Goal: Task Accomplishment & Management: Manage account settings

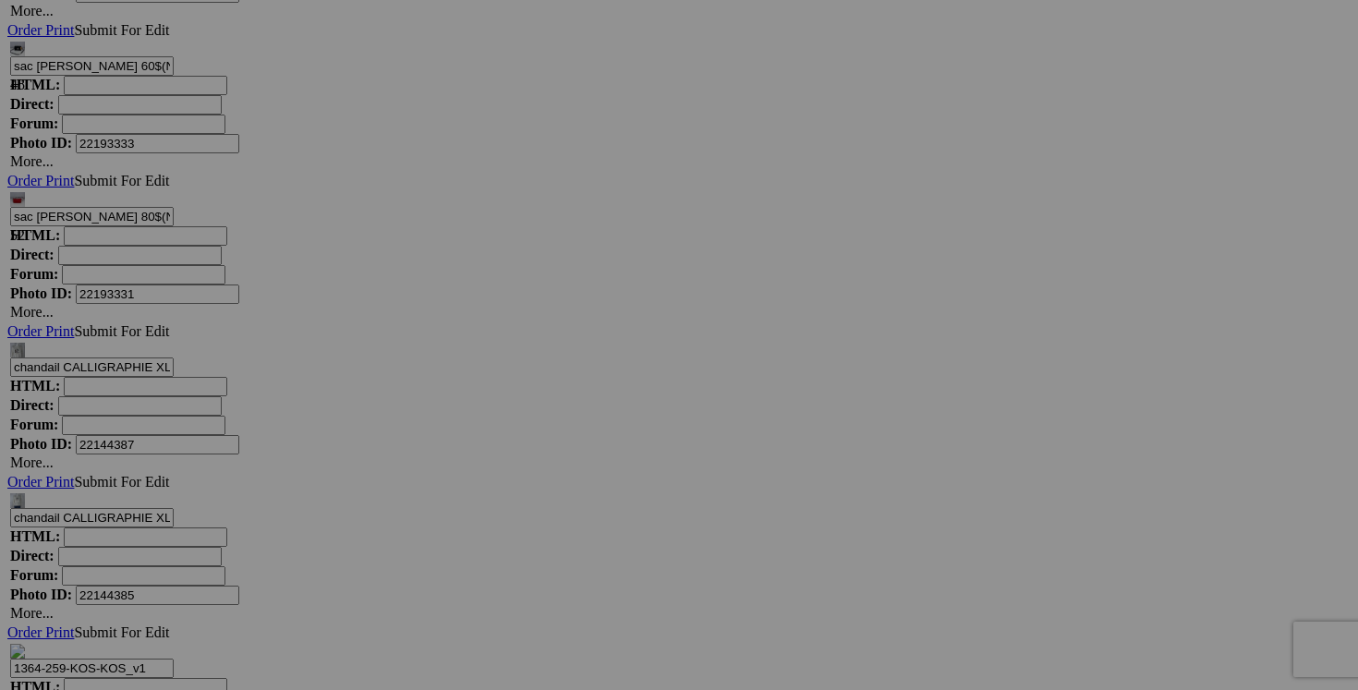
scroll to position [6165, 0]
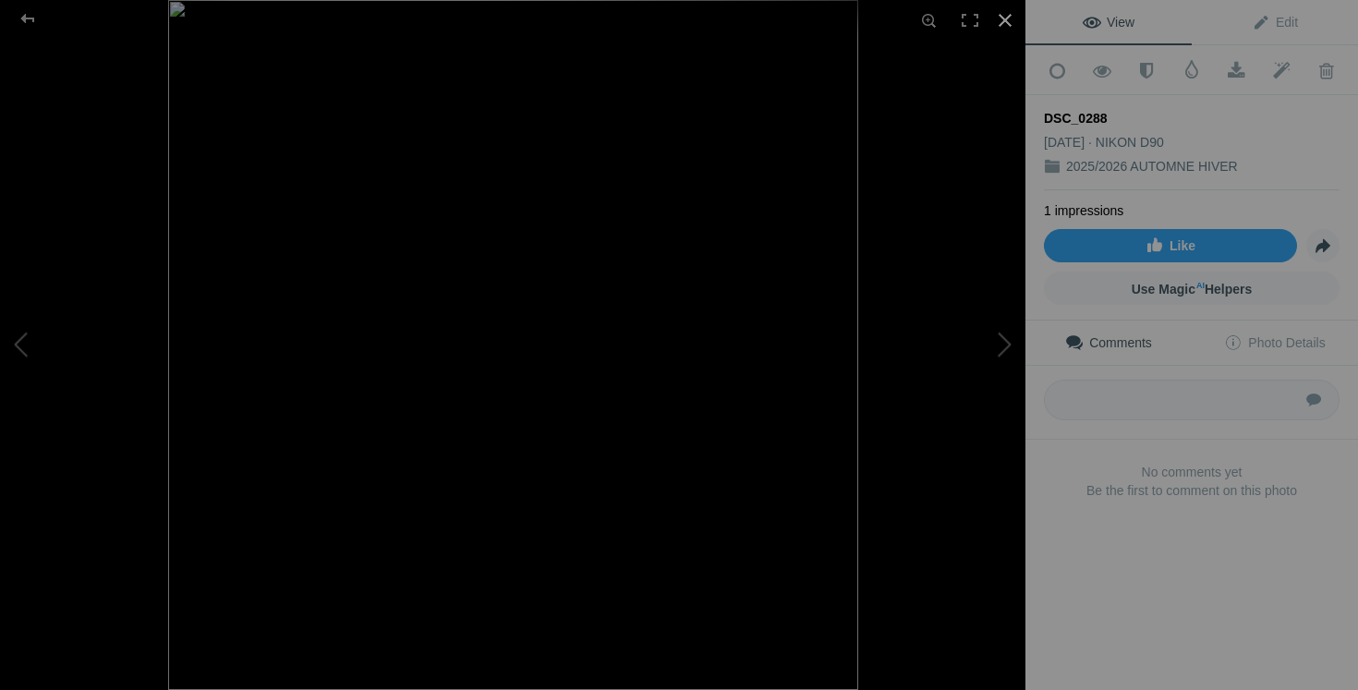
click at [1004, 9] on div at bounding box center [1005, 20] width 41 height 41
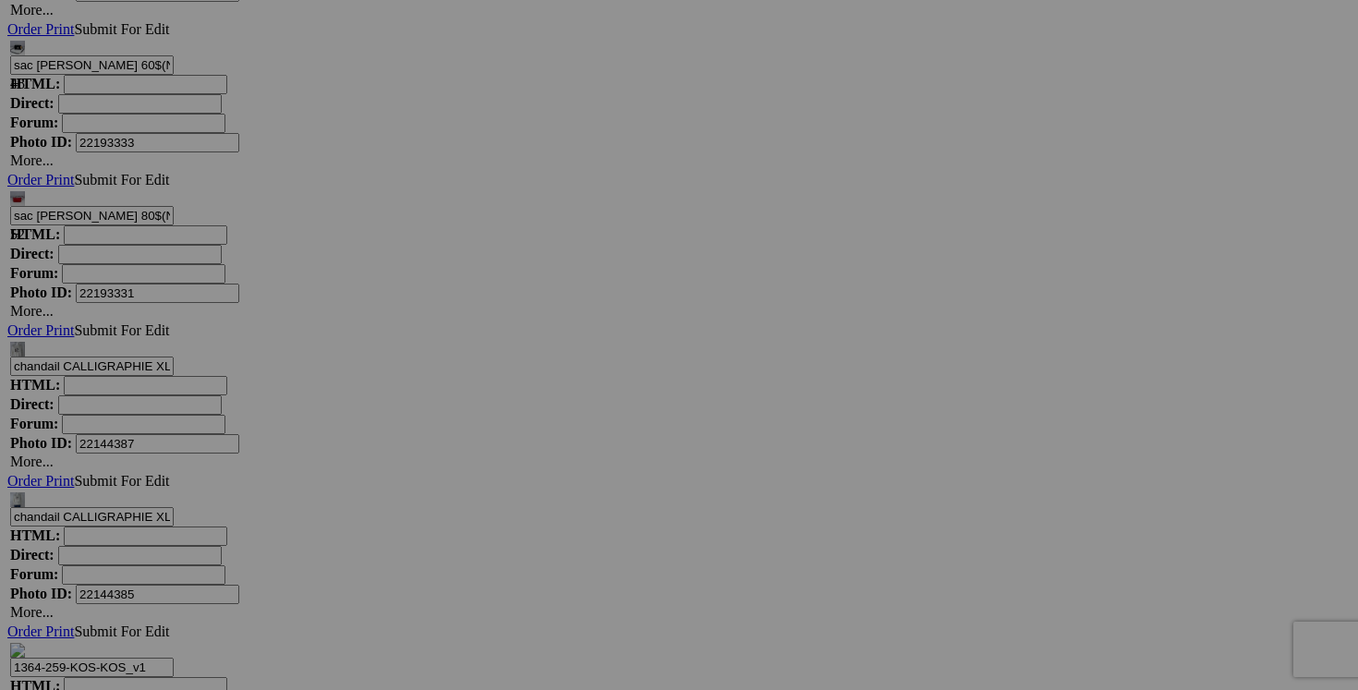
drag, startPoint x: 716, startPoint y: 560, endPoint x: 606, endPoint y: 560, distance: 110.0
drag, startPoint x: 651, startPoint y: 555, endPoint x: 535, endPoint y: 555, distance: 115.5
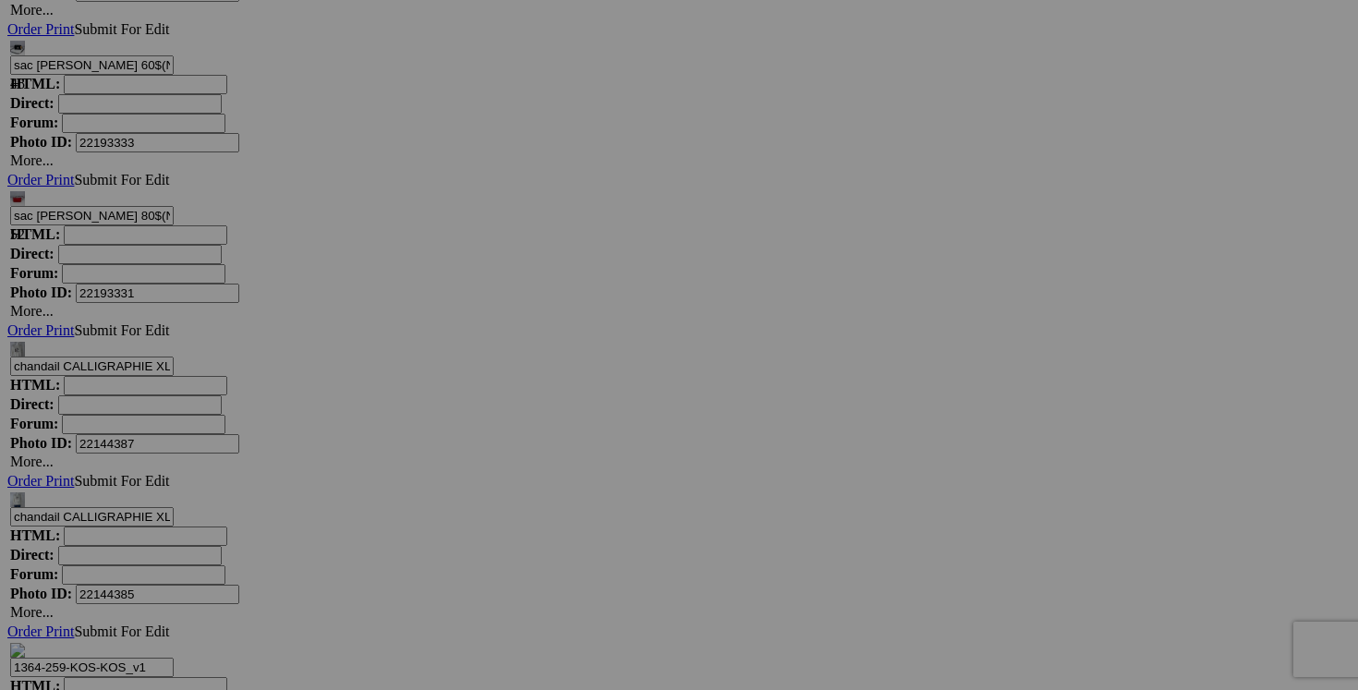
drag, startPoint x: 704, startPoint y: 557, endPoint x: 606, endPoint y: 555, distance: 98.0
type input "jeans JOE'S taille 32 30$(commen euf, tres confortable et extensible, payé 200$)"
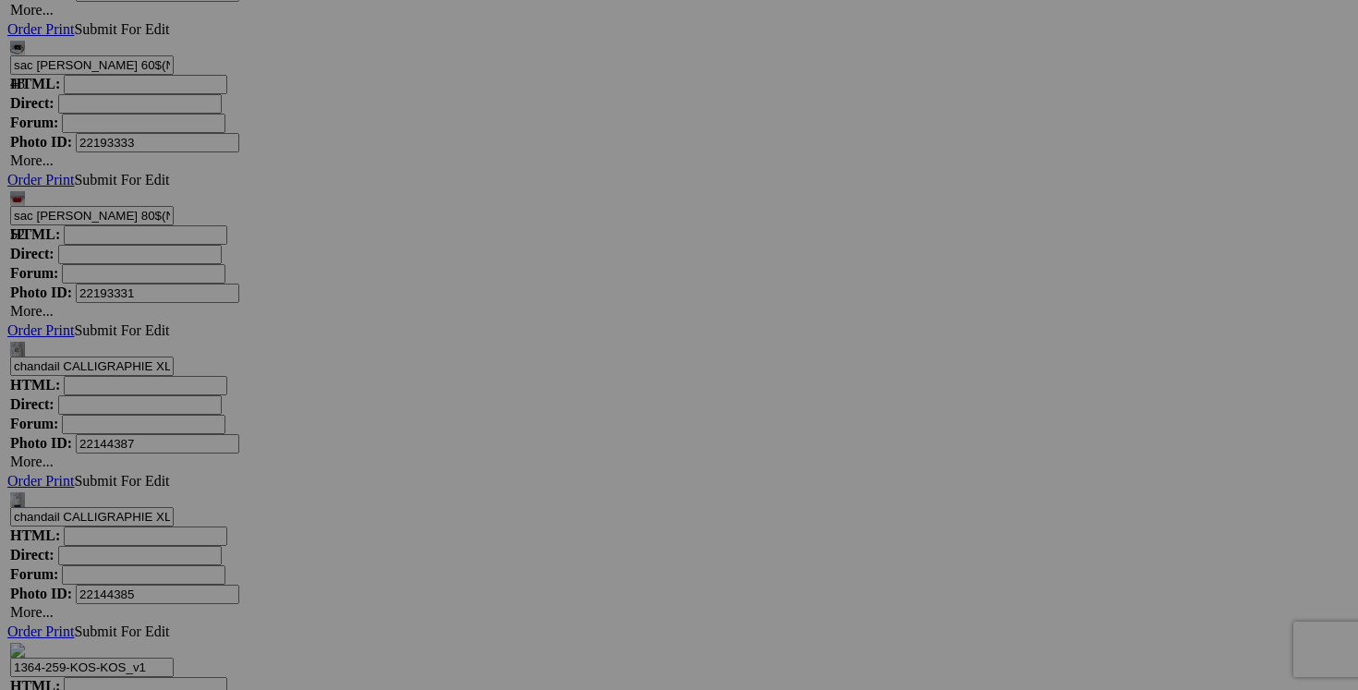
drag, startPoint x: 559, startPoint y: 558, endPoint x: 382, endPoint y: 557, distance: 177.4
paste input "jeans JOE'S taille 32"
type input "jeans [PERSON_NAME] taille 32"
drag, startPoint x: 379, startPoint y: 565, endPoint x: 249, endPoint y: 552, distance: 130.9
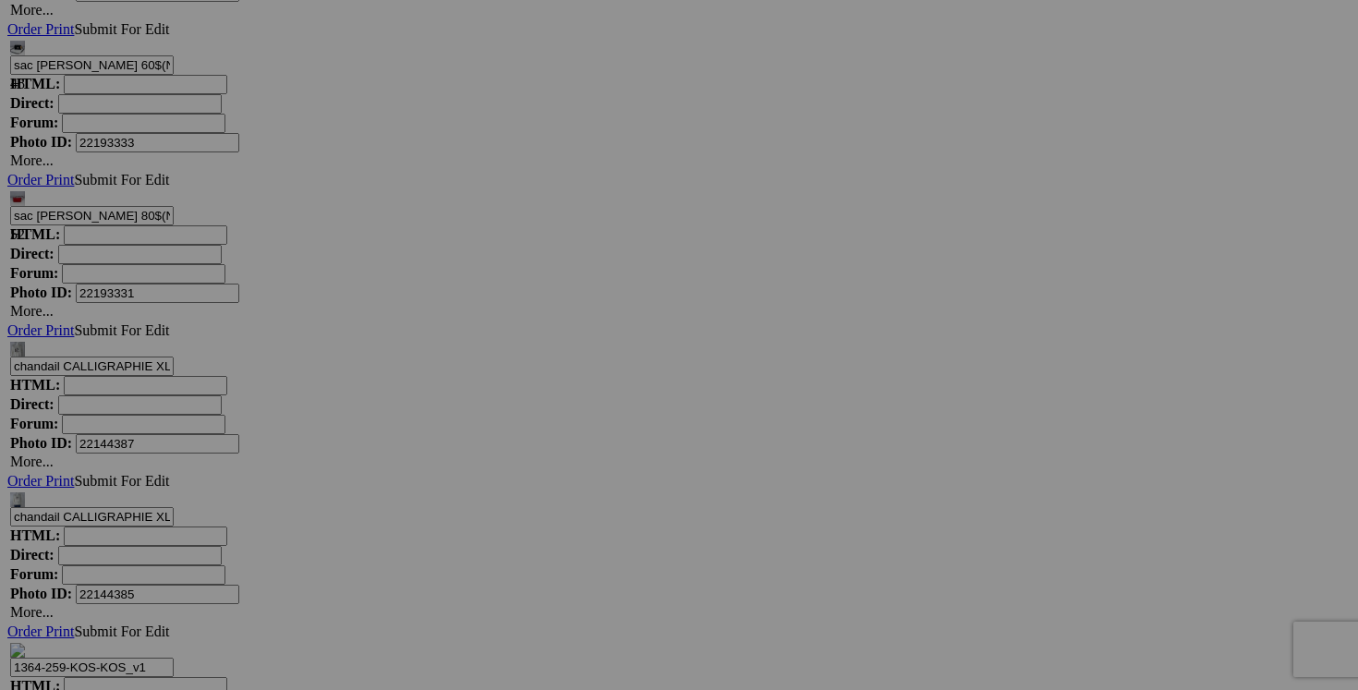
paste input "jeans [PERSON_NAME] taille 32"
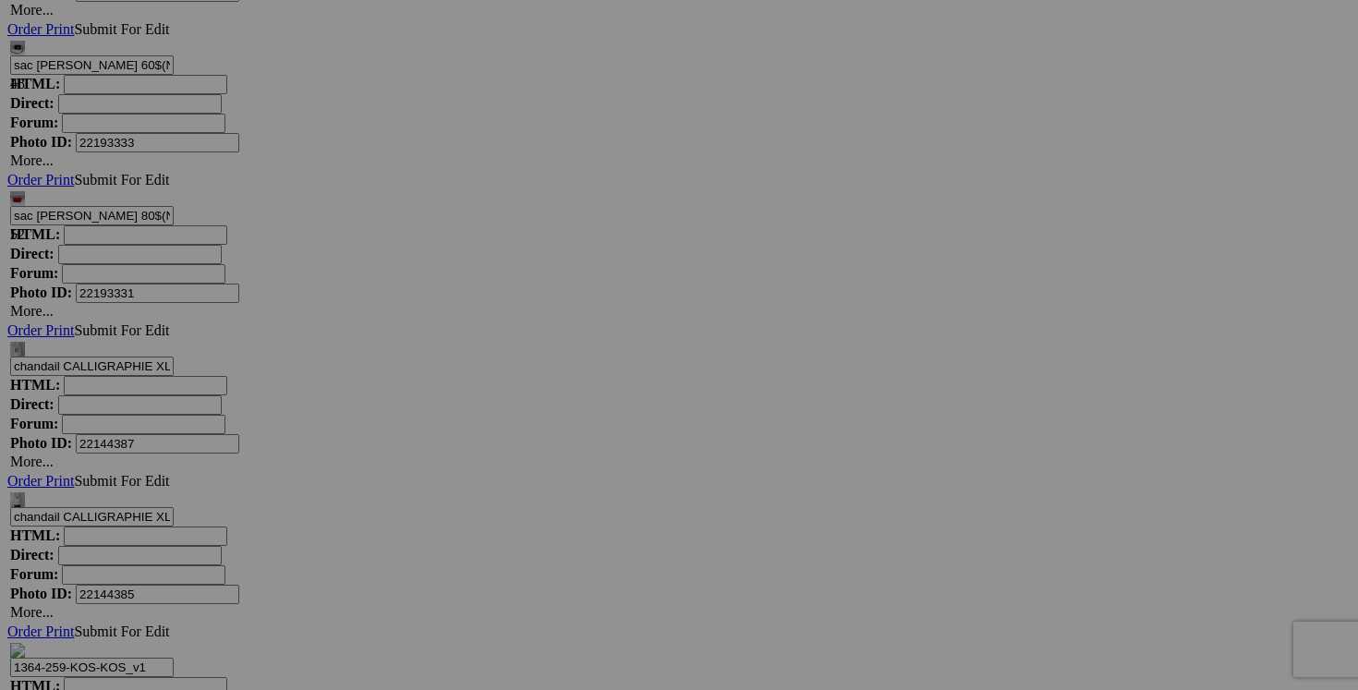
type input "jeans [PERSON_NAME] taille 32"
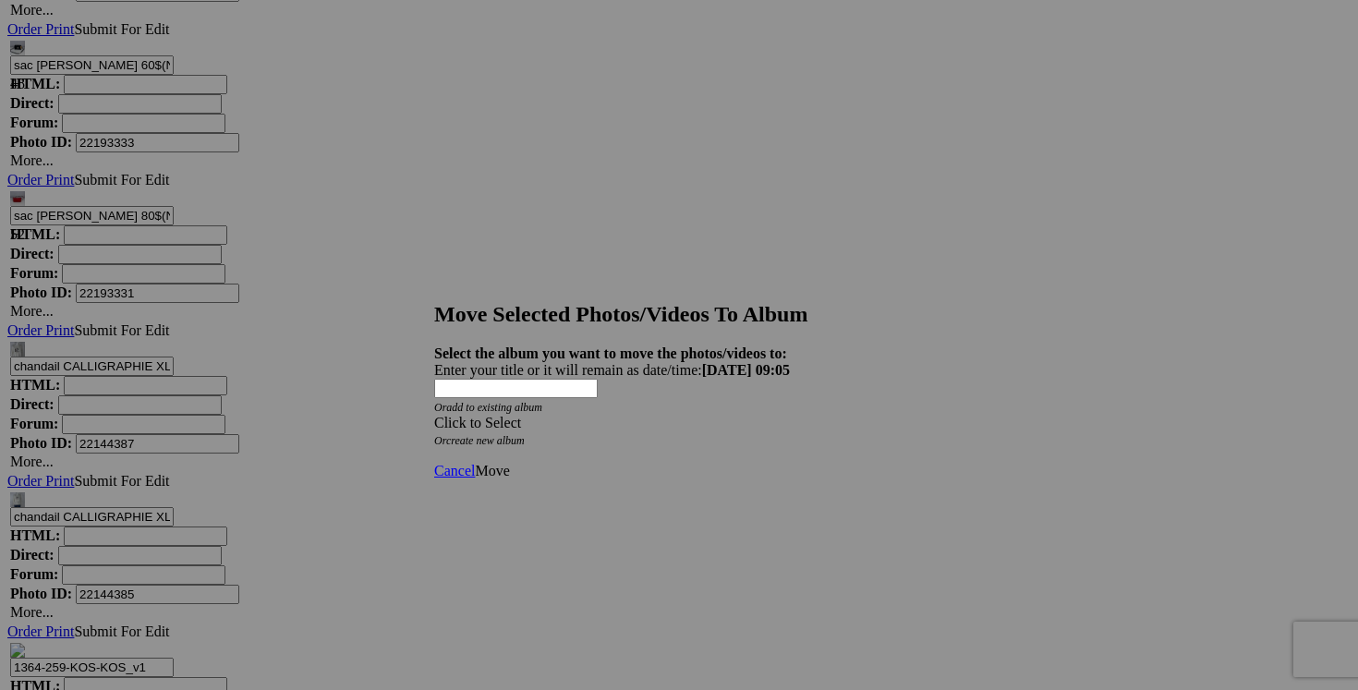
click at [434, 415] on span at bounding box center [434, 423] width 0 height 16
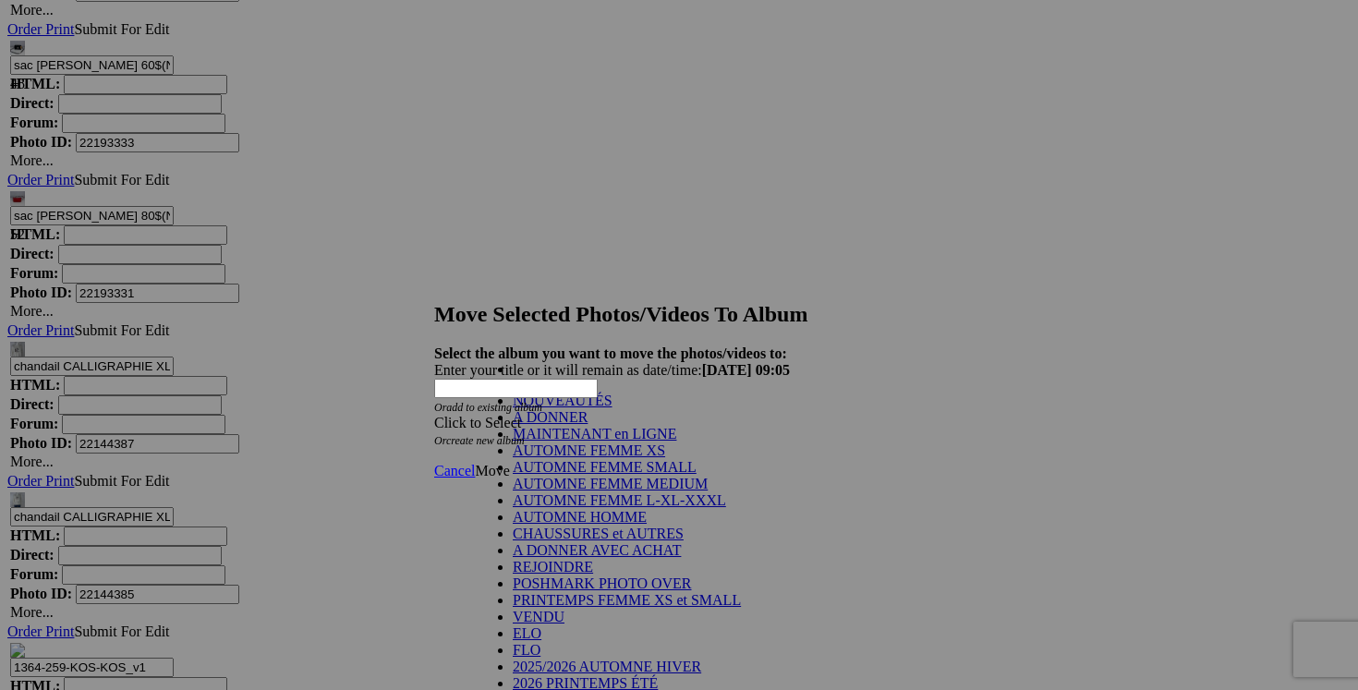
click at [613, 408] on link "NOUVEAUTÉS" at bounding box center [563, 401] width 100 height 16
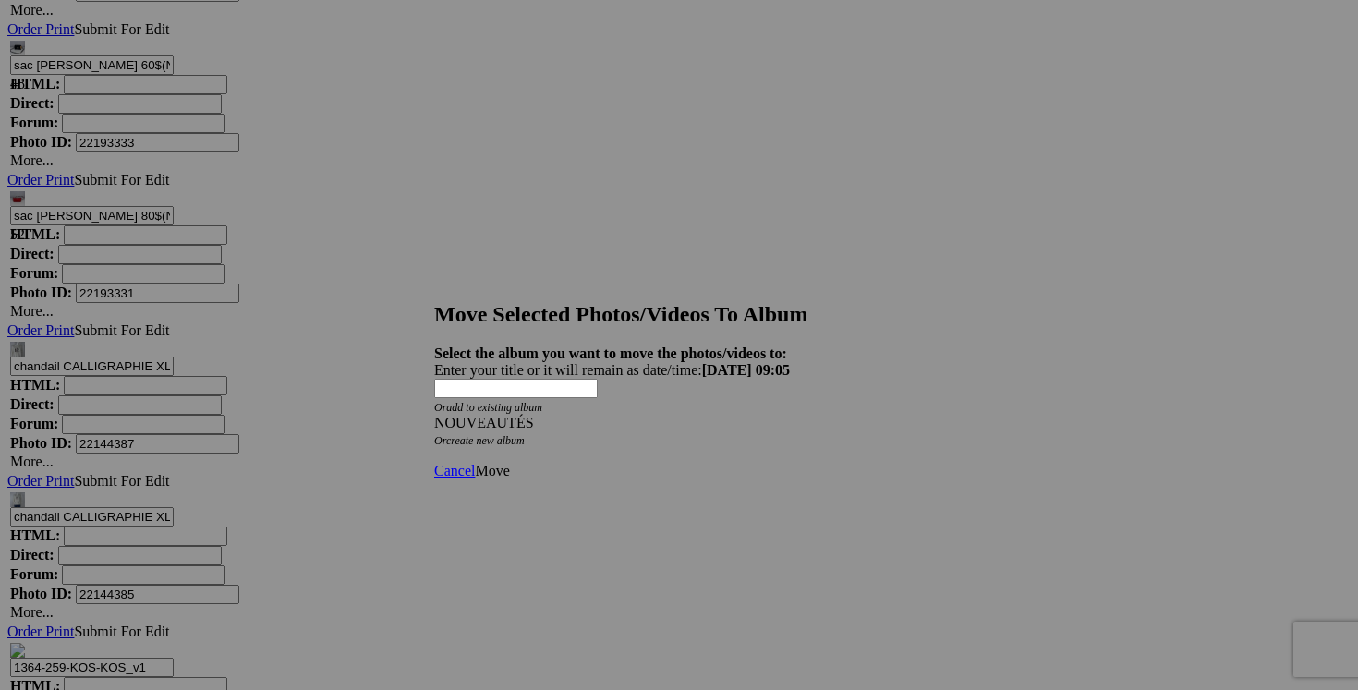
click at [509, 463] on link "Move" at bounding box center [492, 471] width 34 height 16
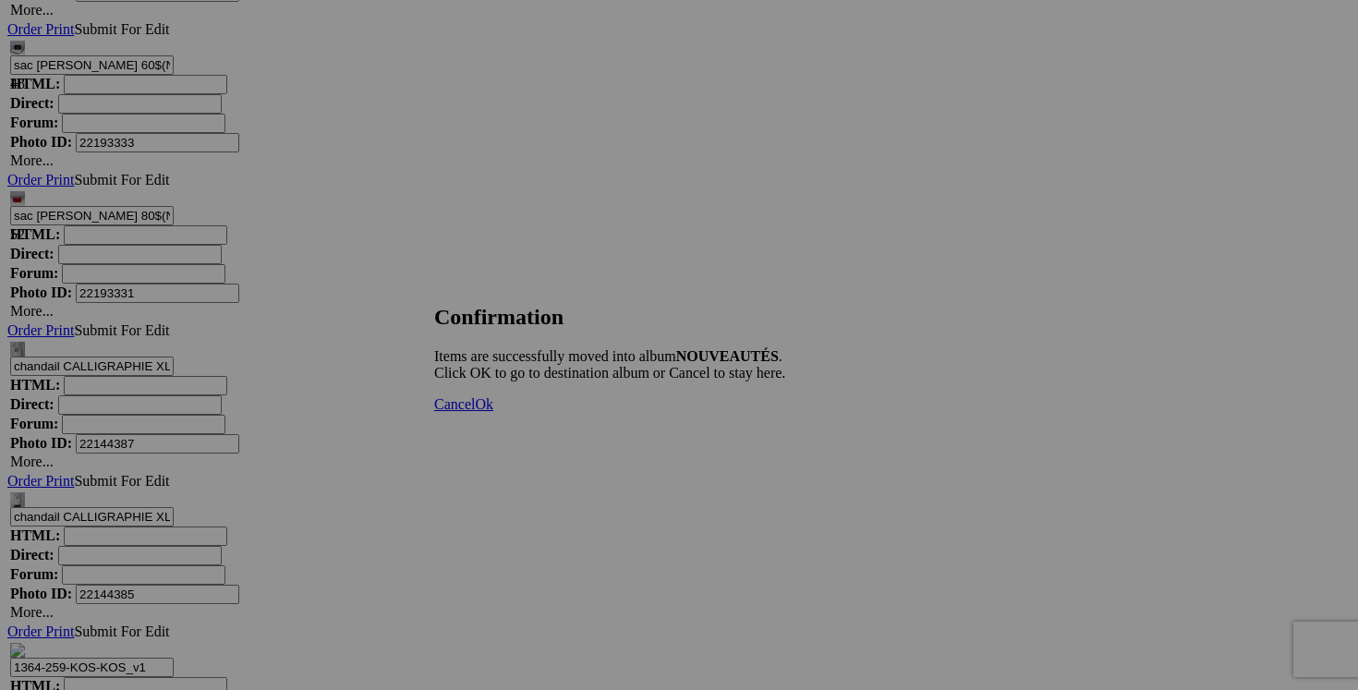
click at [475, 412] on link "Cancel" at bounding box center [454, 404] width 41 height 16
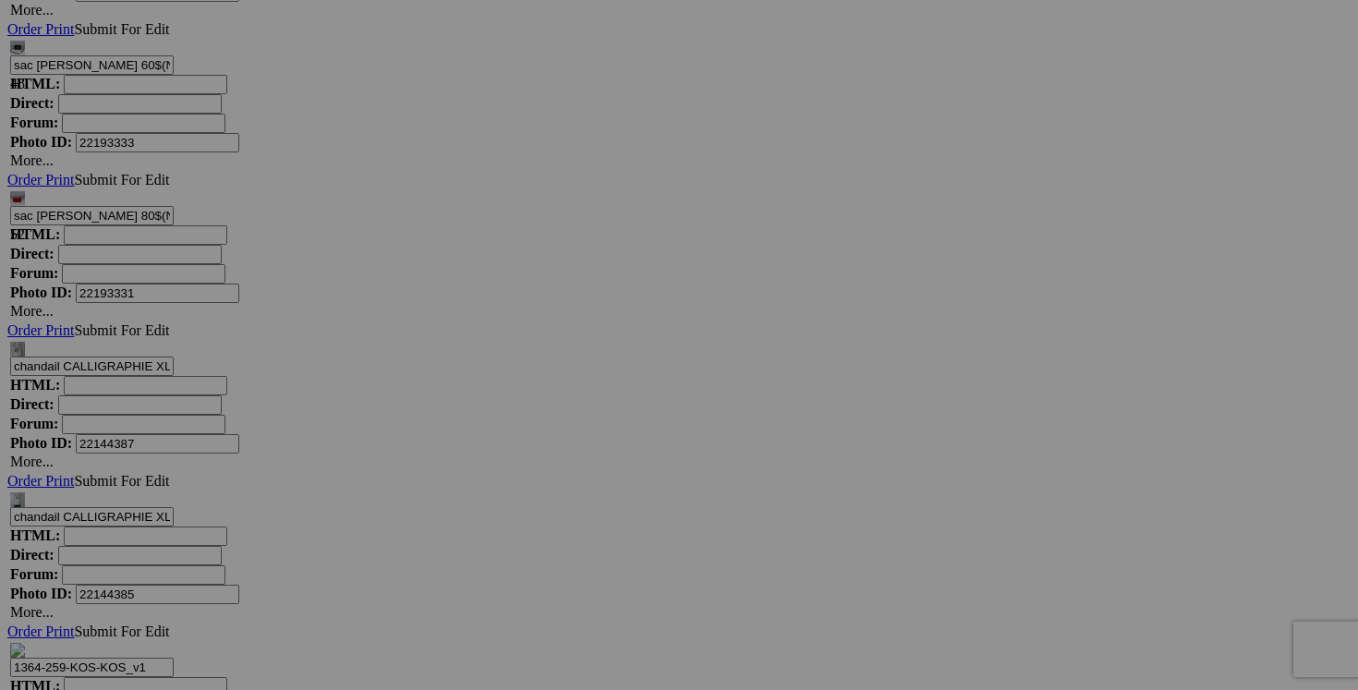
drag, startPoint x: 1048, startPoint y: 325, endPoint x: 925, endPoint y: 321, distance: 123.0
drag, startPoint x: 966, startPoint y: 321, endPoint x: 899, endPoint y: 319, distance: 66.6
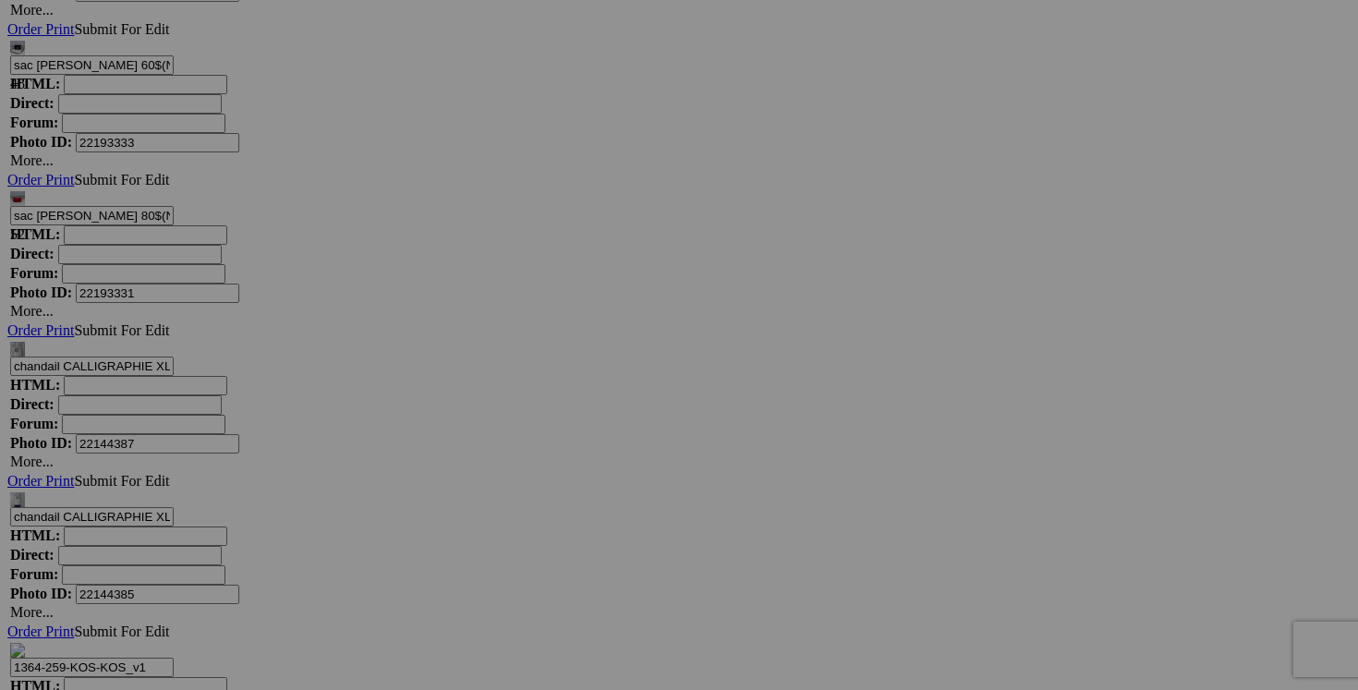
drag, startPoint x: 1050, startPoint y: 323, endPoint x: 957, endPoint y: 319, distance: 92.5
type input "pantalon PRANA taille 6 25$(comme neuf, extensible, vert)"
drag, startPoint x: 1223, startPoint y: 323, endPoint x: 1053, endPoint y: 311, distance: 169.5
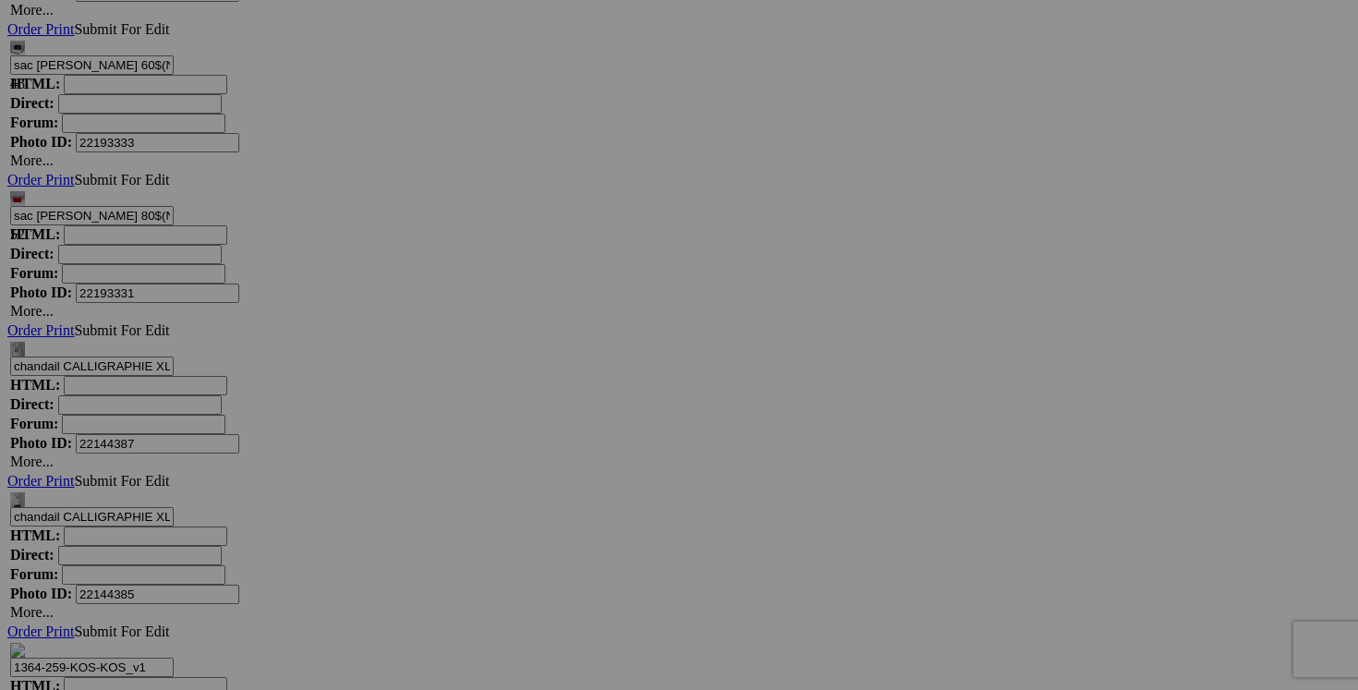
paste input "pantalon PRANA taille 6"
type input "pantalon PRANA taille 6"
drag, startPoint x: 383, startPoint y: 559, endPoint x: 262, endPoint y: 553, distance: 121.2
paste input "pantalon PRANA taille 6"
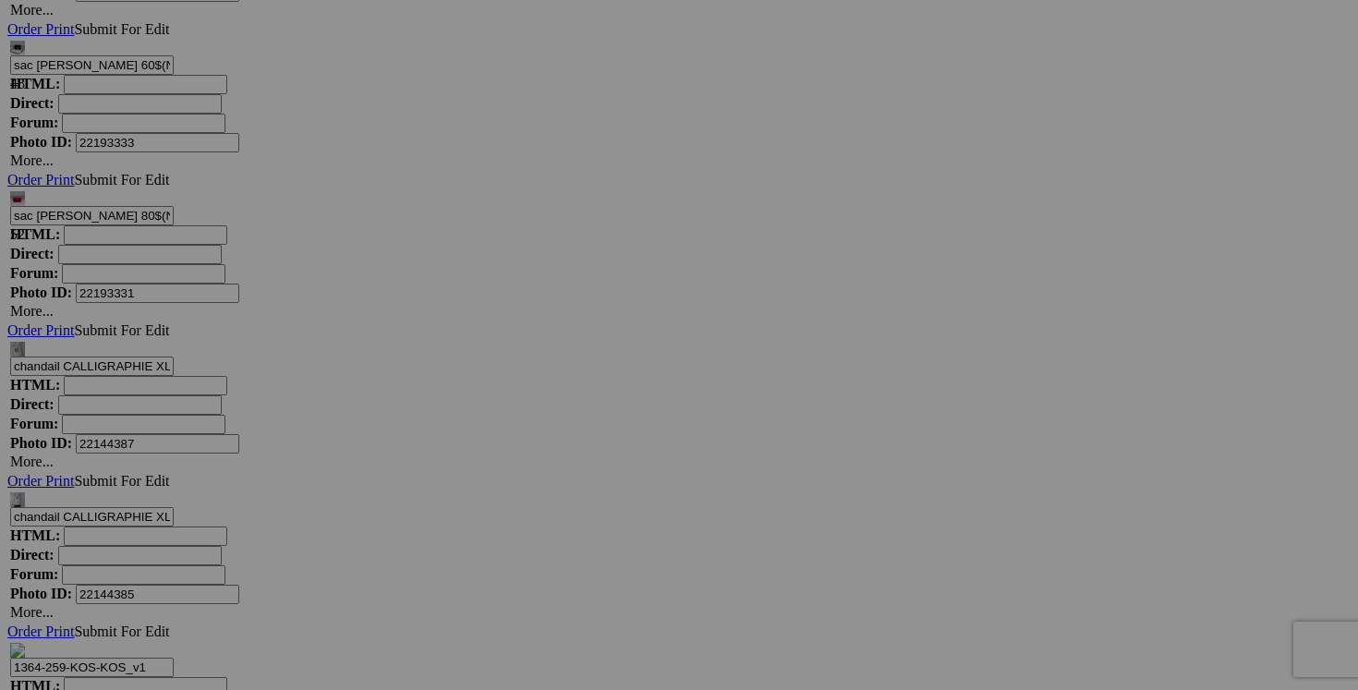
type input "pantalon PRANA taille 6"
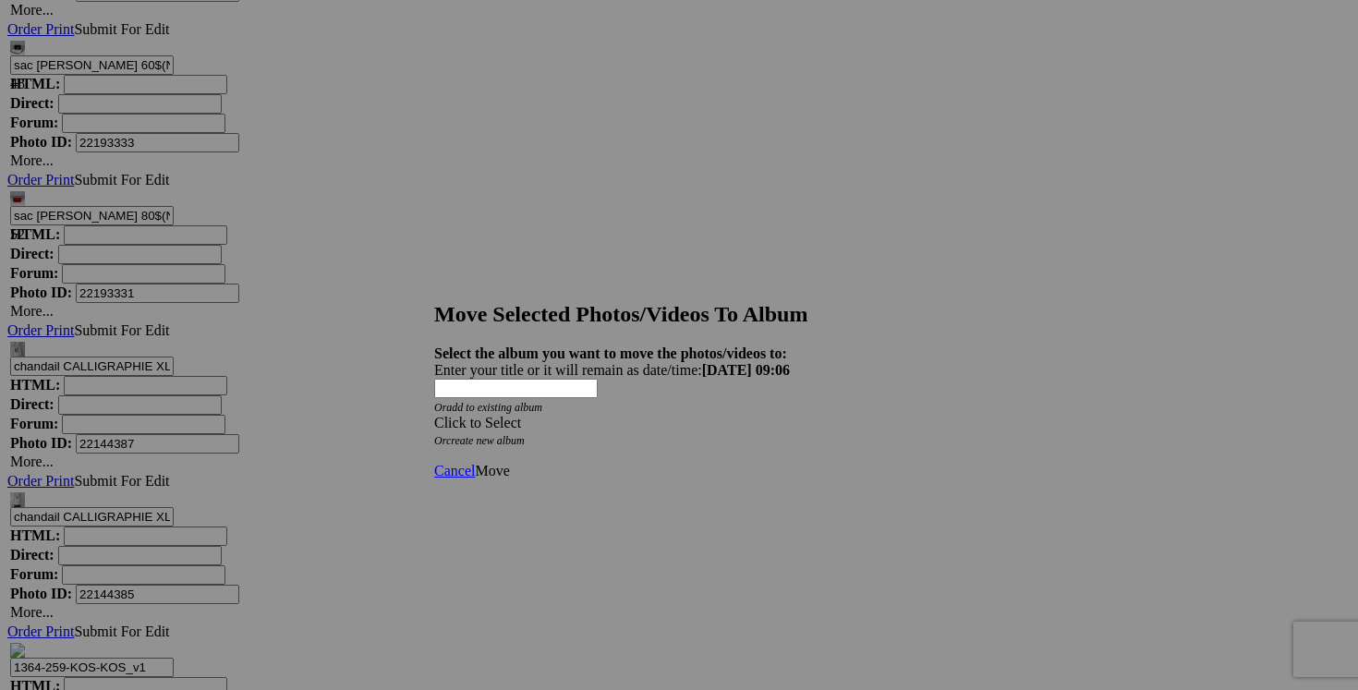
click at [434, 415] on span at bounding box center [434, 423] width 0 height 16
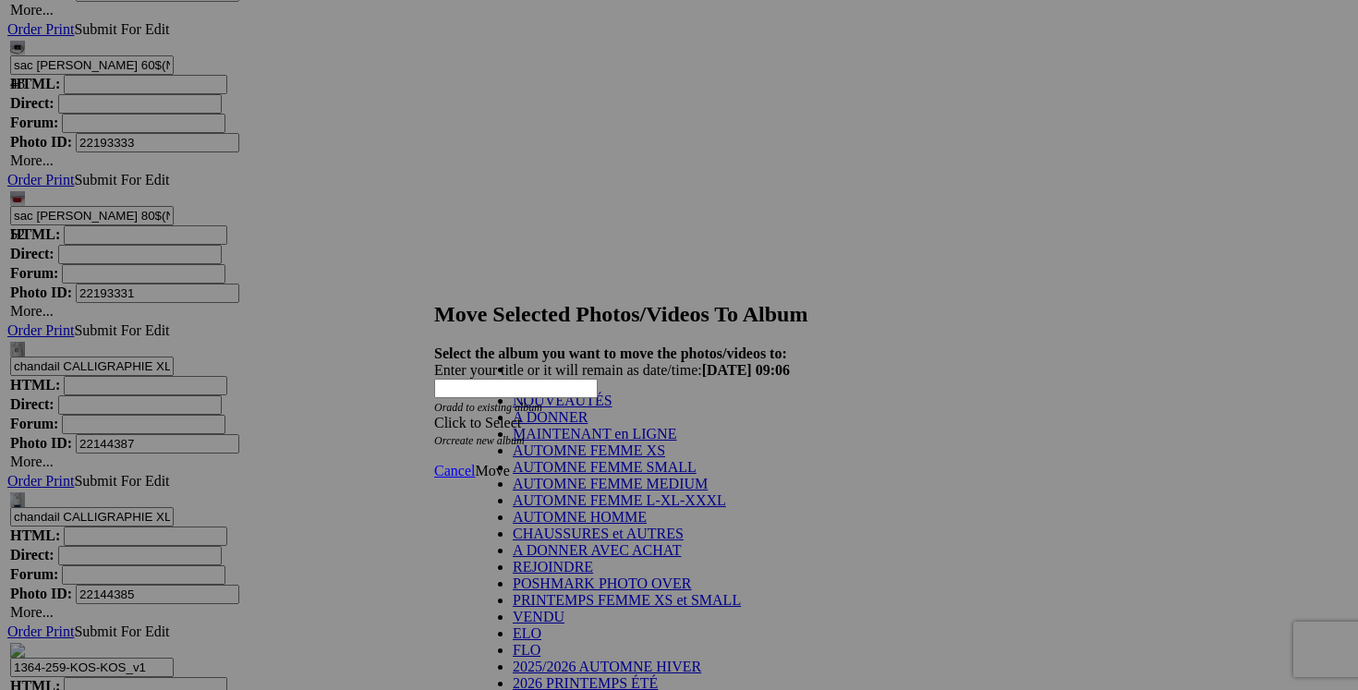
click at [613, 408] on link "NOUVEAUTÉS" at bounding box center [563, 401] width 100 height 16
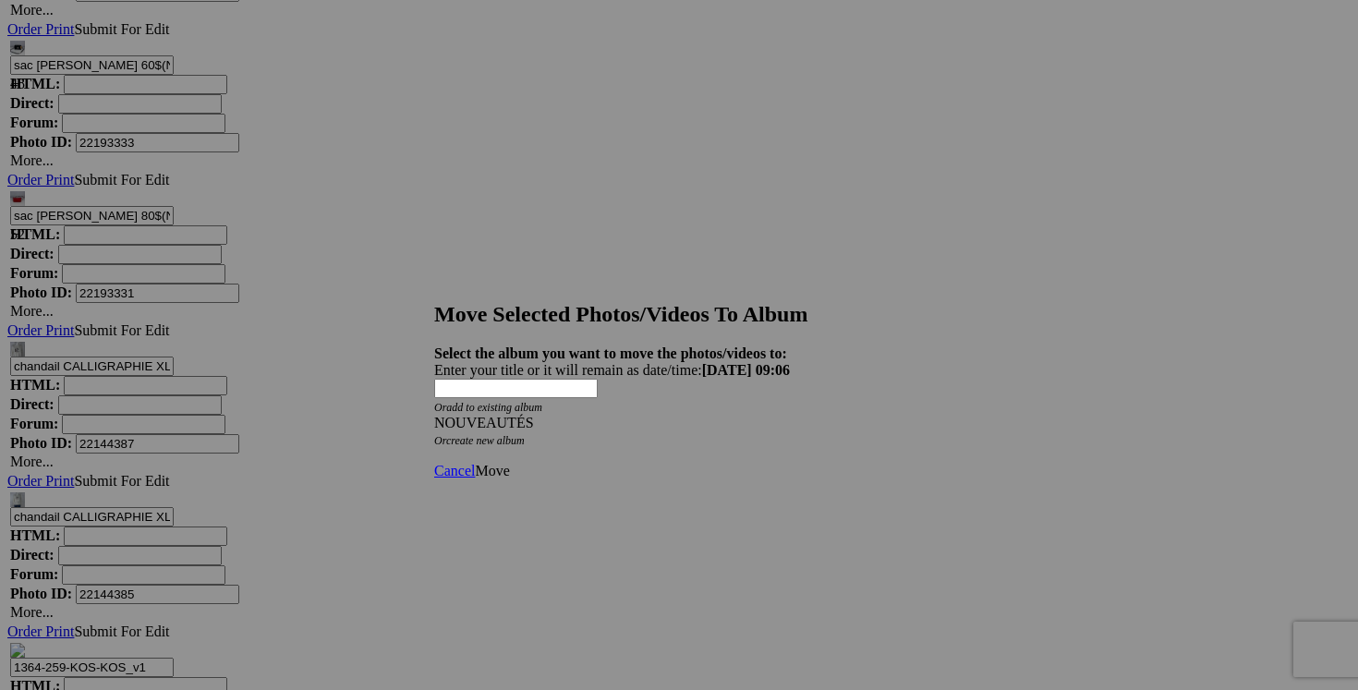
click at [509, 463] on span "Move" at bounding box center [492, 471] width 34 height 16
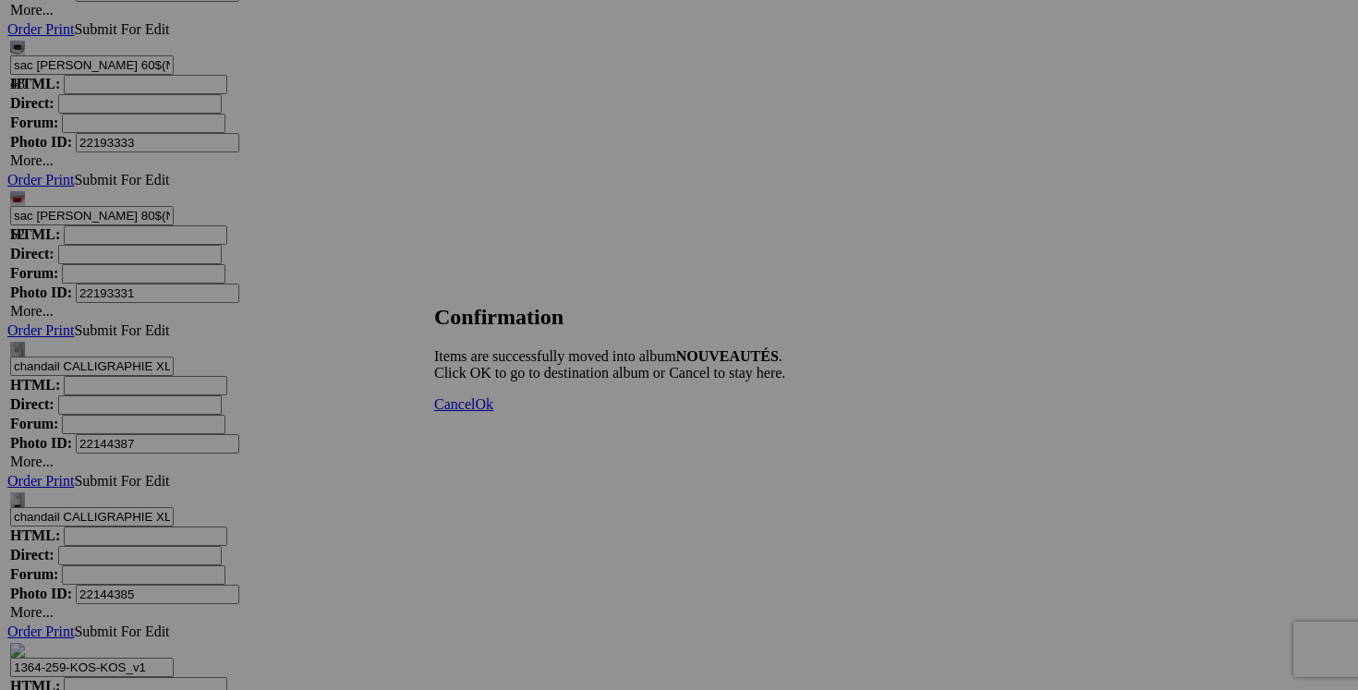
click at [475, 412] on link "Cancel" at bounding box center [454, 404] width 41 height 16
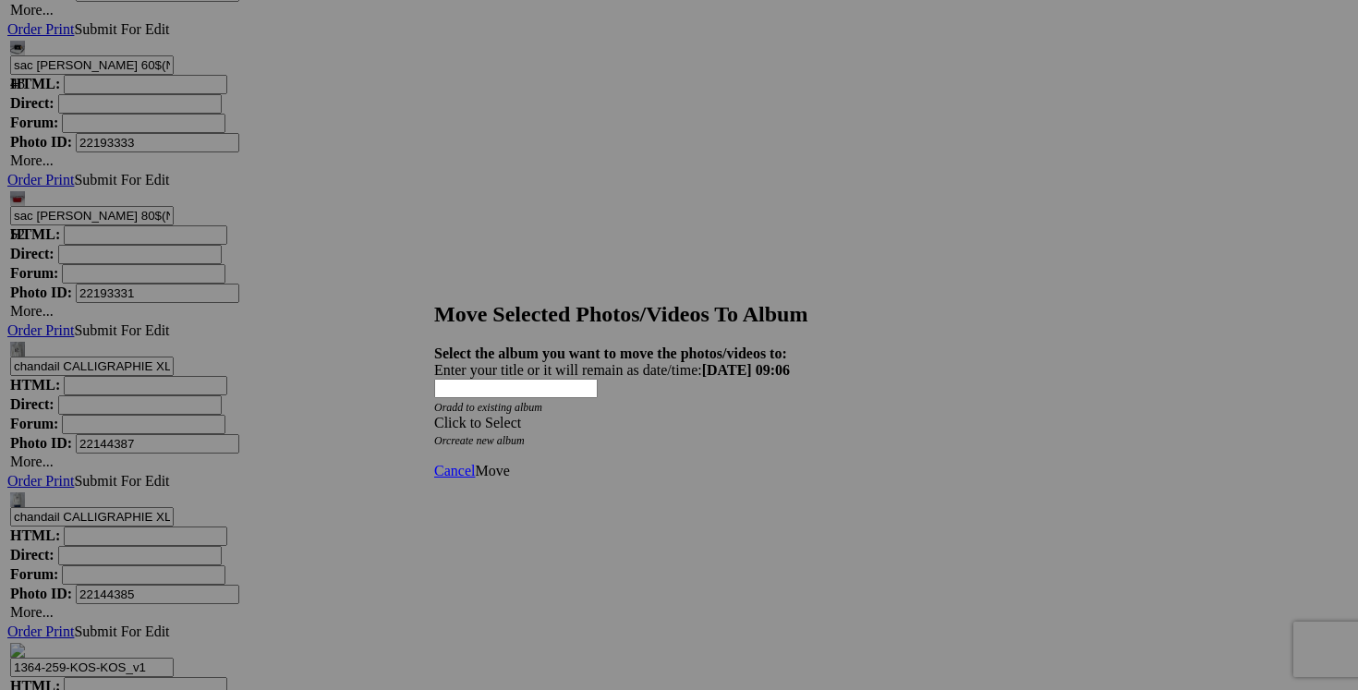
click at [790, 415] on div "Click to Select" at bounding box center [679, 423] width 490 height 17
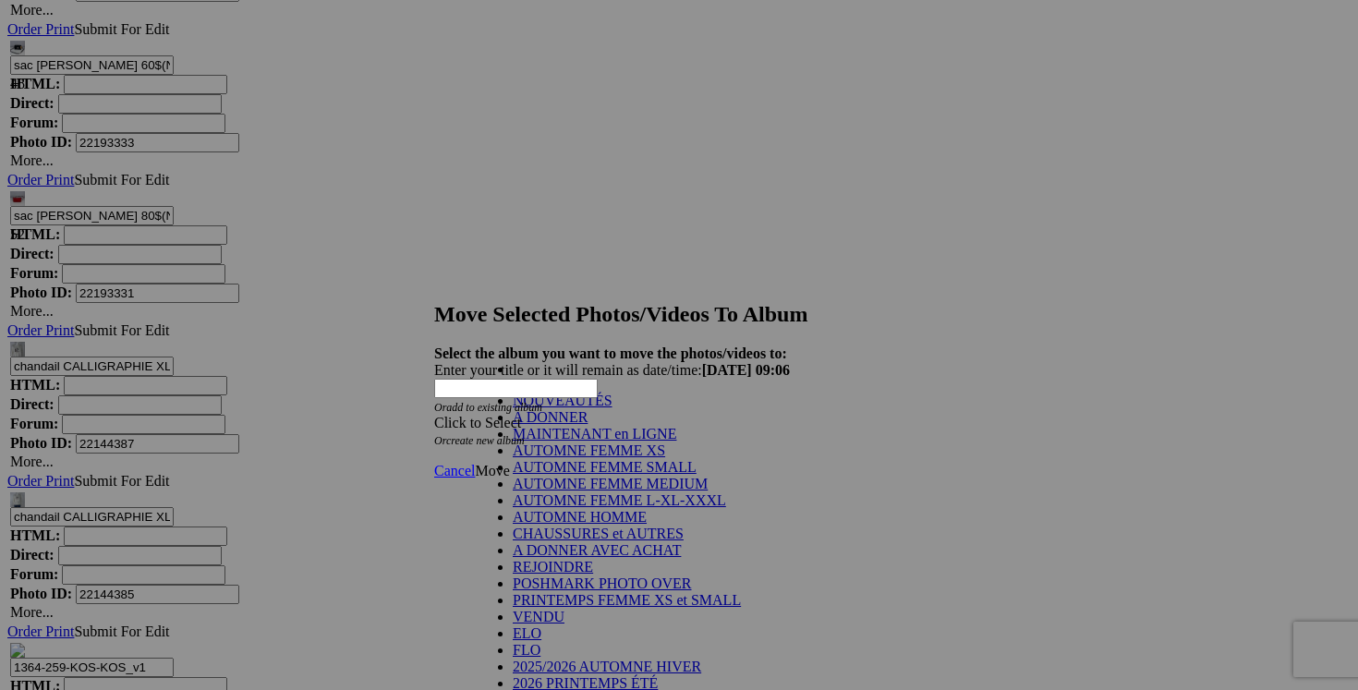
scroll to position [161, 0]
click at [659, 576] on link "POSHMARK PHOTO OVER" at bounding box center [602, 584] width 179 height 16
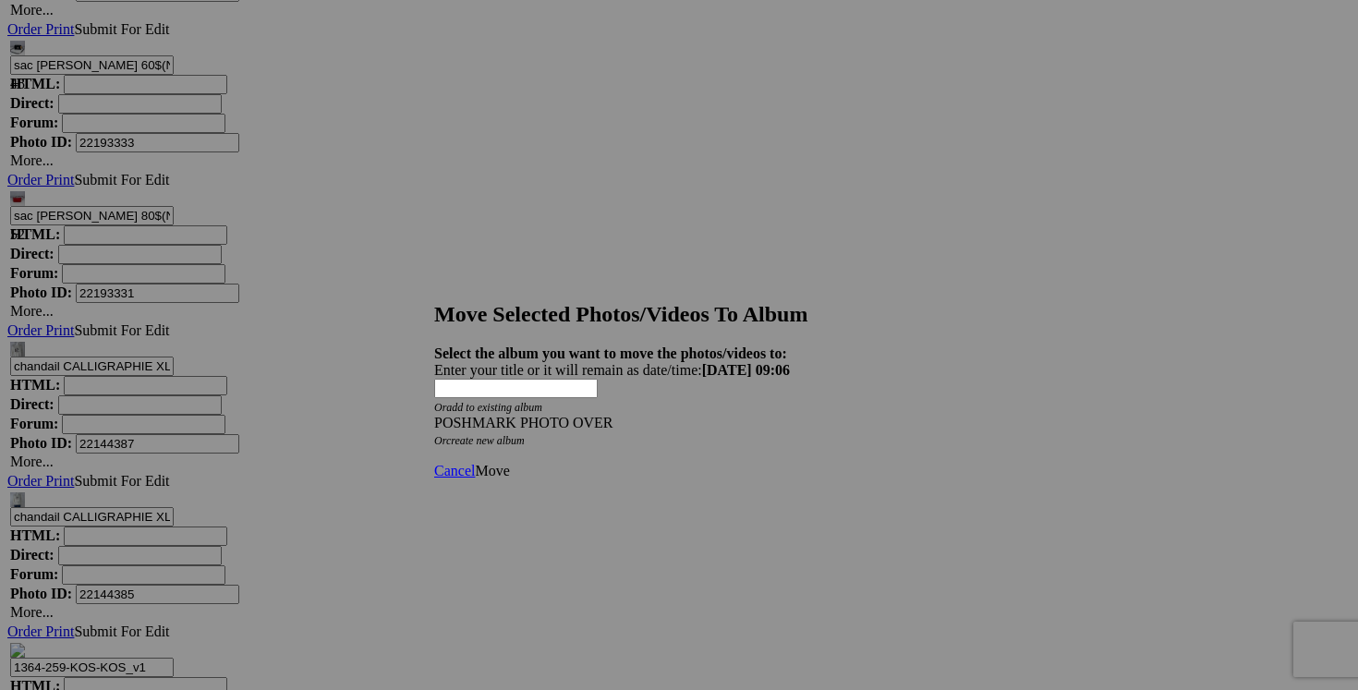
click at [509, 463] on span "Move" at bounding box center [492, 471] width 34 height 16
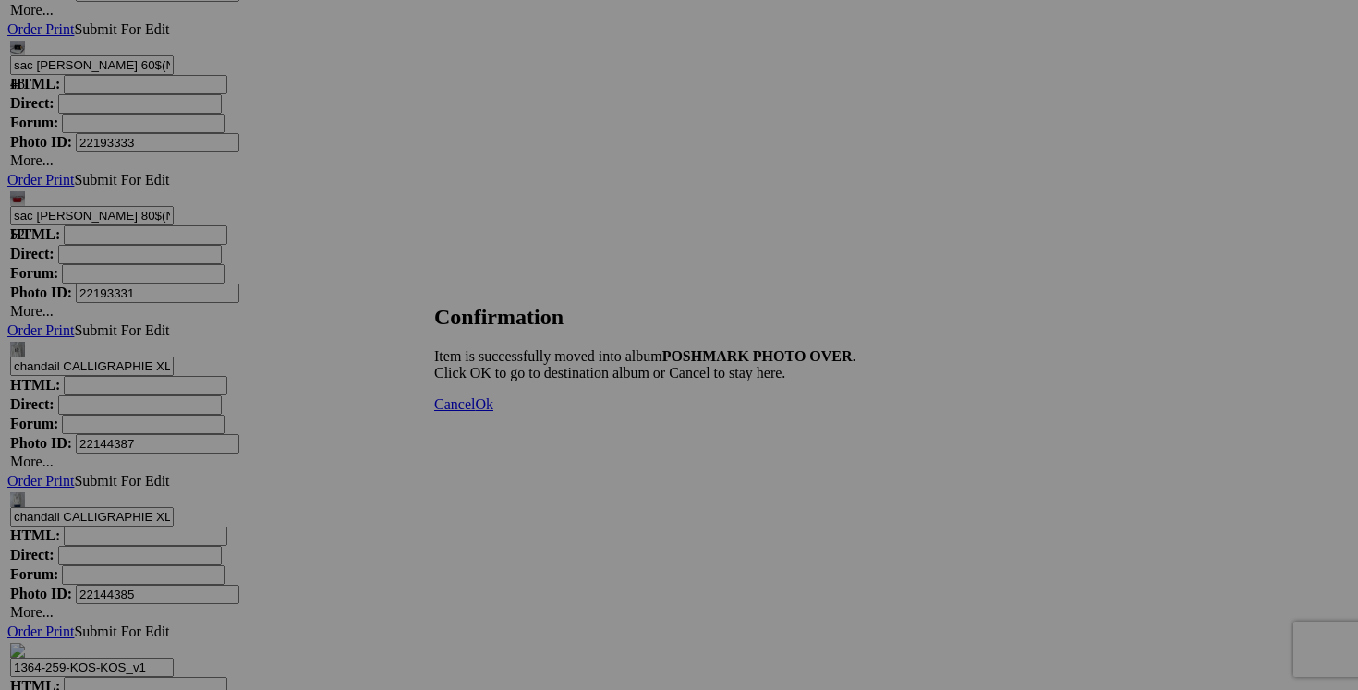
click at [475, 412] on span "Cancel" at bounding box center [454, 404] width 41 height 16
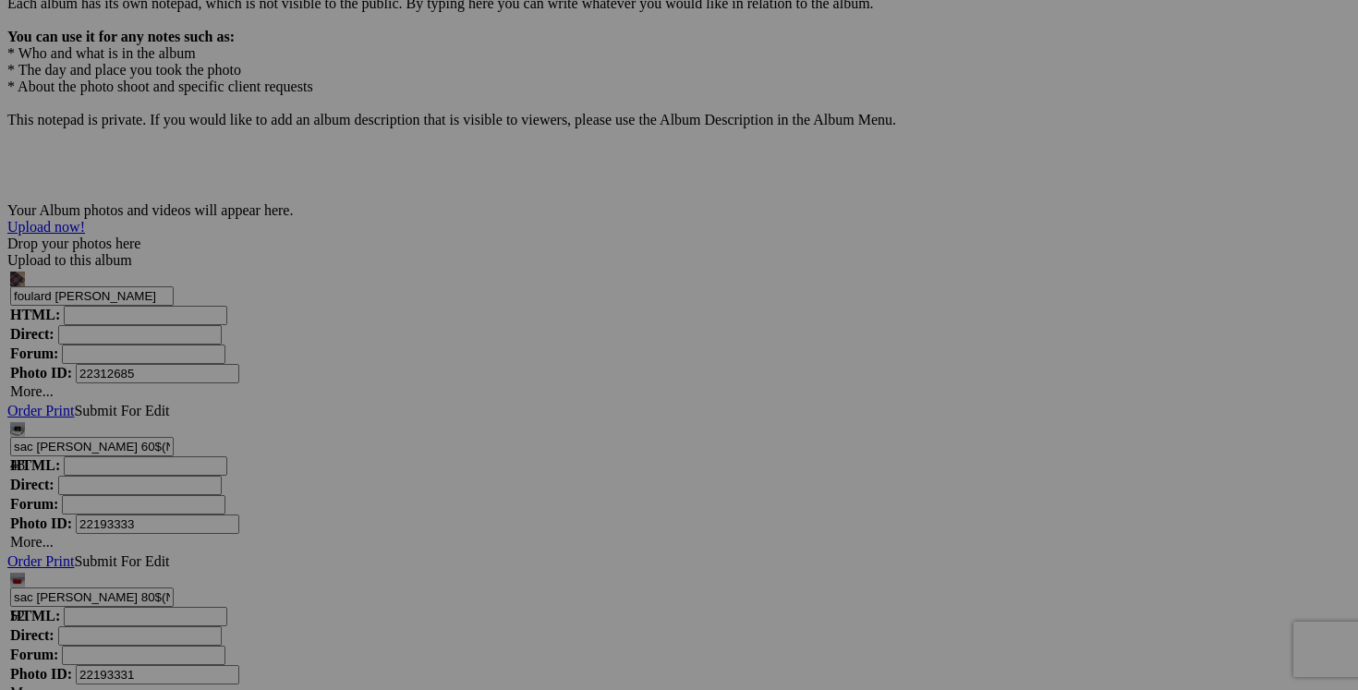
scroll to position [5785, 0]
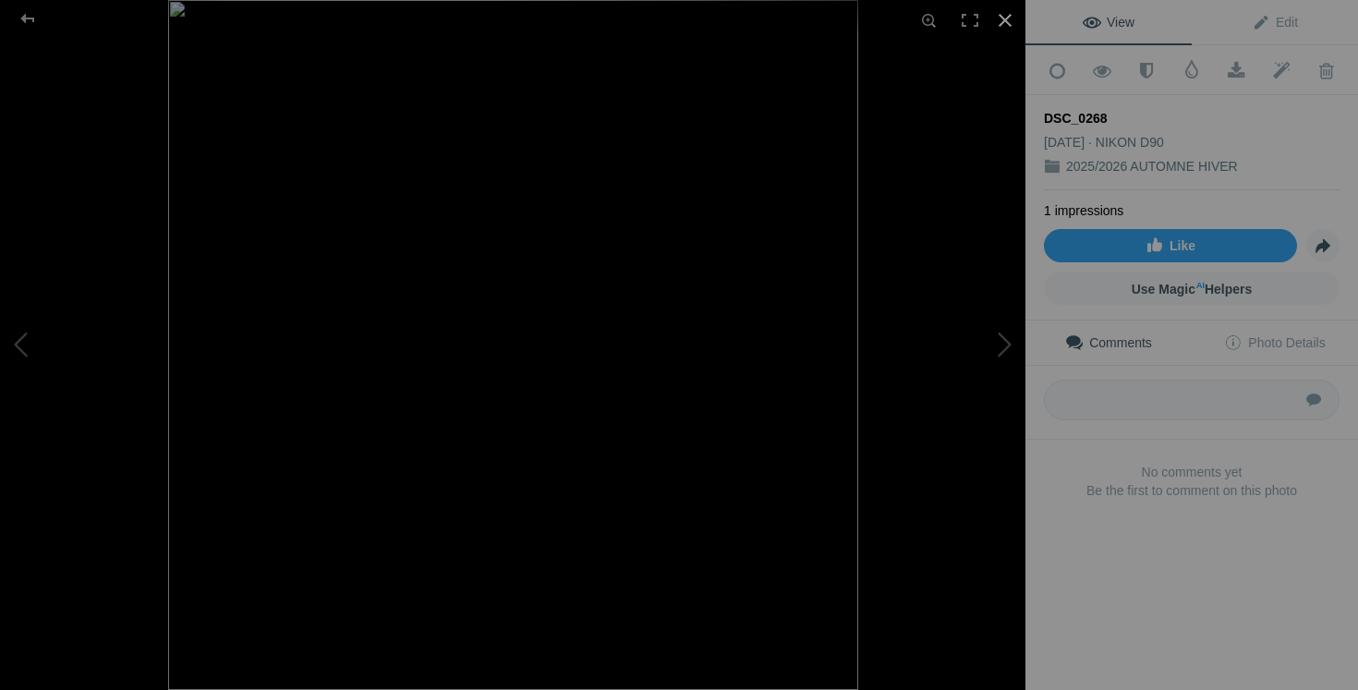
click at [1008, 18] on div at bounding box center [1005, 20] width 41 height 41
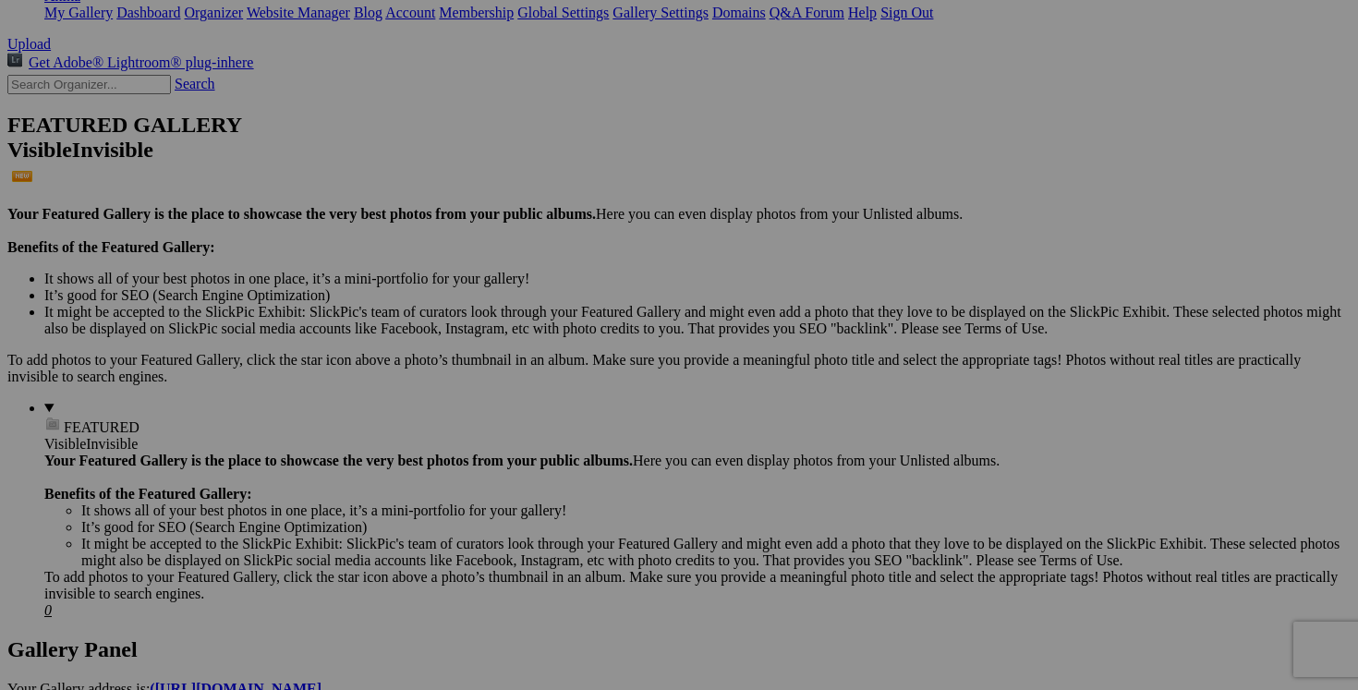
scroll to position [0, 0]
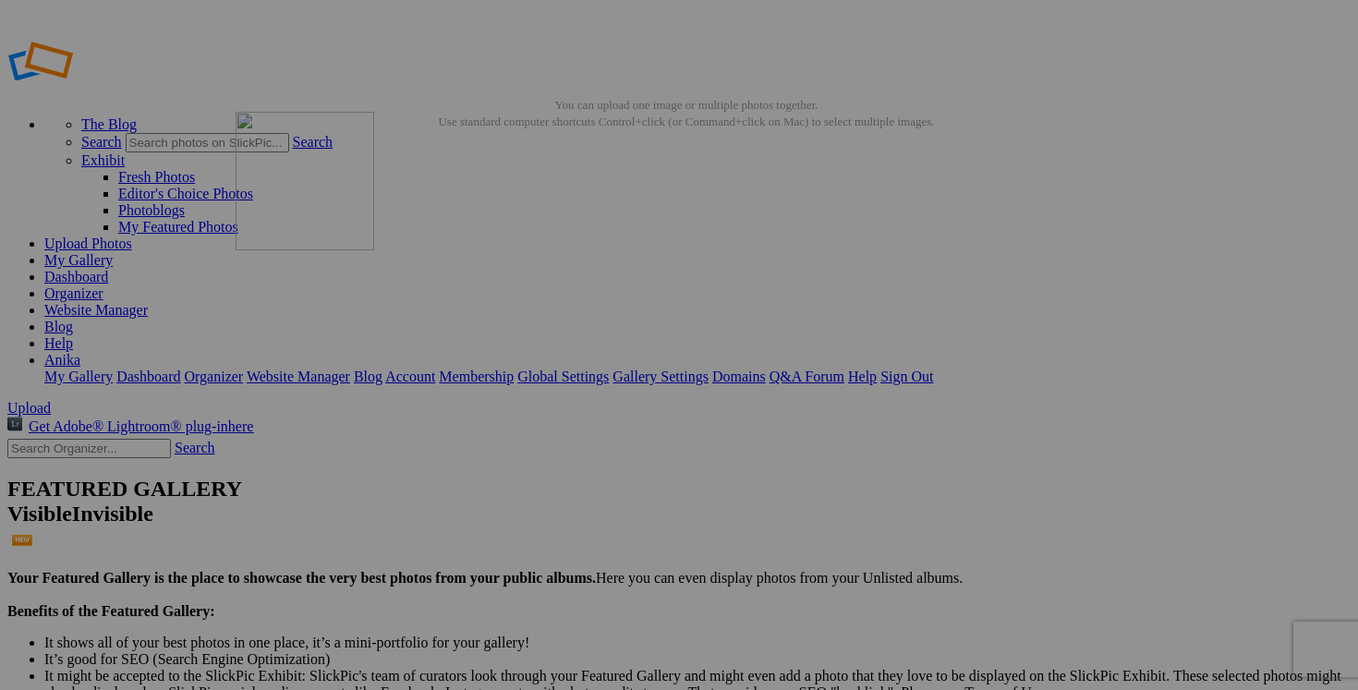
drag, startPoint x: 514, startPoint y: 614, endPoint x: 502, endPoint y: 245, distance: 368.9
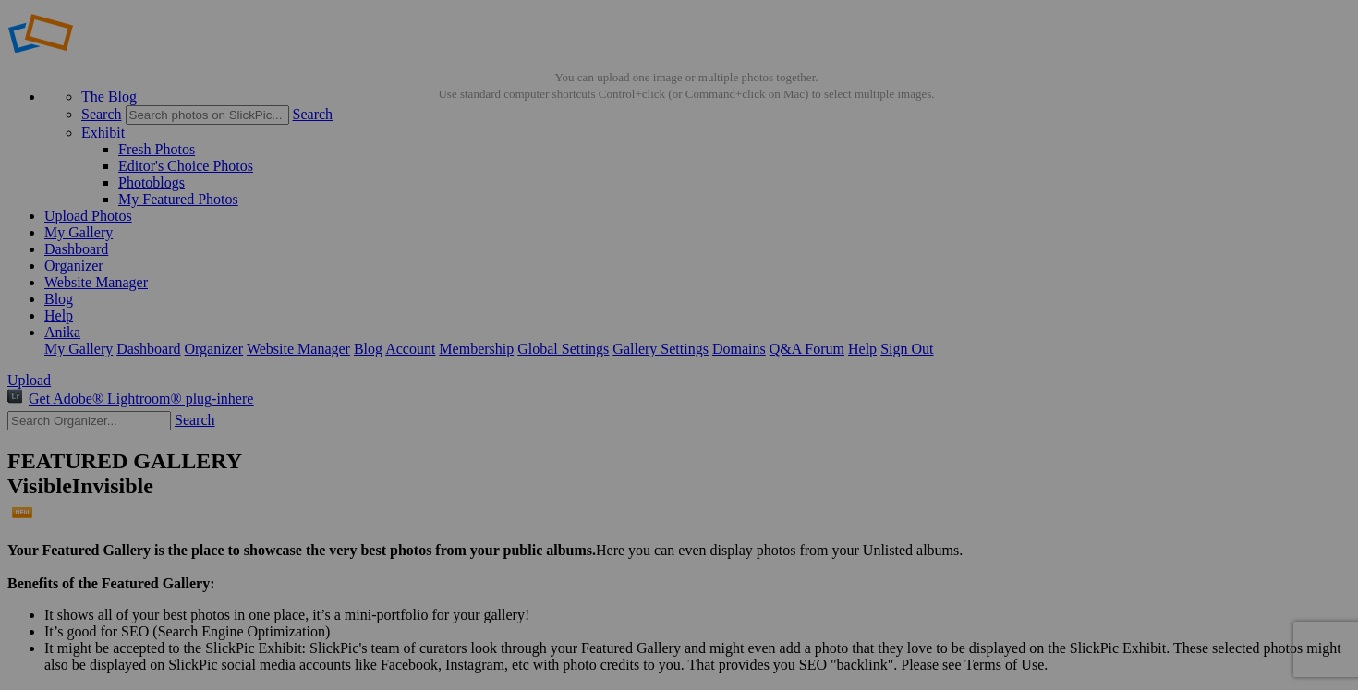
scroll to position [85, 0]
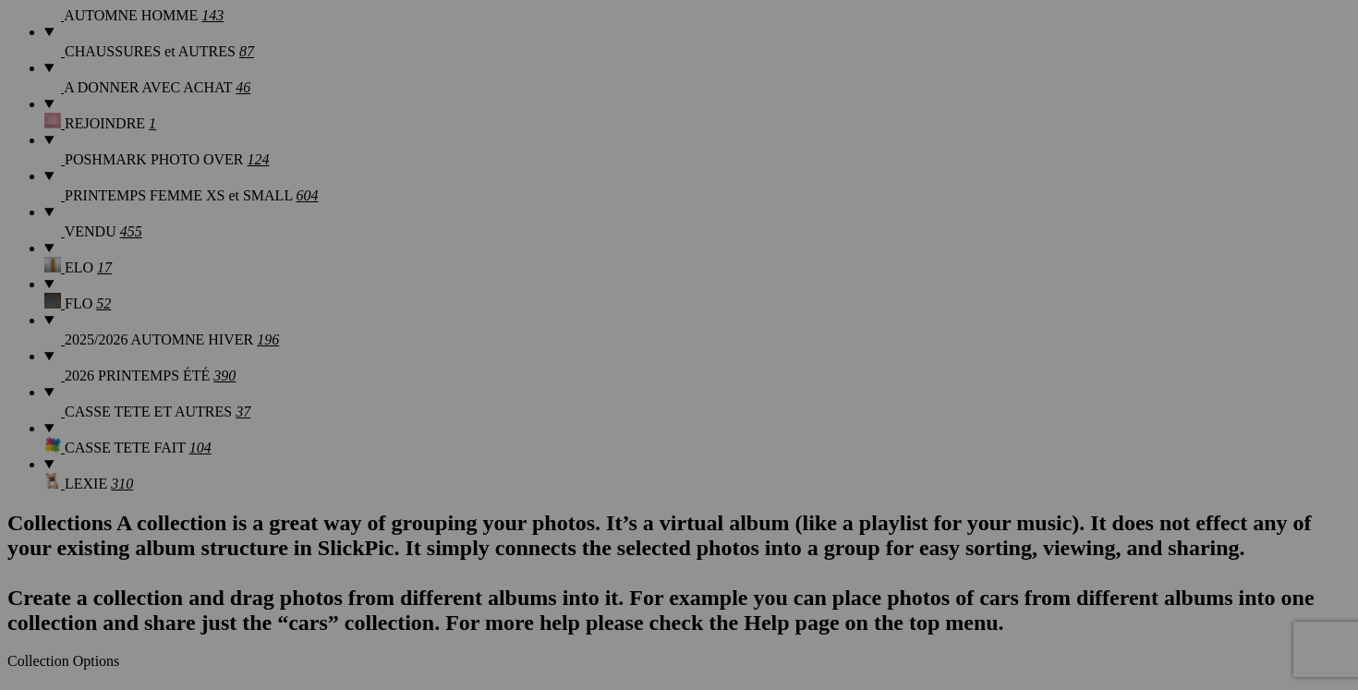
scroll to position [1770, 0]
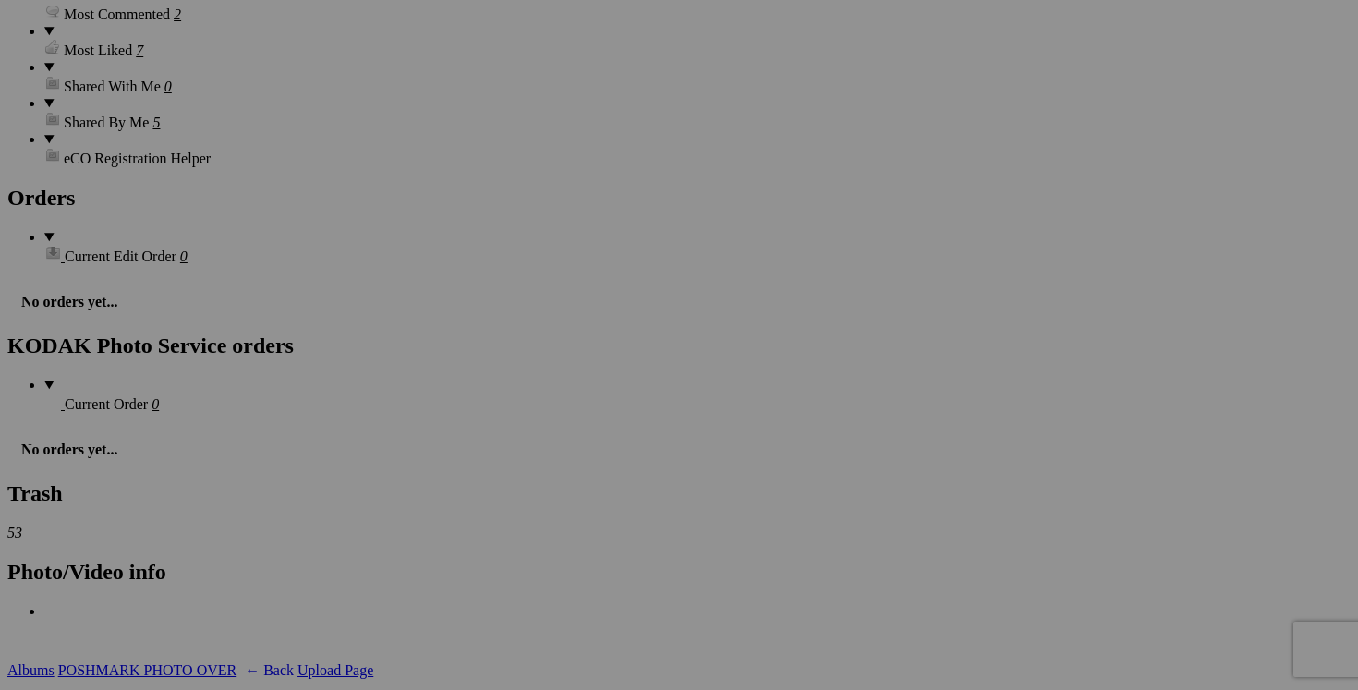
scroll to position [2745, 0]
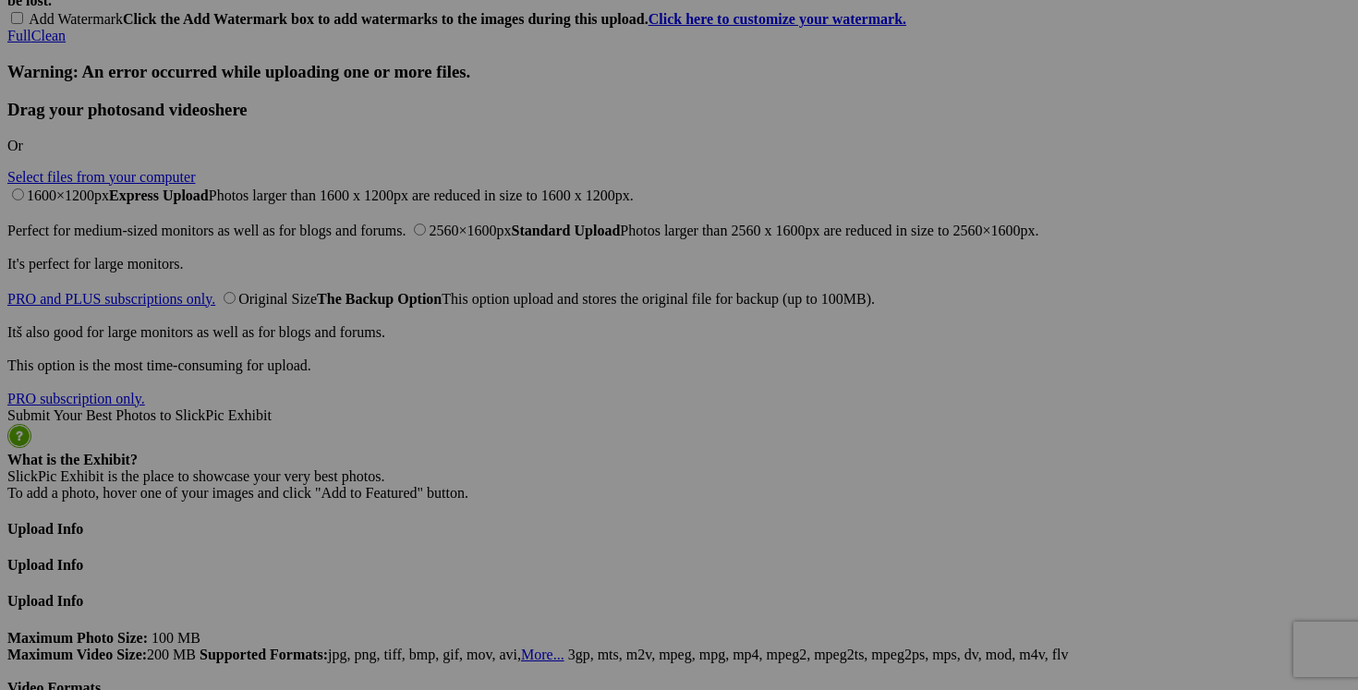
scroll to position [4520, 0]
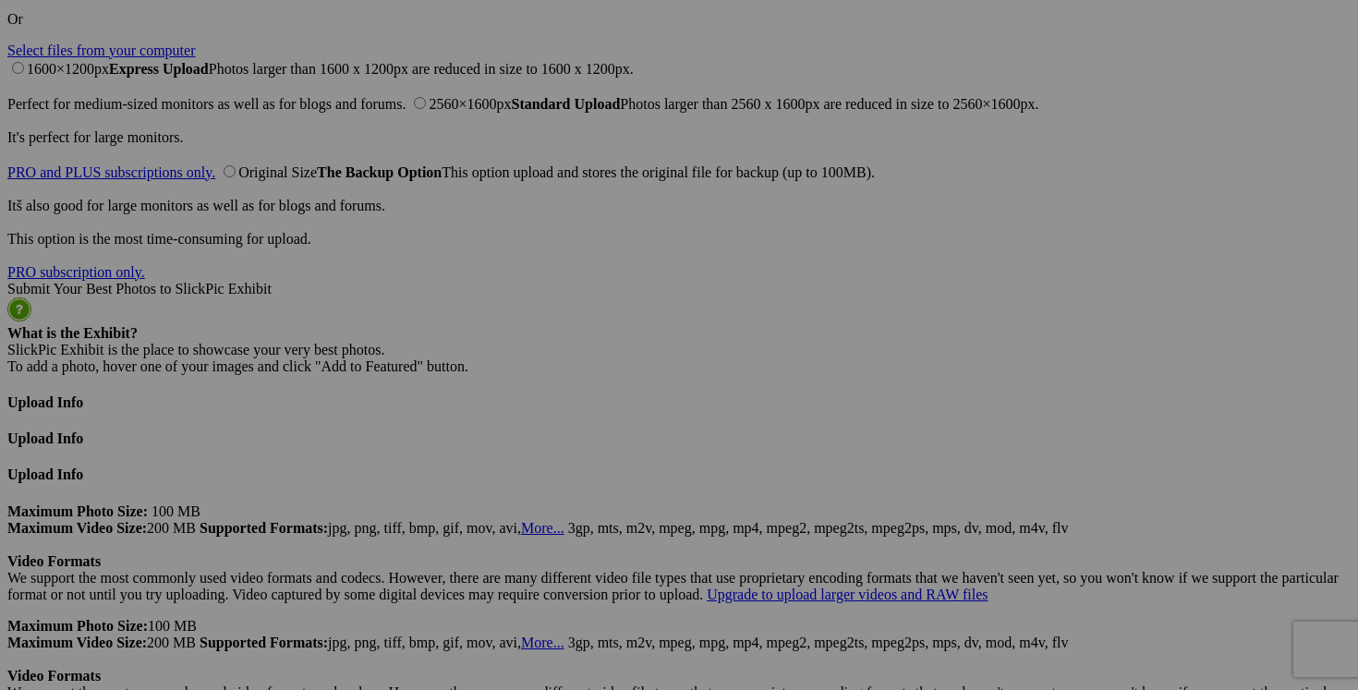
click at [556, 475] on span "Yes" at bounding box center [545, 483] width 21 height 16
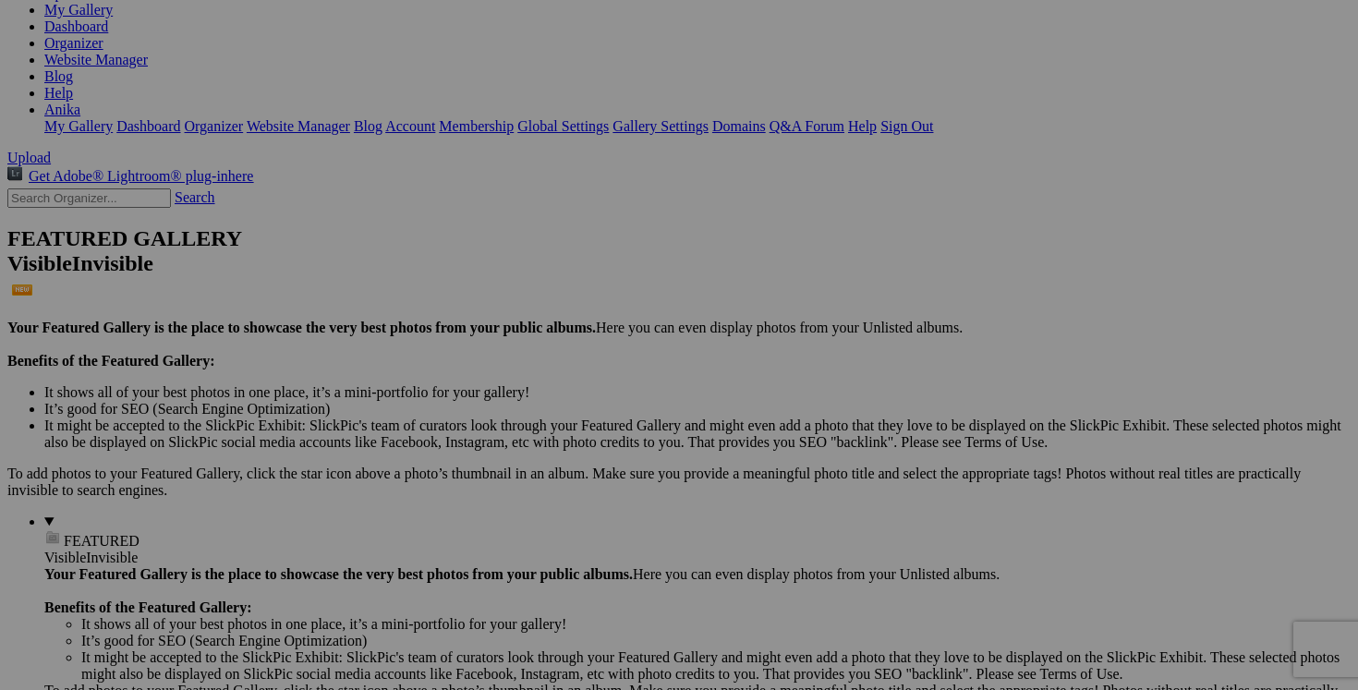
scroll to position [0, 0]
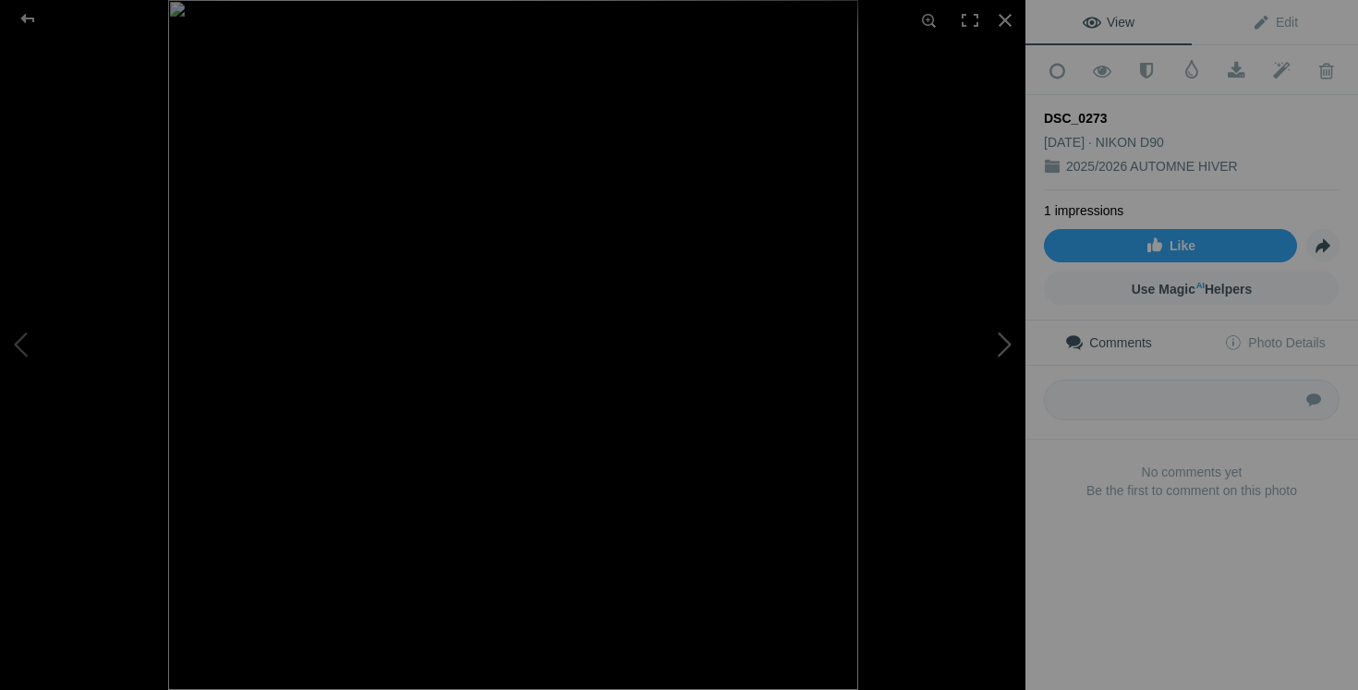
click at [1011, 347] on button at bounding box center [956, 345] width 139 height 249
click at [1005, 19] on div at bounding box center [1005, 20] width 41 height 41
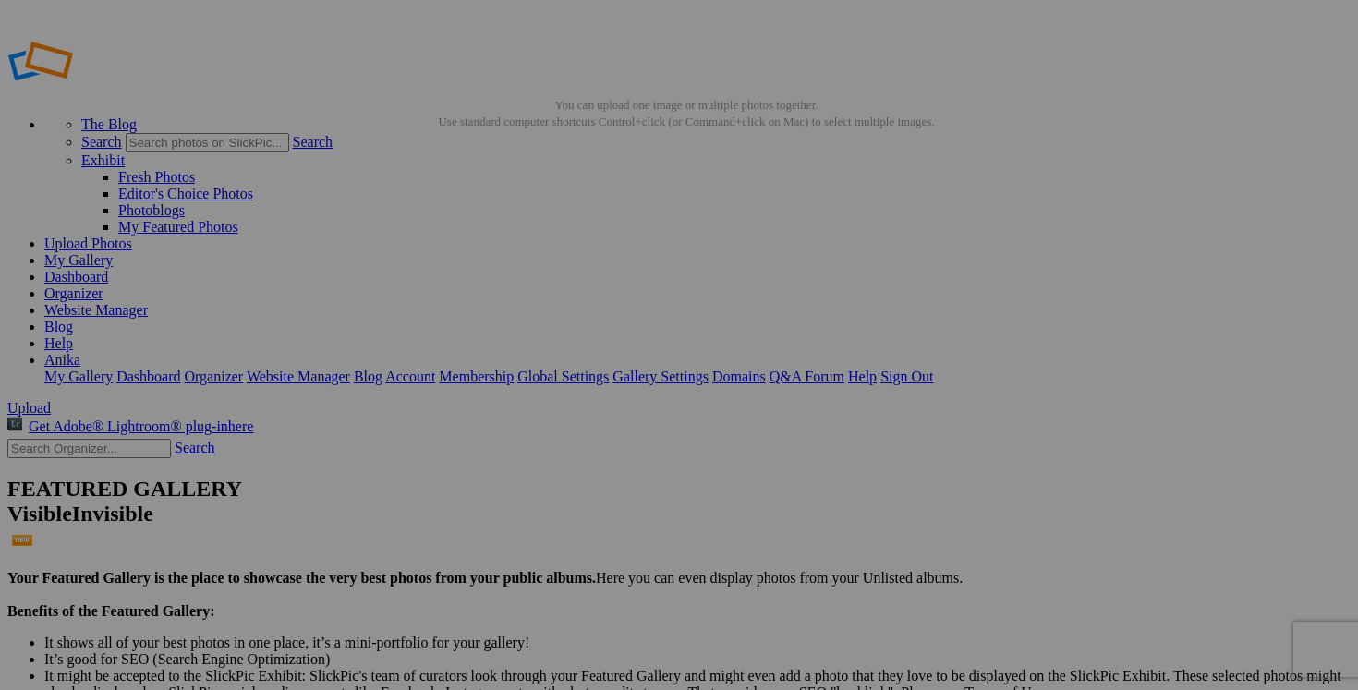
click at [556, 464] on span "Yes" at bounding box center [545, 466] width 21 height 16
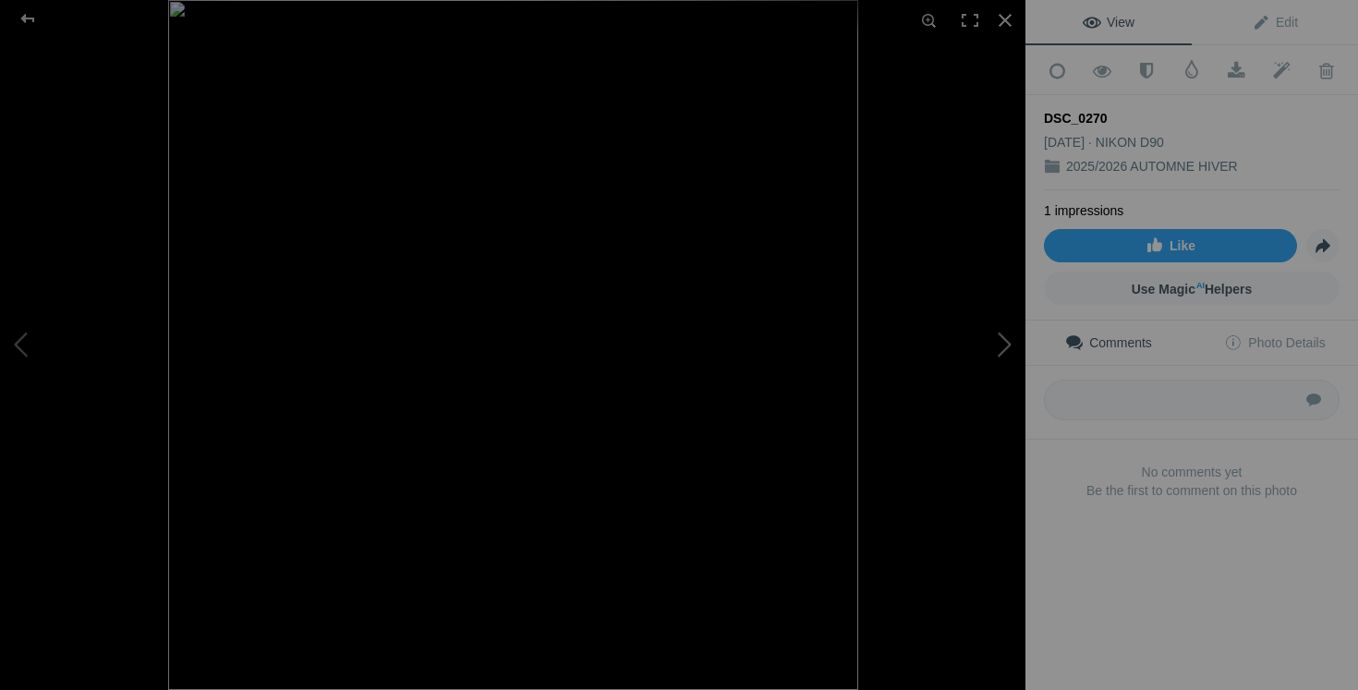
click at [1001, 340] on button at bounding box center [956, 345] width 139 height 249
click at [25, 346] on button at bounding box center [69, 345] width 139 height 249
click at [1001, 21] on div at bounding box center [1005, 20] width 41 height 41
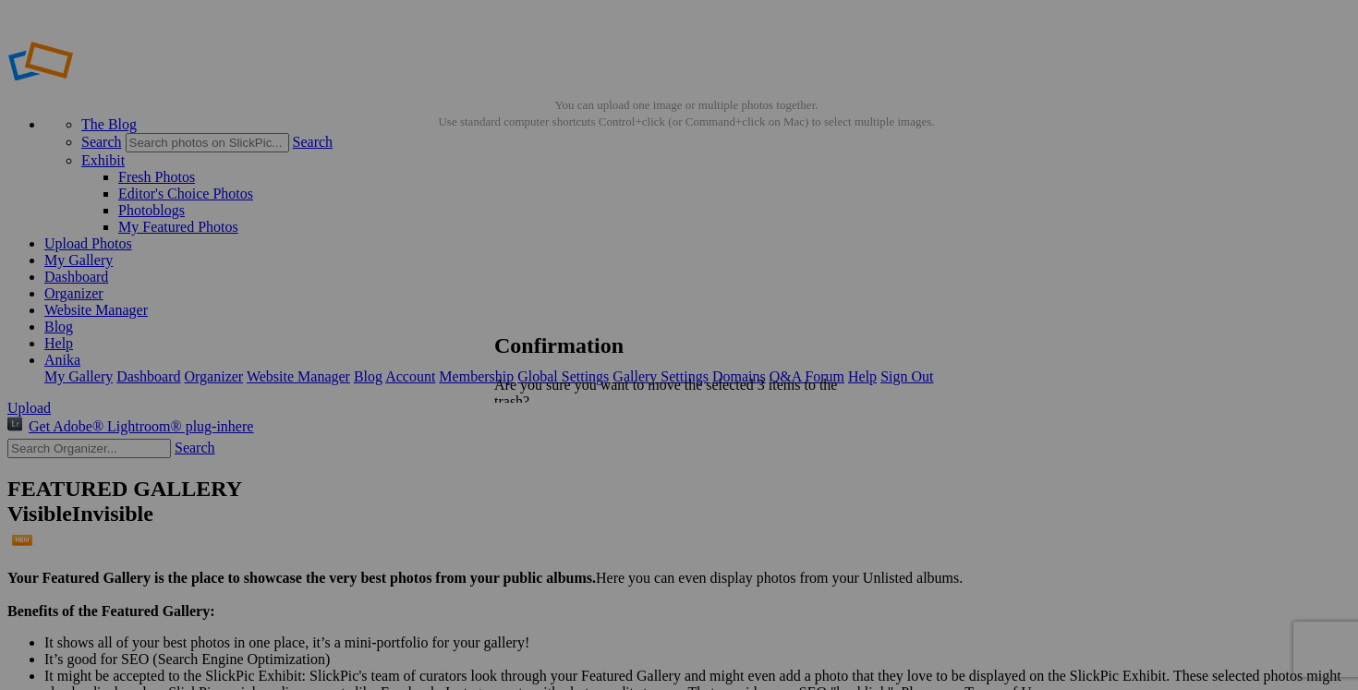
click at [556, 475] on span "Yes" at bounding box center [545, 483] width 21 height 16
drag, startPoint x: 879, startPoint y: 359, endPoint x: 746, endPoint y: 359, distance: 133.1
drag, startPoint x: 795, startPoint y: 359, endPoint x: 742, endPoint y: 359, distance: 52.7
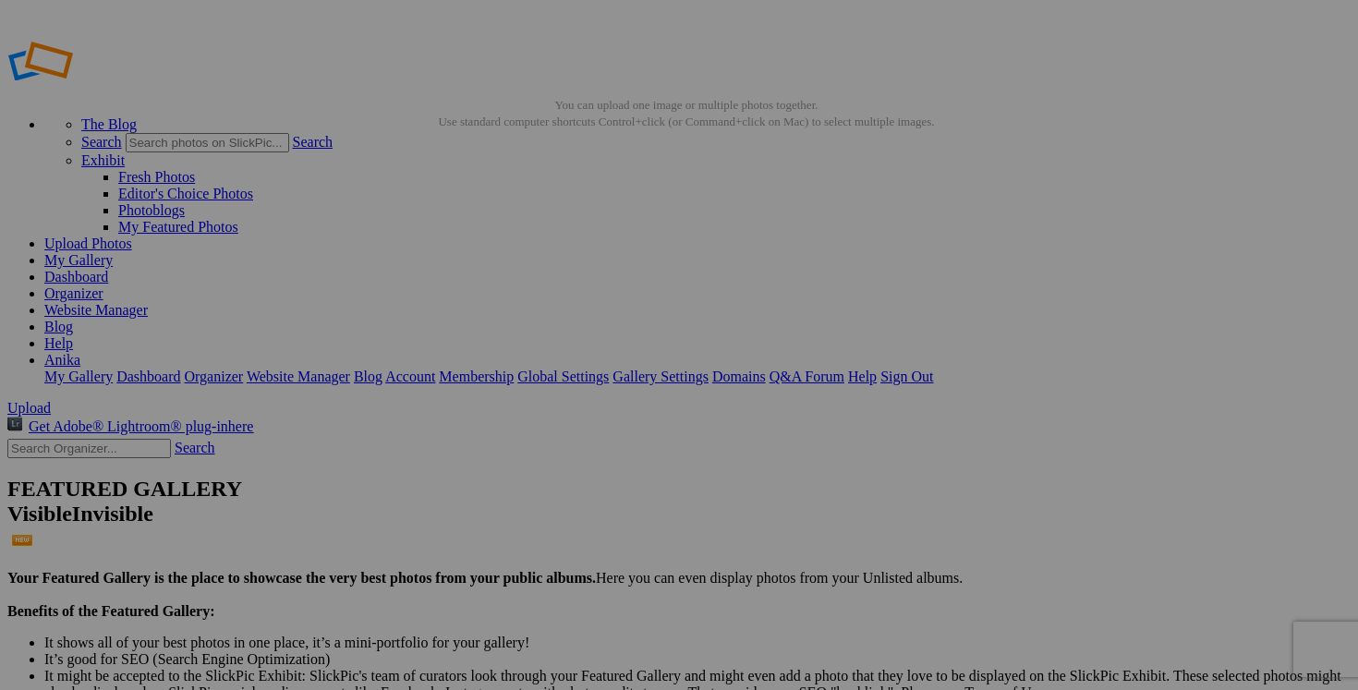
drag, startPoint x: 856, startPoint y: 361, endPoint x: 746, endPoint y: 359, distance: 110.0
type input "jeans JACK & JONES taille 32X32 30$9comme neuf, extensible et confortable)"
drag, startPoint x: 734, startPoint y: 359, endPoint x: 578, endPoint y: 350, distance: 156.4
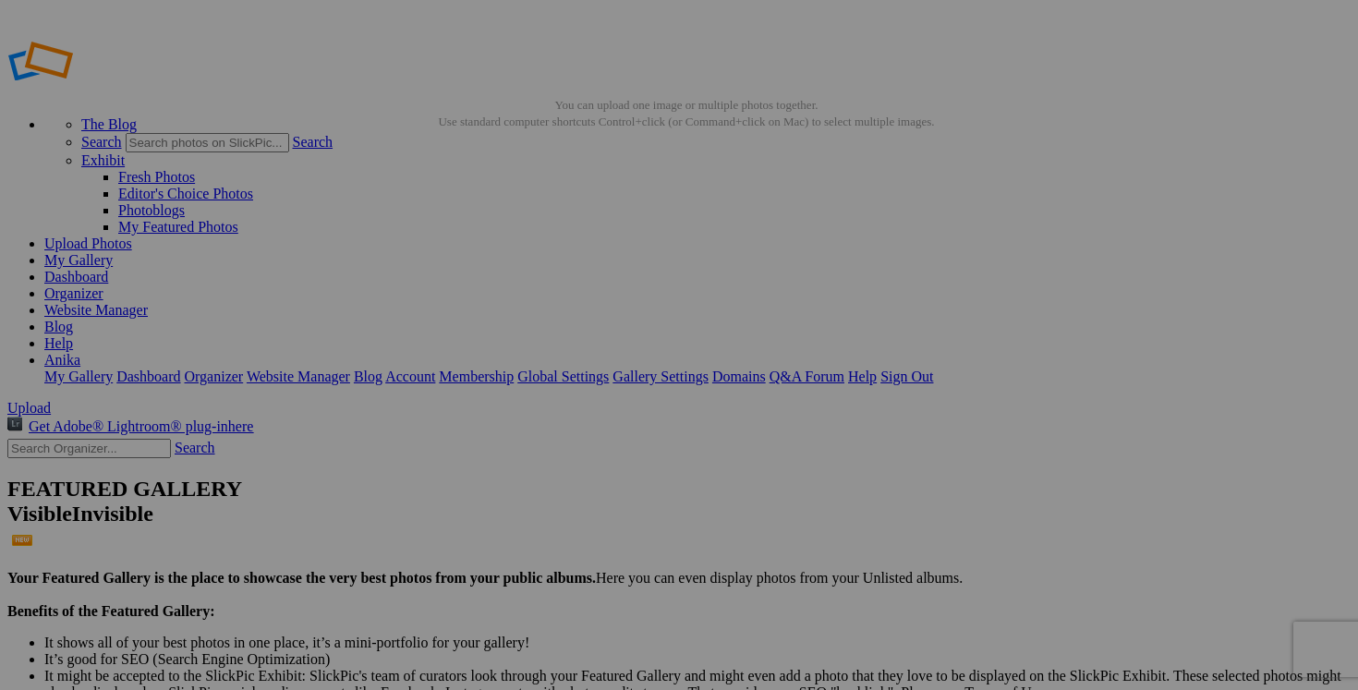
paste input "jeans JACK & JONES taille 32X3"
type input "jeans JACK & JONES taille 32X32"
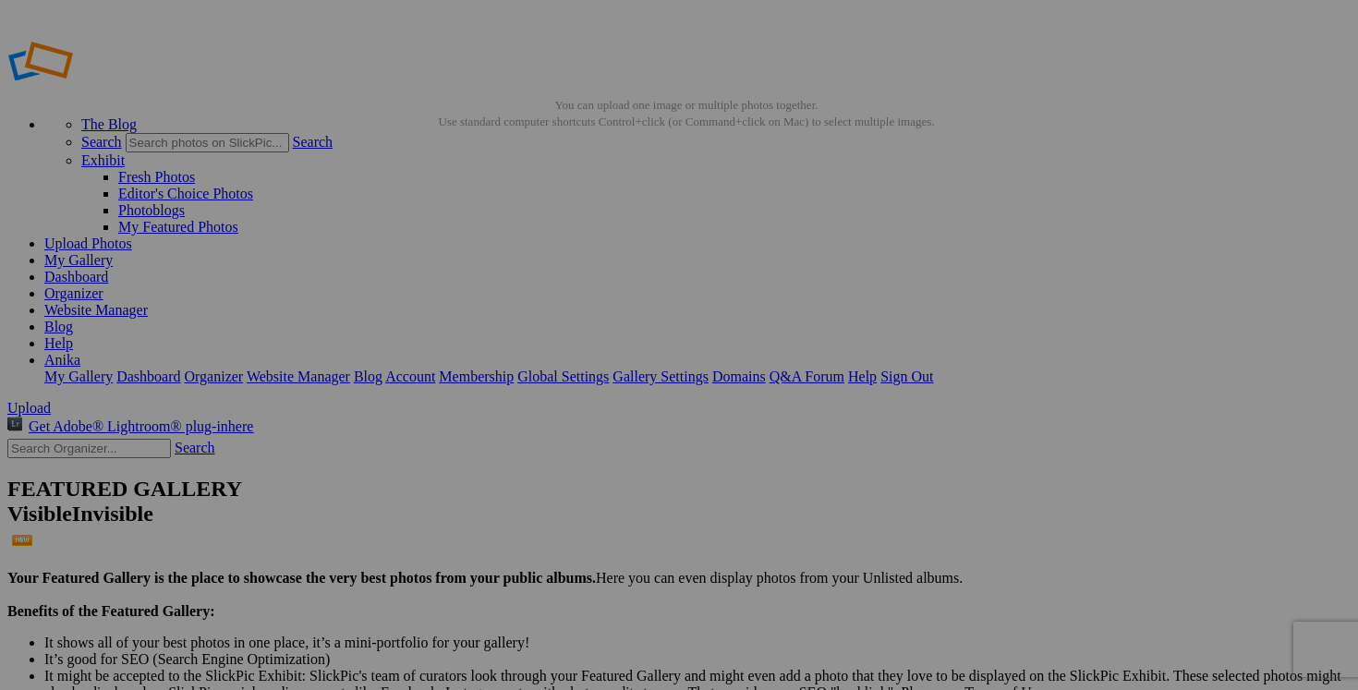
drag, startPoint x: 564, startPoint y: 358, endPoint x: 393, endPoint y: 353, distance: 171.0
paste input "jeans JACK & JONES taille 32X32"
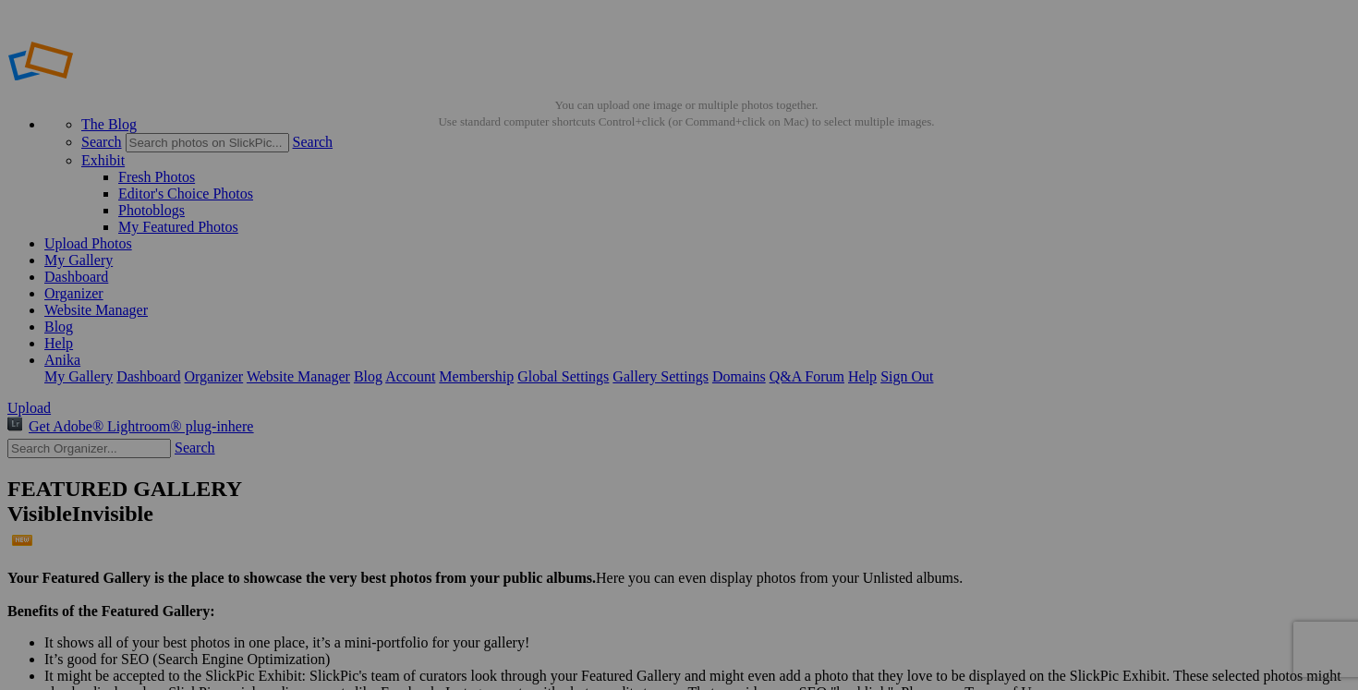
type input "jeans JACK & JONES taille 32X32"
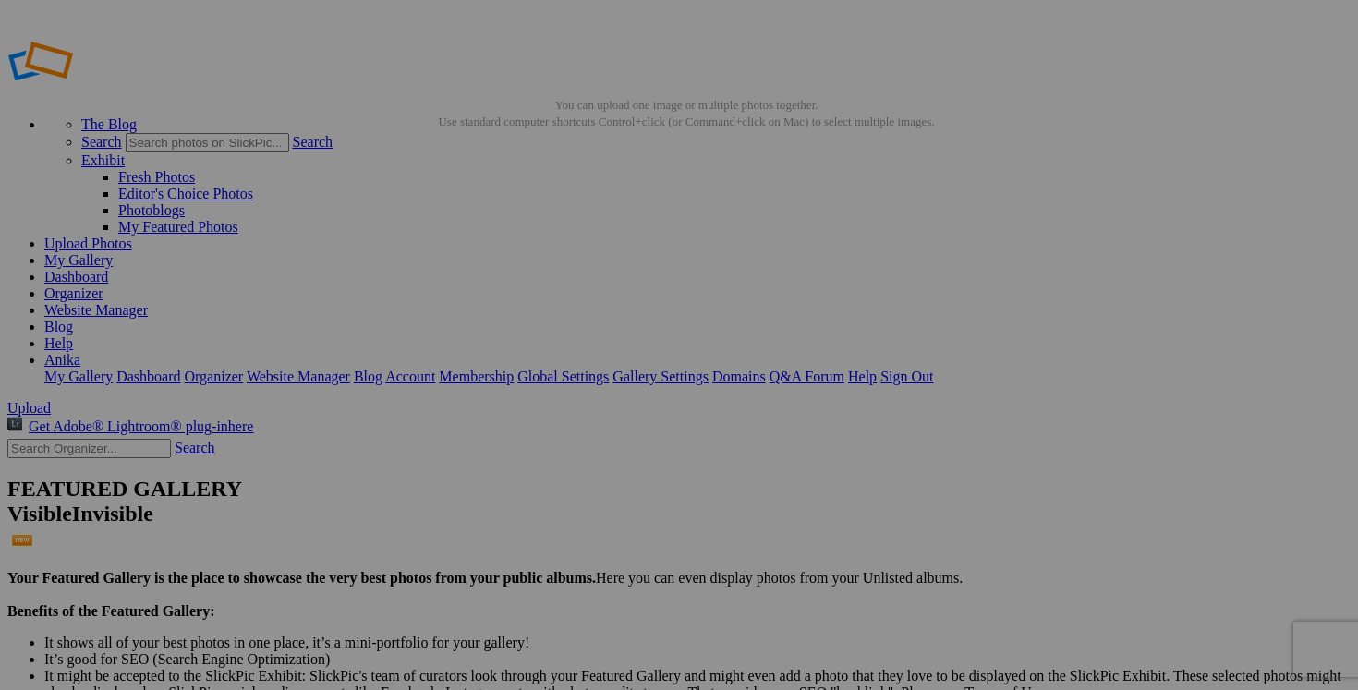
scroll to position [0, 0]
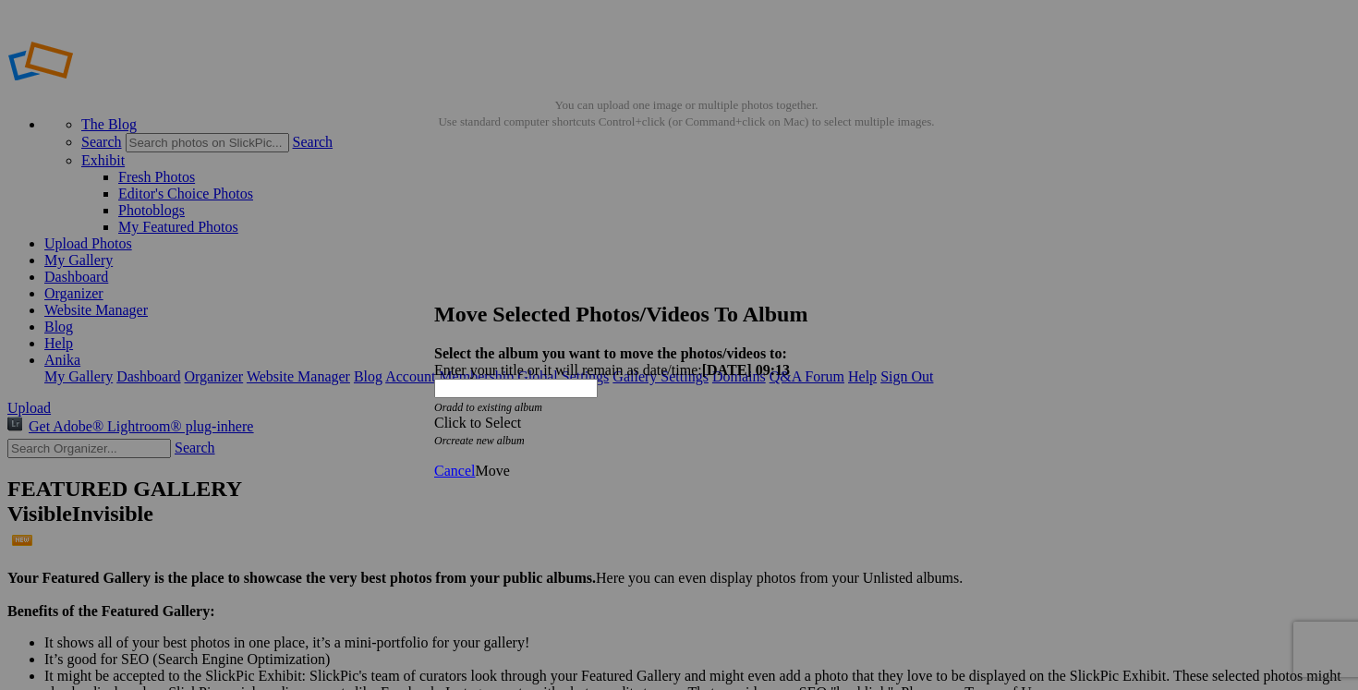
click at [434, 415] on span at bounding box center [434, 423] width 0 height 16
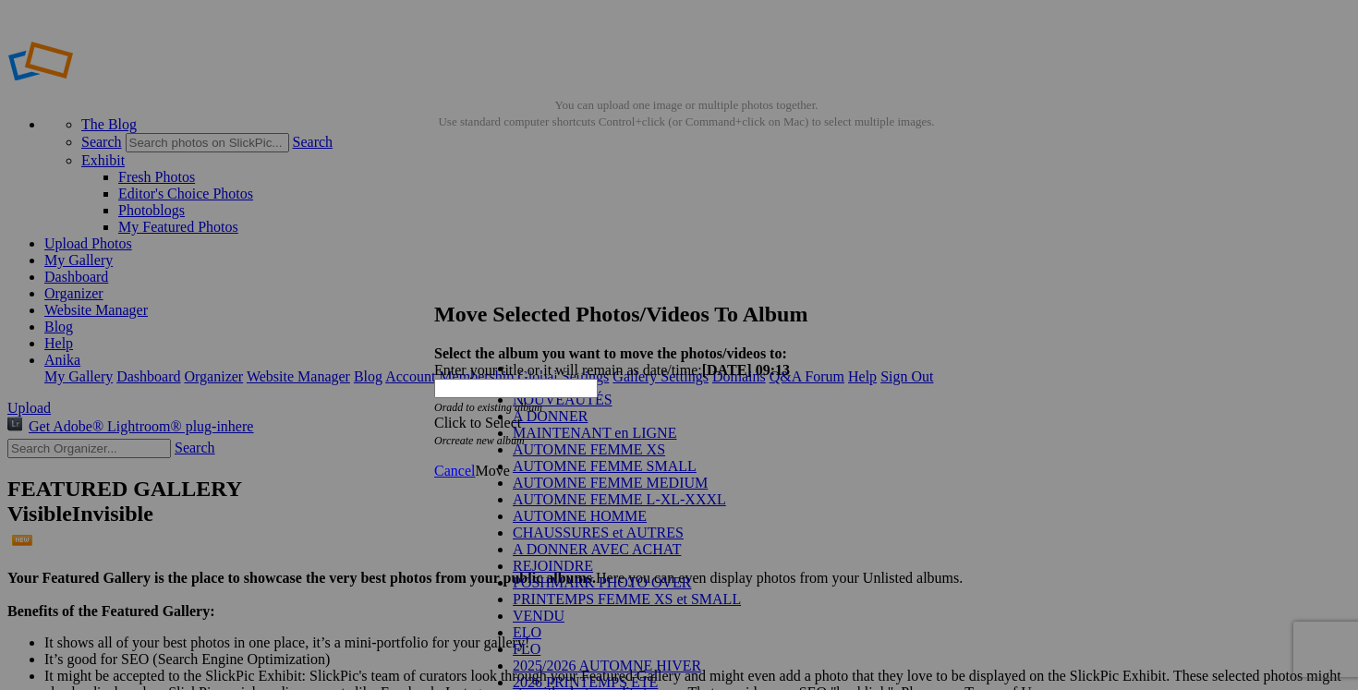
click at [613, 408] on link "NOUVEAUTÉS" at bounding box center [563, 400] width 100 height 16
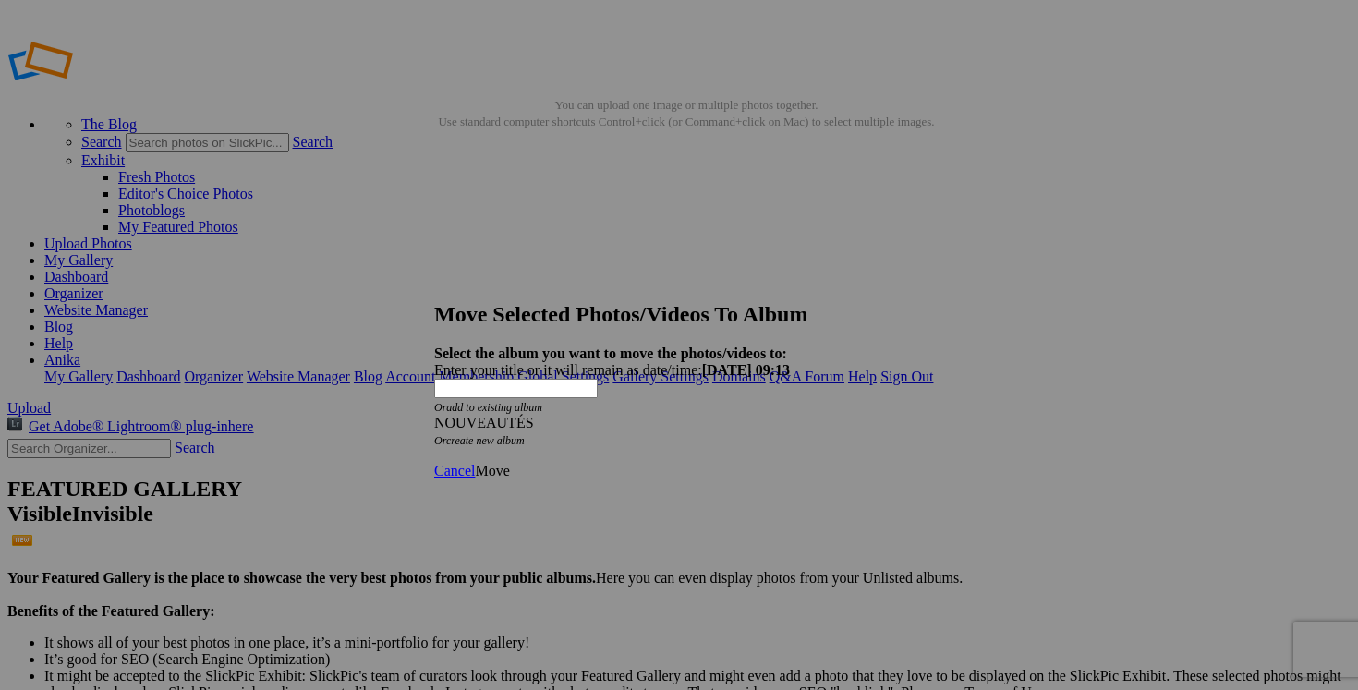
click at [509, 463] on span "Move" at bounding box center [492, 471] width 34 height 16
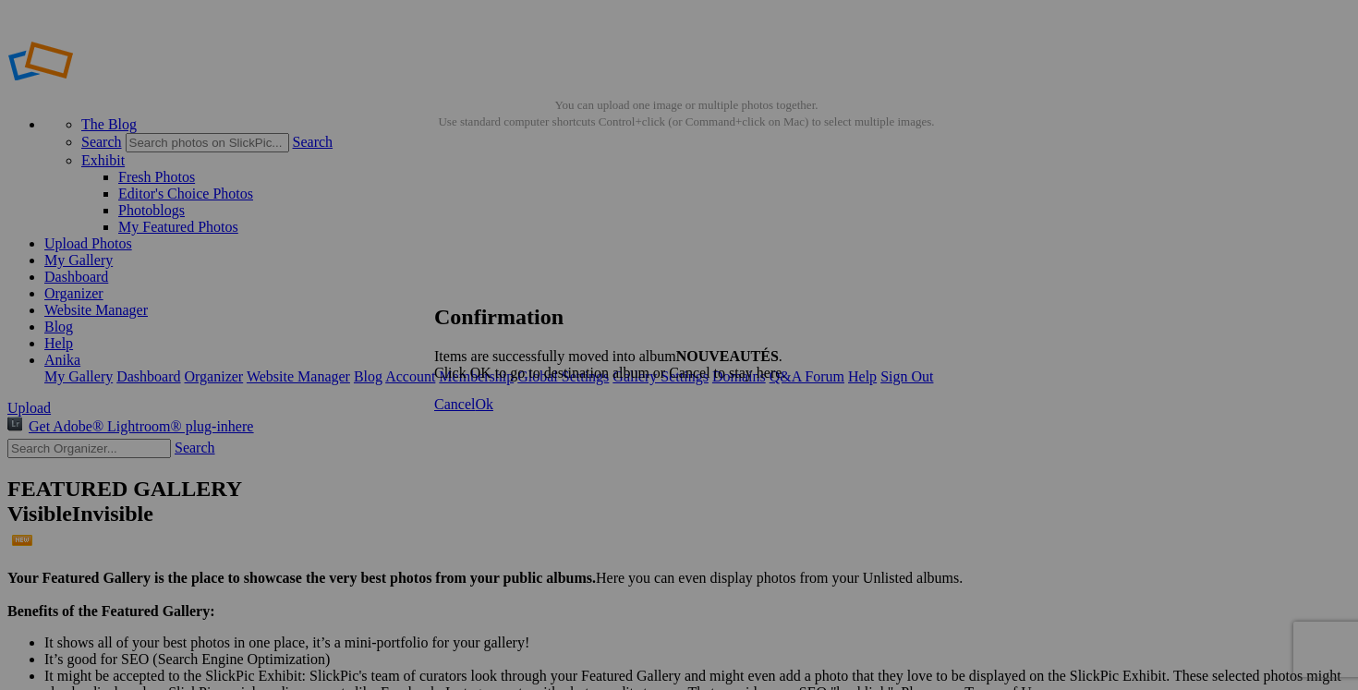
click at [475, 412] on span "Cancel" at bounding box center [454, 404] width 41 height 16
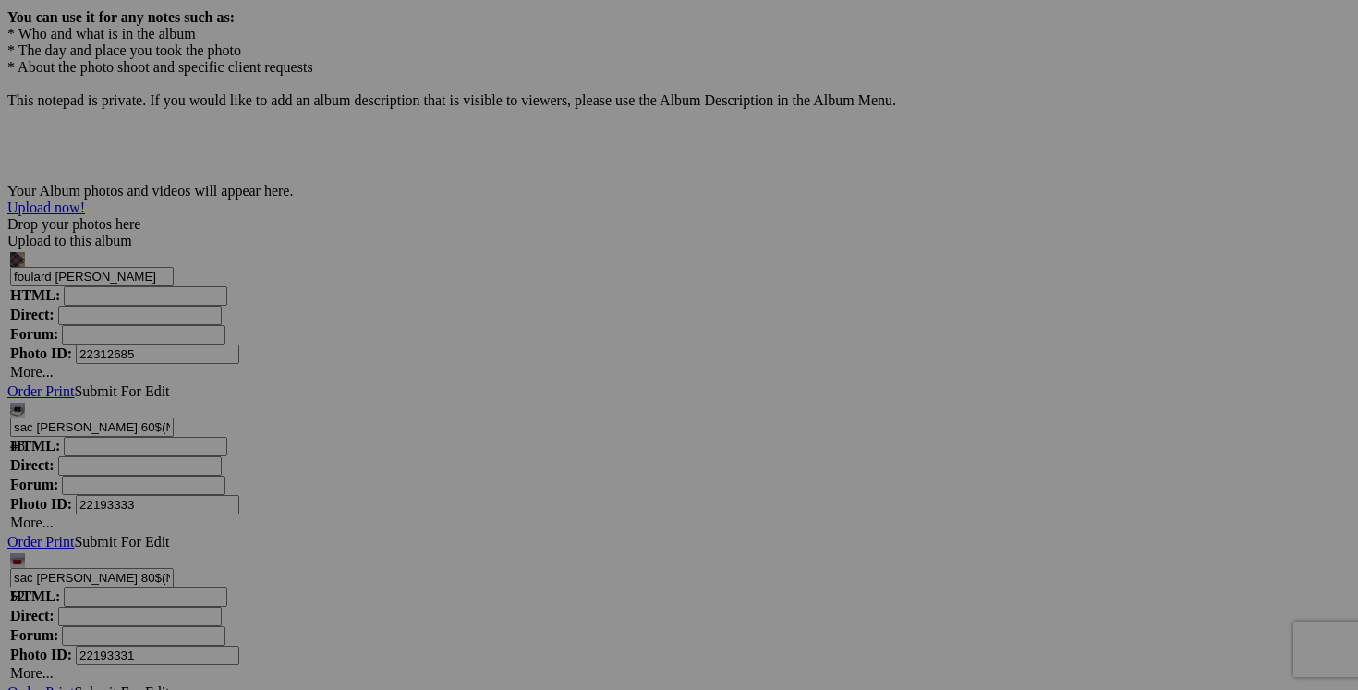
scroll to position [5807, 0]
drag, startPoint x: 1211, startPoint y: 451, endPoint x: 1112, endPoint y: 449, distance: 98.9
drag, startPoint x: 1158, startPoint y: 446, endPoint x: 1055, endPoint y: 439, distance: 102.8
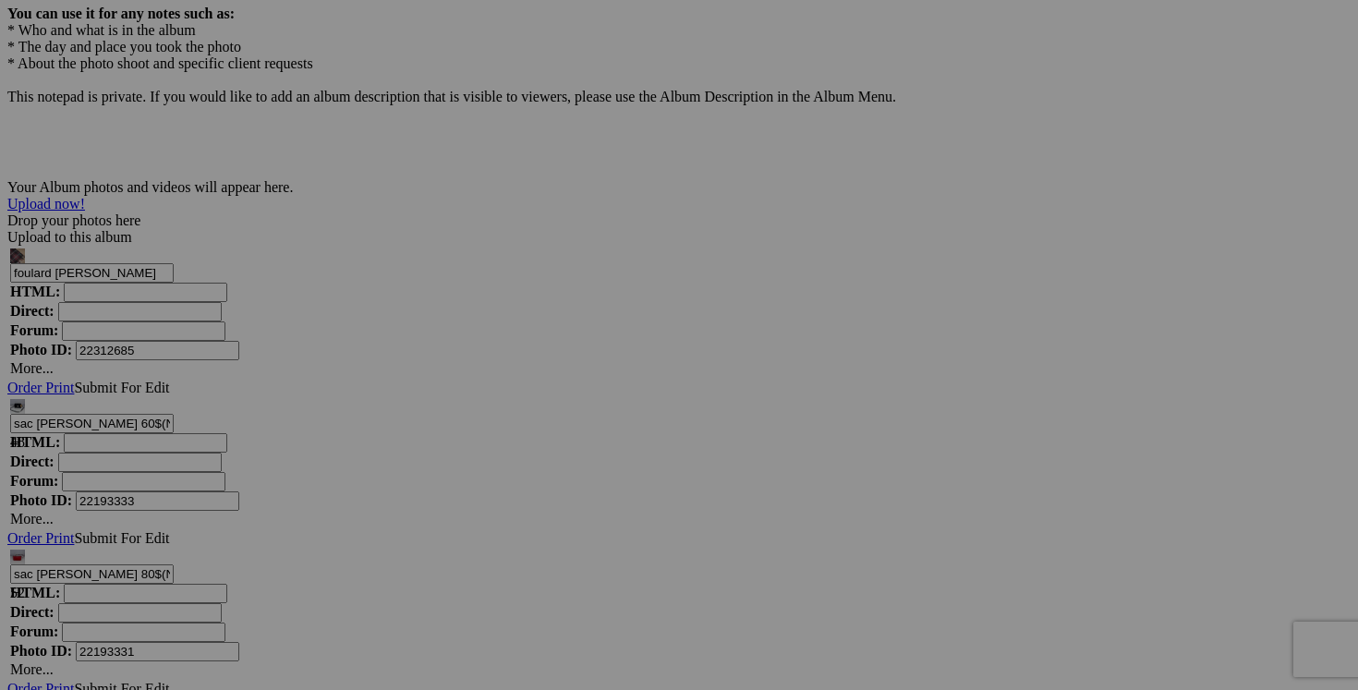
type input "jupe RALPH LAUREN taille 16 30$(comme neuf)"
drag, startPoint x: 1047, startPoint y: 448, endPoint x: 939, endPoint y: 437, distance: 108.7
paste input "jupe RALPH LAUREN taille 16"
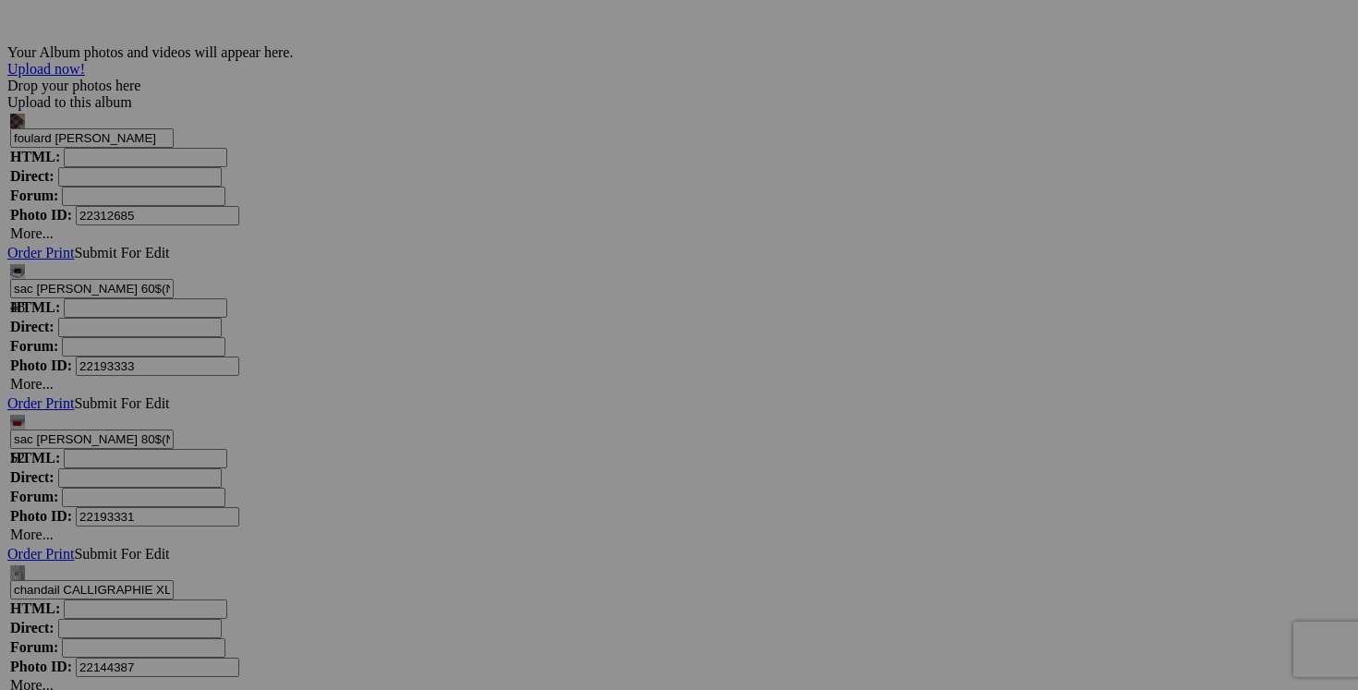
scroll to position [5975, 0]
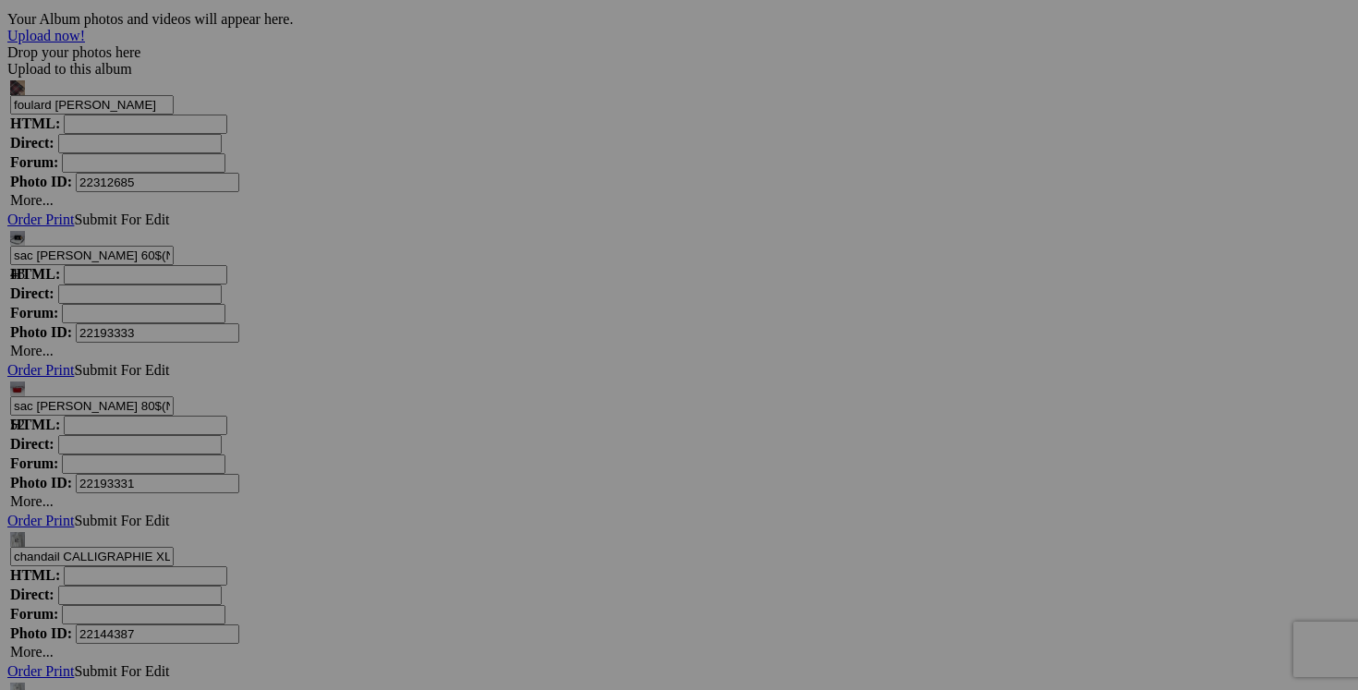
type input "jupe RALPH LAUREN taille 16"
drag, startPoint x: 396, startPoint y: 511, endPoint x: 244, endPoint y: 507, distance: 152.5
paste input "jupe RALPH LAUREN taille 16"
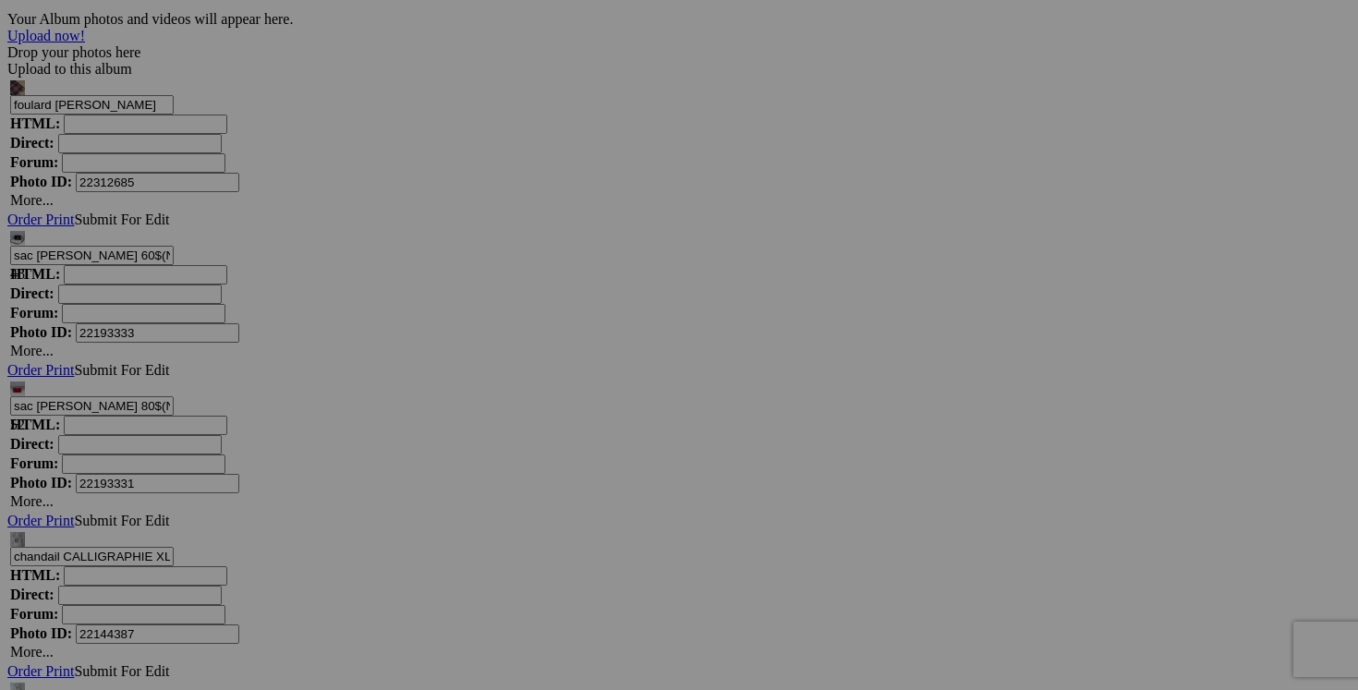
type input "jupe RALPH LAUREN taille 16"
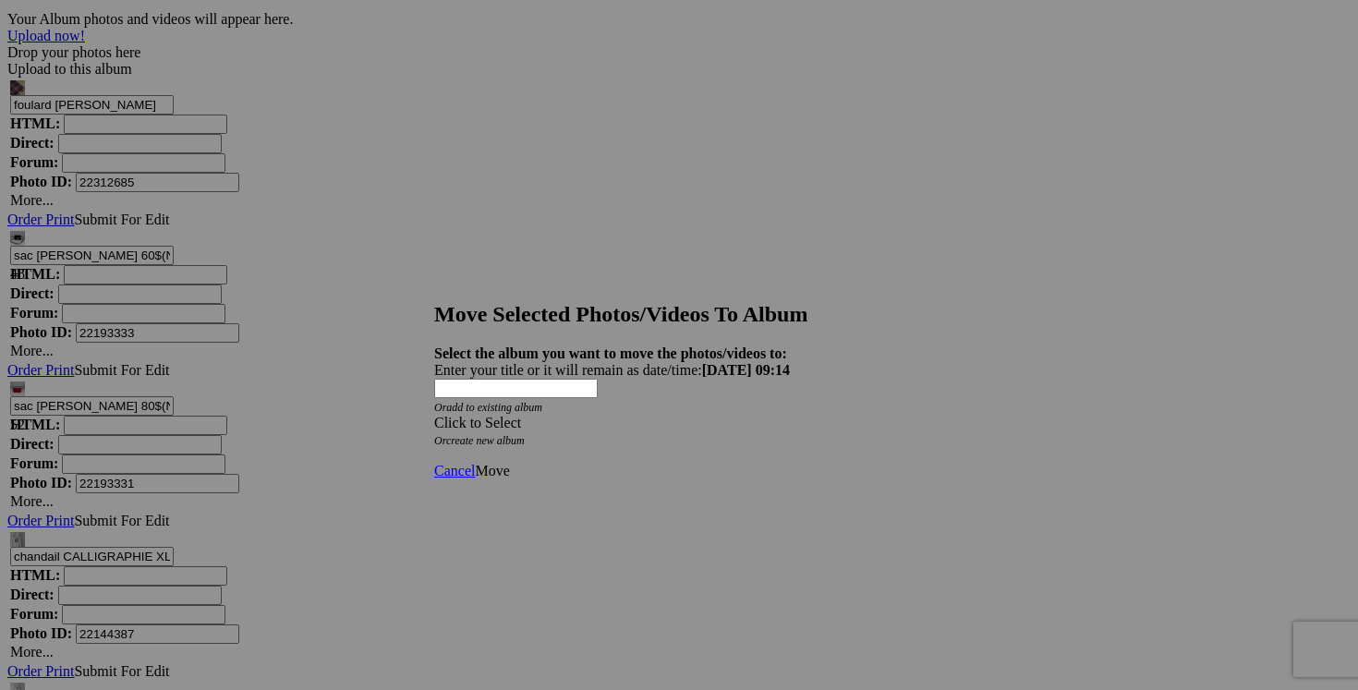
click at [434, 415] on span at bounding box center [434, 423] width 0 height 16
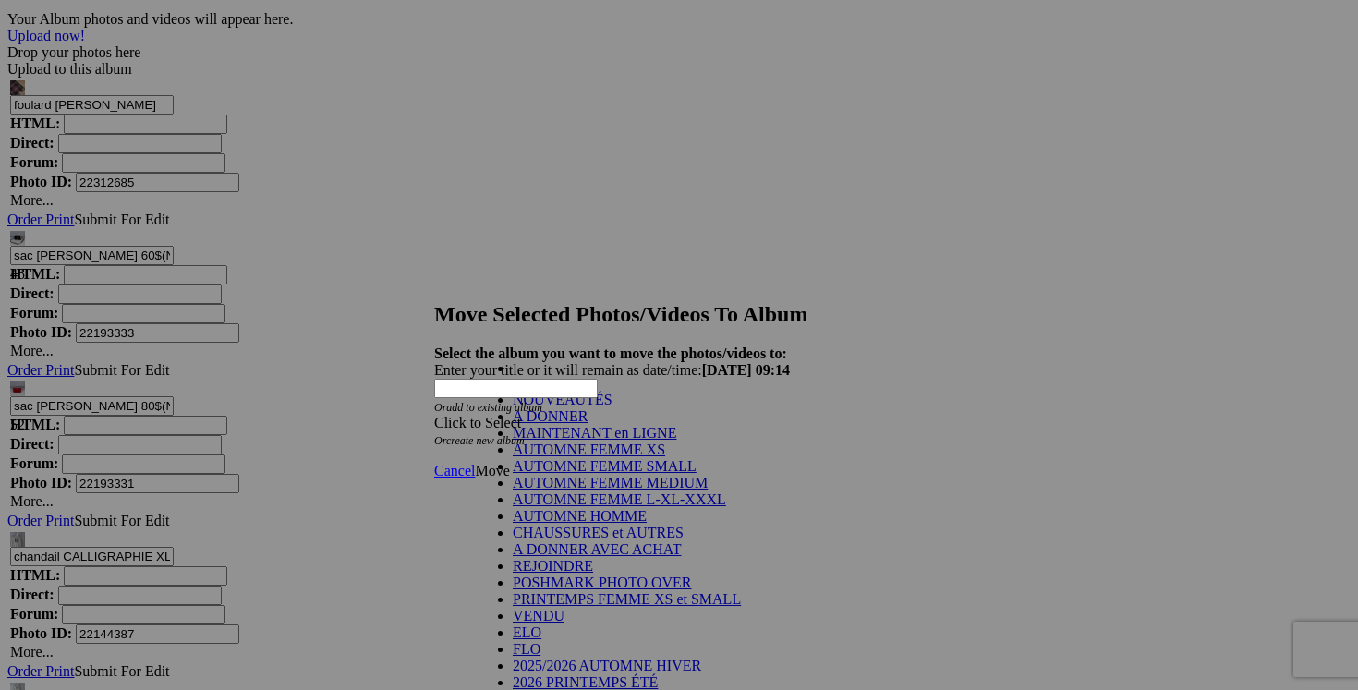
click at [613, 408] on link "NOUVEAUTÉS" at bounding box center [563, 400] width 100 height 16
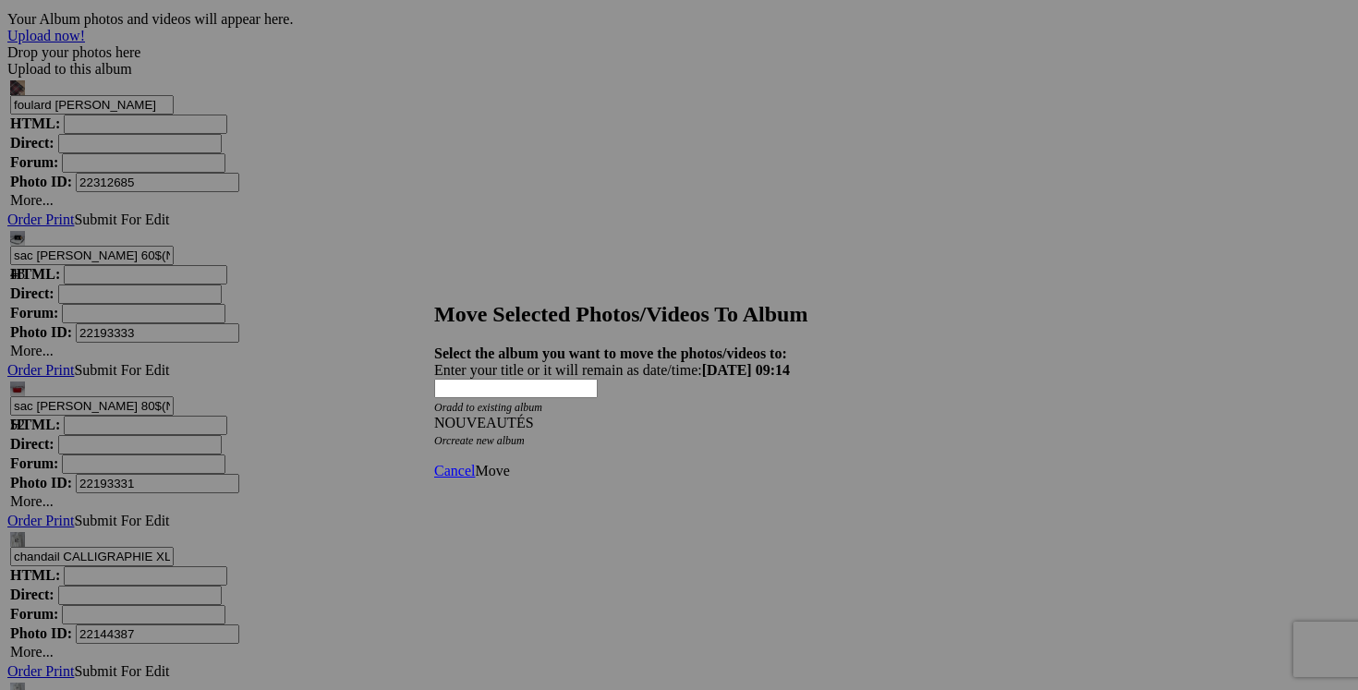
click at [509, 463] on span "Move" at bounding box center [492, 471] width 34 height 16
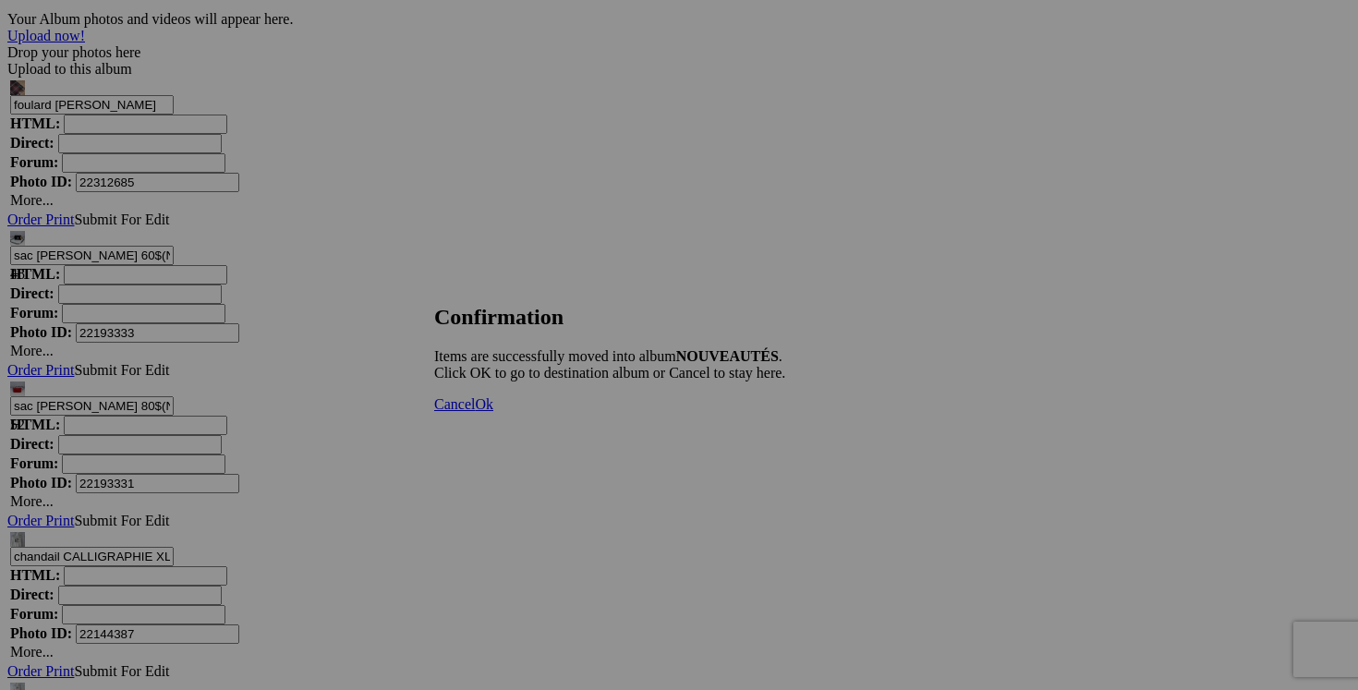
click at [475, 412] on link "Cancel" at bounding box center [454, 404] width 41 height 16
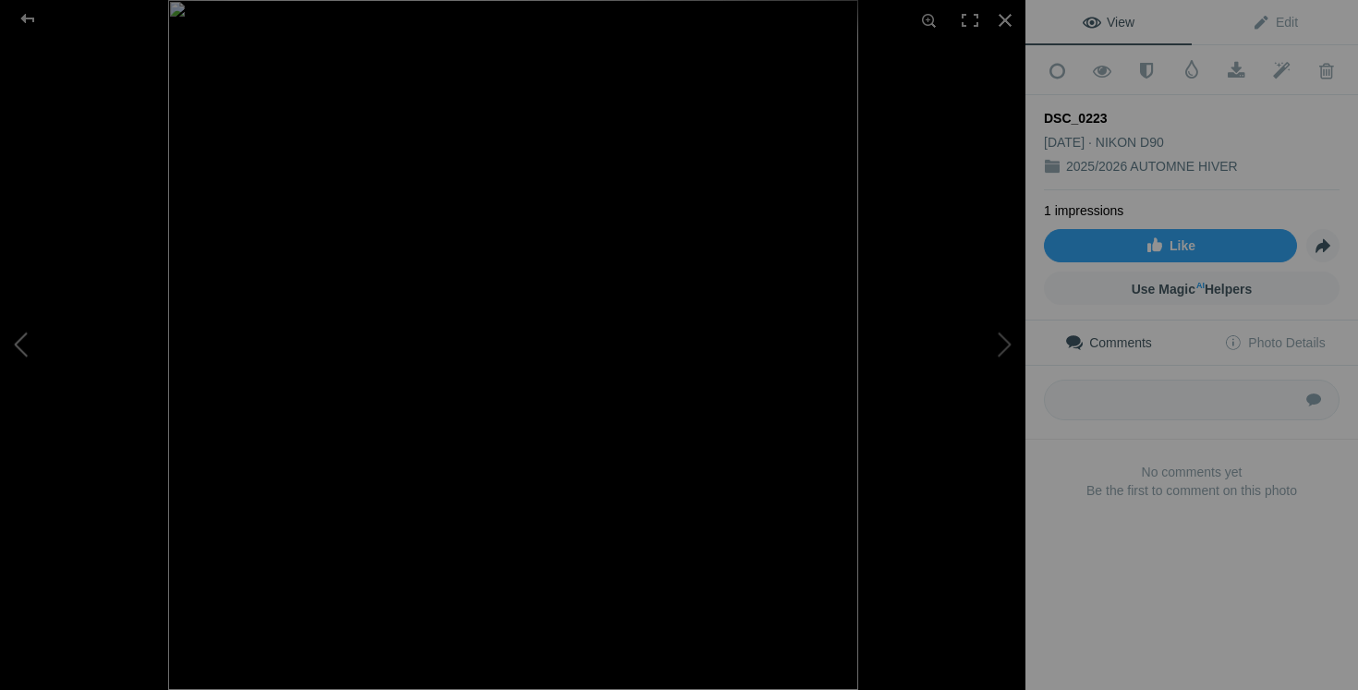
click at [30, 344] on button at bounding box center [69, 345] width 139 height 249
click at [1007, 19] on div at bounding box center [1005, 20] width 41 height 41
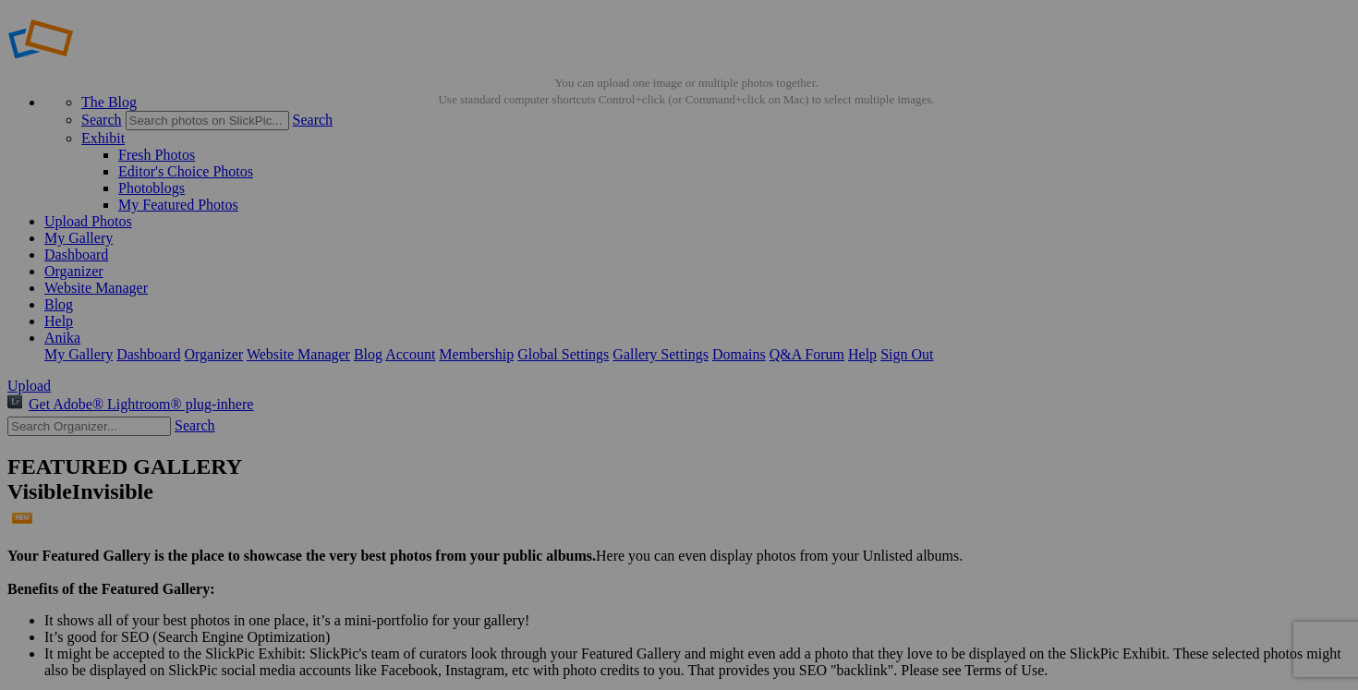
scroll to position [23, 0]
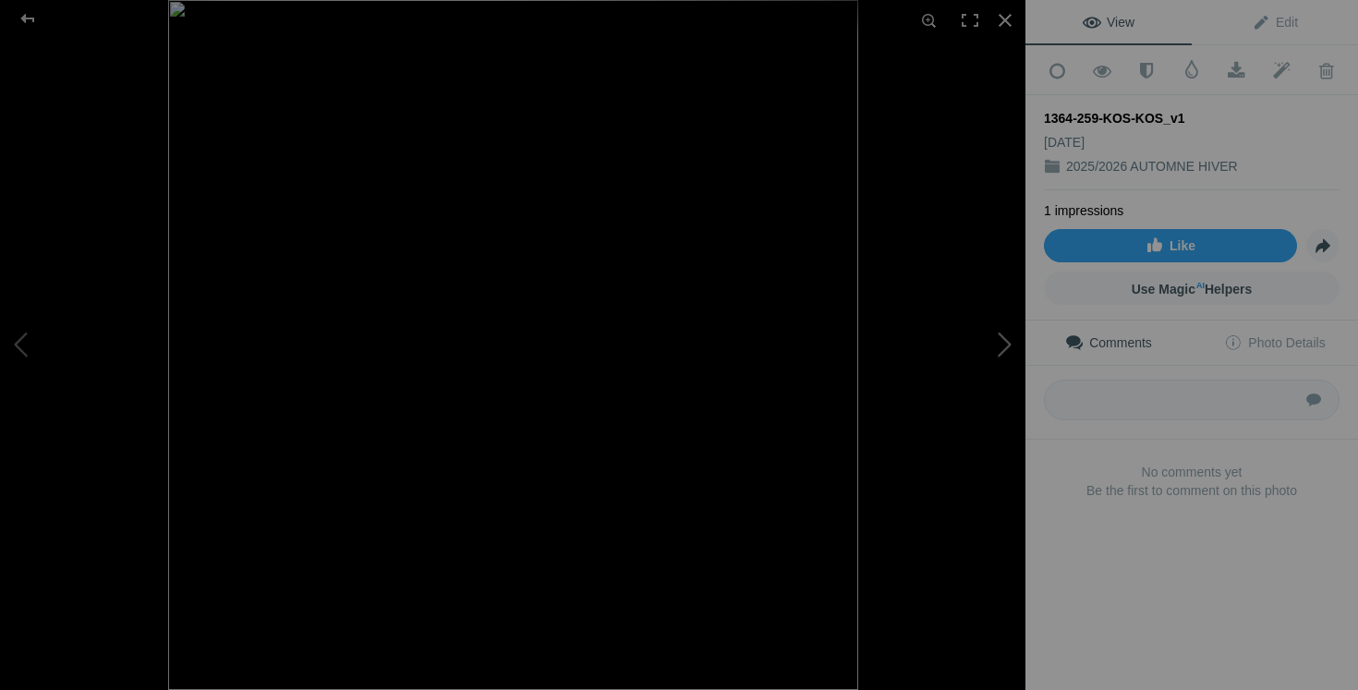
click at [1000, 337] on button at bounding box center [956, 345] width 139 height 249
click at [1006, 18] on div at bounding box center [1005, 20] width 41 height 41
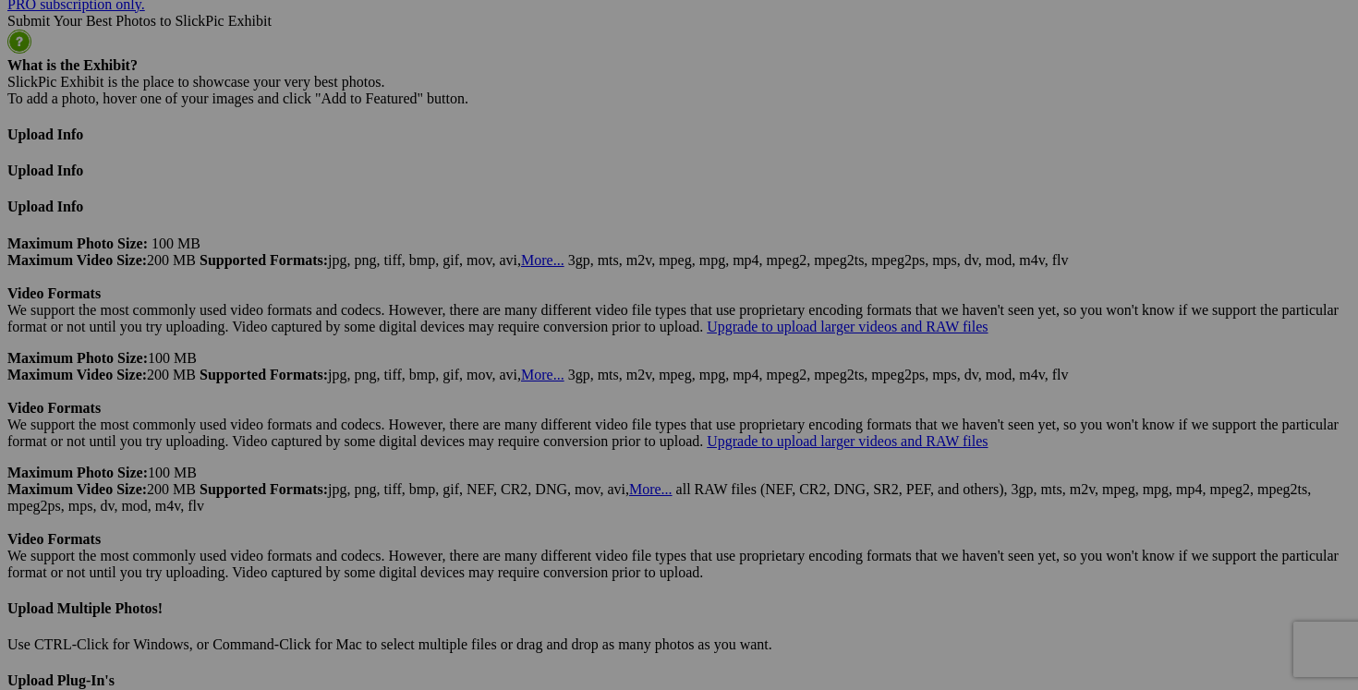
scroll to position [4834, 0]
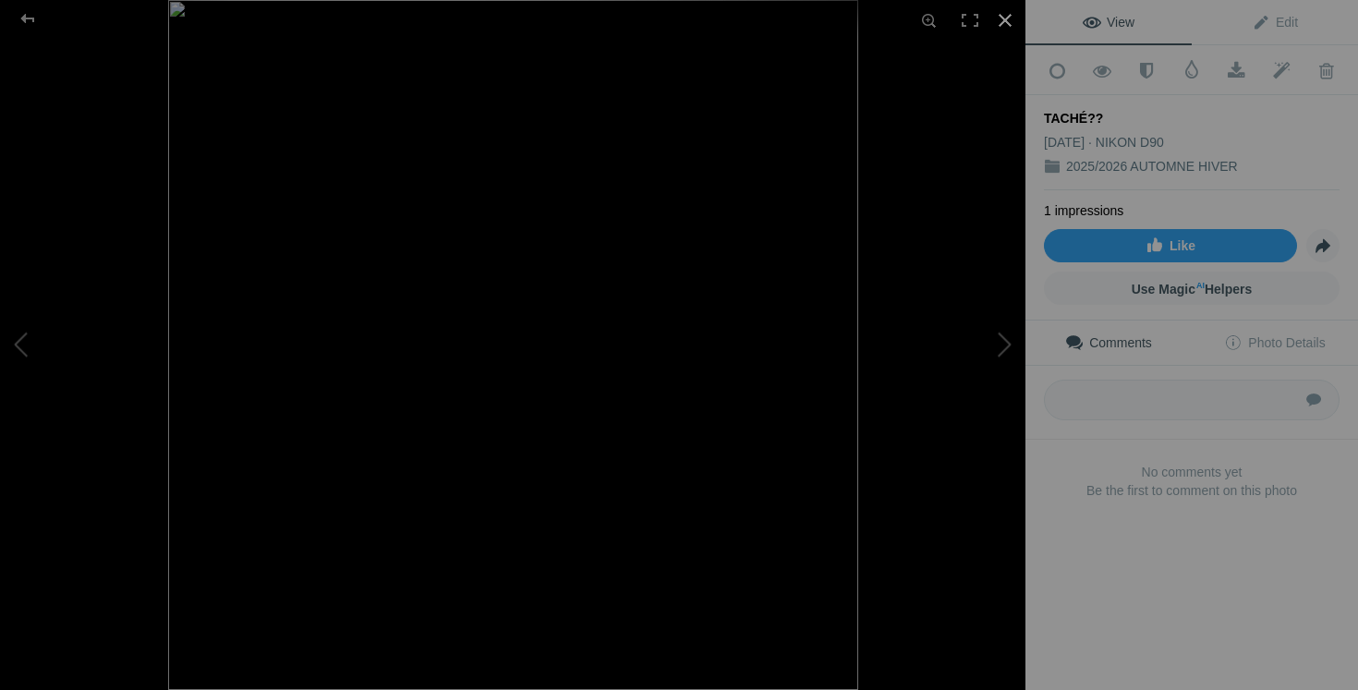
click at [1006, 21] on div at bounding box center [1005, 20] width 41 height 41
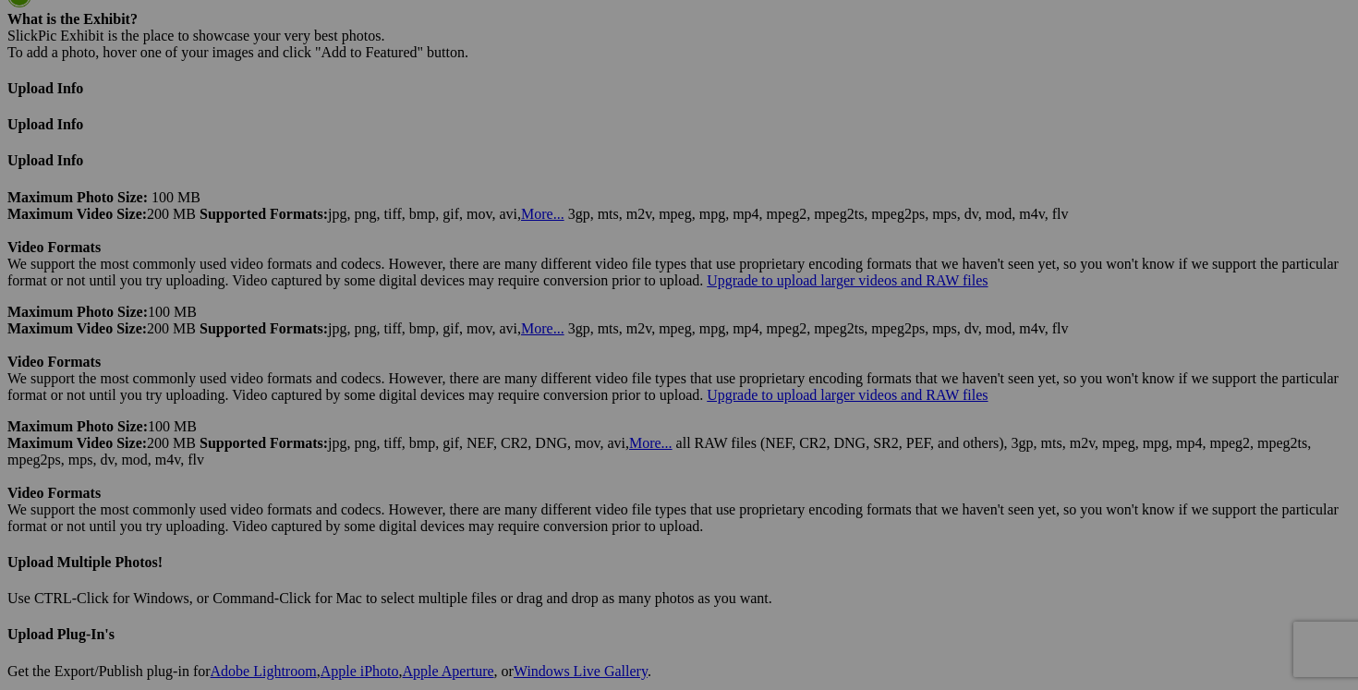
click at [556, 463] on link "Yes" at bounding box center [545, 466] width 21 height 16
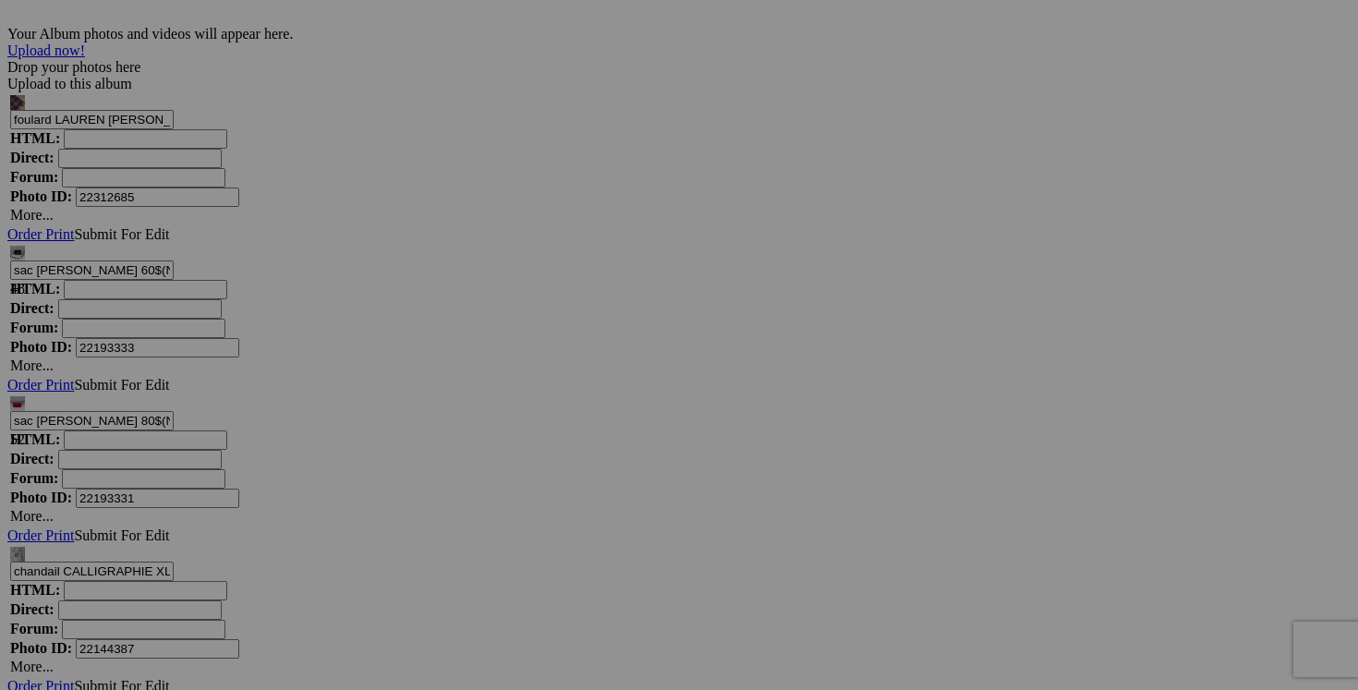
scroll to position [6015, 0]
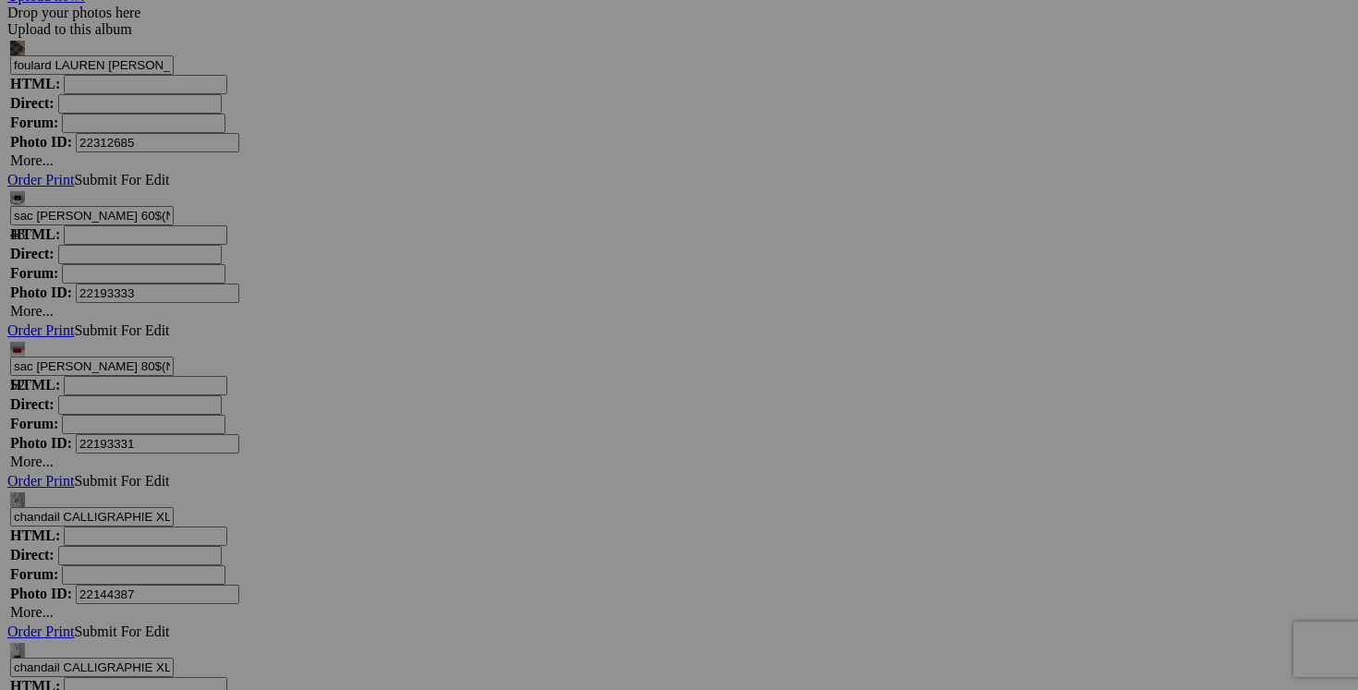
drag, startPoint x: 389, startPoint y: 240, endPoint x: 266, endPoint y: 240, distance: 122.9
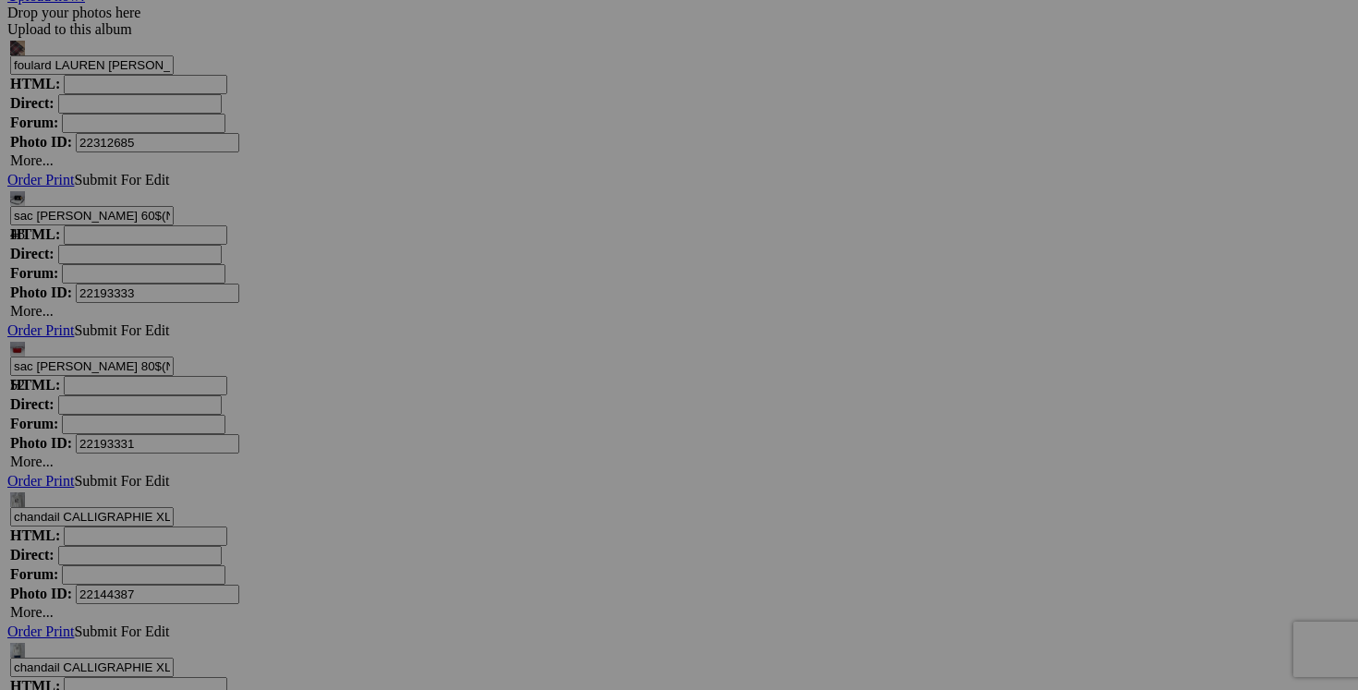
scroll to position [0, 181]
drag, startPoint x: 350, startPoint y: 242, endPoint x: 238, endPoint y: 236, distance: 112.0
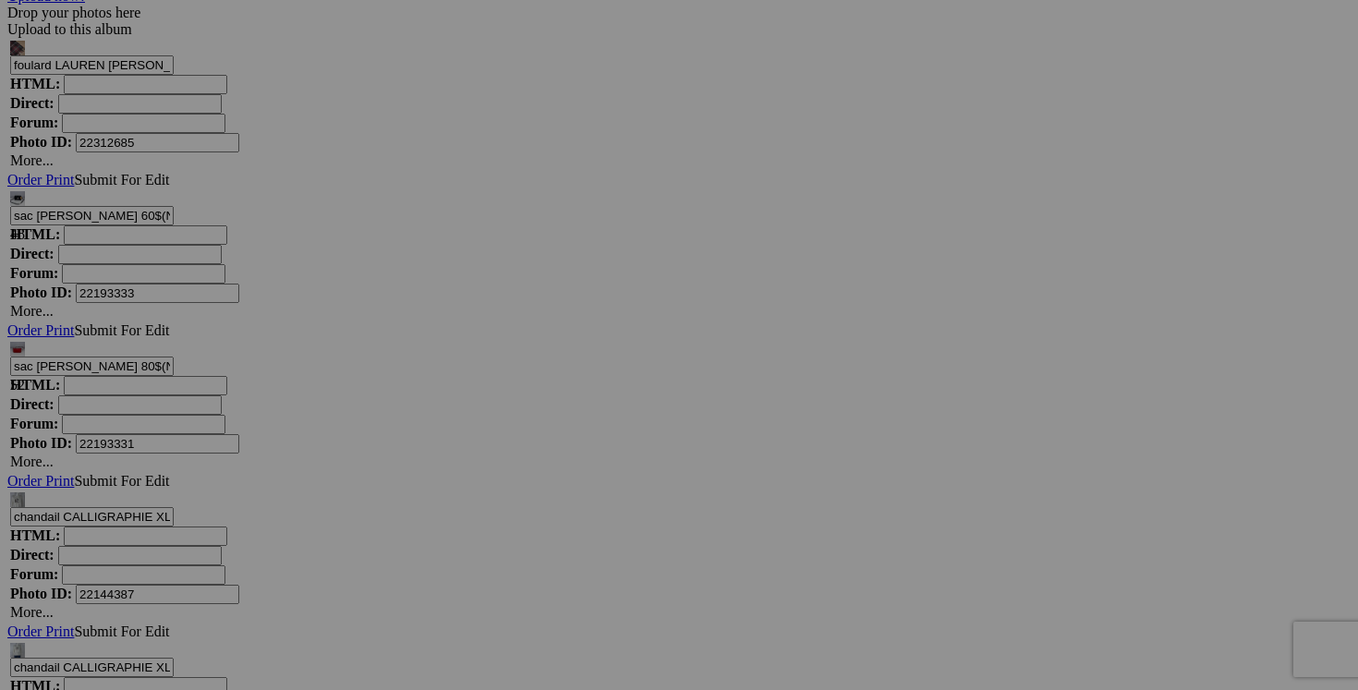
type input "jeans [PERSON_NAME] [GEOGRAPHIC_DATA] taille 26 30$(comme neuf, payé 200$)"
drag, startPoint x: 549, startPoint y: 240, endPoint x: 401, endPoint y: 237, distance: 147.9
paste input "jeans [PERSON_NAME] [GEOGRAPHIC_DATA] taille 26"
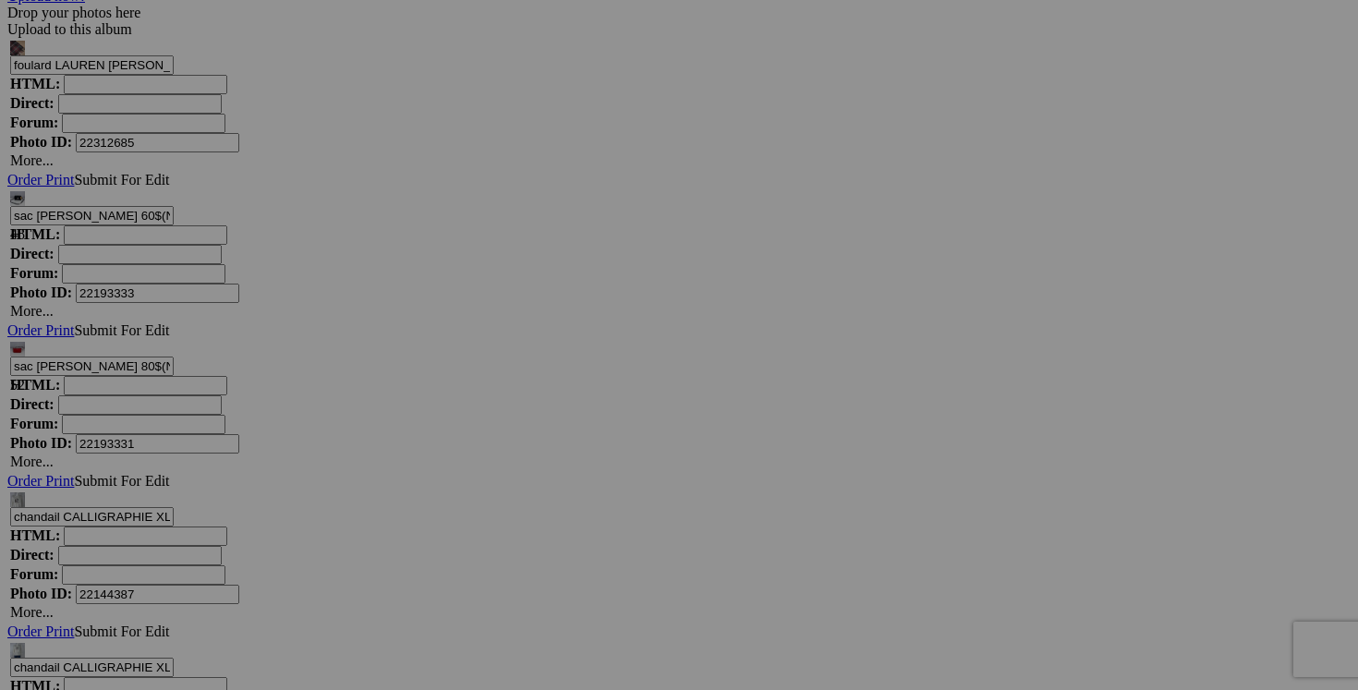
type input "jeans [PERSON_NAME] [GEOGRAPHIC_DATA] taille 26"
drag, startPoint x: 715, startPoint y: 241, endPoint x: 615, endPoint y: 240, distance: 100.7
paste input "jeans [PERSON_NAME] [GEOGRAPHIC_DATA] taille 26"
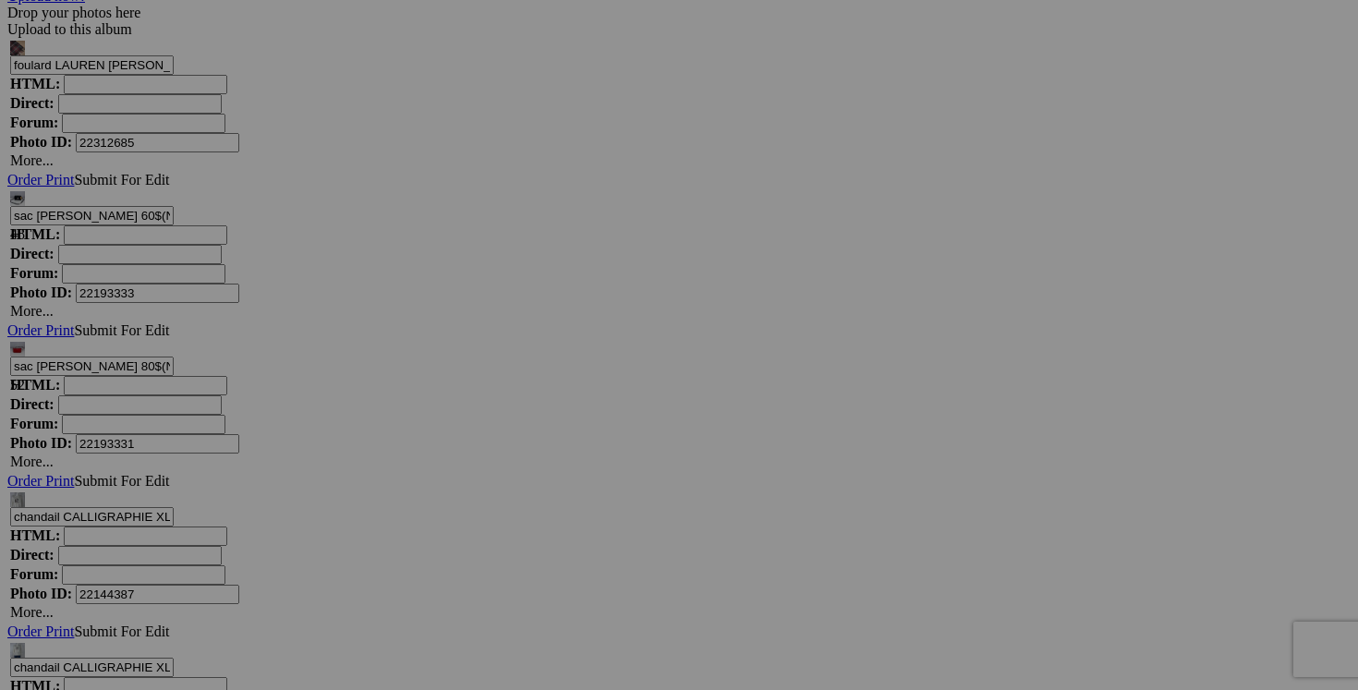
scroll to position [0, 43]
type input "jeans [PERSON_NAME] [GEOGRAPHIC_DATA] taille 26"
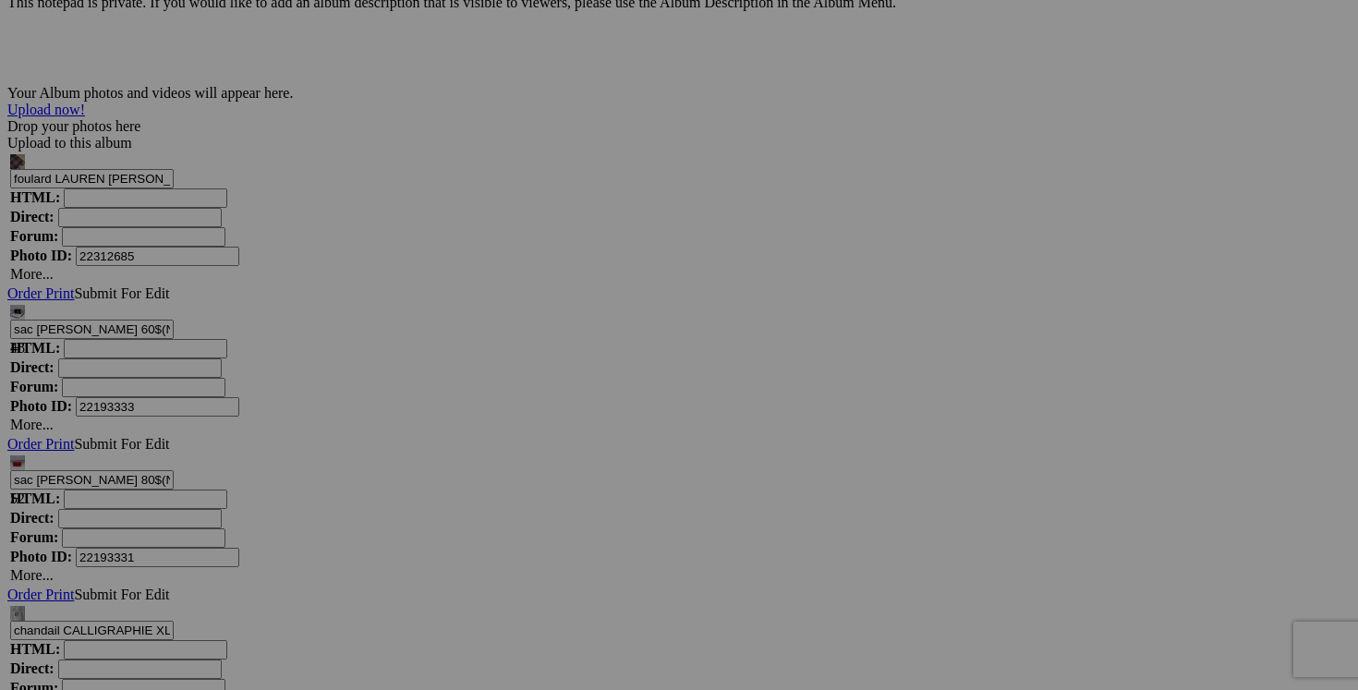
scroll to position [5864, 0]
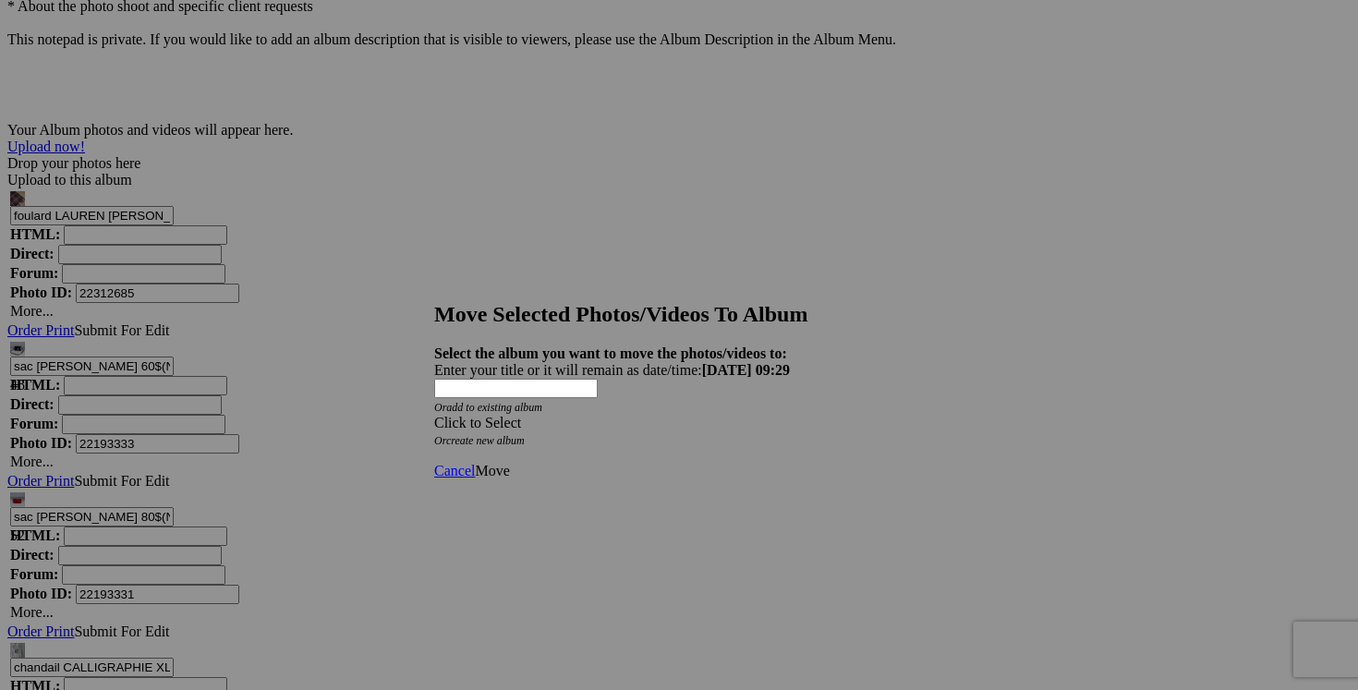
click at [790, 415] on div "Click to Select" at bounding box center [679, 423] width 490 height 17
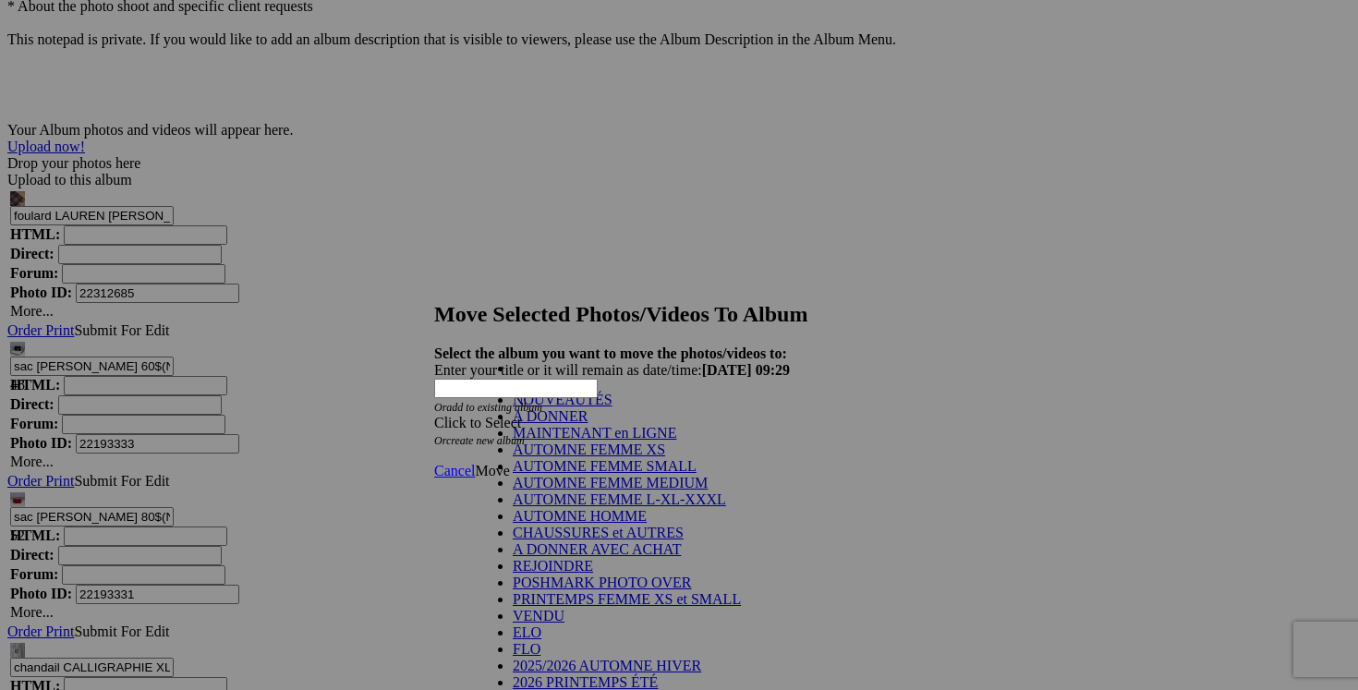
click at [613, 408] on link "NOUVEAUTÉS" at bounding box center [563, 400] width 100 height 16
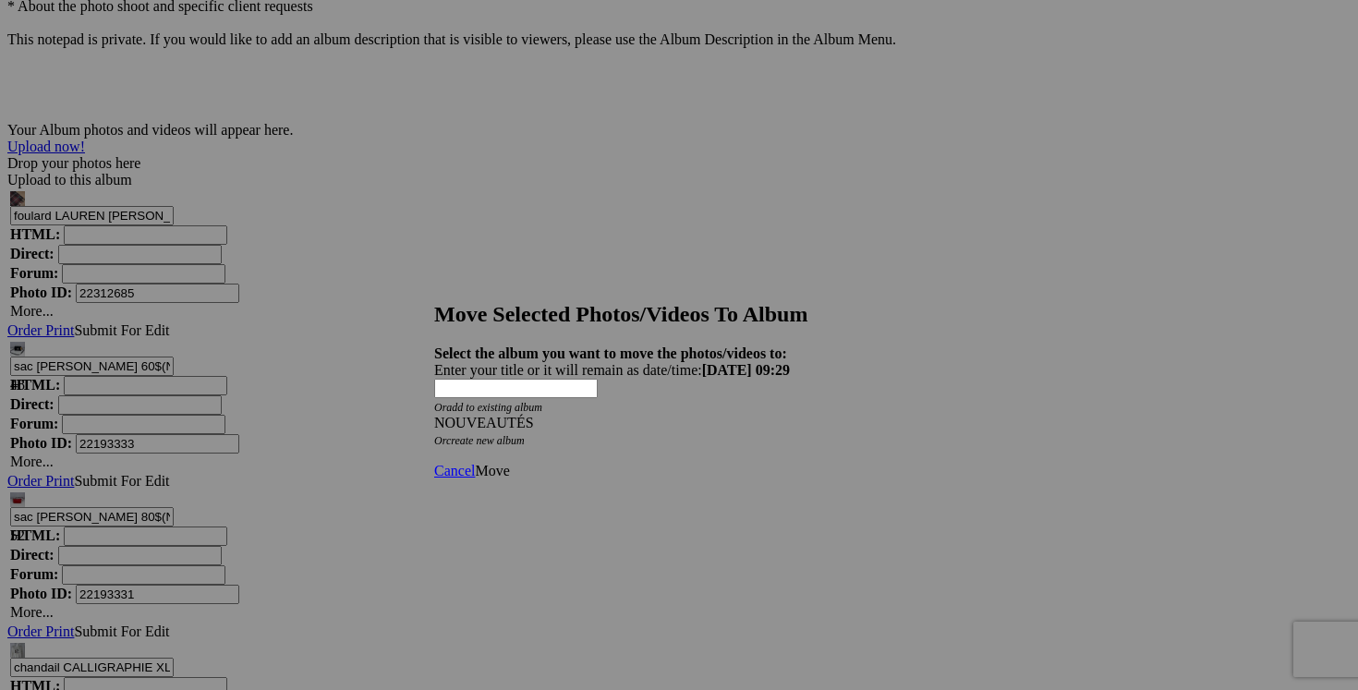
click at [509, 463] on span "Move" at bounding box center [492, 471] width 34 height 16
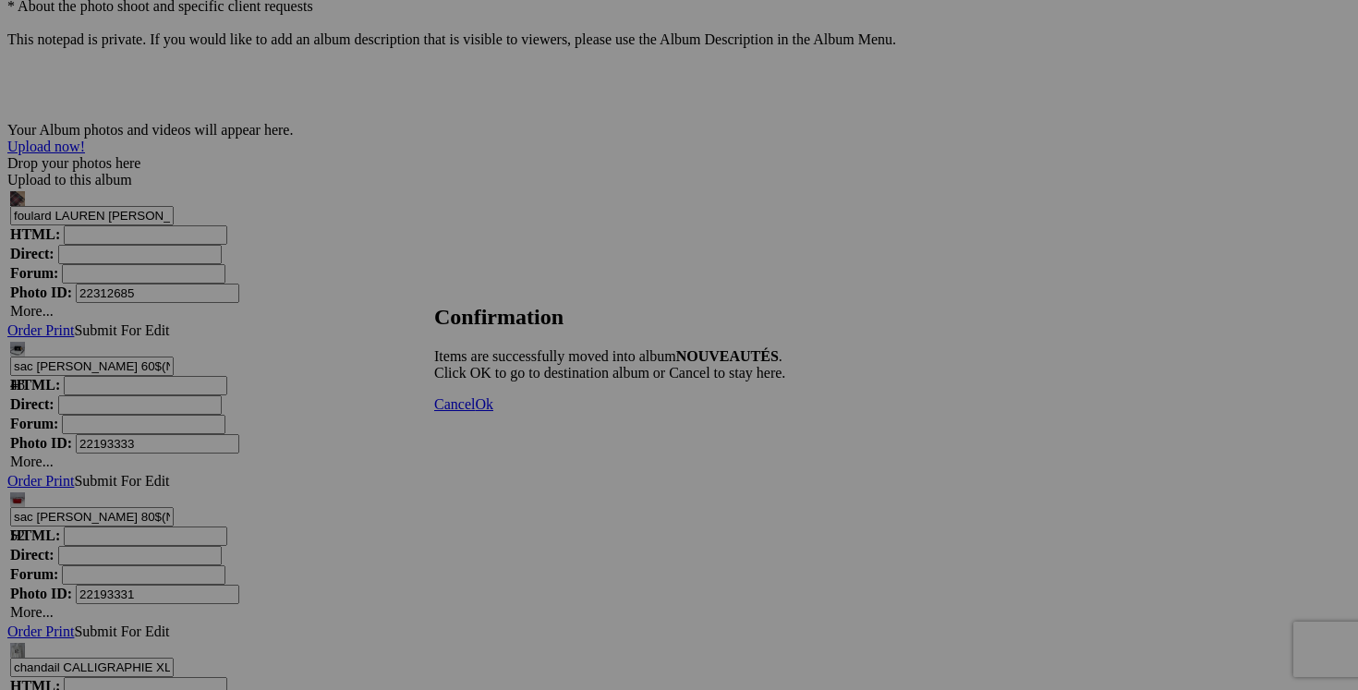
click at [475, 412] on span "Cancel" at bounding box center [454, 404] width 41 height 16
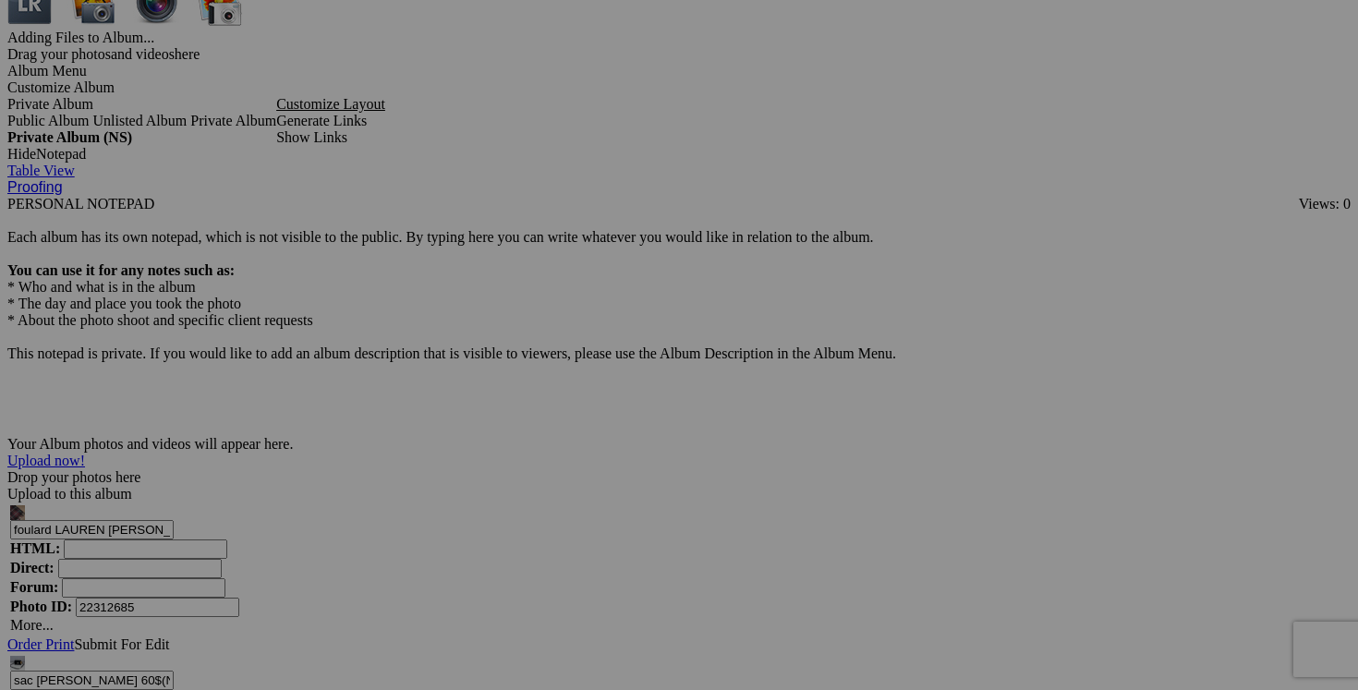
scroll to position [5544, 0]
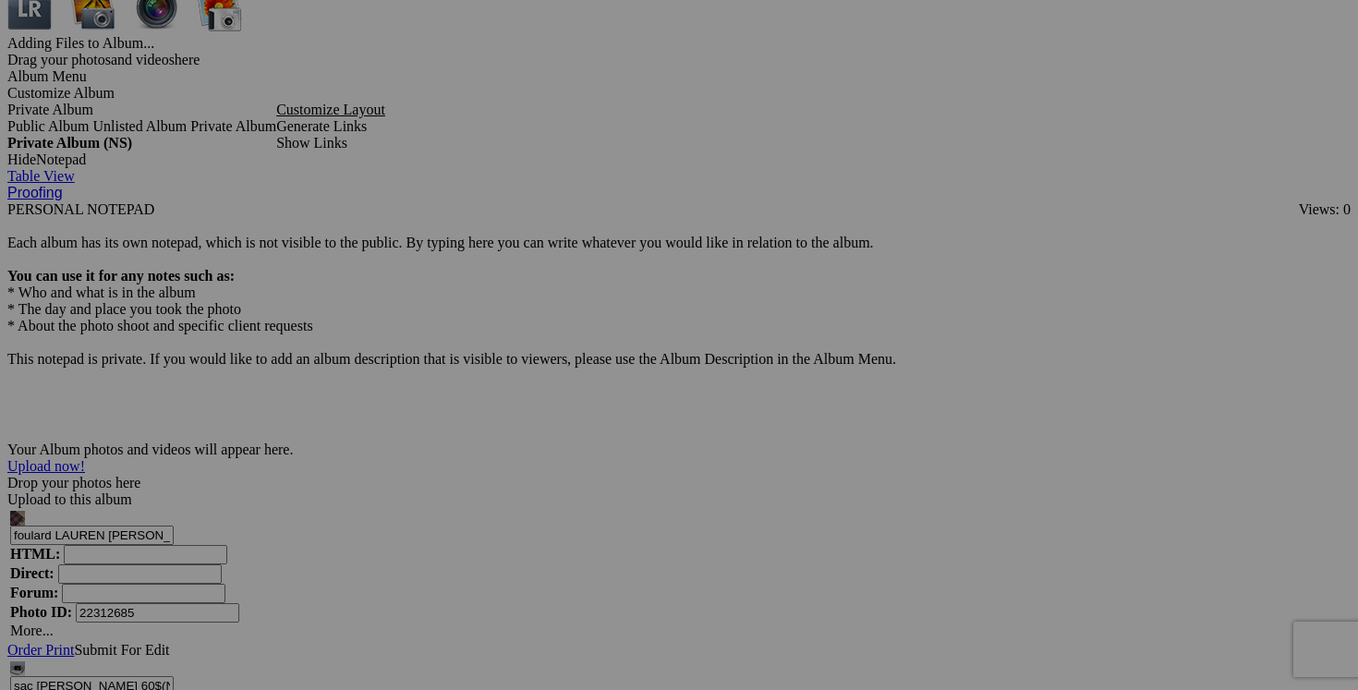
drag, startPoint x: 1053, startPoint y: 477, endPoint x: 878, endPoint y: 469, distance: 175.7
type input "pantalon RW&CO taille 36 (a donner avec achat de 25$)"
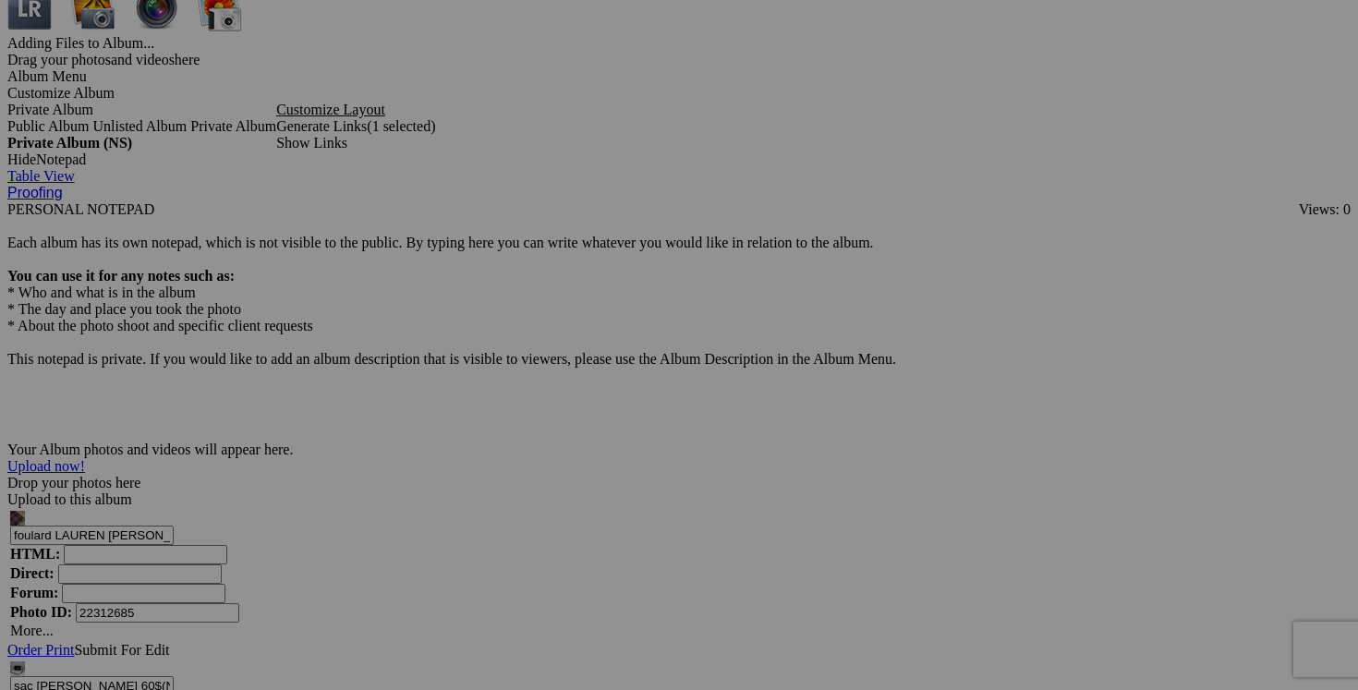
scroll to position [0, 0]
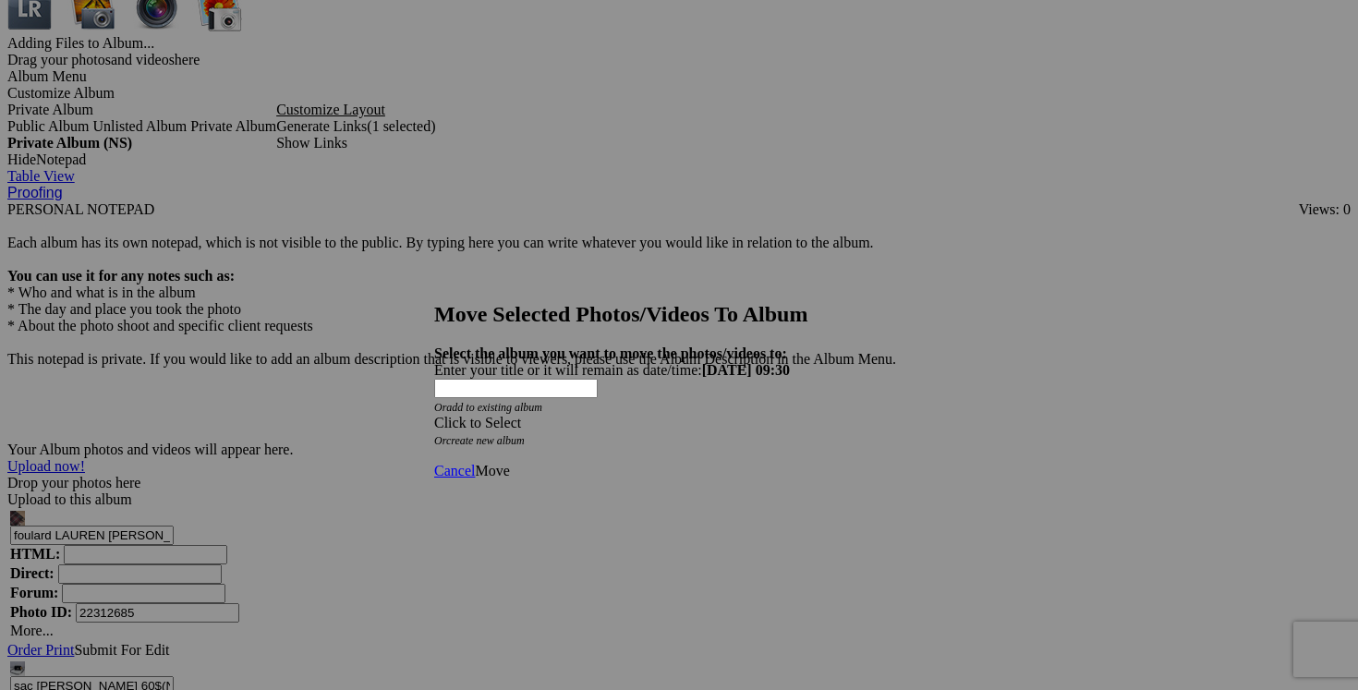
click at [434, 415] on span at bounding box center [434, 423] width 0 height 16
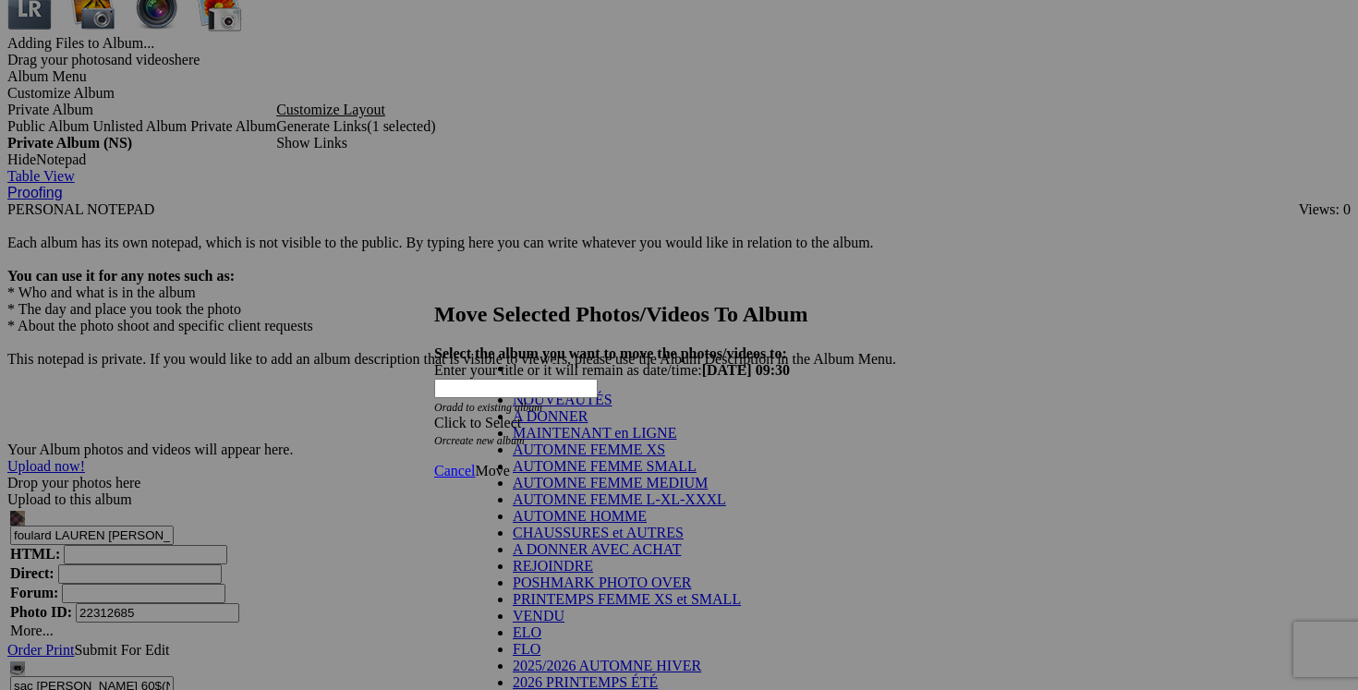
click at [588, 424] on link "A DONNER" at bounding box center [550, 416] width 75 height 16
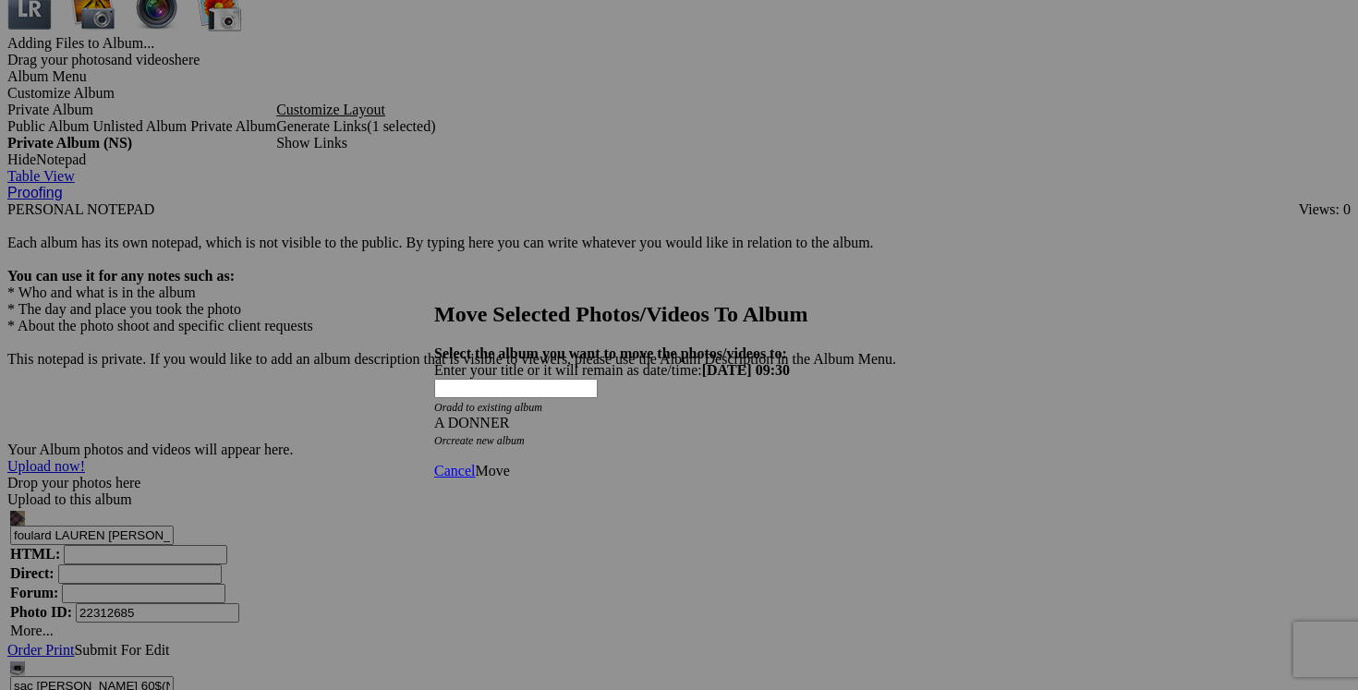
click at [509, 463] on span "Move" at bounding box center [492, 471] width 34 height 16
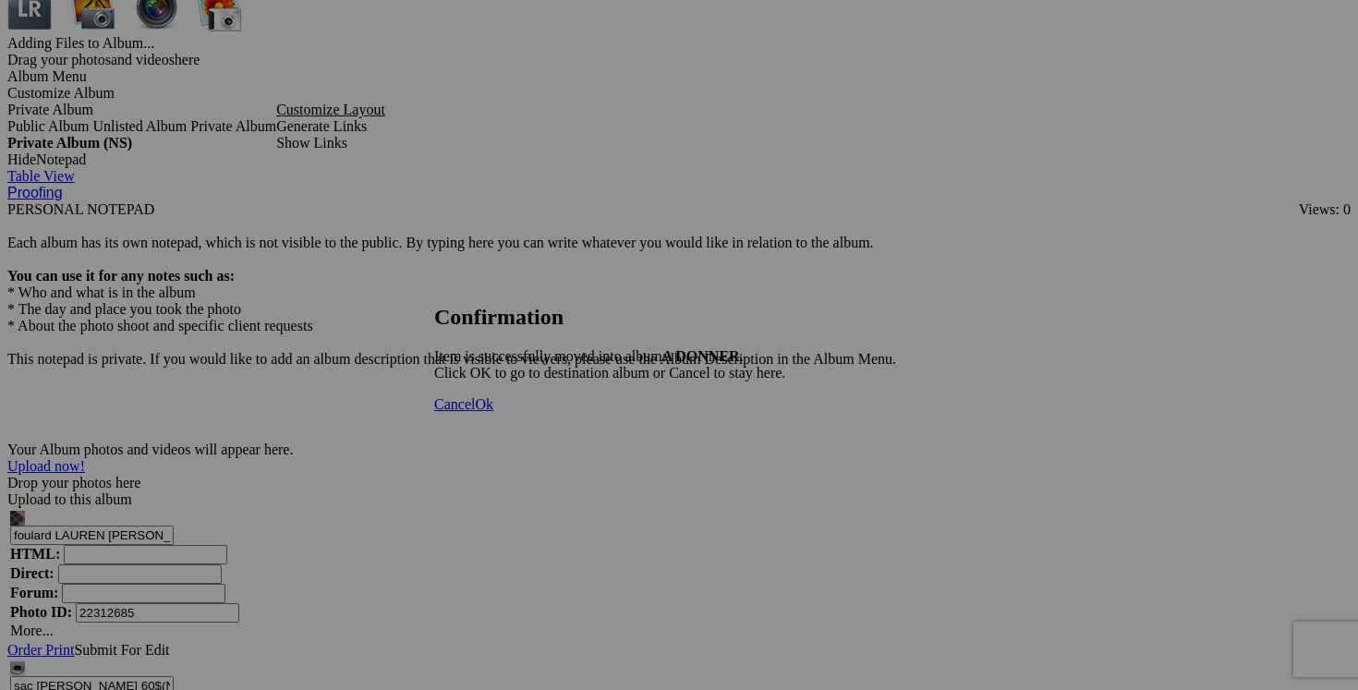
click at [475, 412] on span "Cancel" at bounding box center [454, 404] width 41 height 16
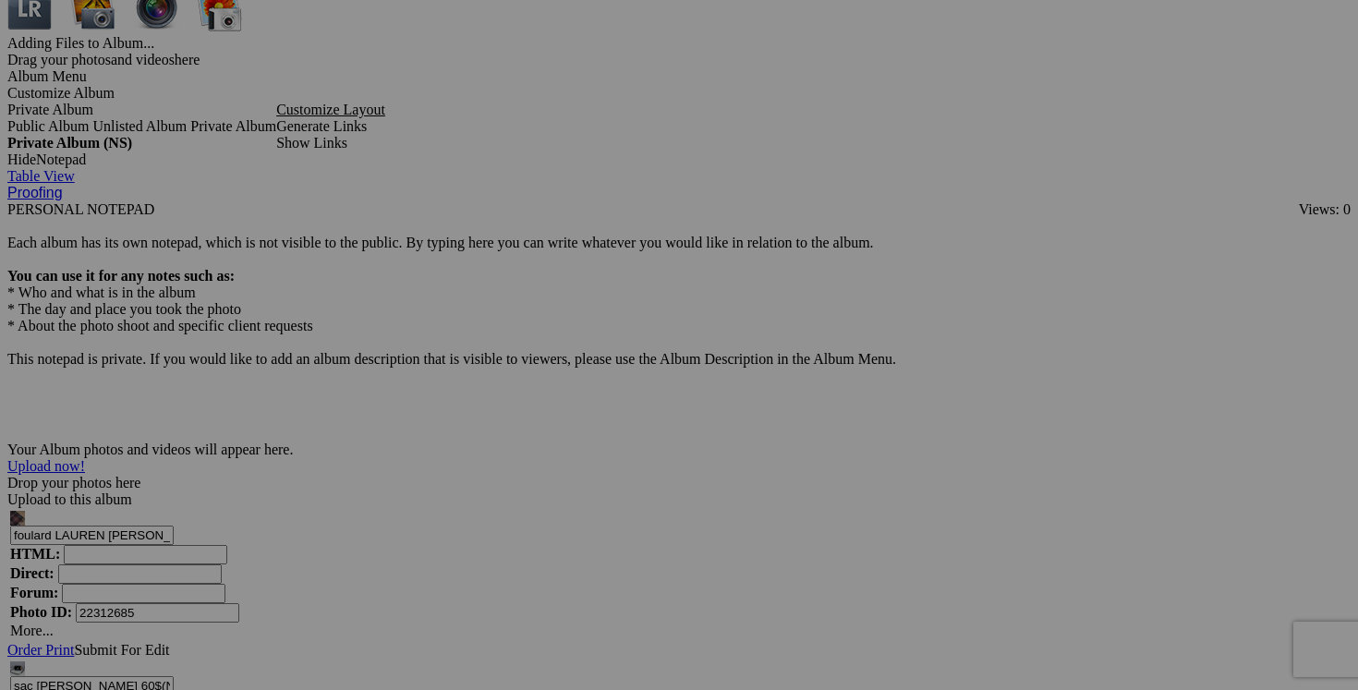
click at [556, 466] on link "Yes" at bounding box center [545, 466] width 21 height 16
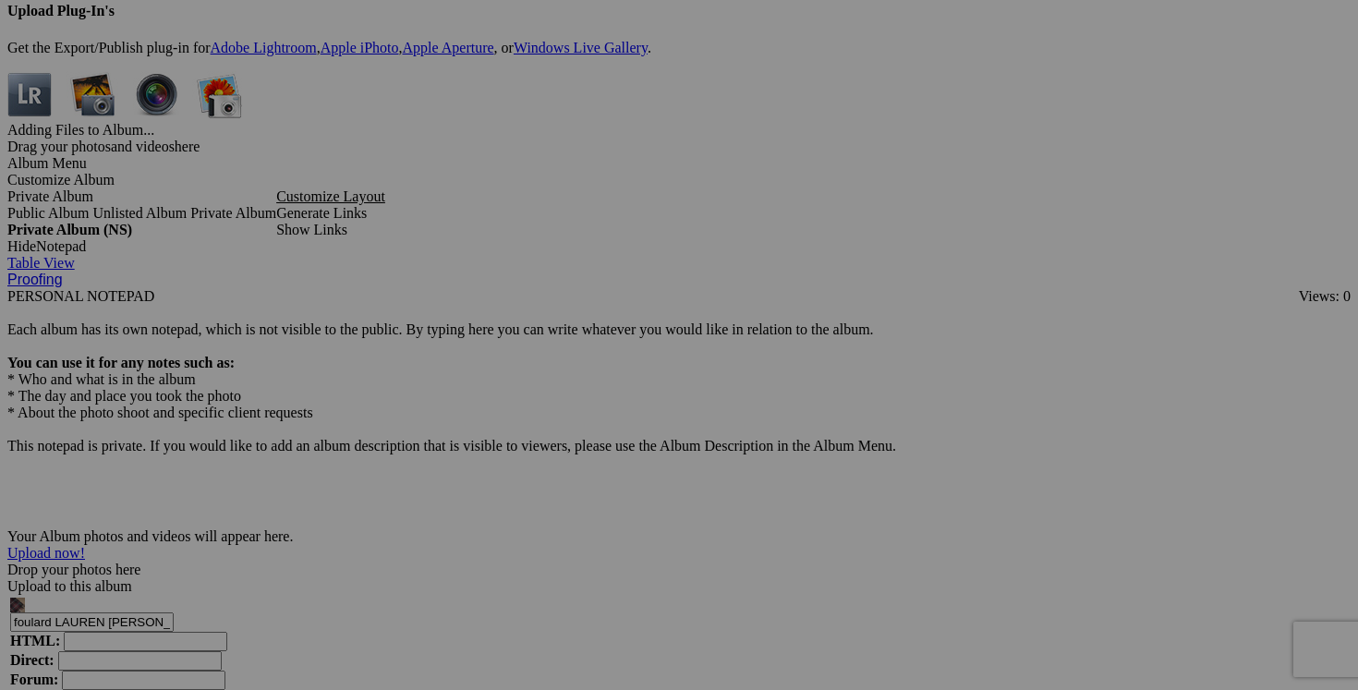
scroll to position [5421, 0]
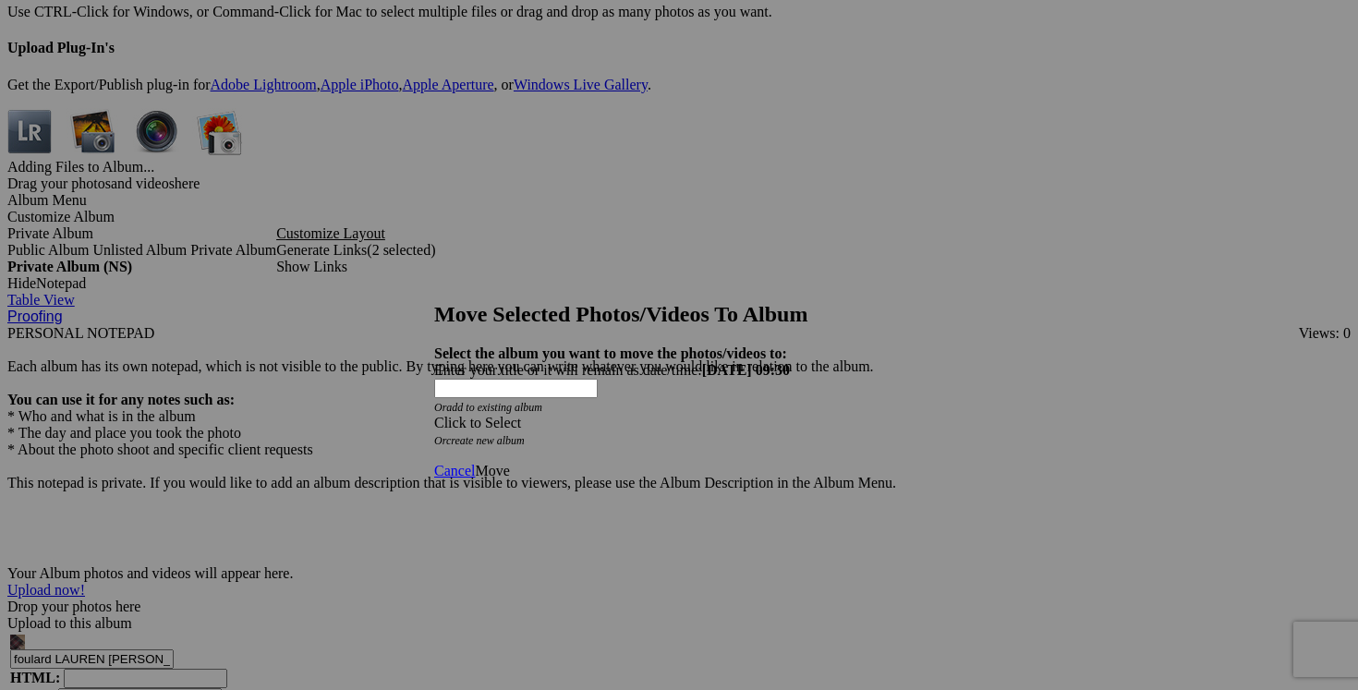
click at [786, 415] on div "Click to Select" at bounding box center [679, 423] width 490 height 17
click at [434, 415] on span at bounding box center [434, 423] width 0 height 16
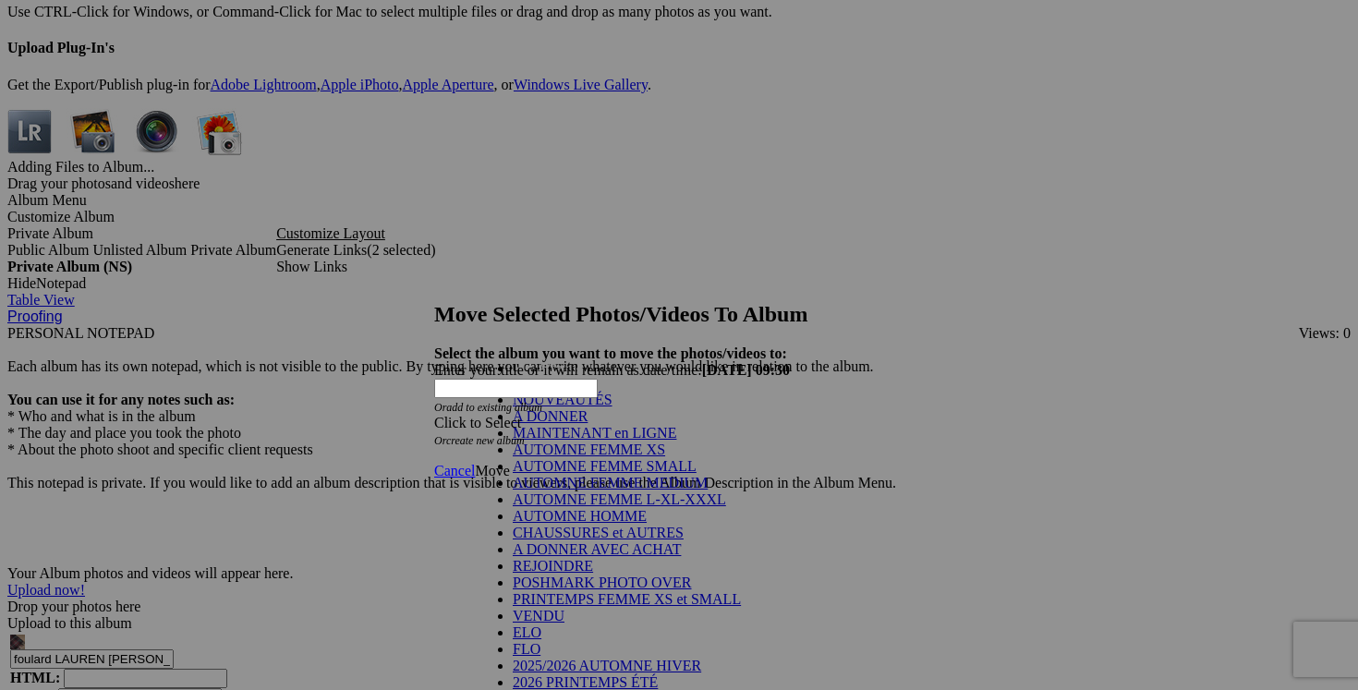
scroll to position [278, 0]
click at [658, 675] on link "2026 PRINTEMPS ÉTÉ" at bounding box center [585, 683] width 145 height 16
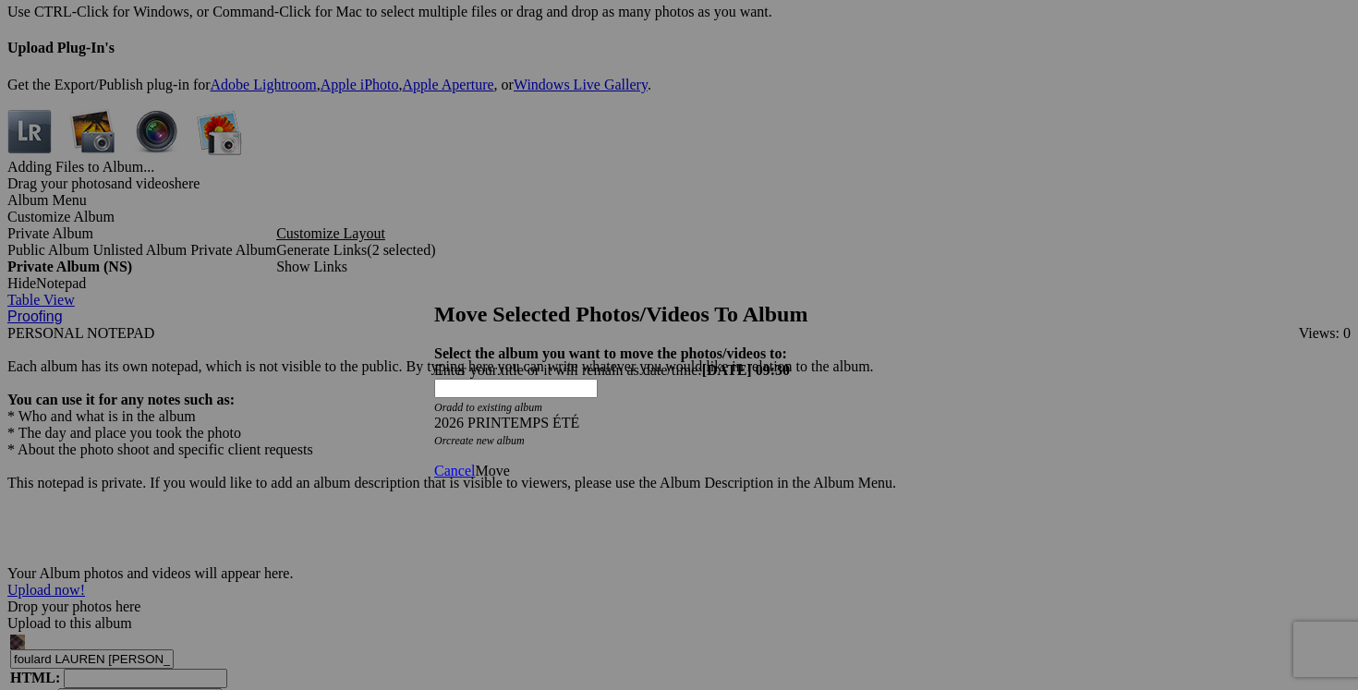
click at [897, 463] on div "Cancel Move" at bounding box center [679, 471] width 490 height 17
click at [509, 463] on span "Move" at bounding box center [492, 471] width 34 height 16
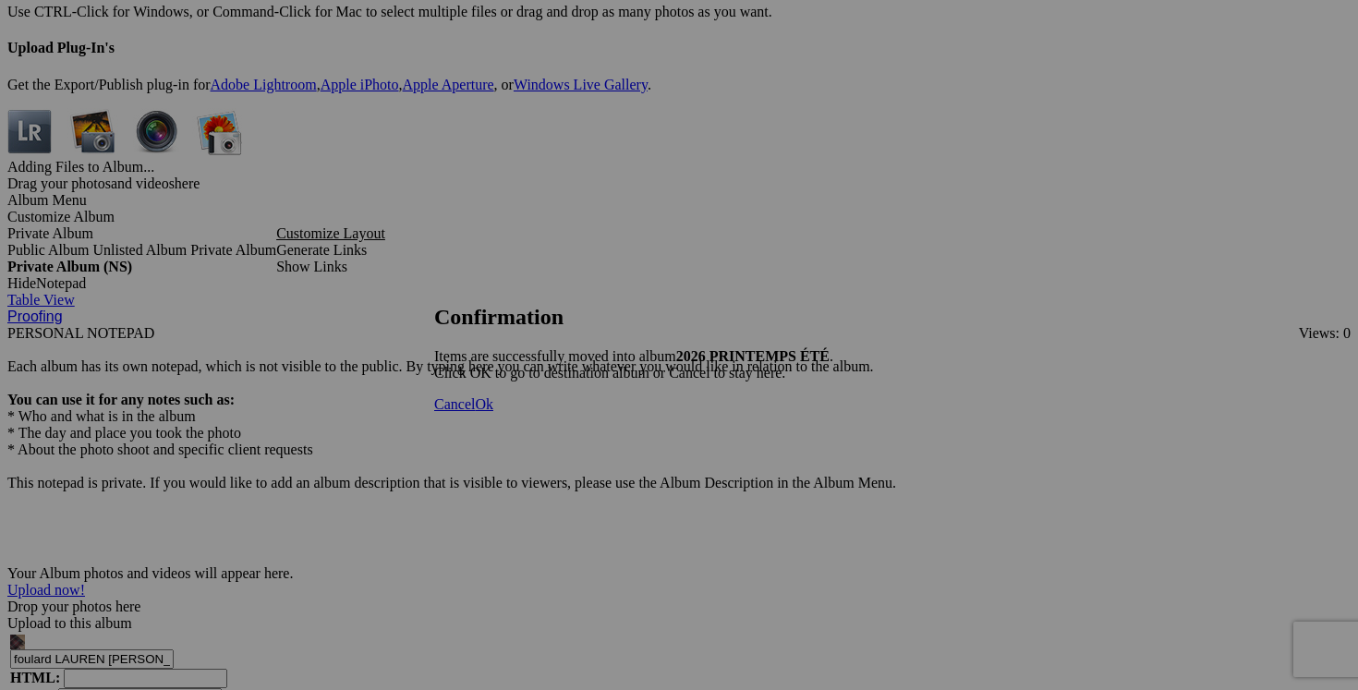
click at [475, 412] on span "Cancel" at bounding box center [454, 404] width 41 height 16
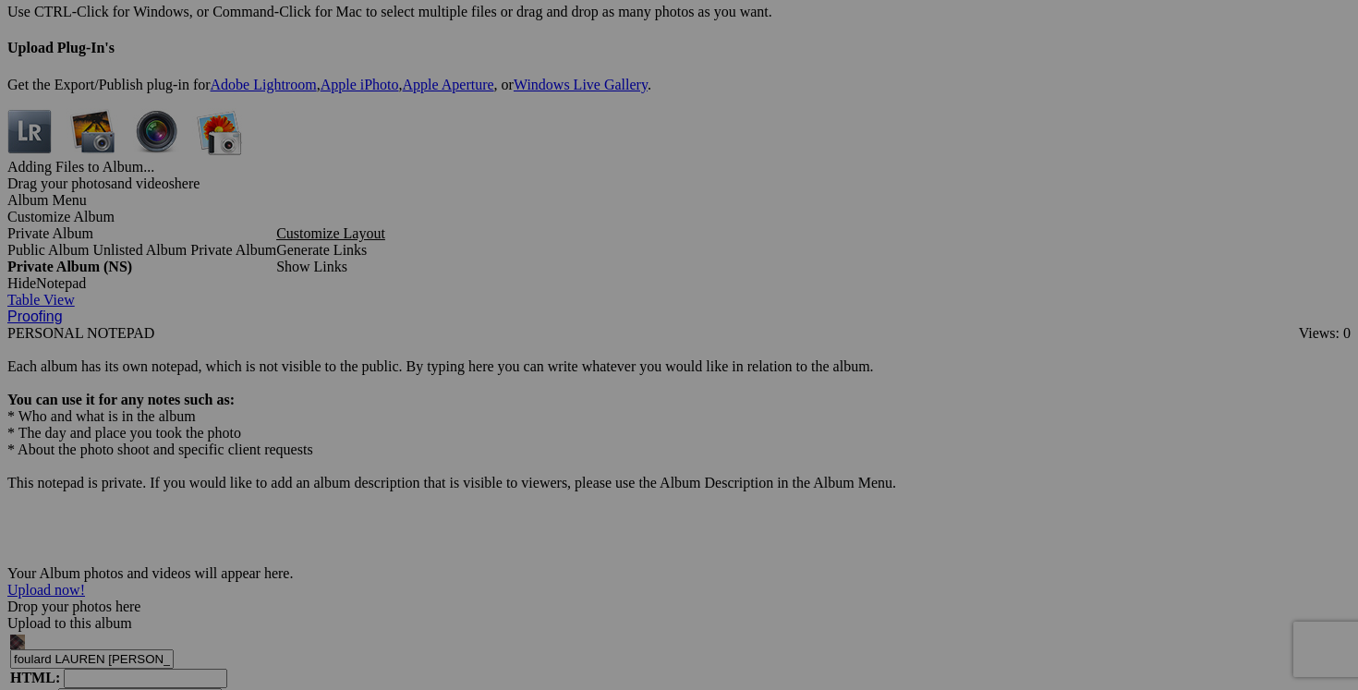
click at [556, 468] on link "Yes" at bounding box center [545, 466] width 21 height 16
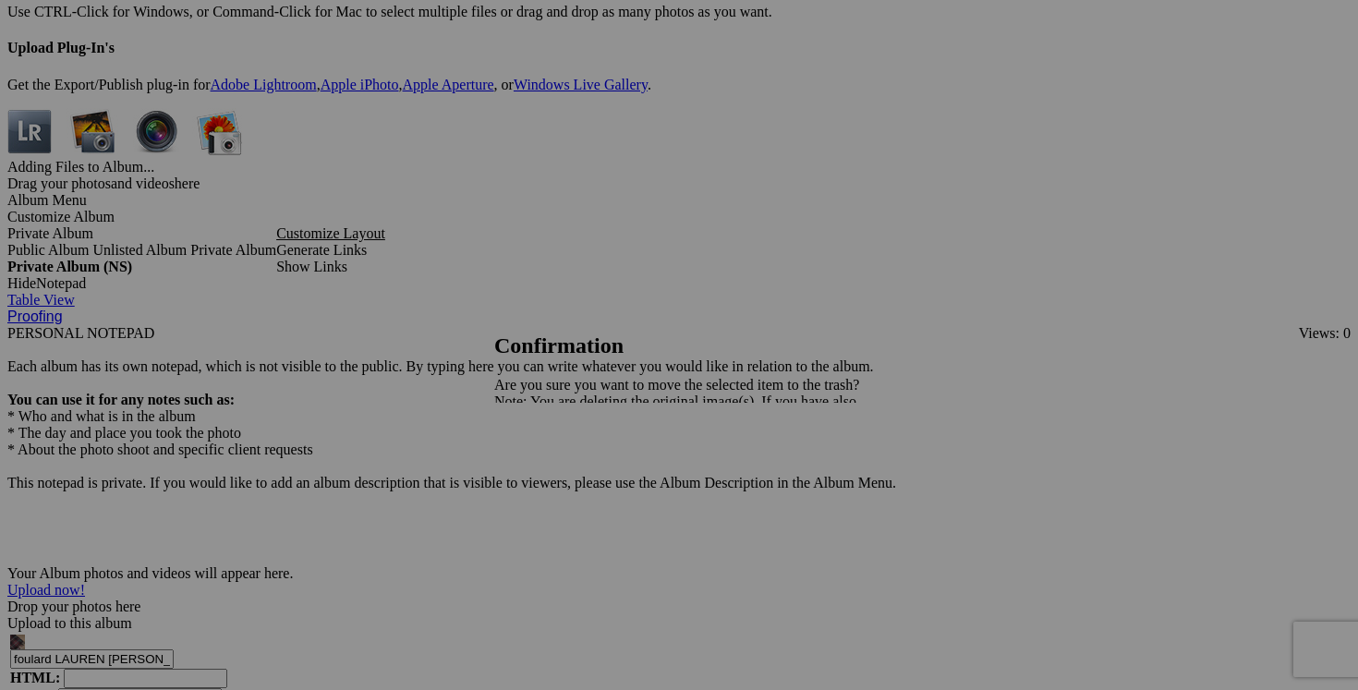
click at [556, 474] on span "Yes" at bounding box center [545, 466] width 21 height 16
drag, startPoint x: 881, startPoint y: 367, endPoint x: 687, endPoint y: 363, distance: 194.1
drag, startPoint x: 913, startPoint y: 365, endPoint x: 750, endPoint y: 352, distance: 163.2
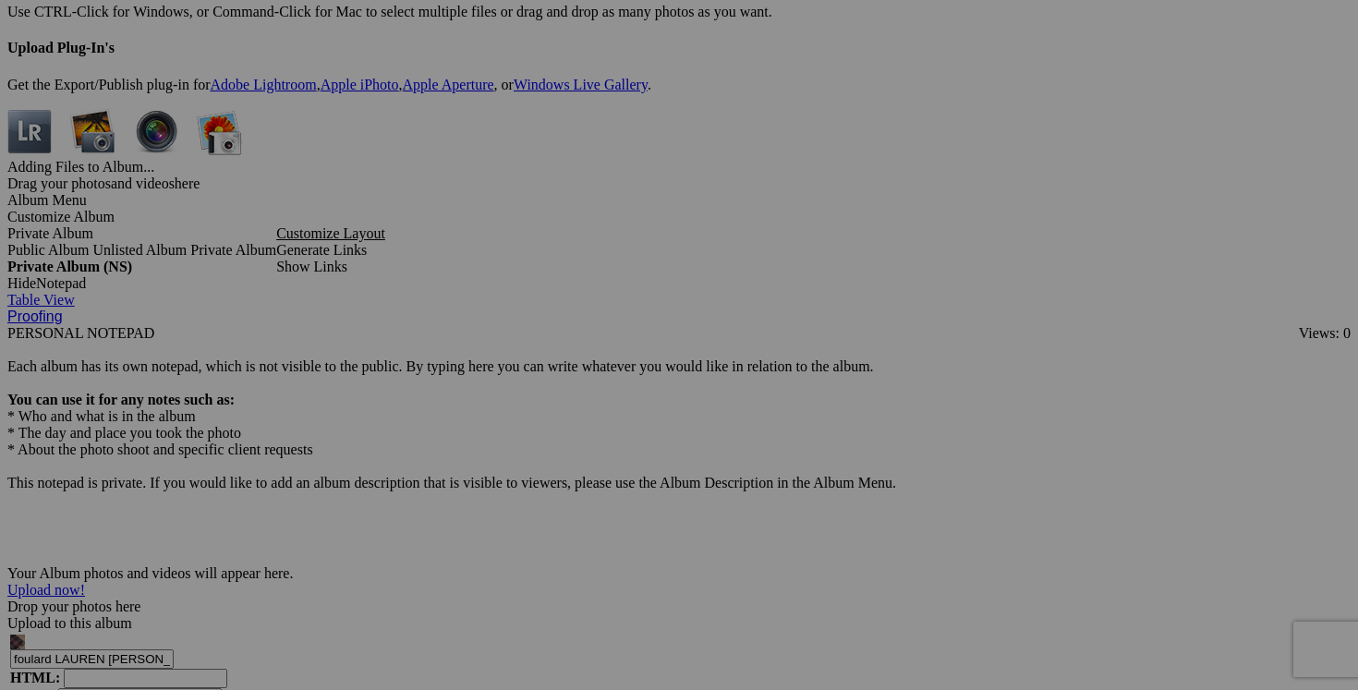
type input "pantalon MEYER taille 36 (a donner avec achat de 30$)"
drag, startPoint x: 1067, startPoint y: 365, endPoint x: 889, endPoint y: 359, distance: 178.4
paste input "pantalon MEYER taille 36 (a donner avec achat de 30$)"
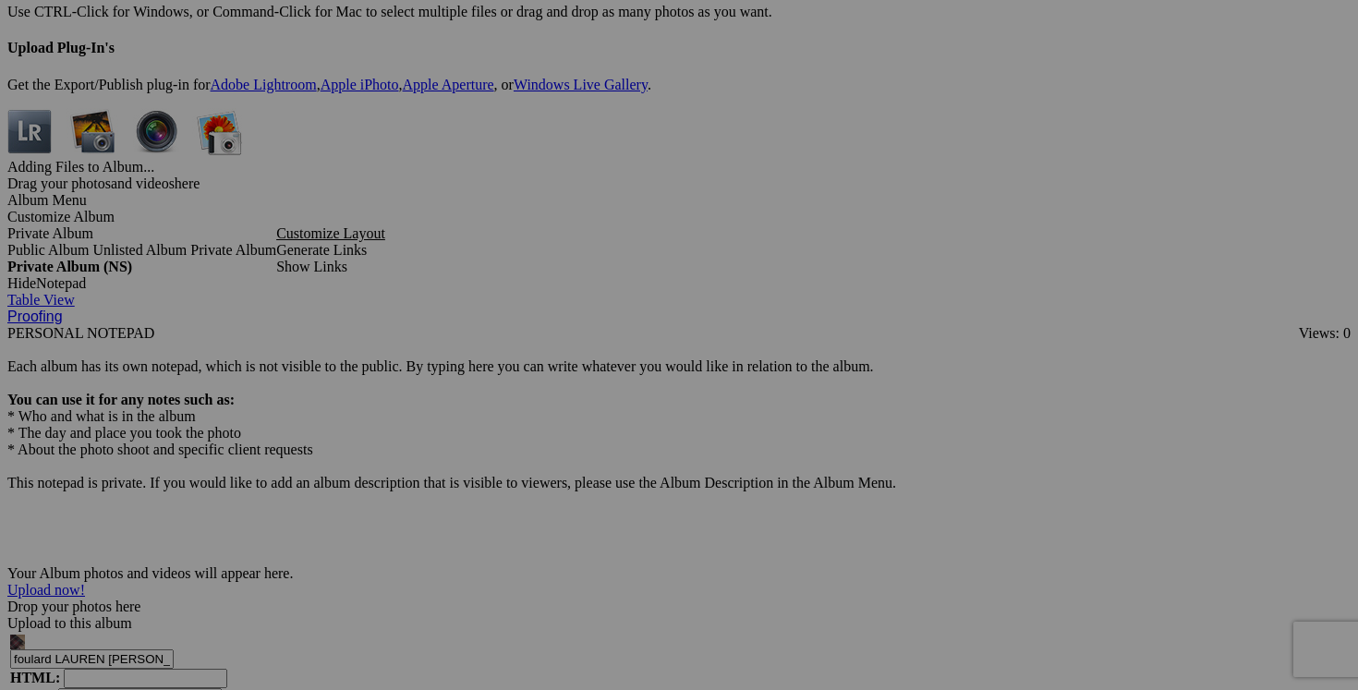
scroll to position [0, 115]
type input "pantalon MEYER taille 36 (a donner avec achat de 30$)"
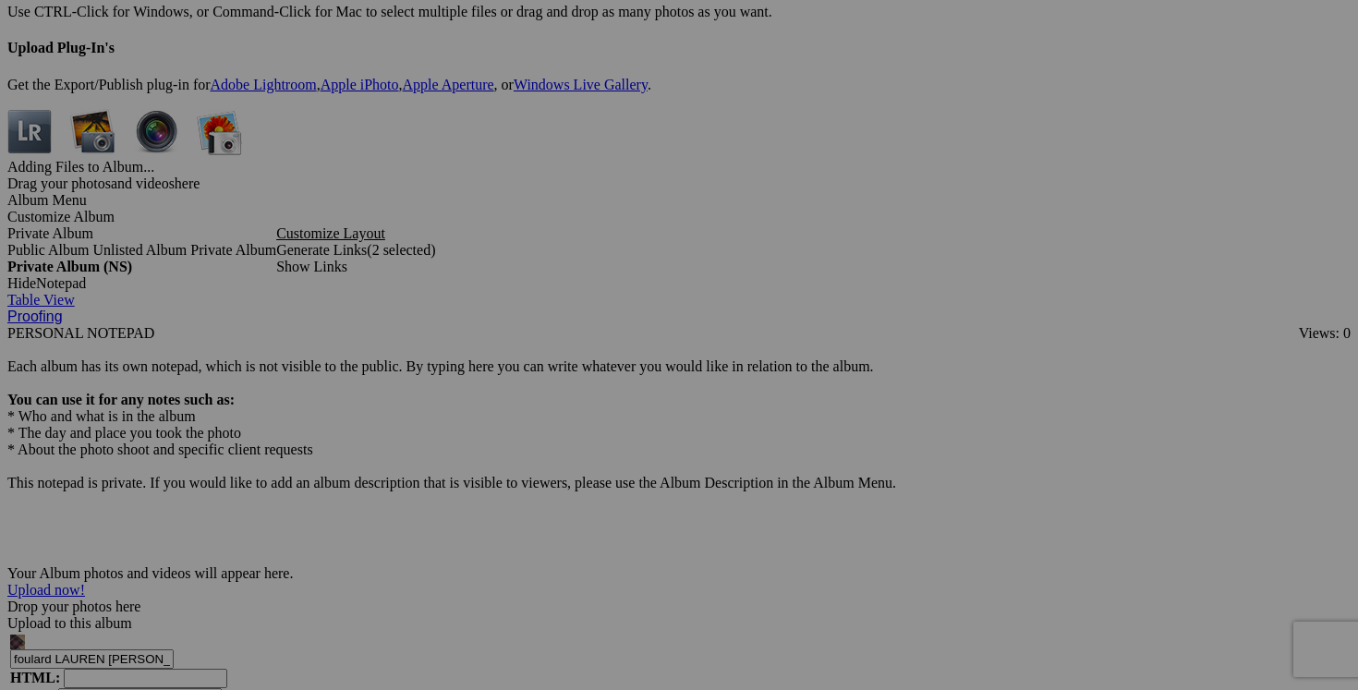
scroll to position [0, 0]
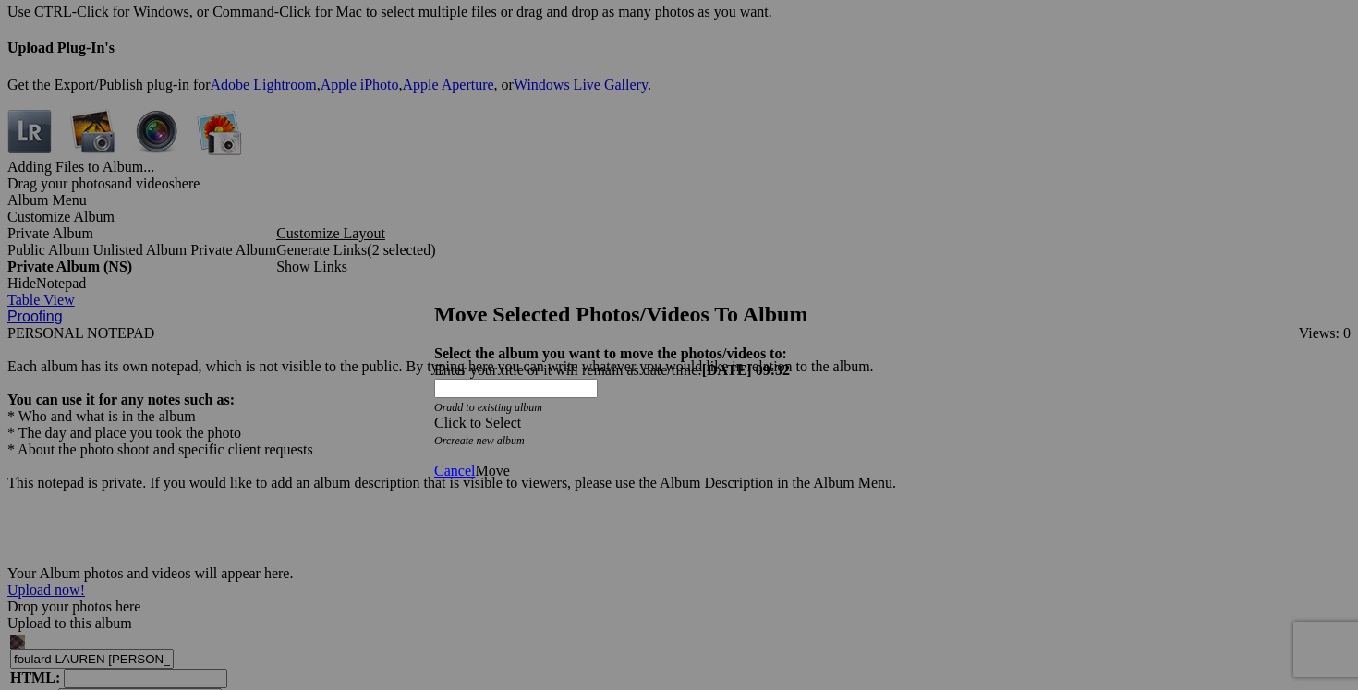
click at [790, 415] on div "Click to Select" at bounding box center [679, 423] width 490 height 17
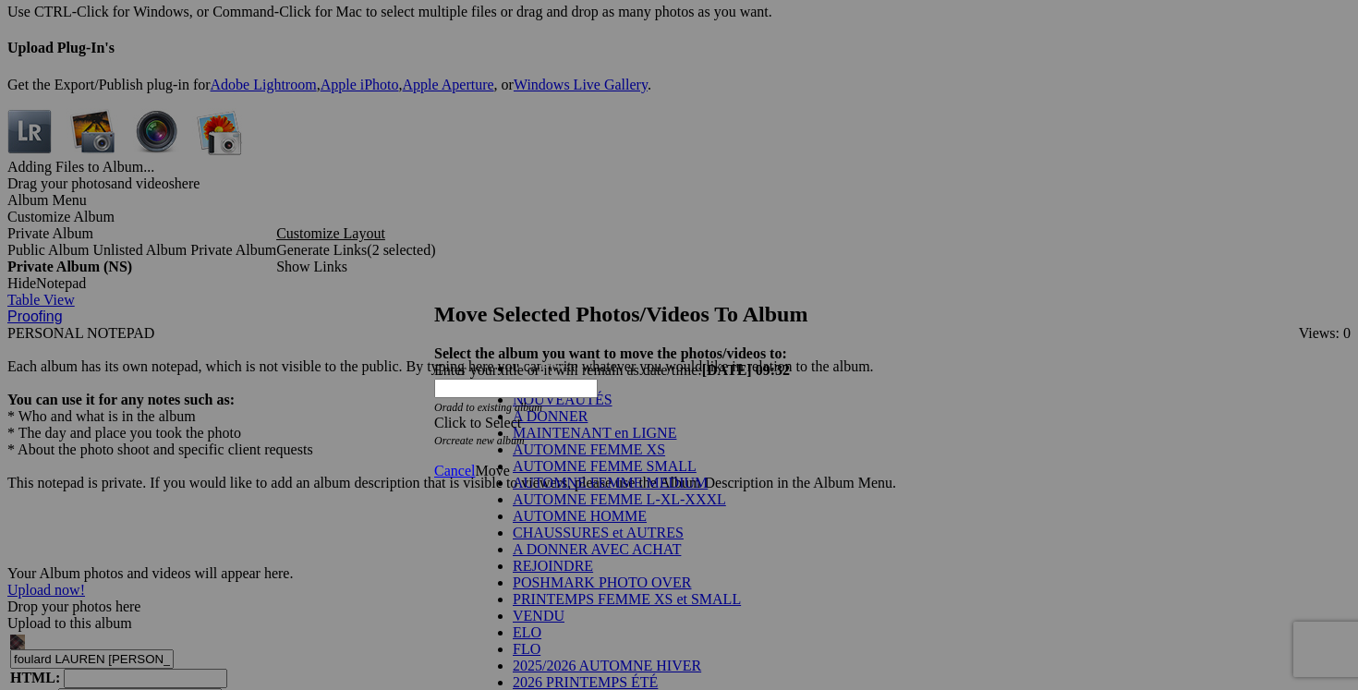
click at [588, 424] on link "A DONNER" at bounding box center [550, 416] width 75 height 16
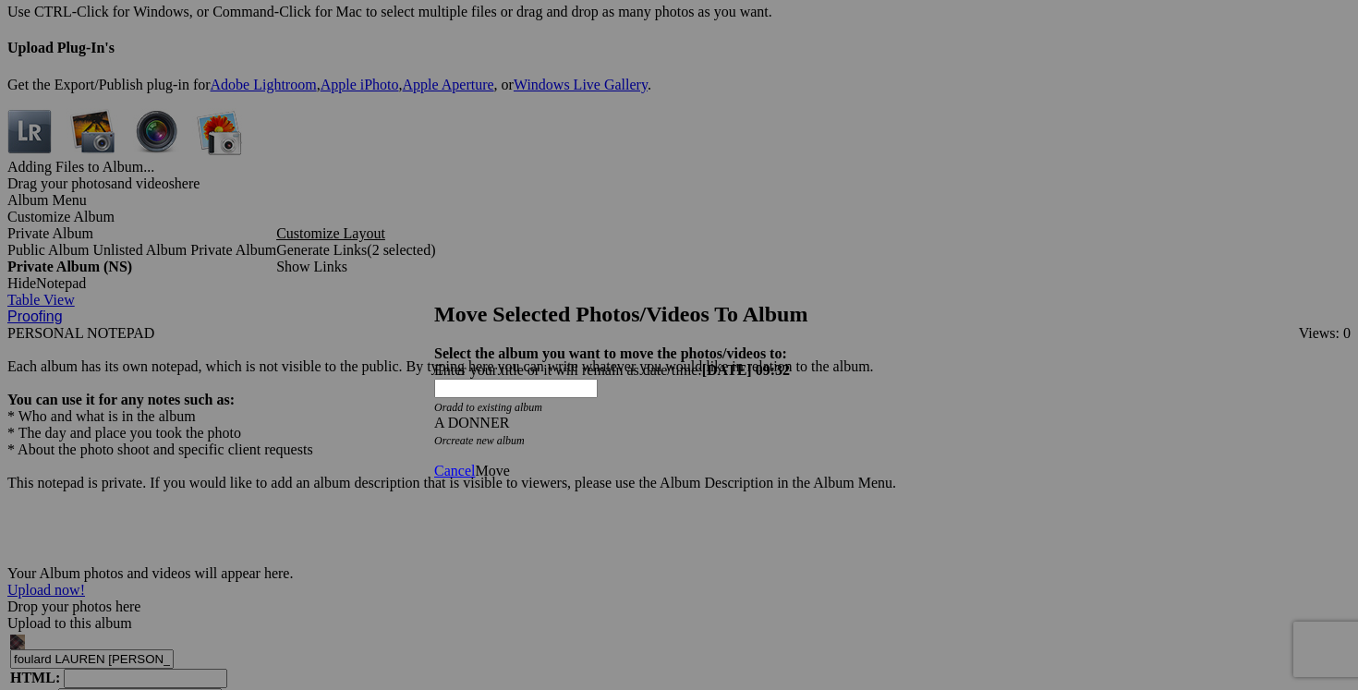
click at [509, 463] on link "Move" at bounding box center [492, 471] width 34 height 16
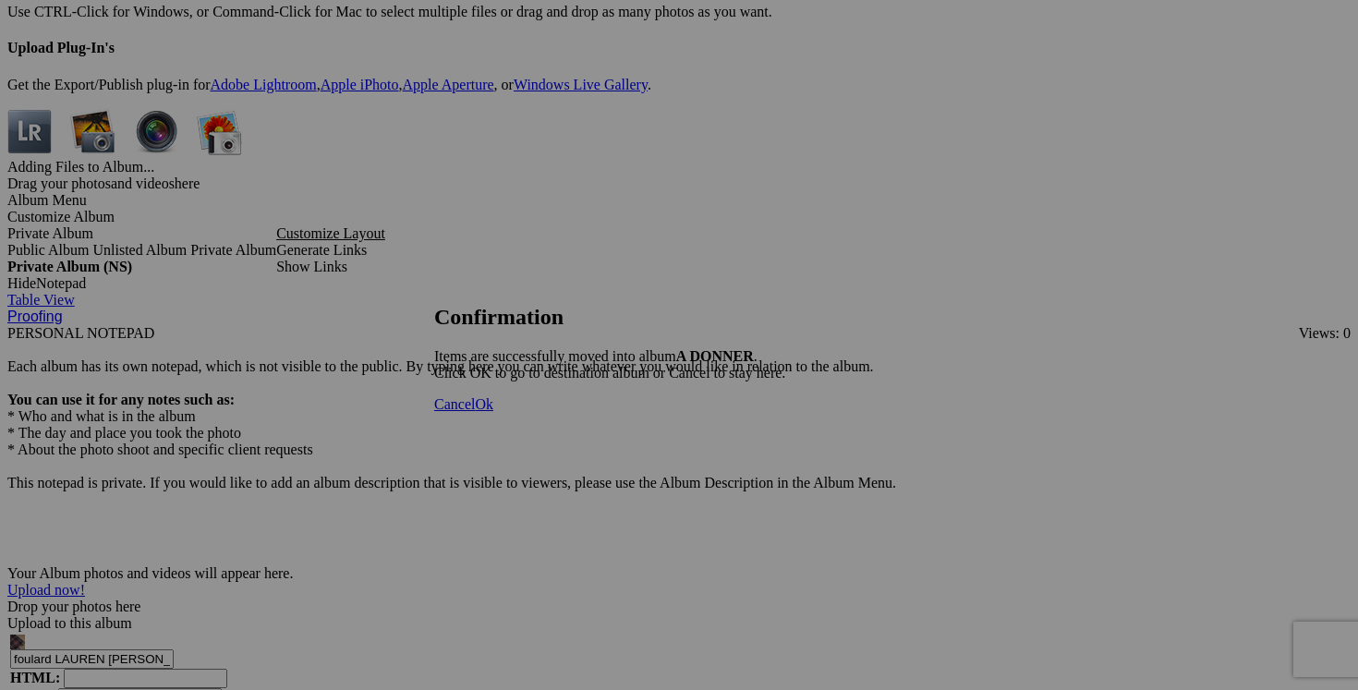
click at [475, 412] on link "Cancel" at bounding box center [454, 404] width 41 height 16
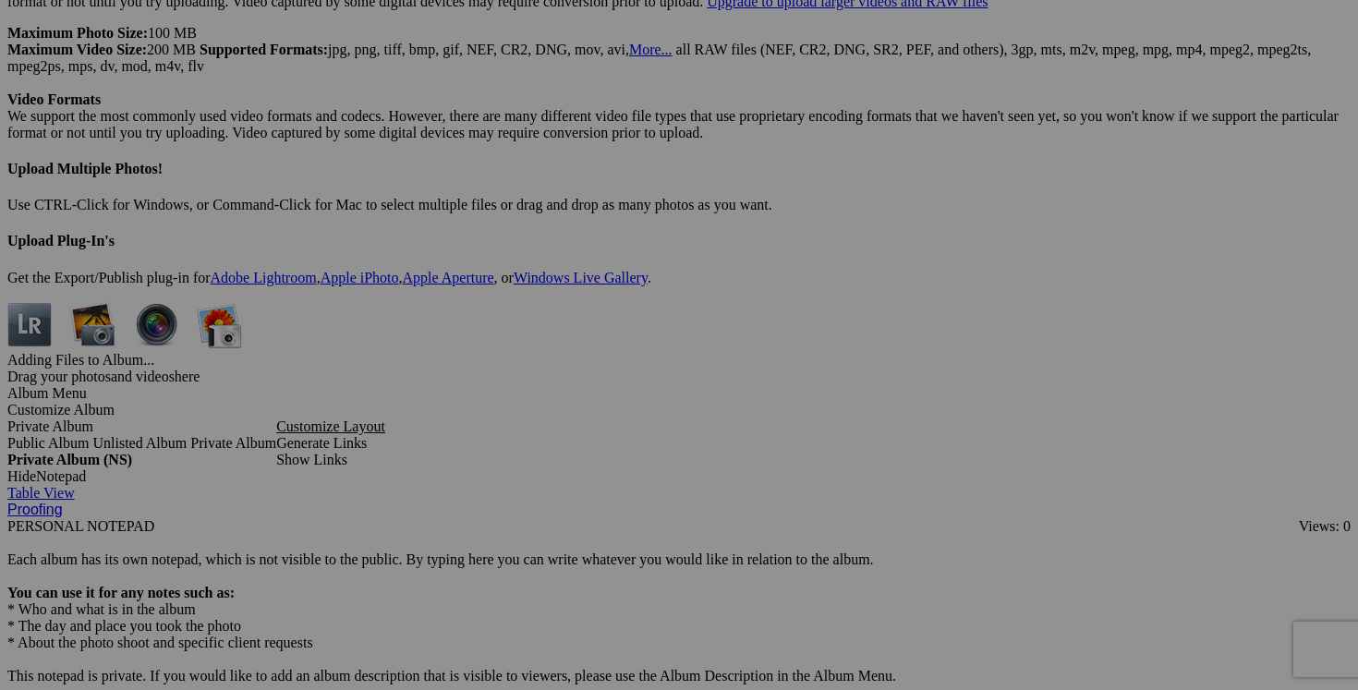
scroll to position [5219, 0]
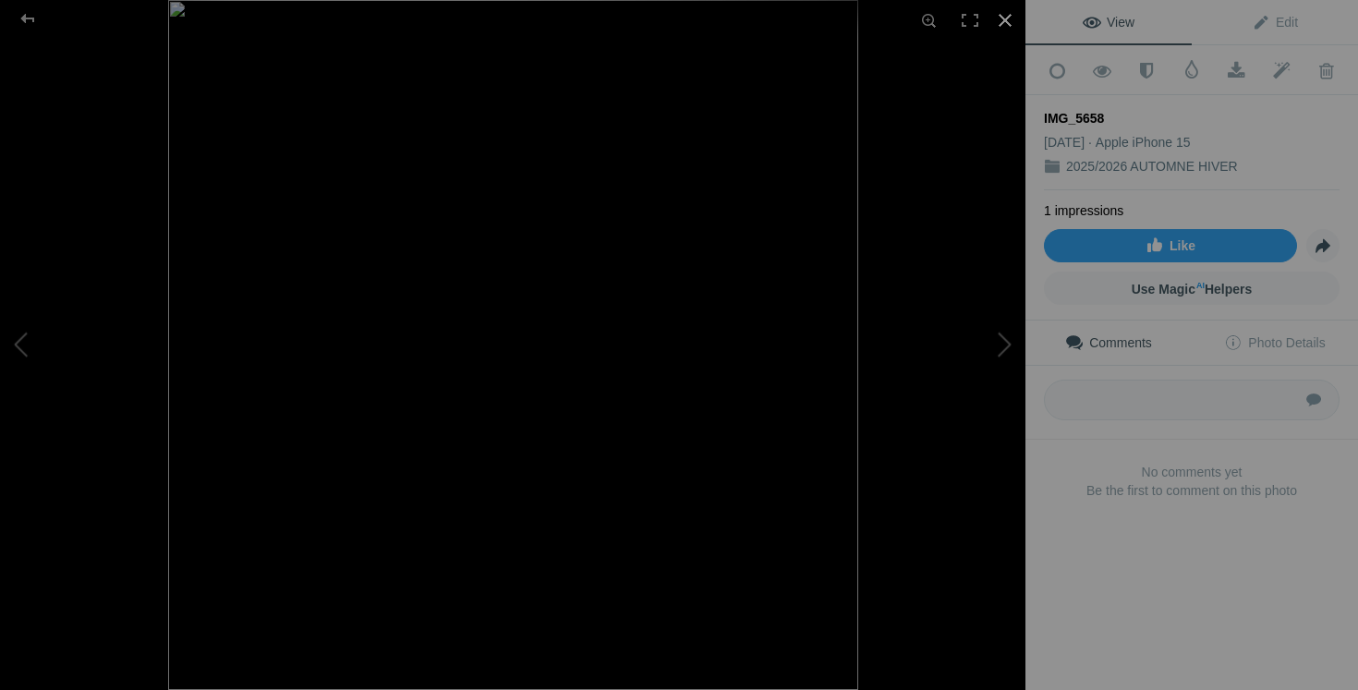
click at [1008, 23] on div at bounding box center [1005, 20] width 41 height 41
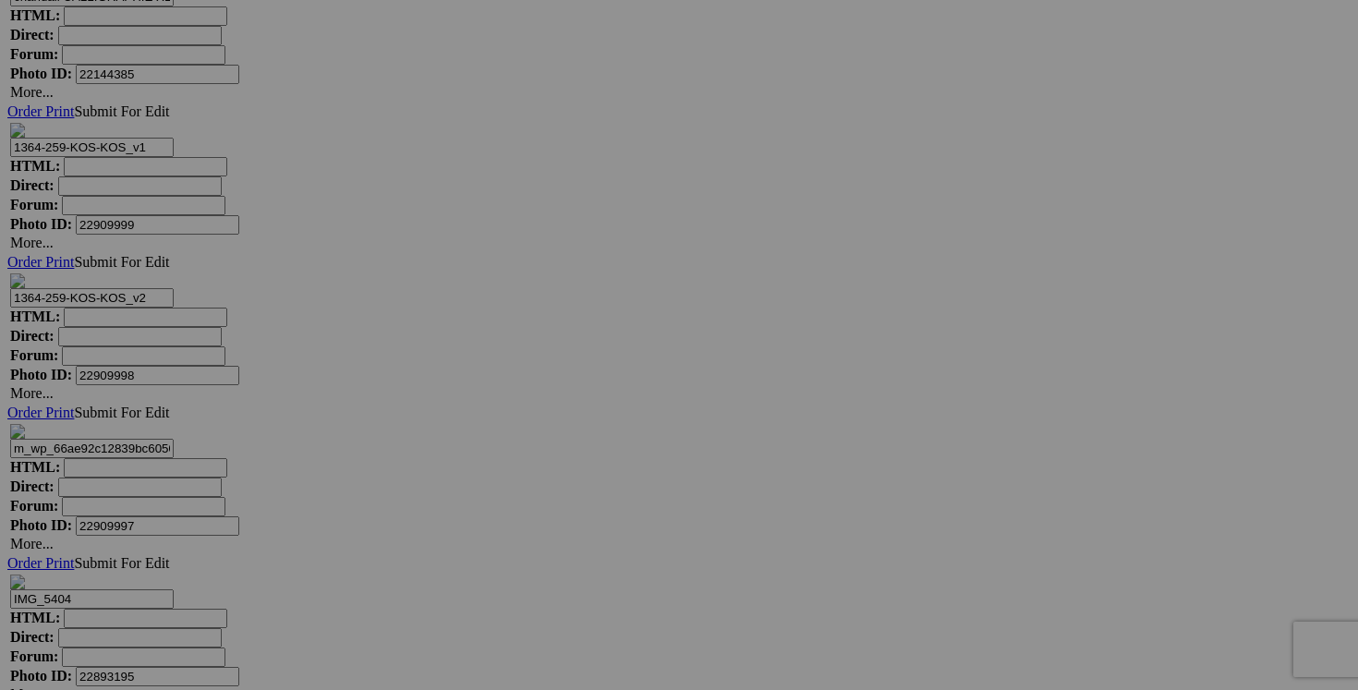
scroll to position [6732, 0]
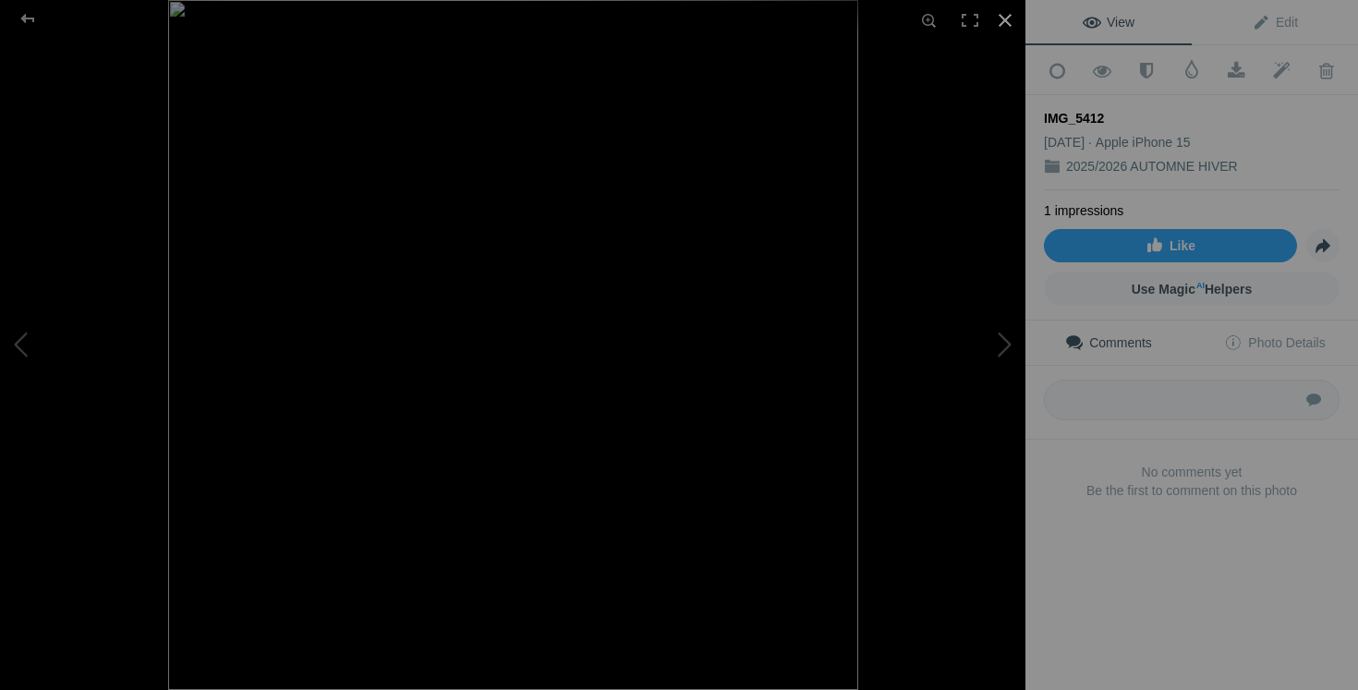
click at [1004, 24] on div at bounding box center [1005, 20] width 41 height 41
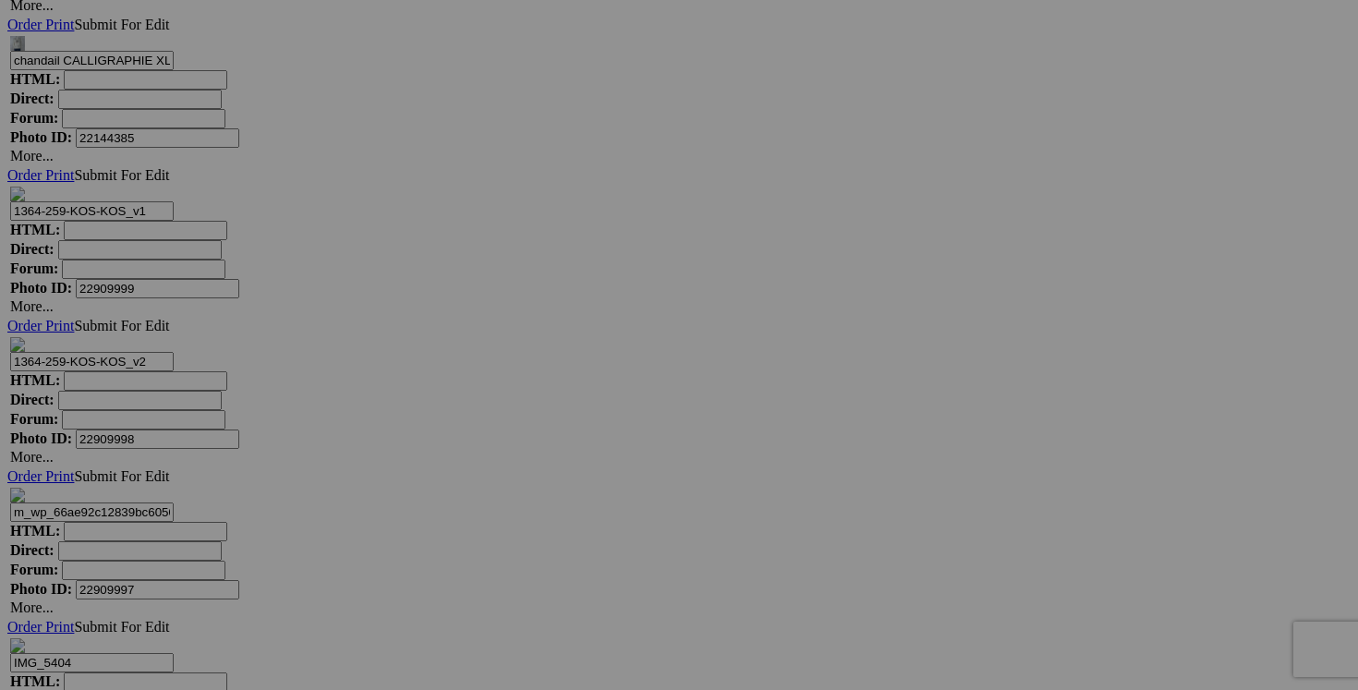
scroll to position [6571, 0]
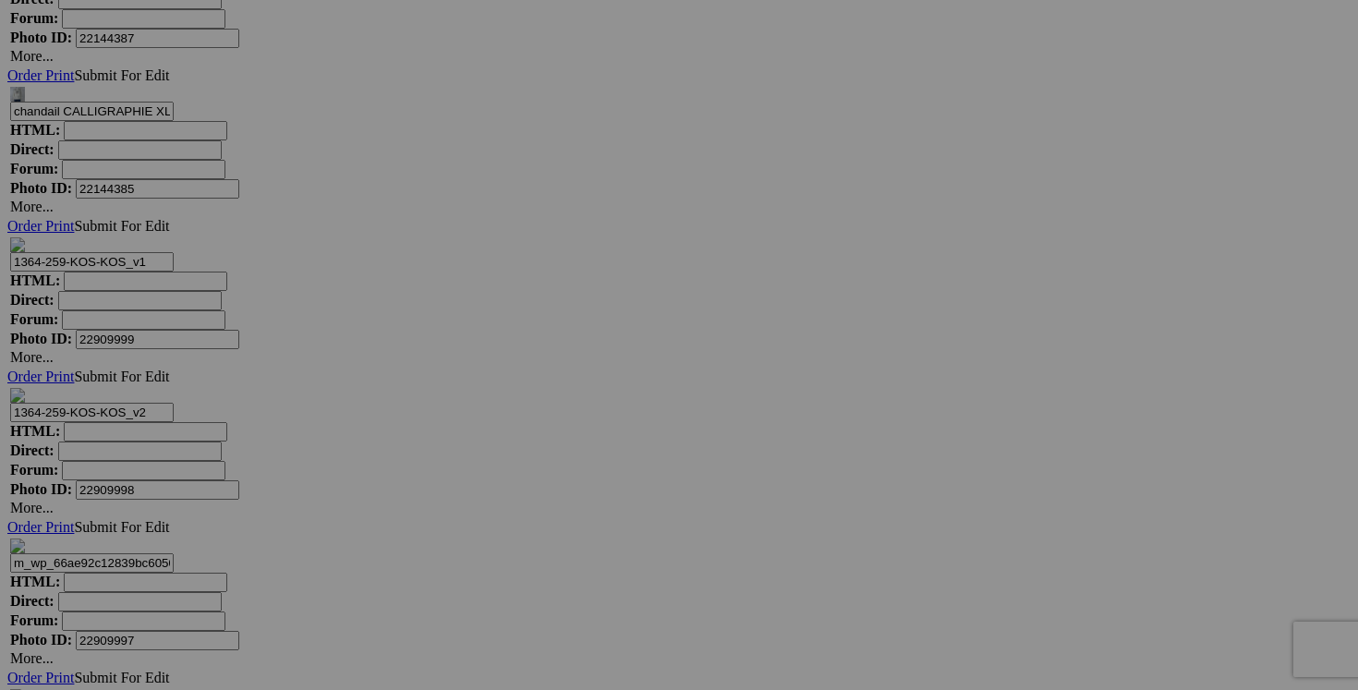
drag, startPoint x: 385, startPoint y: 388, endPoint x: 258, endPoint y: 387, distance: 127.5
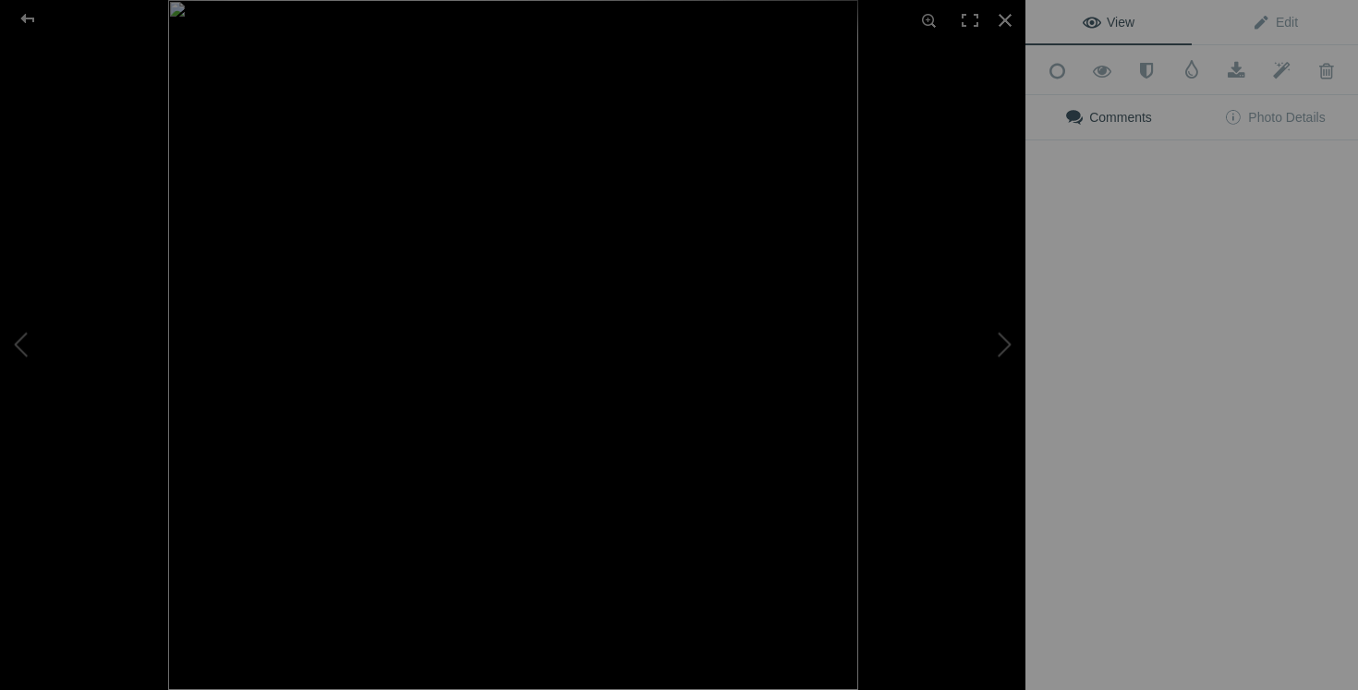
type input "lot vernis 20$(certain sont neuf et d'autres essayé seulement)"
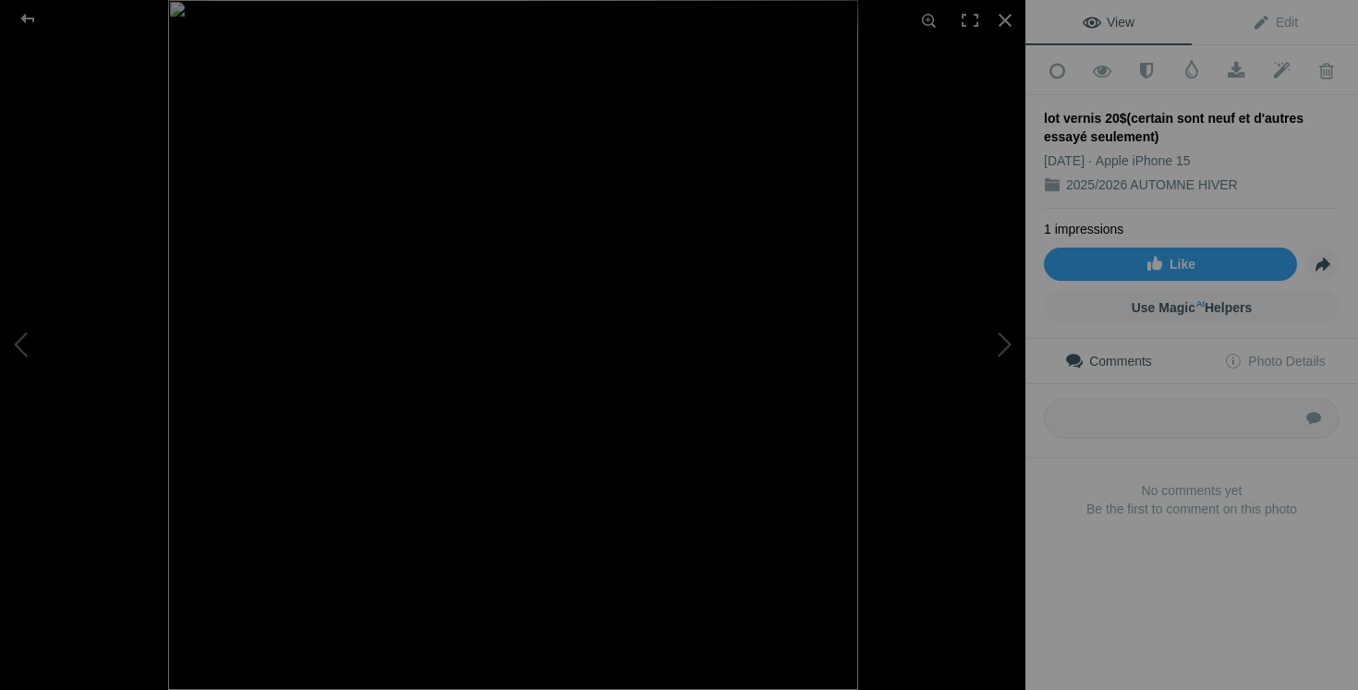
scroll to position [0, 0]
click at [1001, 348] on button at bounding box center [956, 345] width 139 height 249
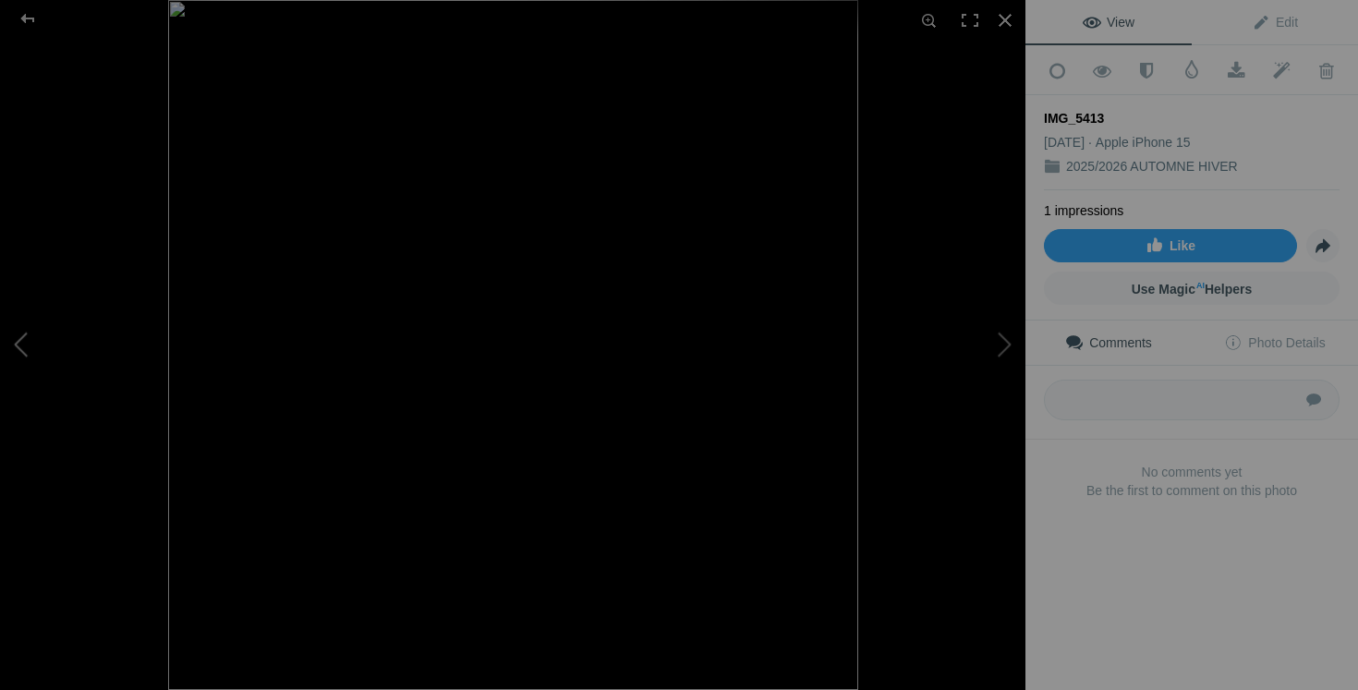
click at [23, 347] on button at bounding box center [69, 345] width 139 height 249
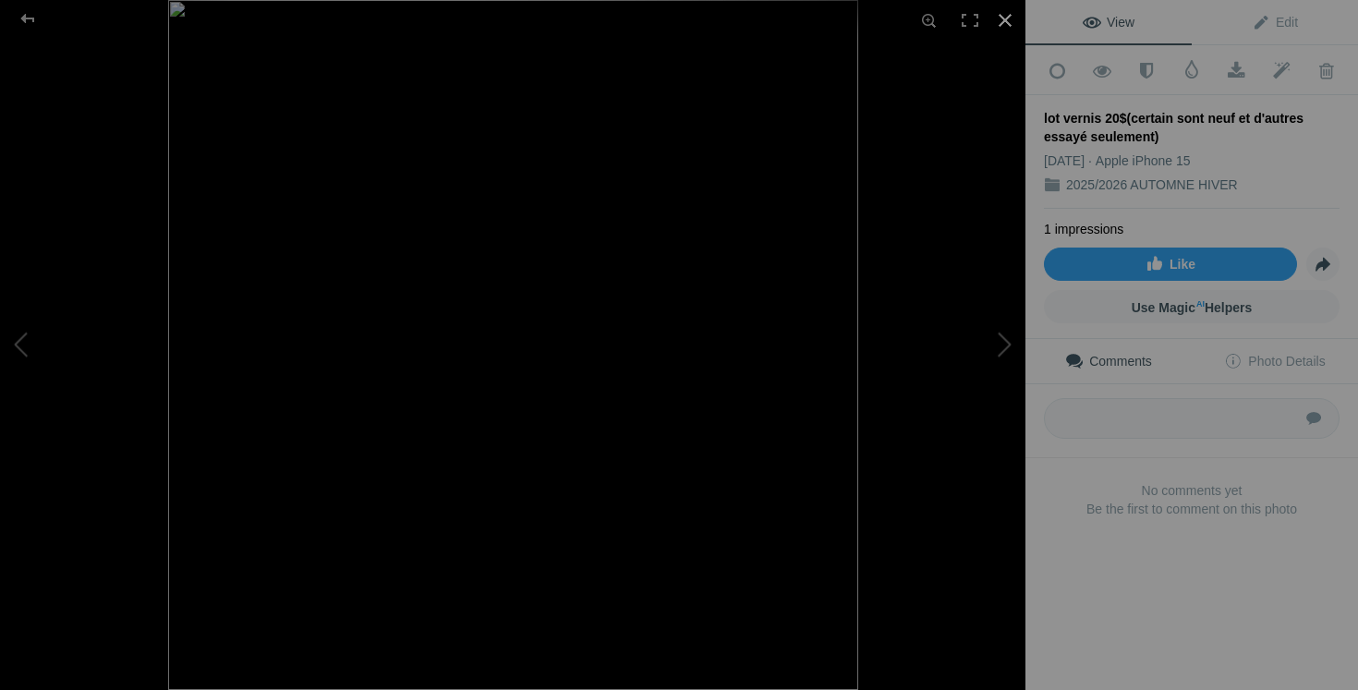
click at [1005, 24] on div at bounding box center [1005, 20] width 41 height 41
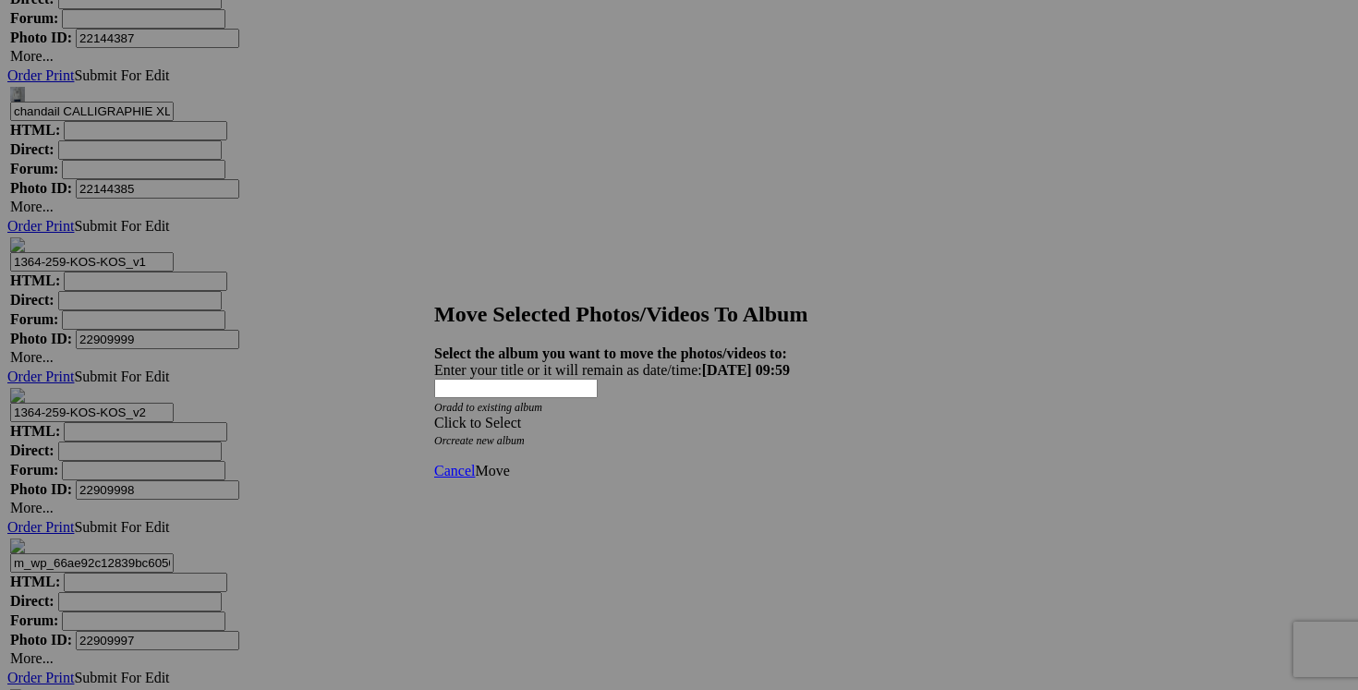
click at [434, 415] on span at bounding box center [434, 423] width 0 height 16
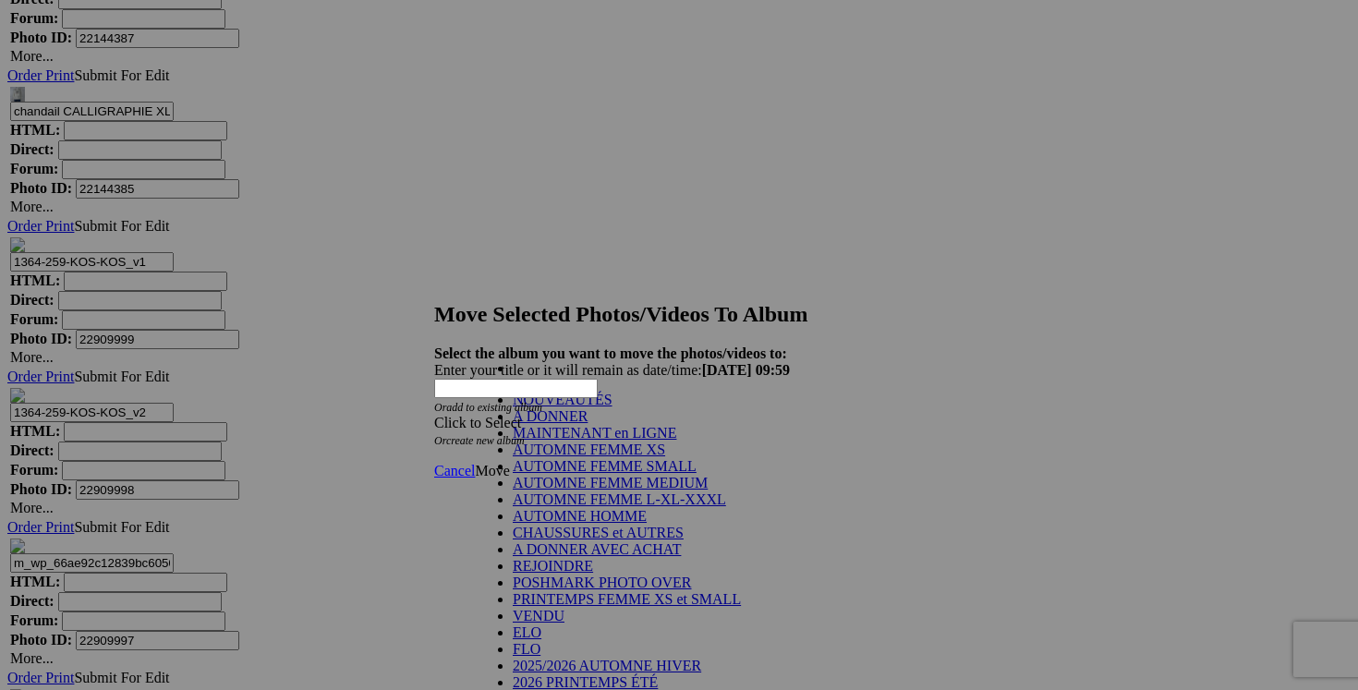
click at [613, 408] on link "NOUVEAUTÉS" at bounding box center [563, 400] width 100 height 16
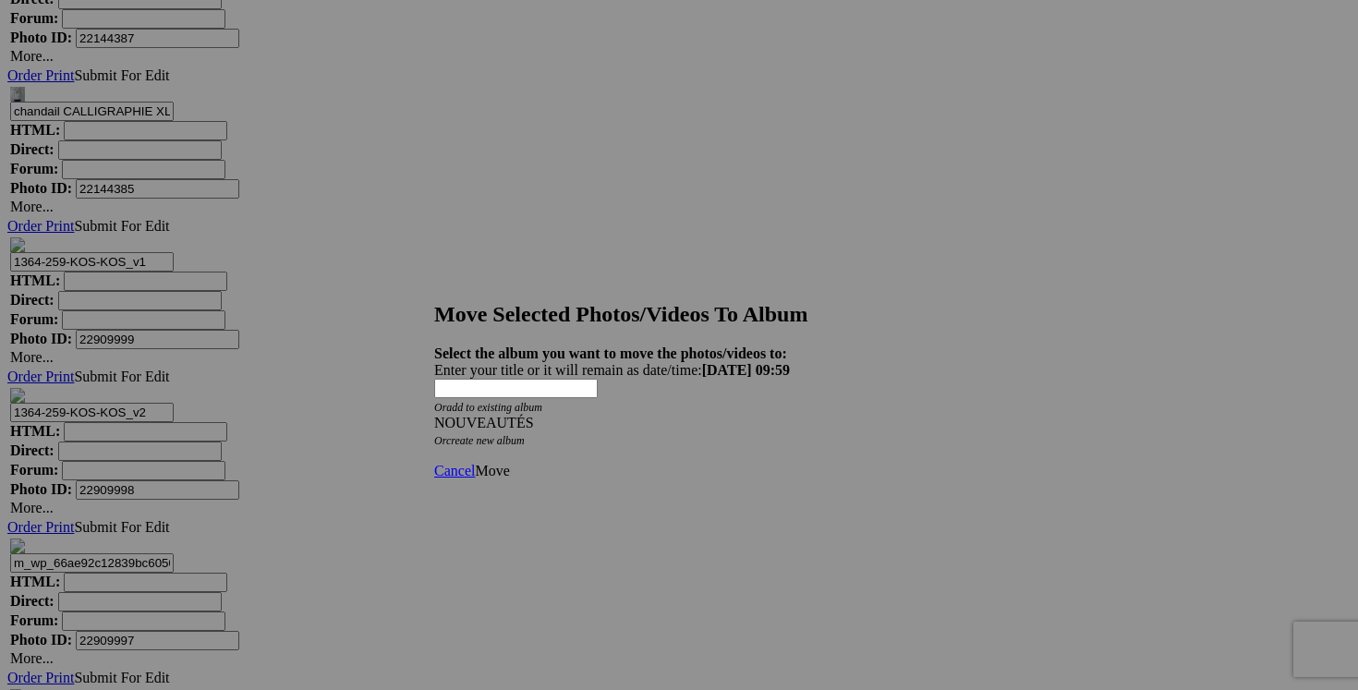
click at [509, 463] on link "Move" at bounding box center [492, 471] width 34 height 16
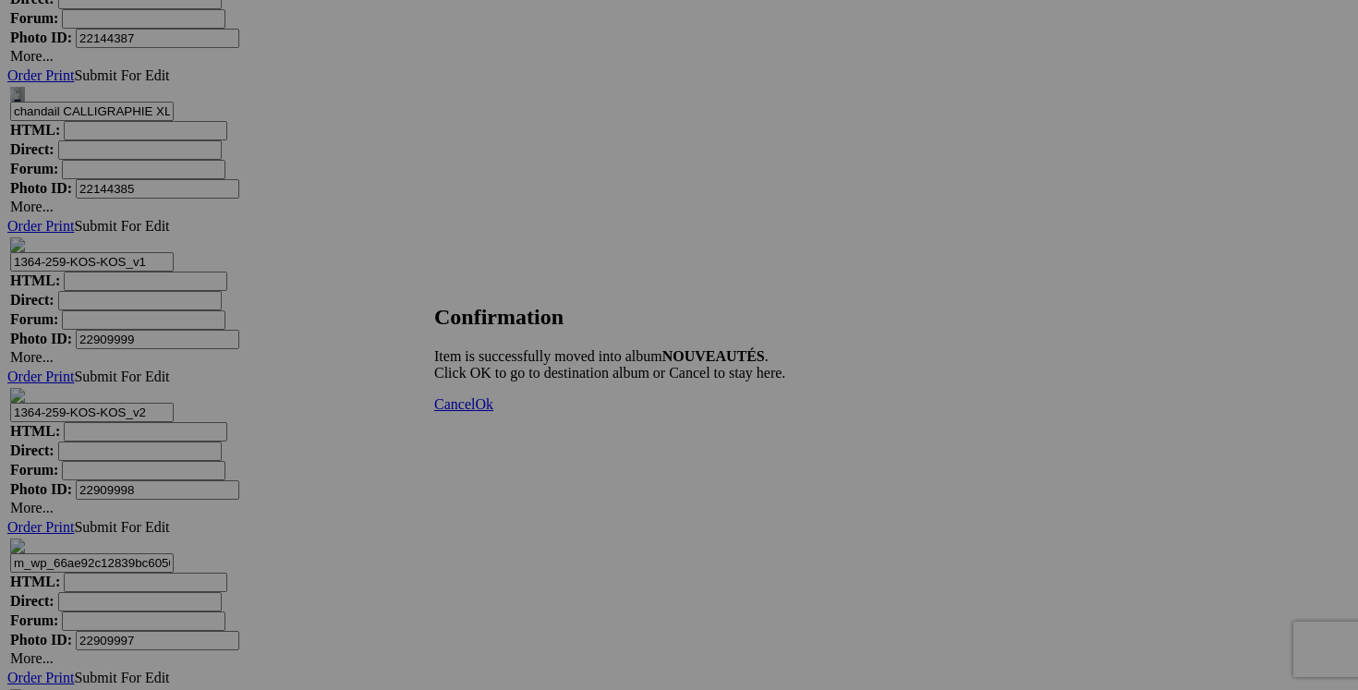
click at [475, 412] on span "Cancel" at bounding box center [454, 404] width 41 height 16
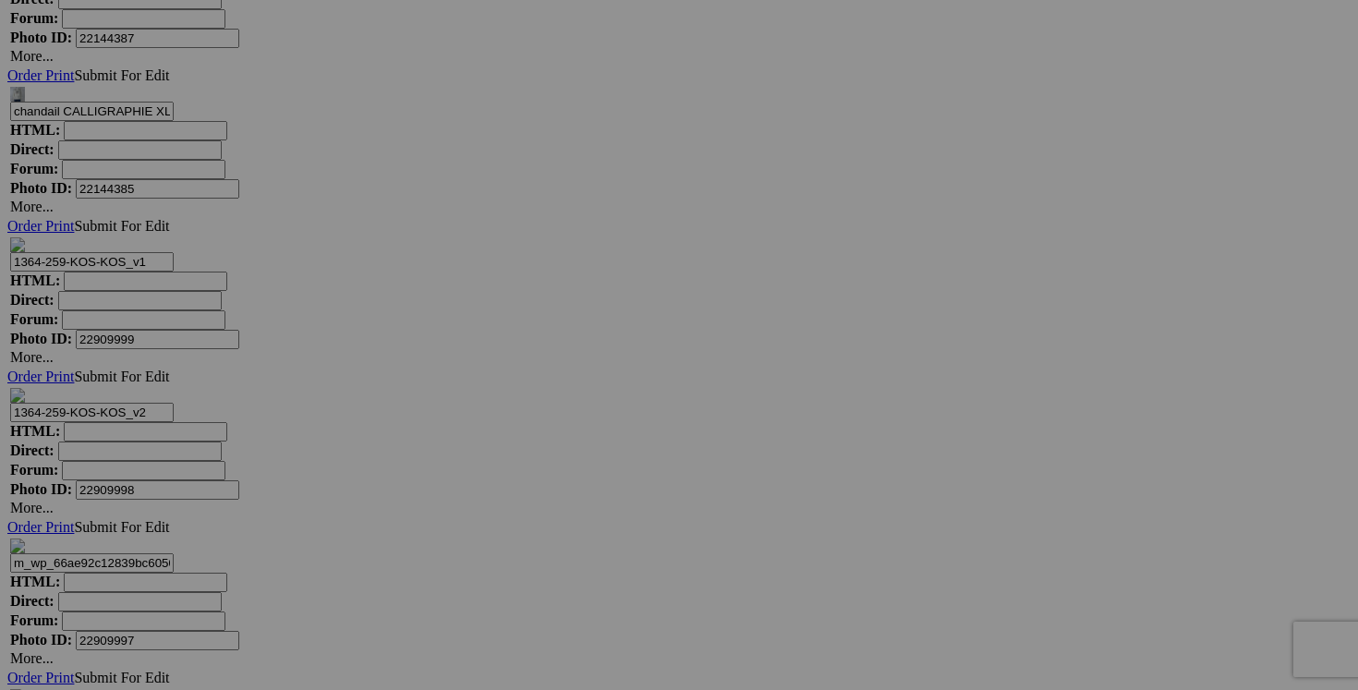
click at [556, 458] on span "Yes" at bounding box center [545, 466] width 21 height 16
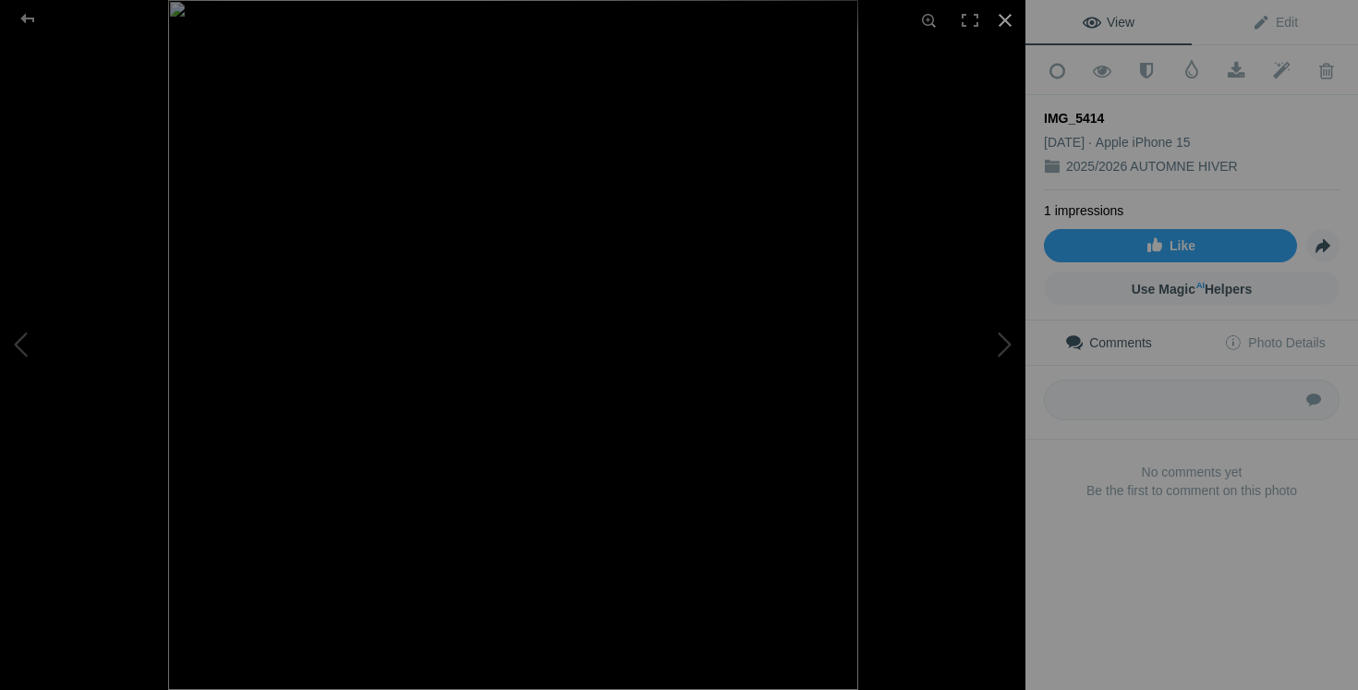
click at [1009, 14] on div at bounding box center [1005, 20] width 41 height 41
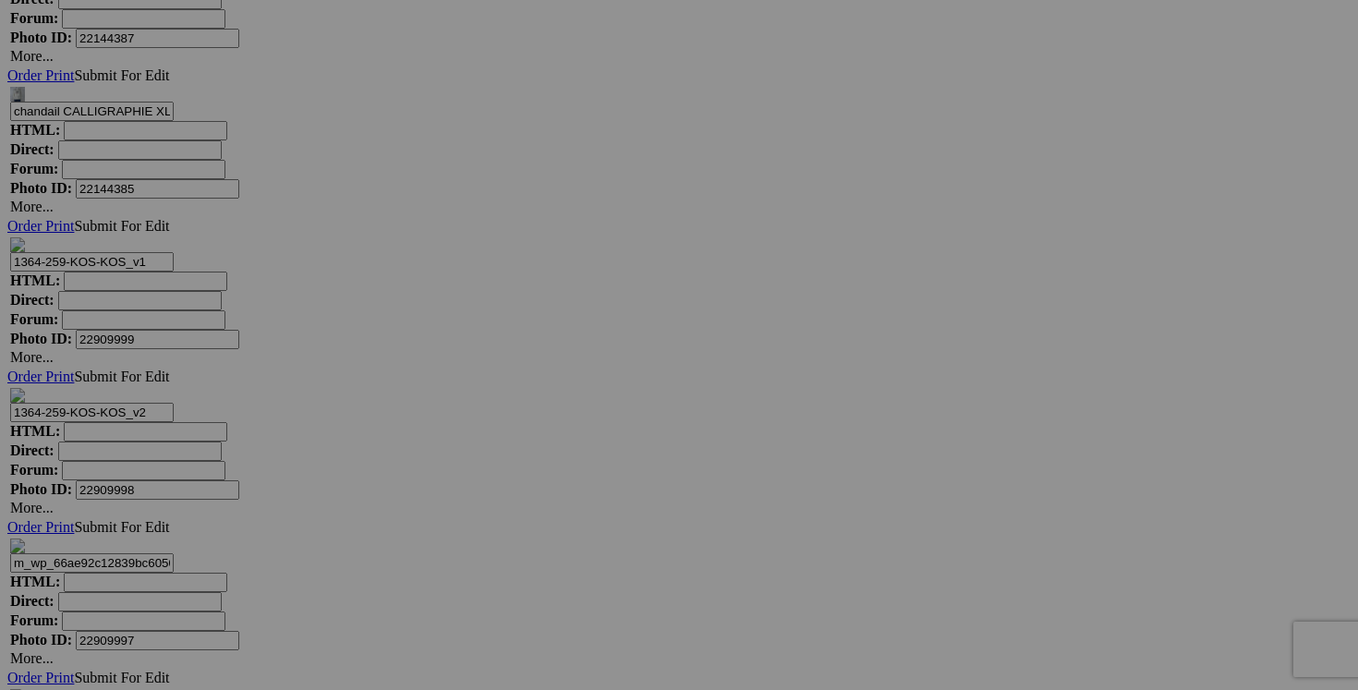
drag, startPoint x: 737, startPoint y: 385, endPoint x: 603, endPoint y: 280, distance: 170.4
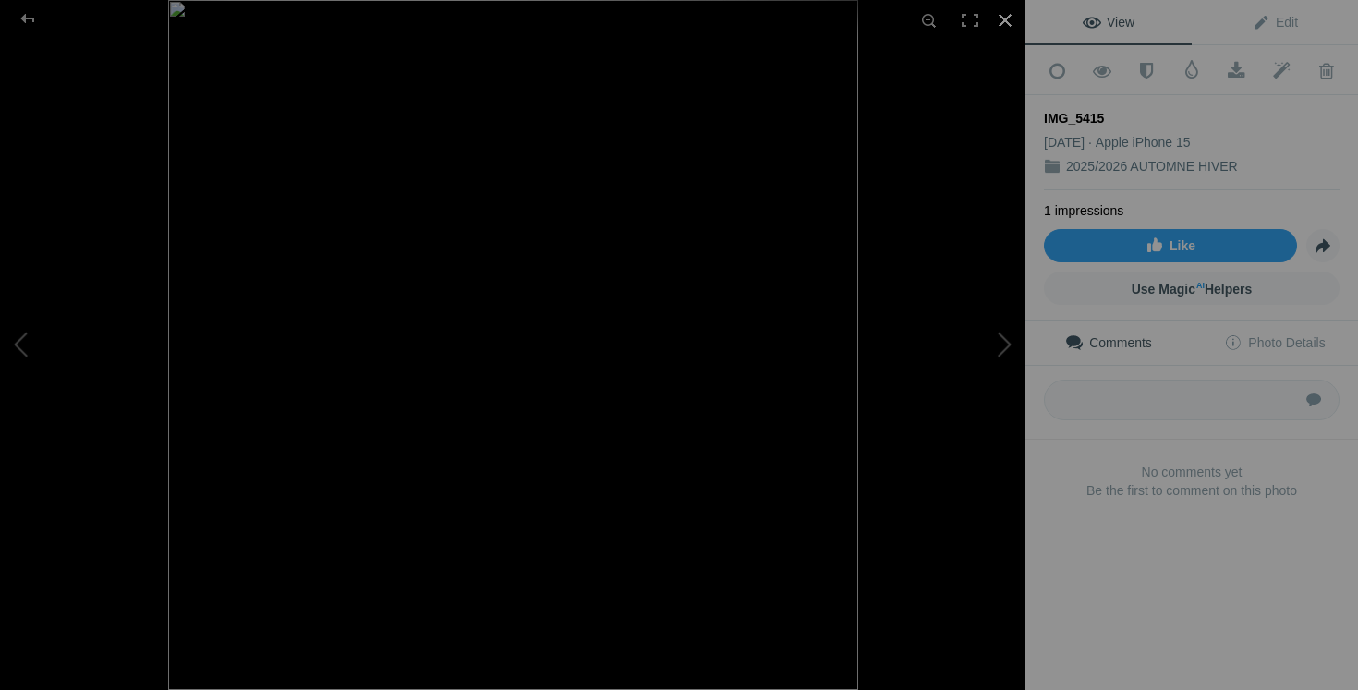
click at [1011, 18] on div at bounding box center [1005, 20] width 41 height 41
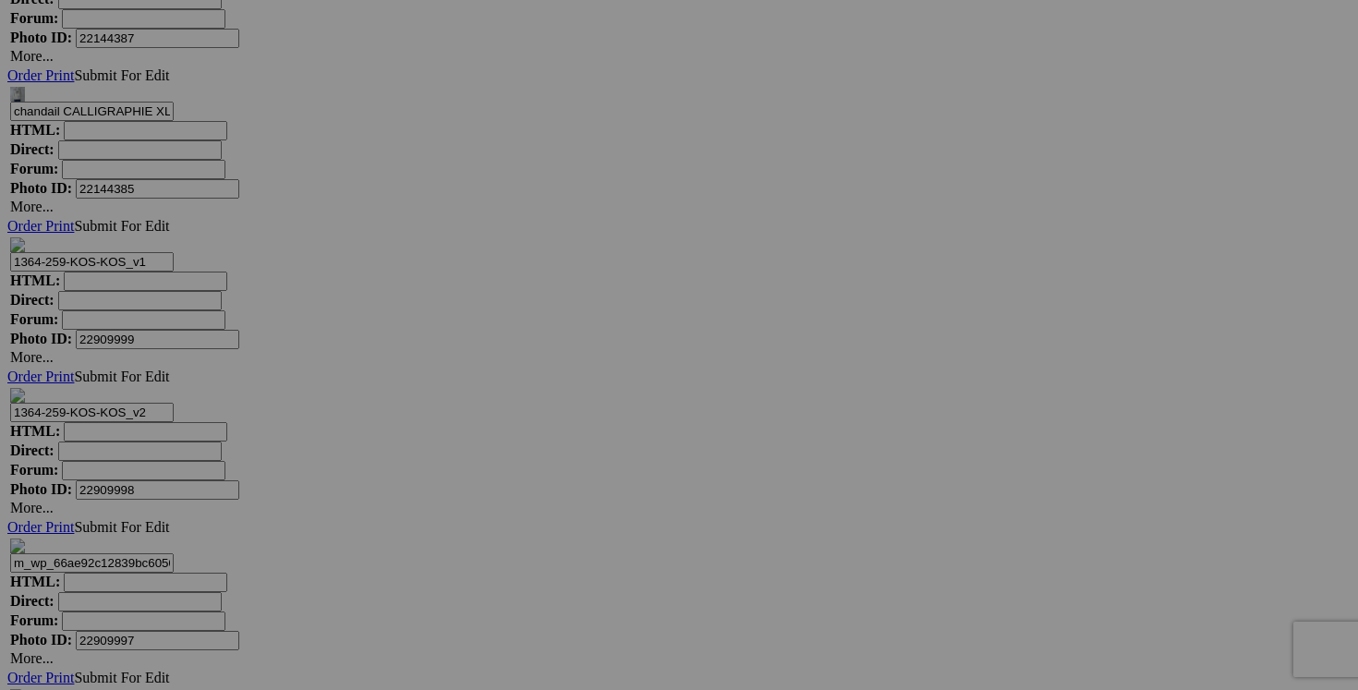
drag, startPoint x: 663, startPoint y: 388, endPoint x: 582, endPoint y: 383, distance: 80.5
type input "sac MAT & NAT 45$(comme neuf)"
drag, startPoint x: 555, startPoint y: 387, endPoint x: 428, endPoint y: 383, distance: 127.6
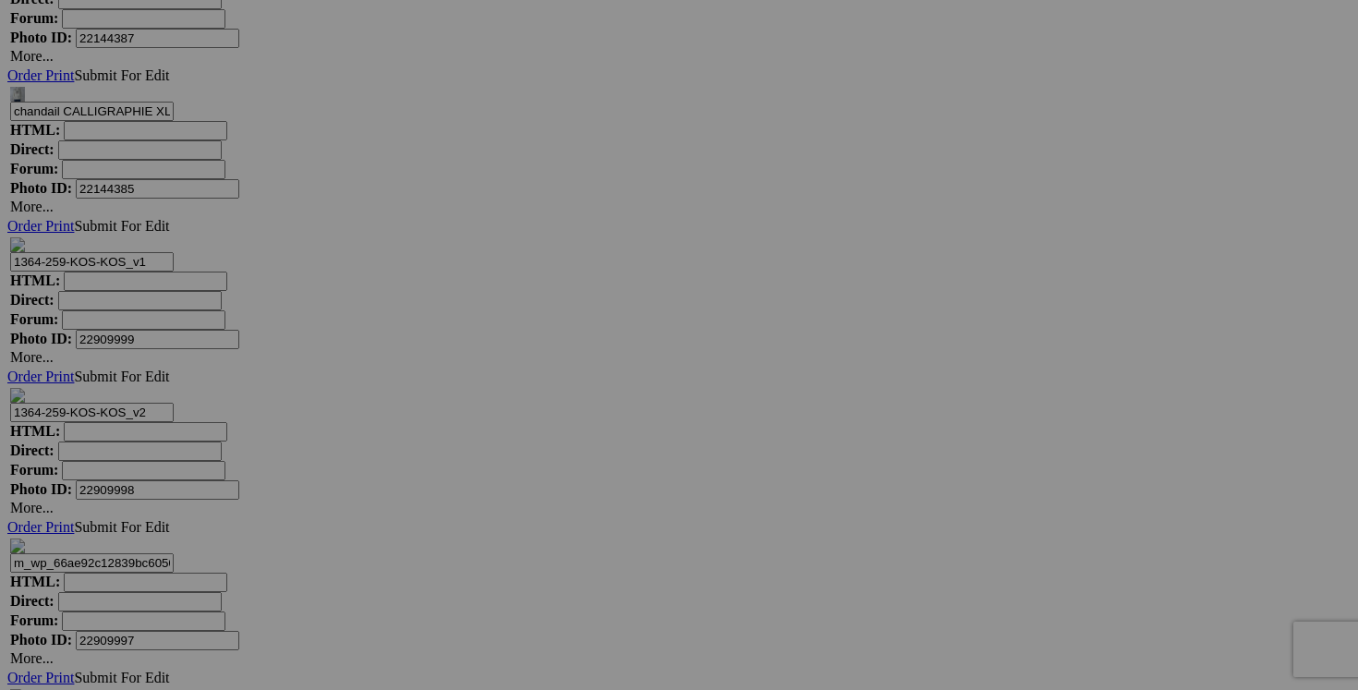
paste input "sac MAT & NAT"
type input "sac MAT & NAT"
drag, startPoint x: 394, startPoint y: 393, endPoint x: 241, endPoint y: 385, distance: 152.7
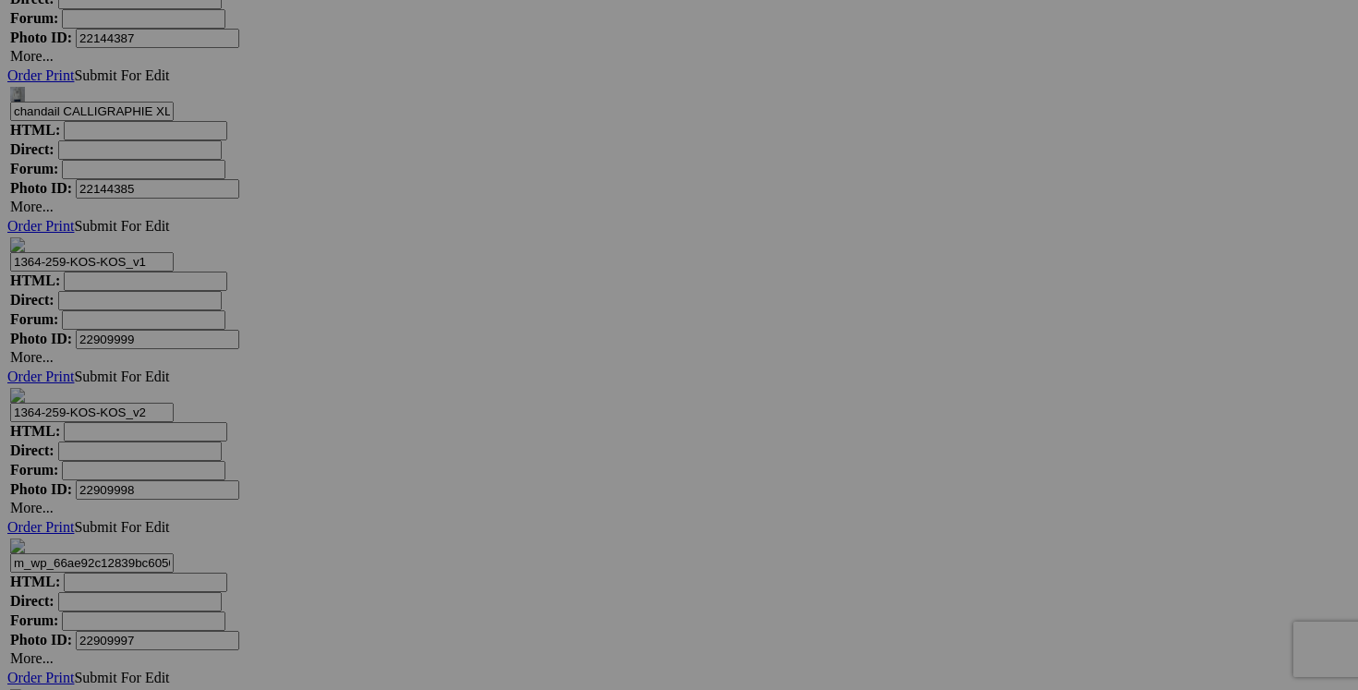
paste input "sac MAT & NAT"
type input "sac MAT & NAT"
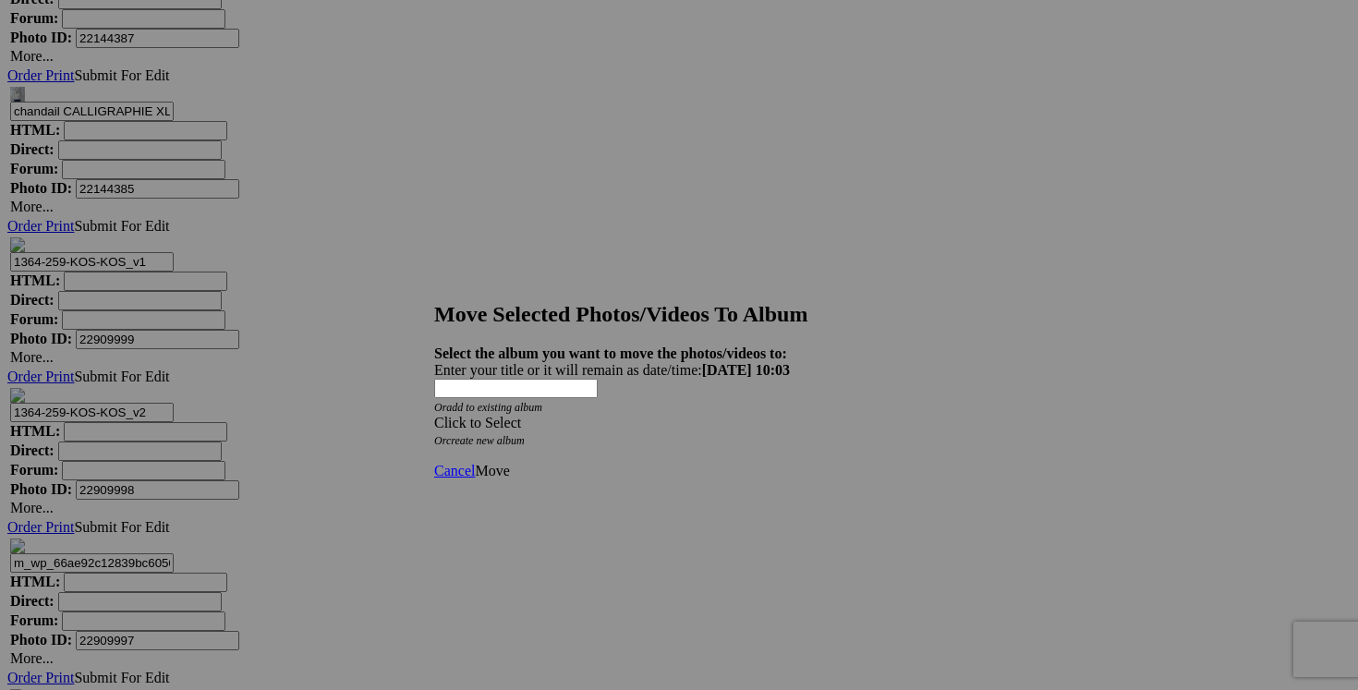
click at [785, 415] on div "Click to Select" at bounding box center [679, 423] width 490 height 17
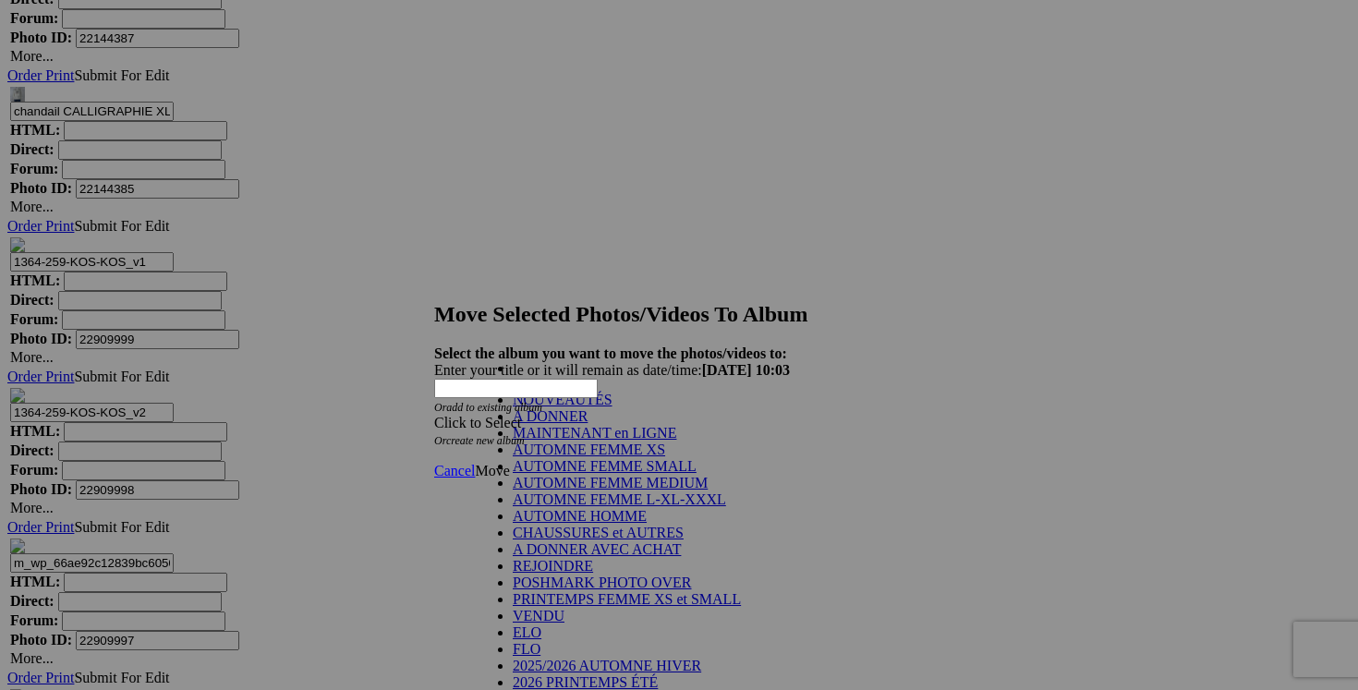
click at [613, 408] on link "NOUVEAUTÉS" at bounding box center [563, 400] width 100 height 16
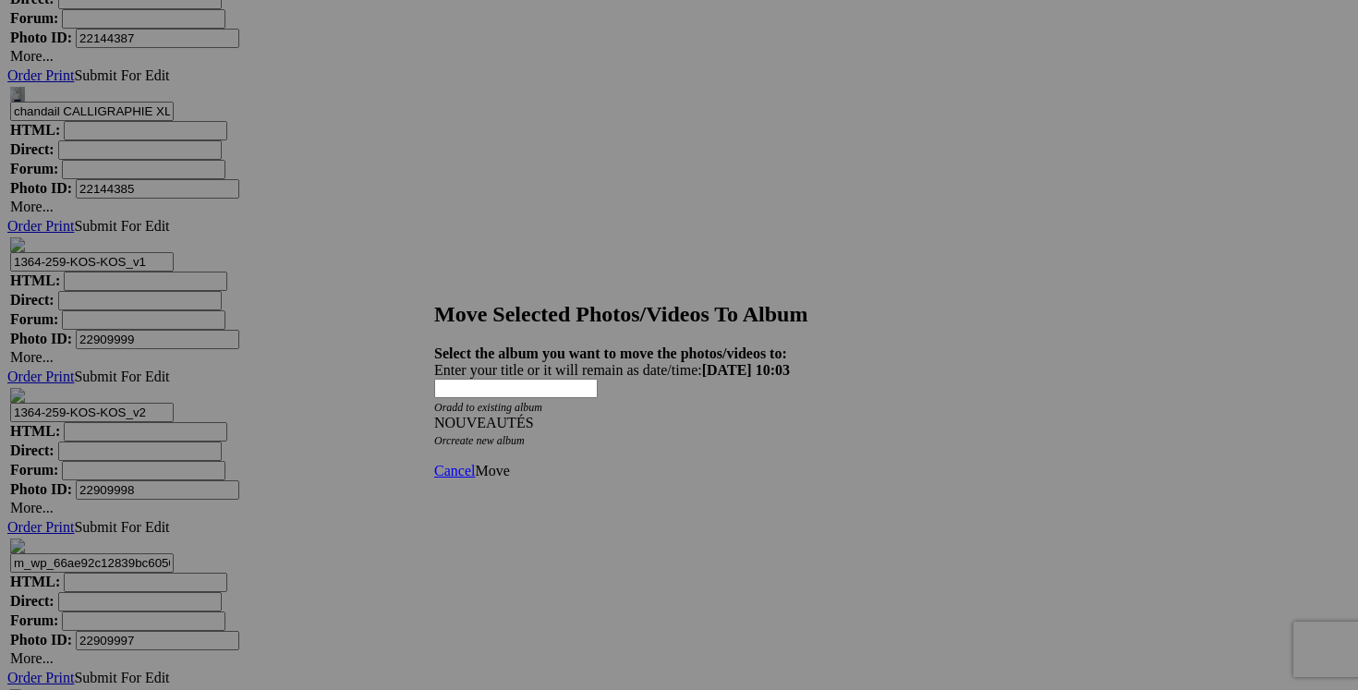
click at [908, 463] on div "Cancel Move" at bounding box center [679, 471] width 490 height 17
click at [509, 463] on span "Move" at bounding box center [492, 471] width 34 height 16
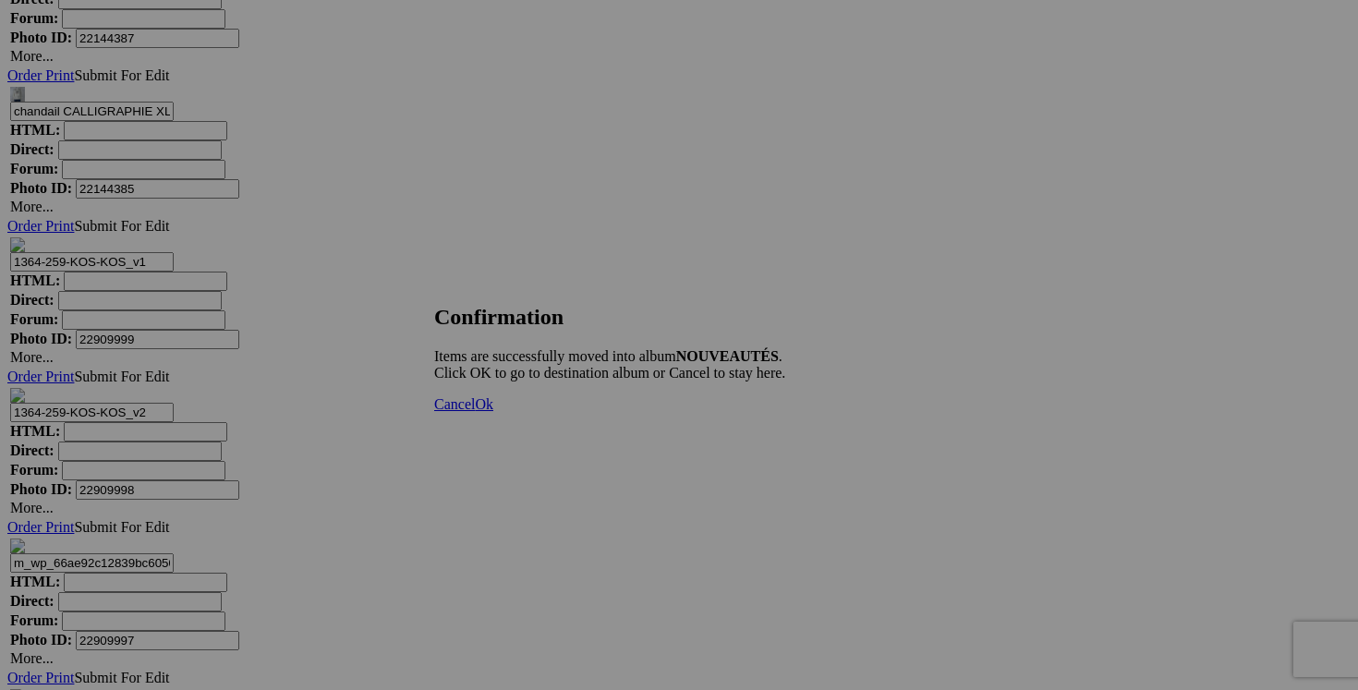
click at [475, 412] on span "Cancel" at bounding box center [454, 404] width 41 height 16
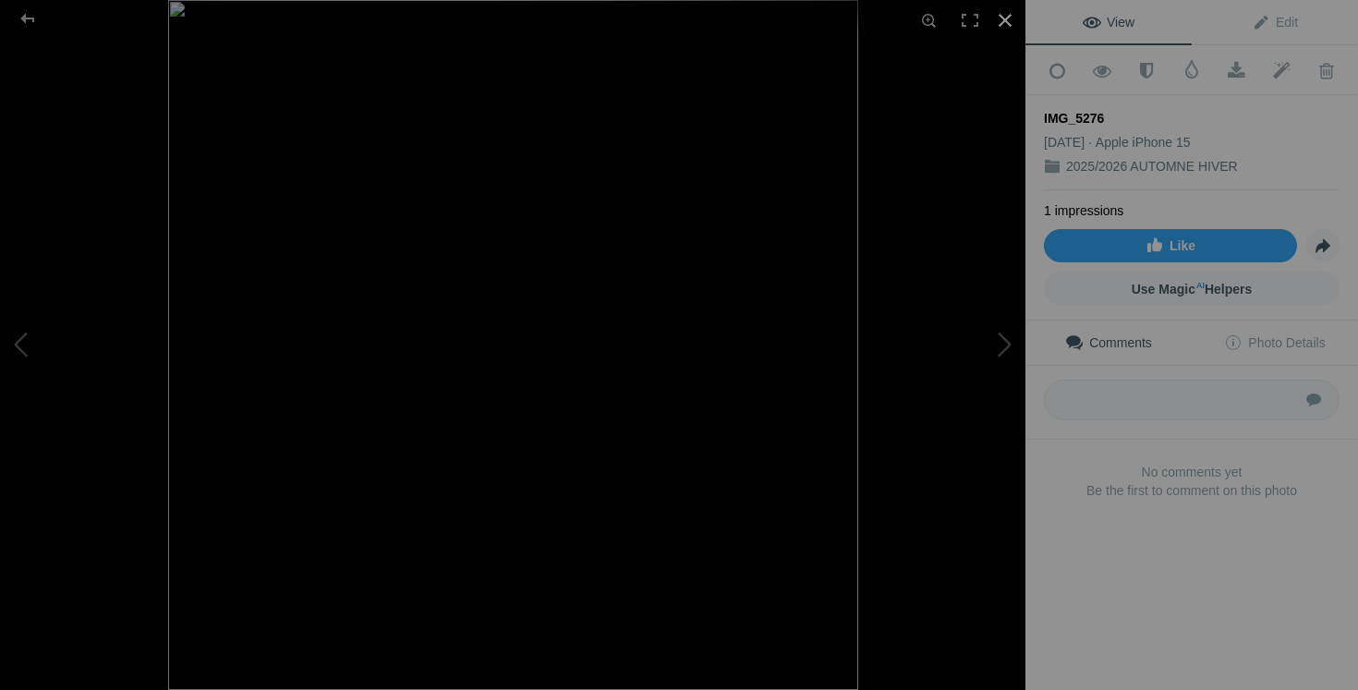
click at [1006, 21] on div at bounding box center [1005, 20] width 41 height 41
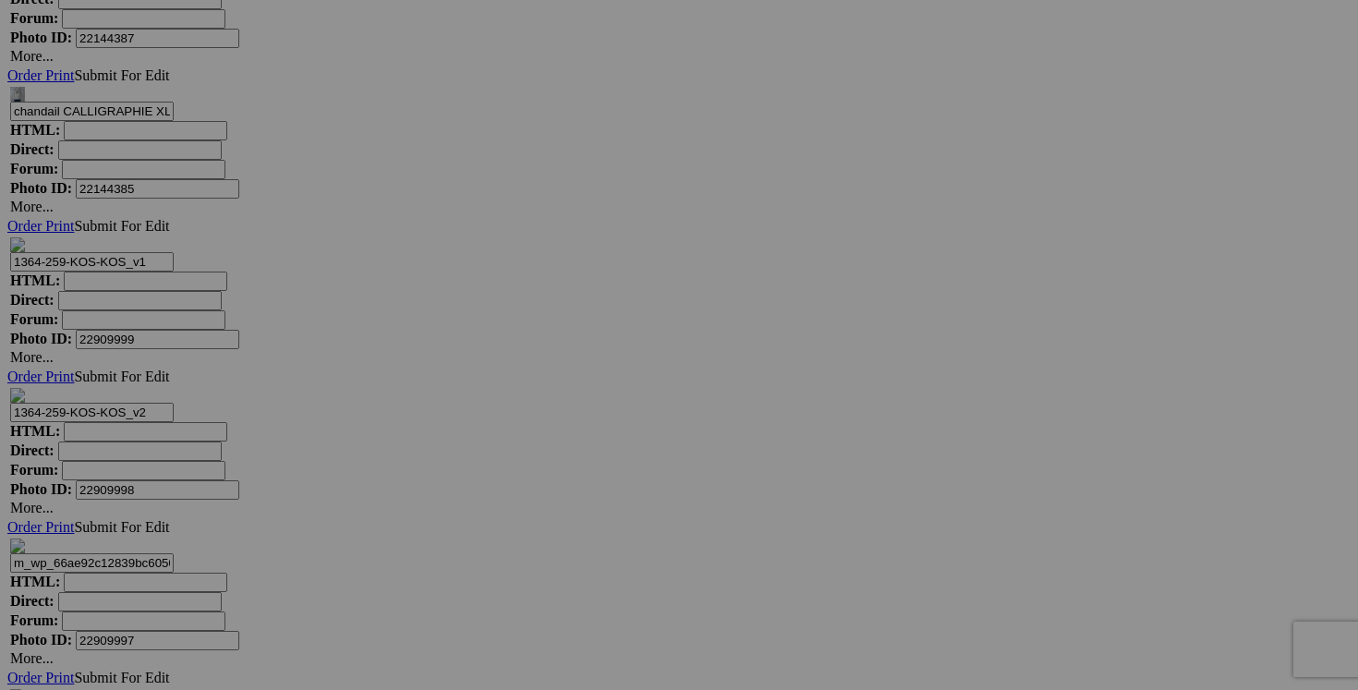
click at [863, 290] on img at bounding box center [843, 305] width 139 height 139
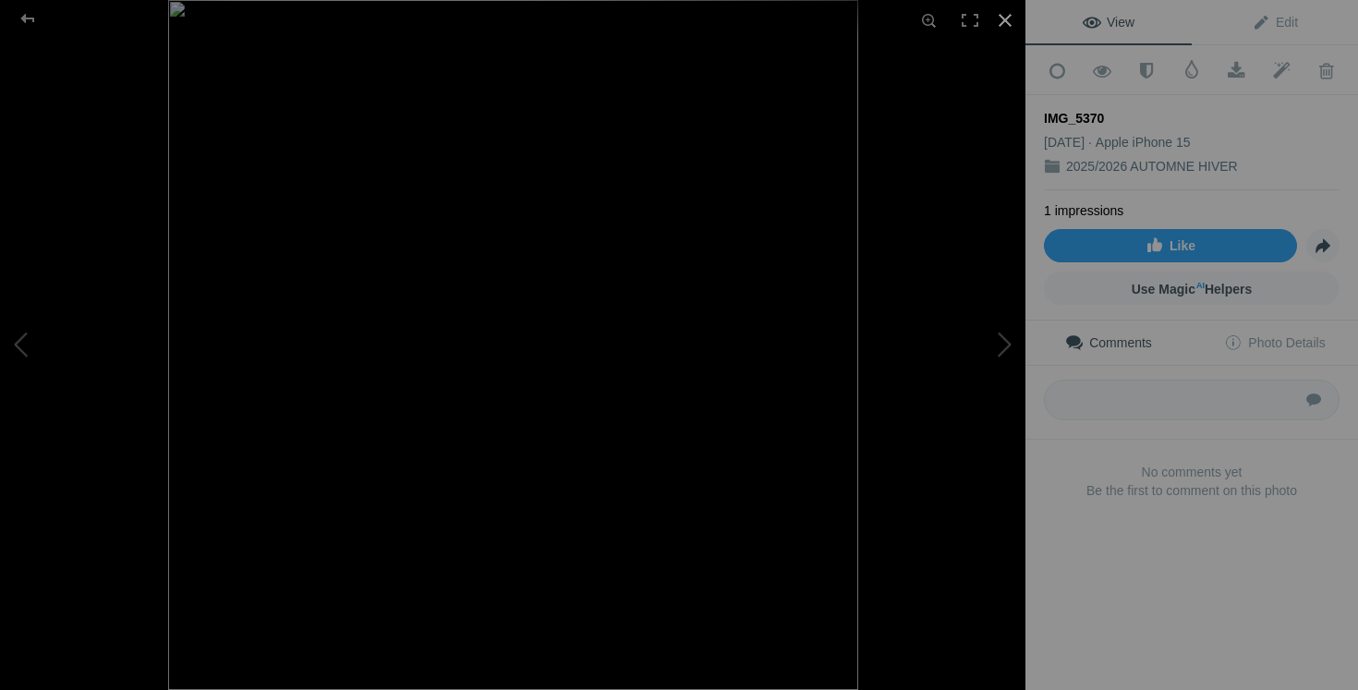
click at [1006, 17] on div at bounding box center [1005, 20] width 41 height 41
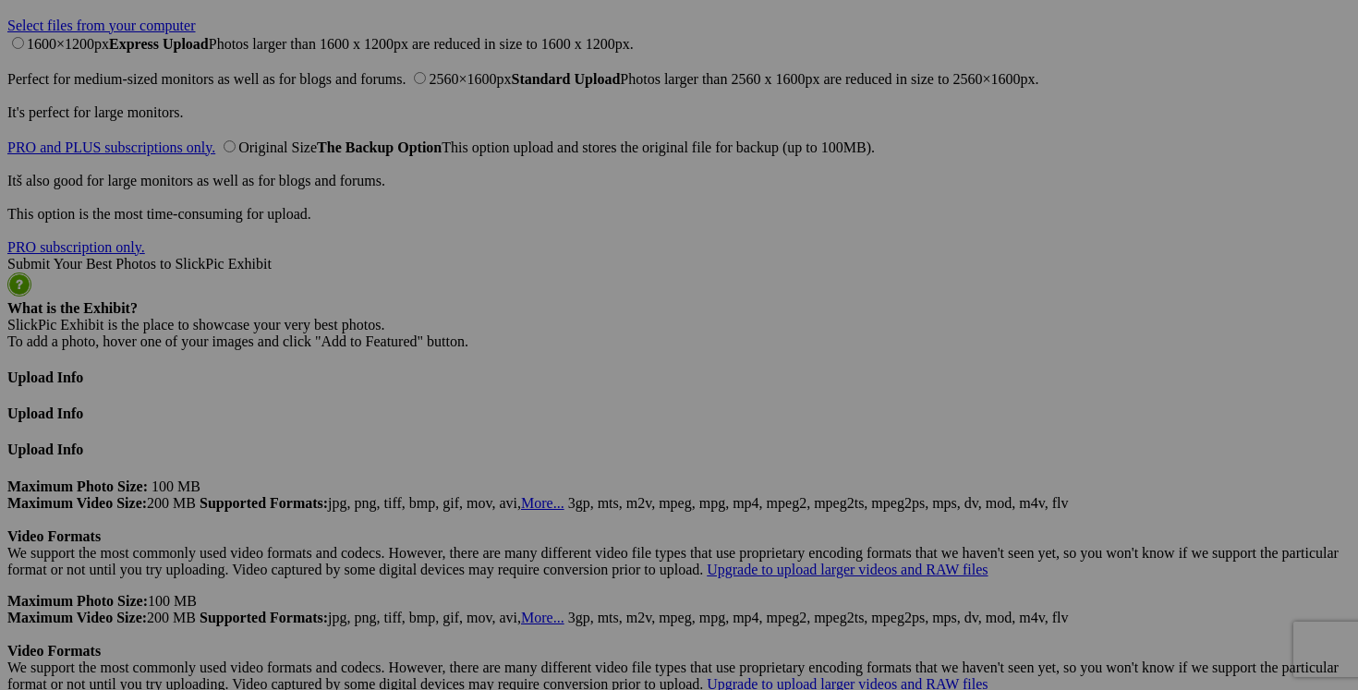
scroll to position [4499, 0]
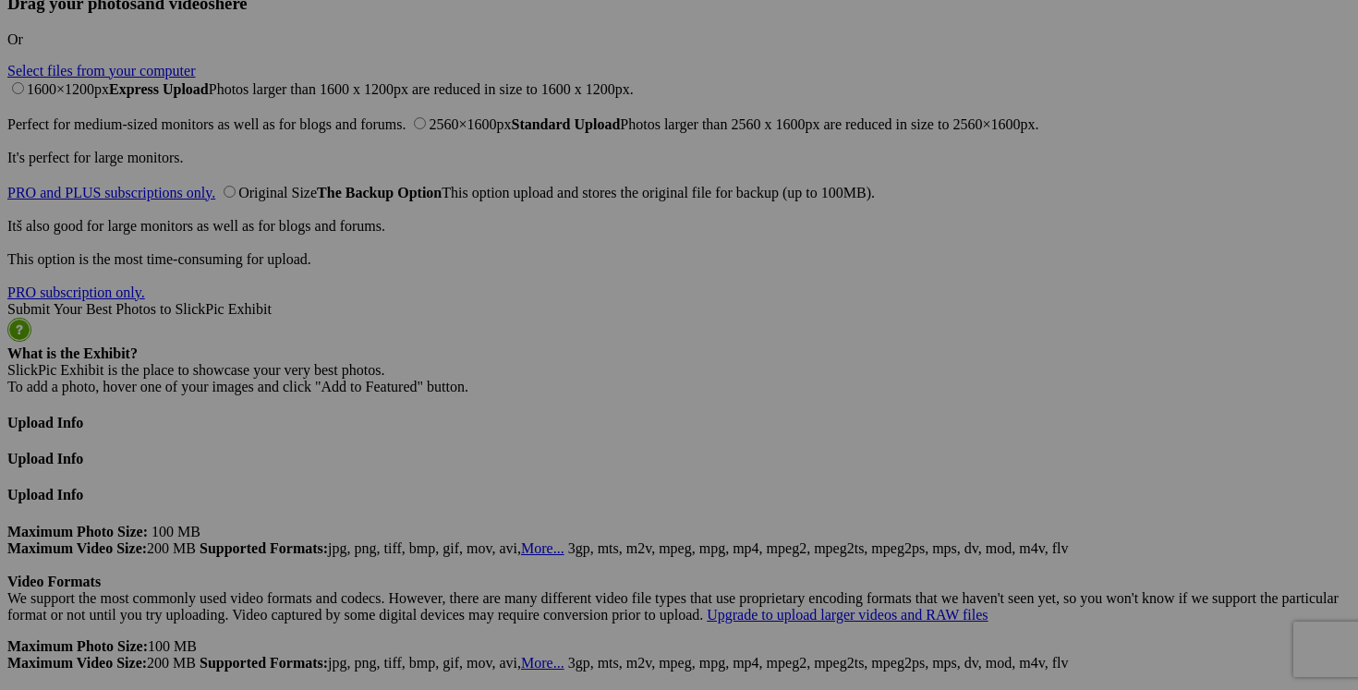
click at [0, 0] on div "View Edit Add to Quick Collection Remove from Quick Collection Hide from Public…" at bounding box center [0, 0] width 0 height 0
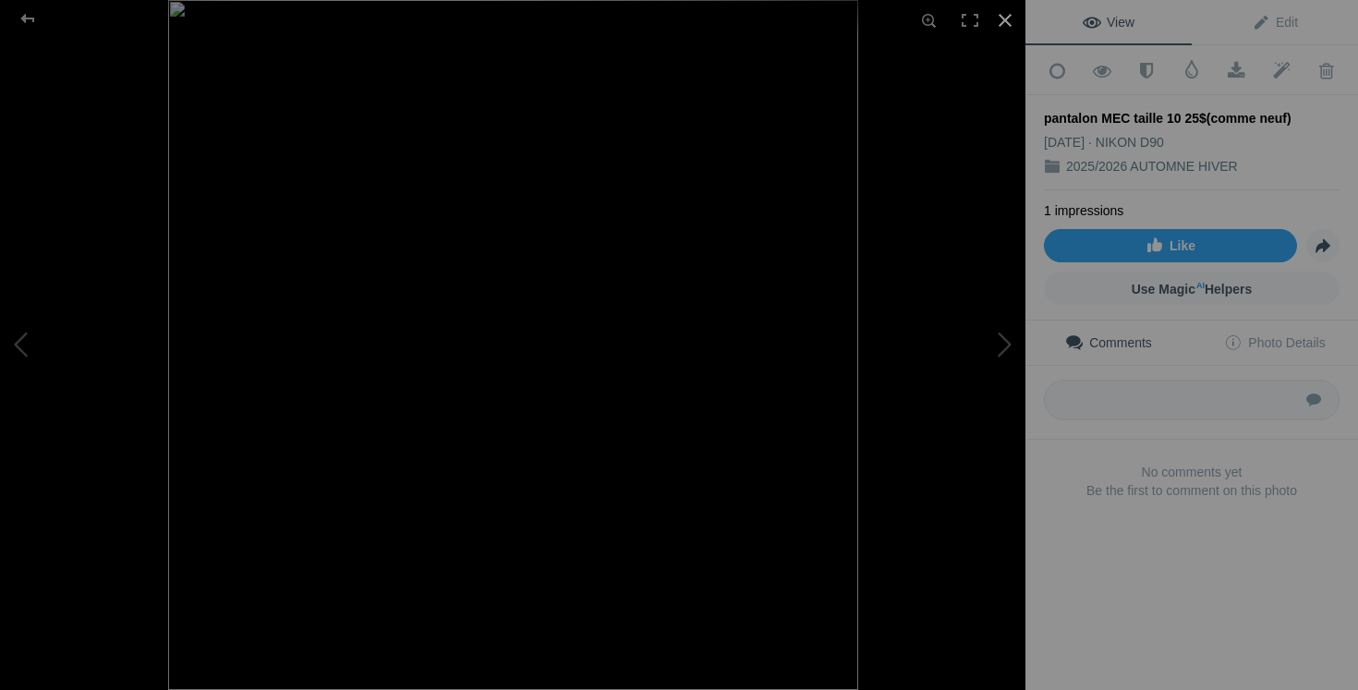
click at [1004, 26] on div at bounding box center [1005, 20] width 41 height 41
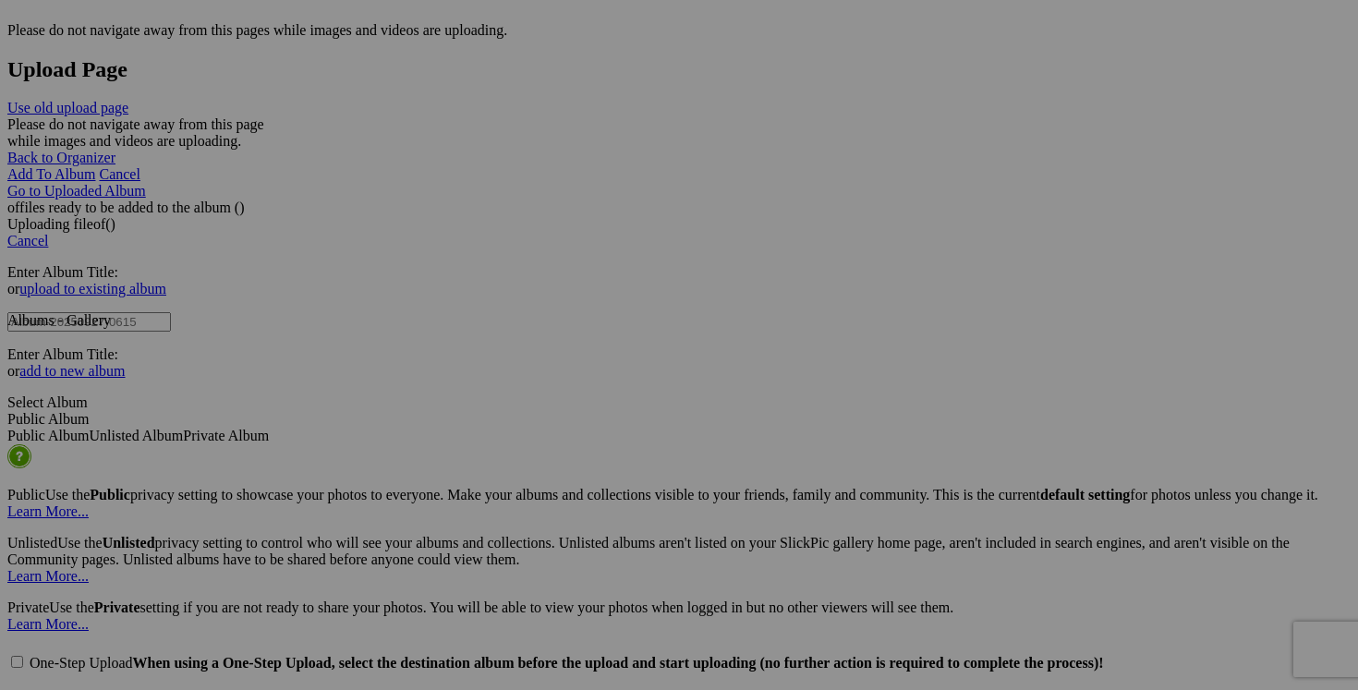
scroll to position [3665, 0]
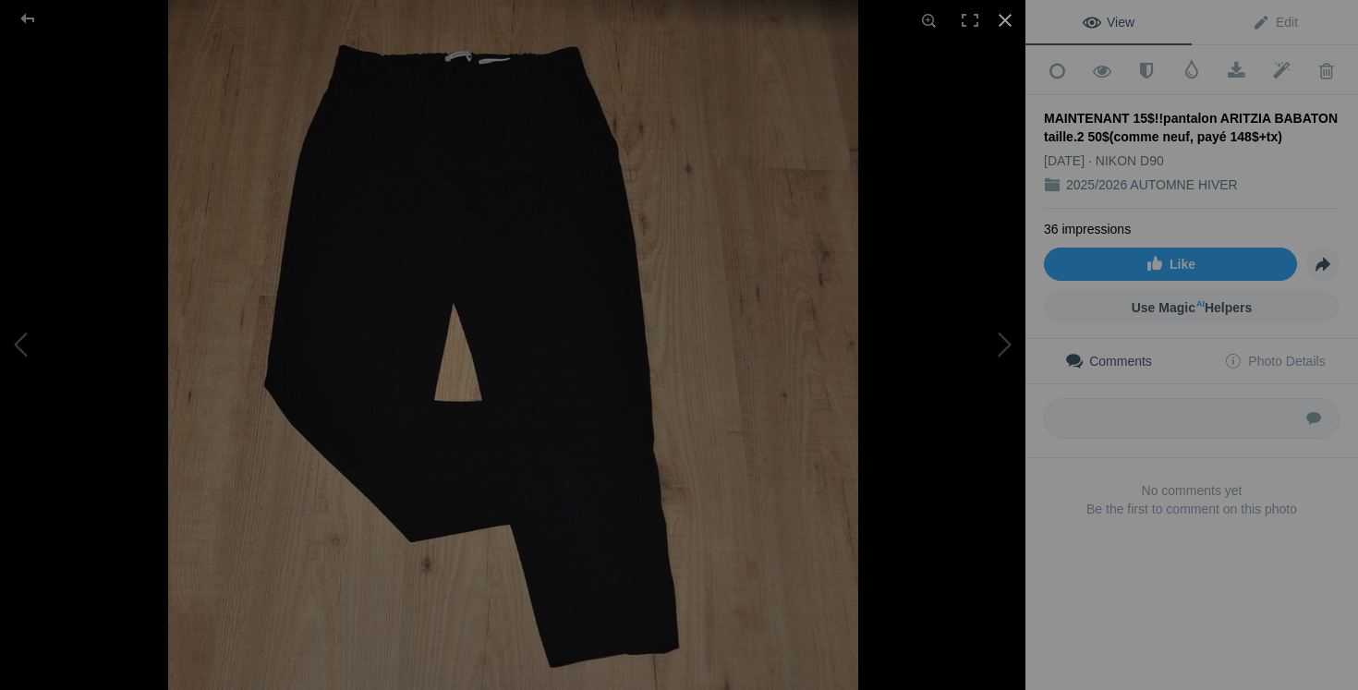
click at [1001, 26] on div at bounding box center [1005, 20] width 41 height 41
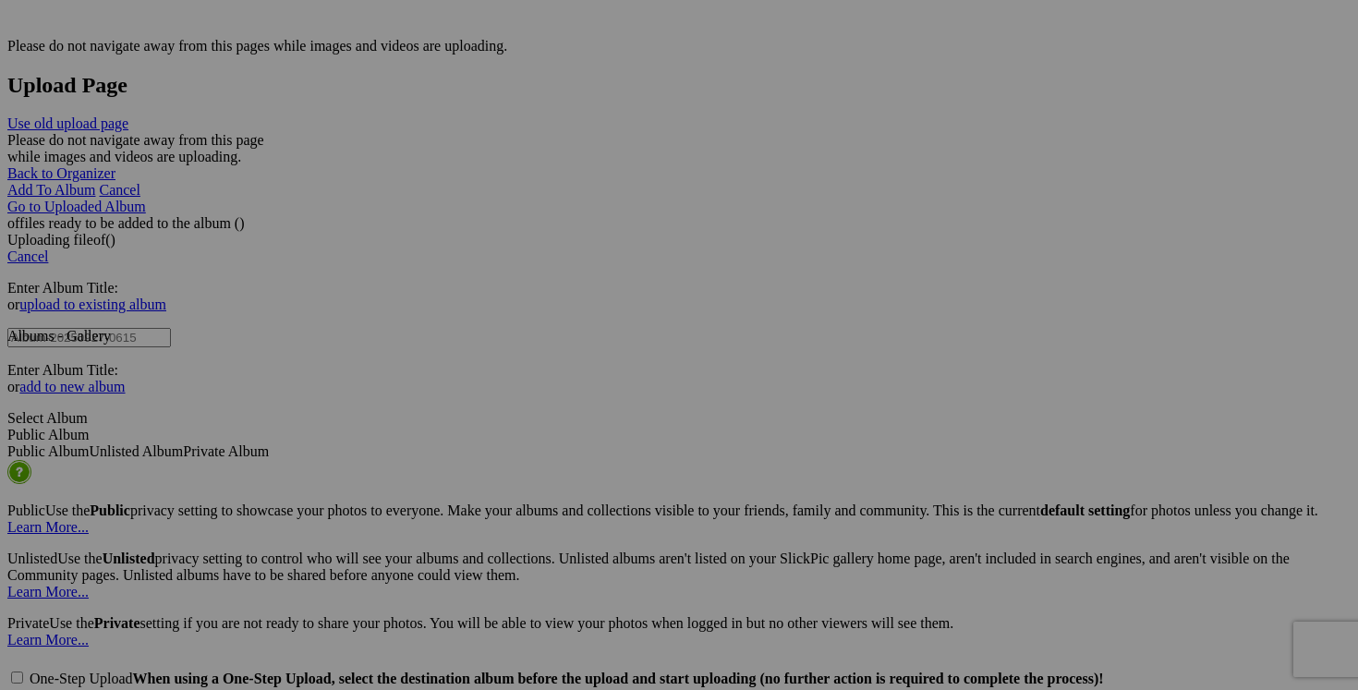
click at [556, 466] on span "Yes" at bounding box center [545, 466] width 21 height 16
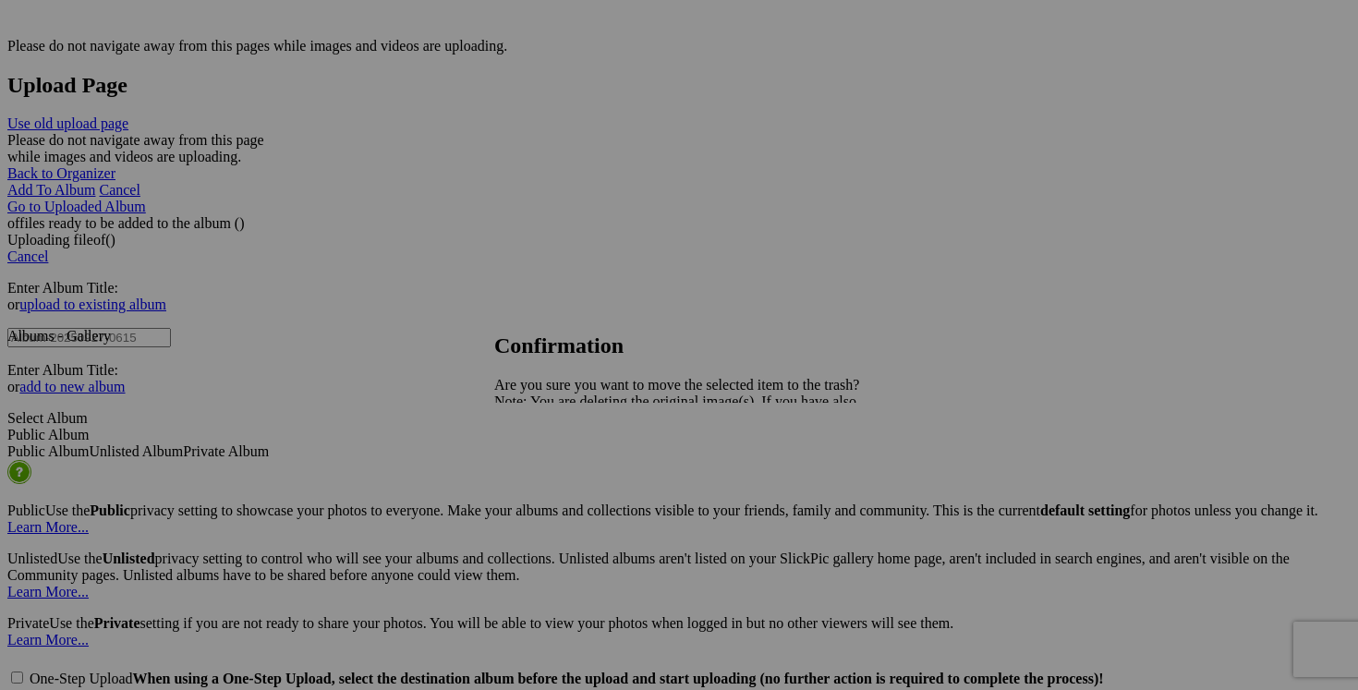
click at [556, 461] on span "Yes" at bounding box center [545, 466] width 21 height 16
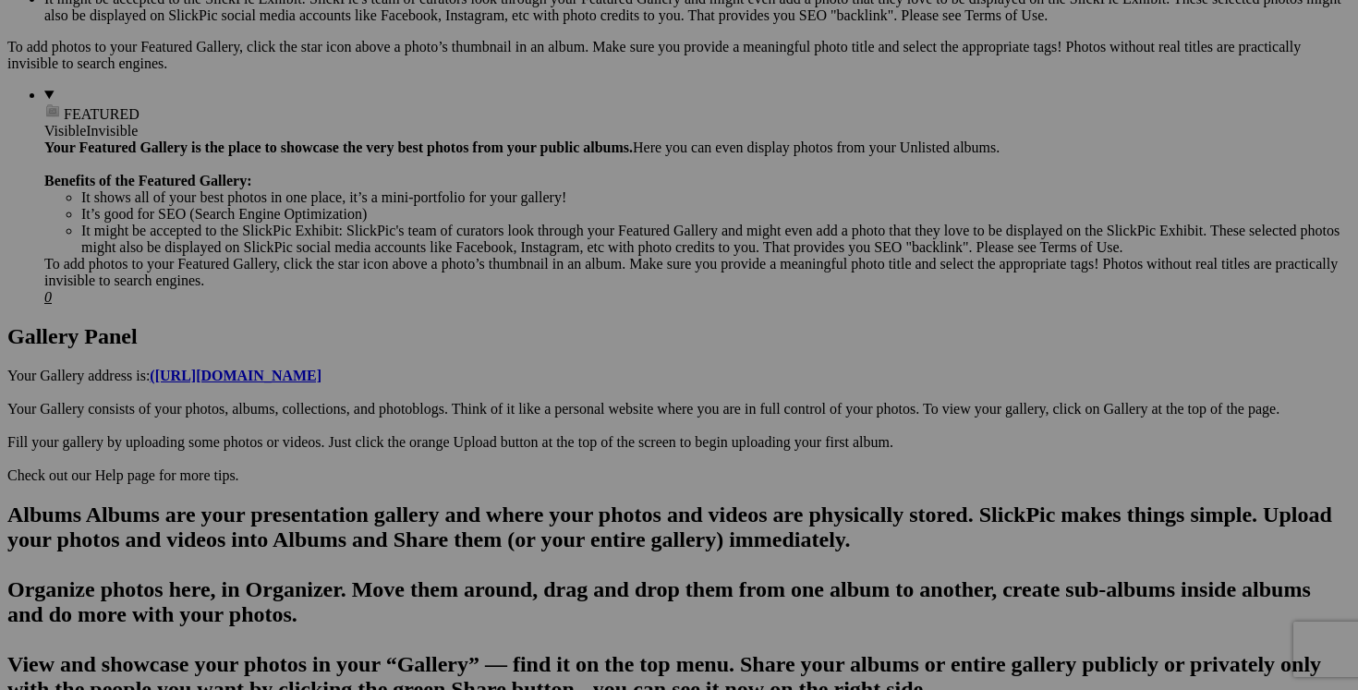
scroll to position [666, 0]
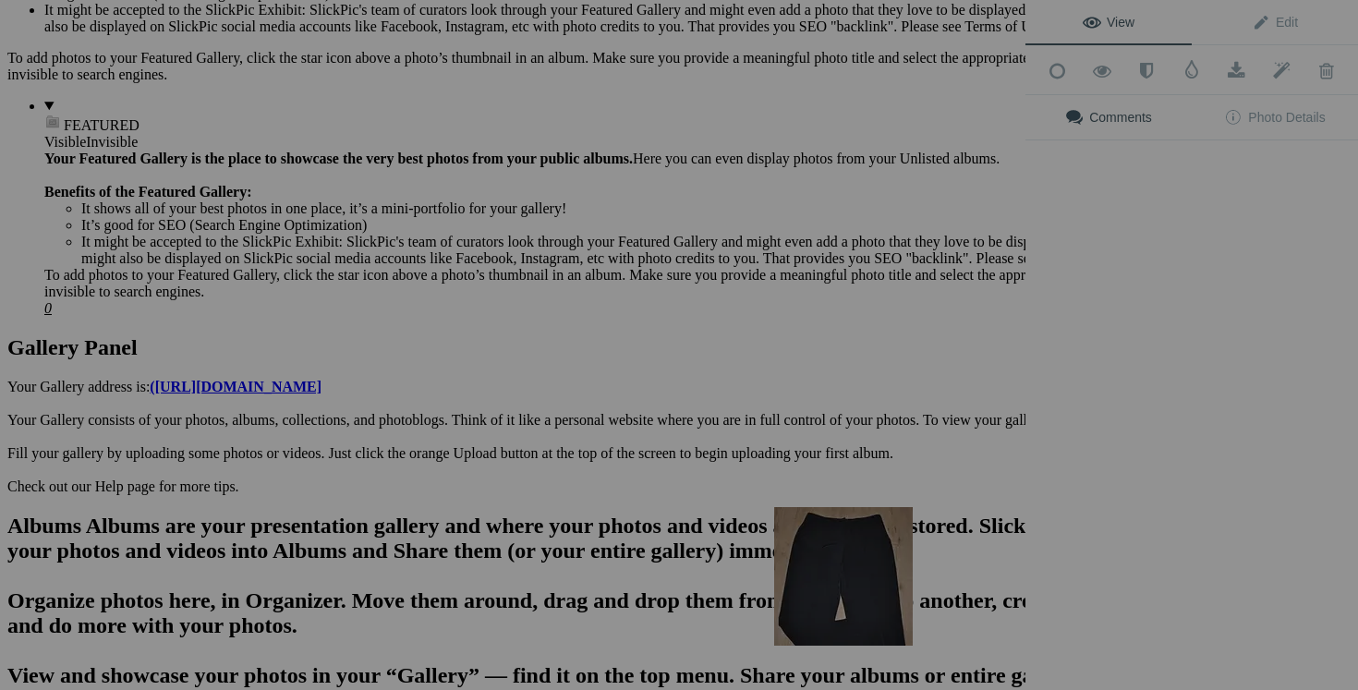
click at [827, 544] on img at bounding box center [843, 576] width 139 height 139
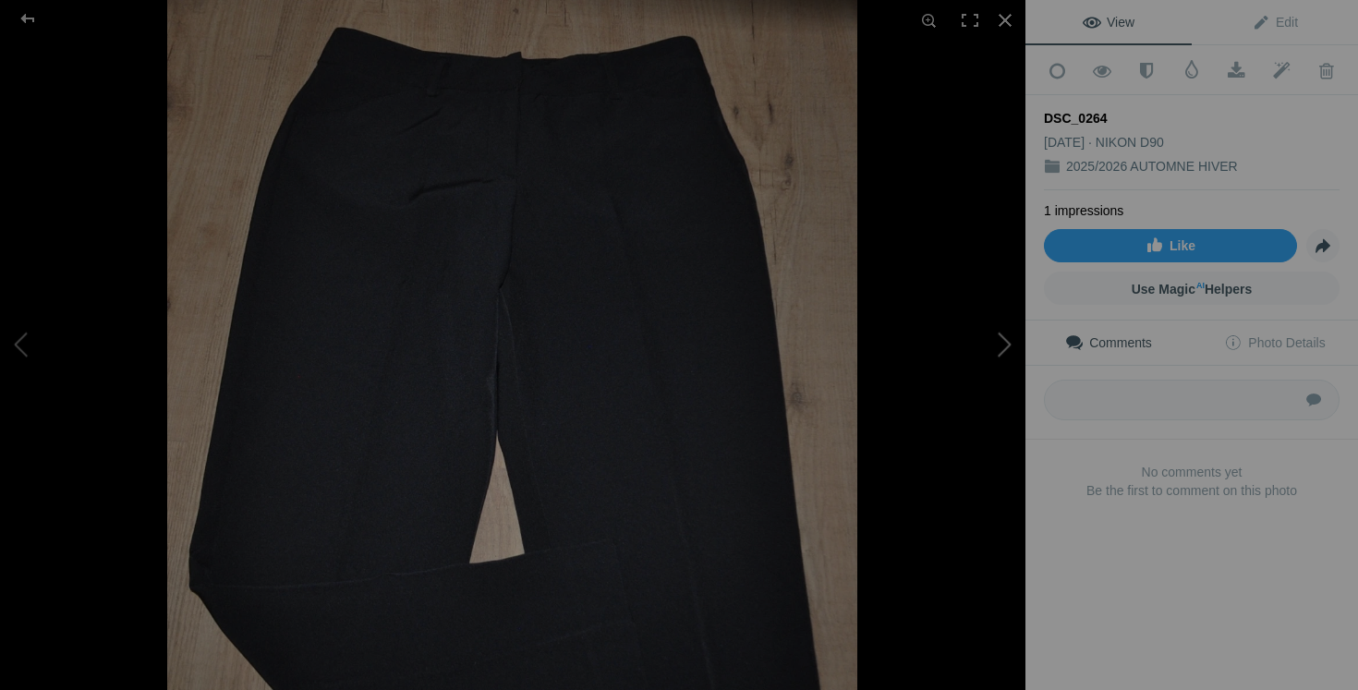
click at [1003, 332] on button at bounding box center [956, 345] width 139 height 249
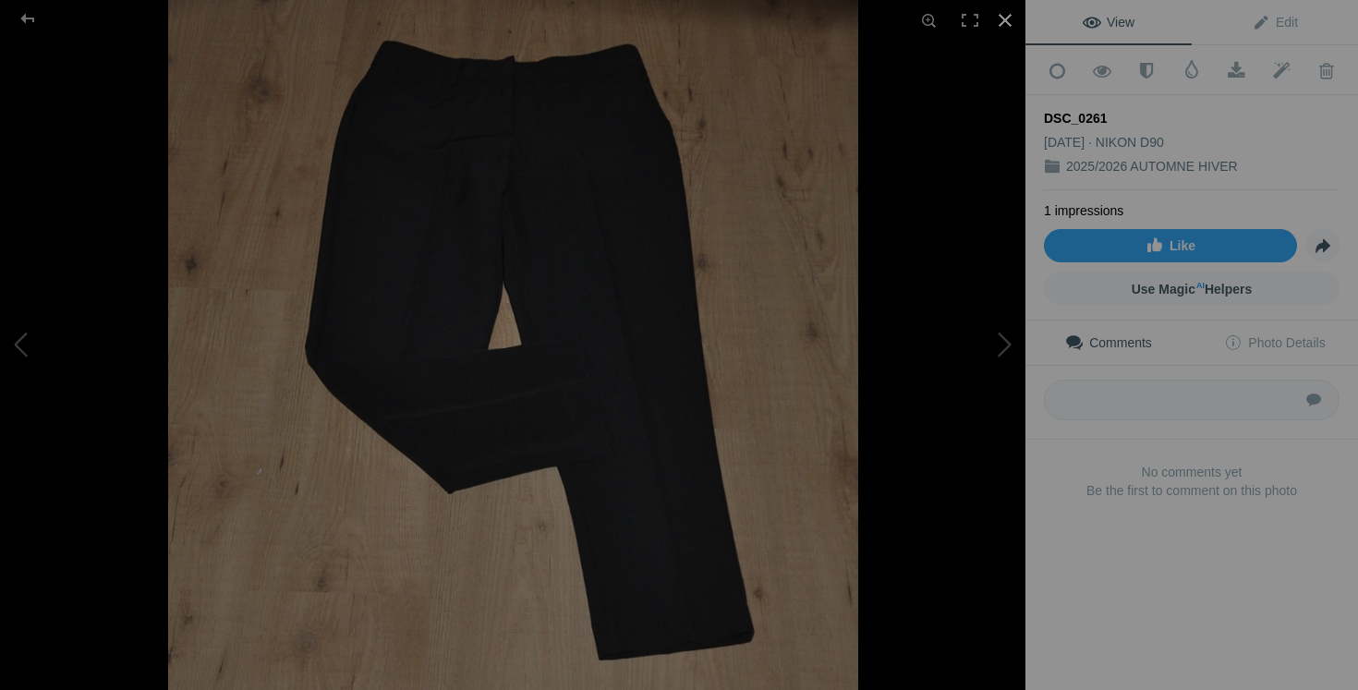
click at [1006, 35] on div at bounding box center [1005, 20] width 41 height 41
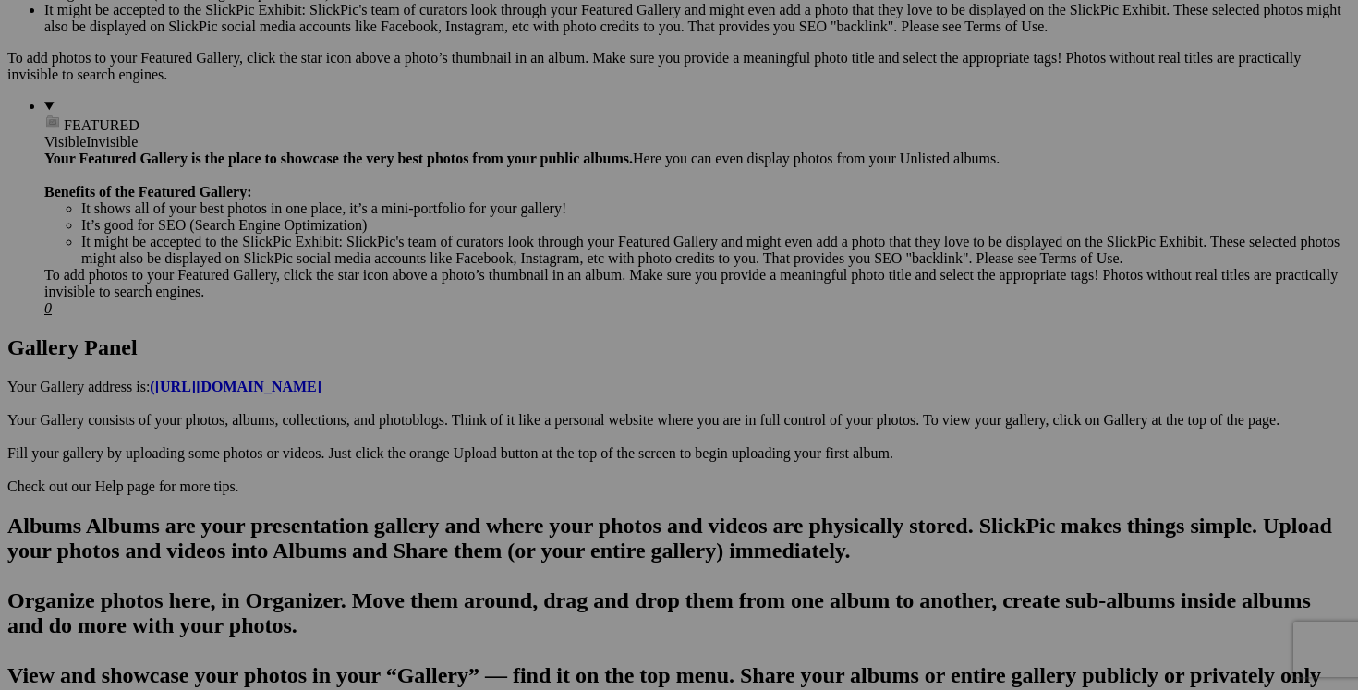
click at [556, 475] on span "Yes" at bounding box center [545, 483] width 21 height 16
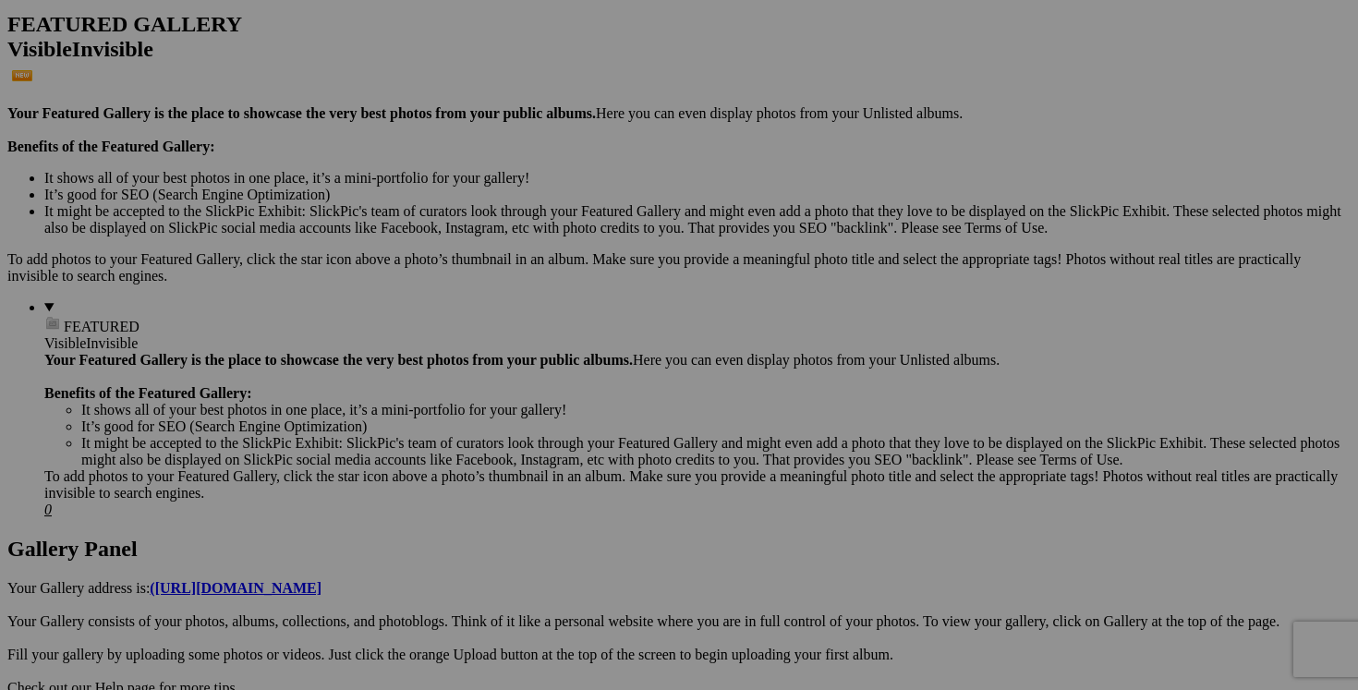
scroll to position [451, 0]
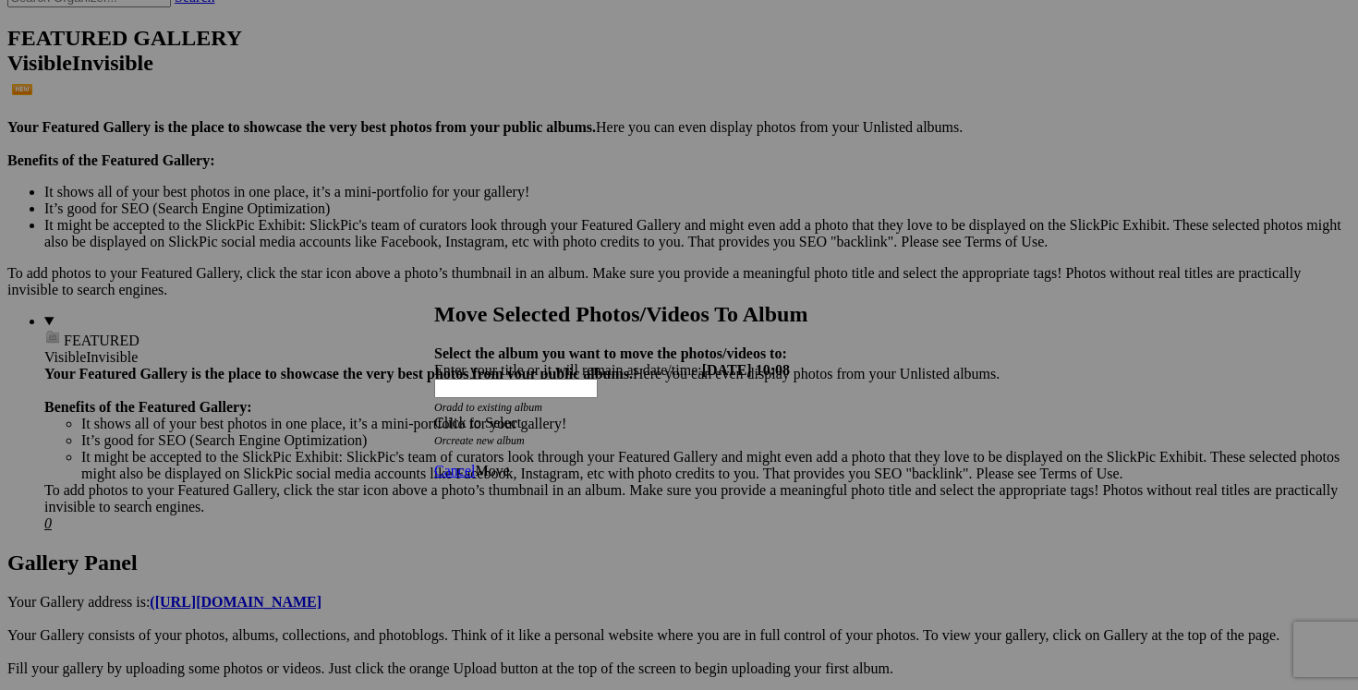
click at [434, 415] on span at bounding box center [434, 423] width 0 height 16
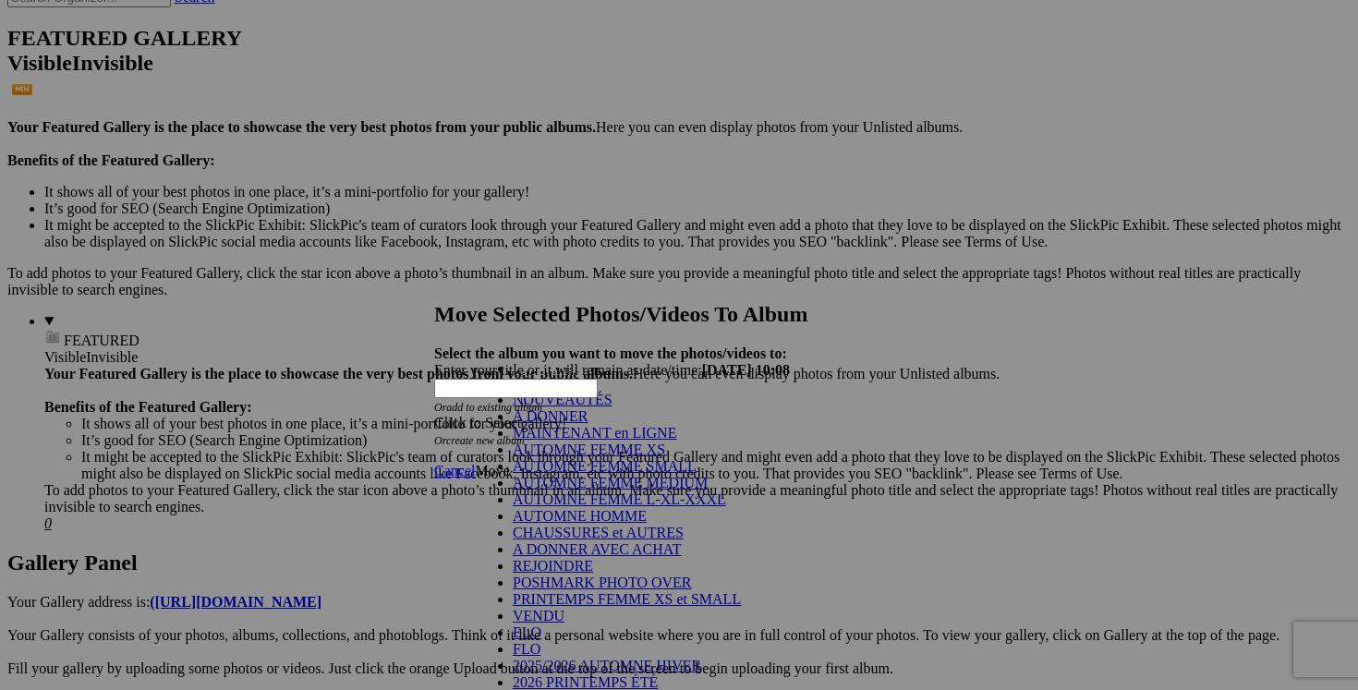
click at [613, 408] on link "NOUVEAUTÉS" at bounding box center [563, 400] width 100 height 16
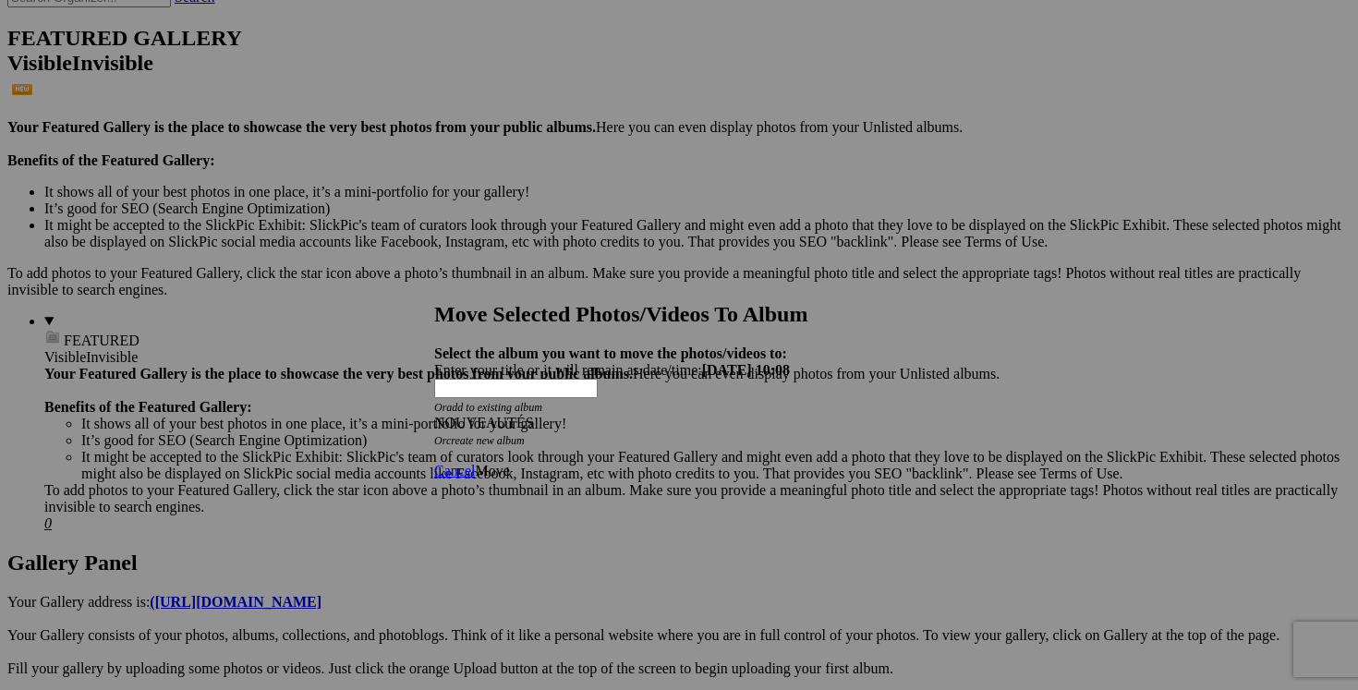
click at [509, 463] on span "Move" at bounding box center [492, 471] width 34 height 16
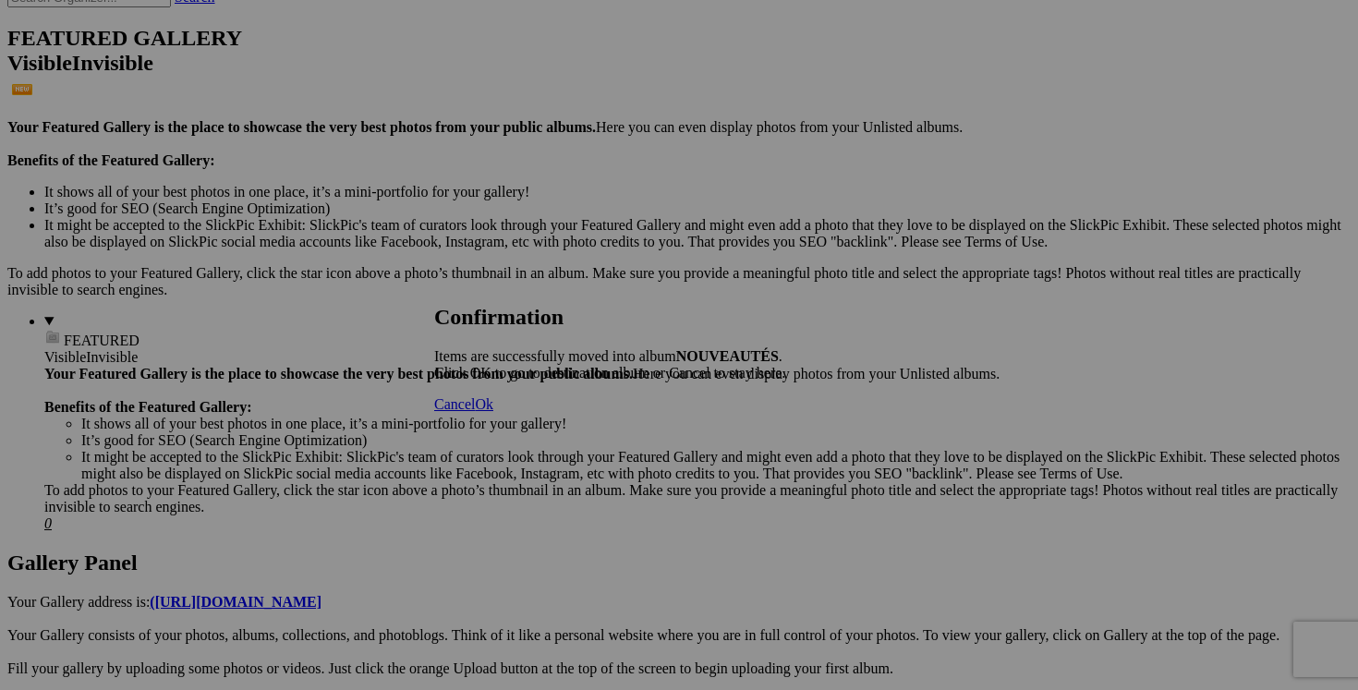
click at [475, 412] on span "Cancel" at bounding box center [454, 404] width 41 height 16
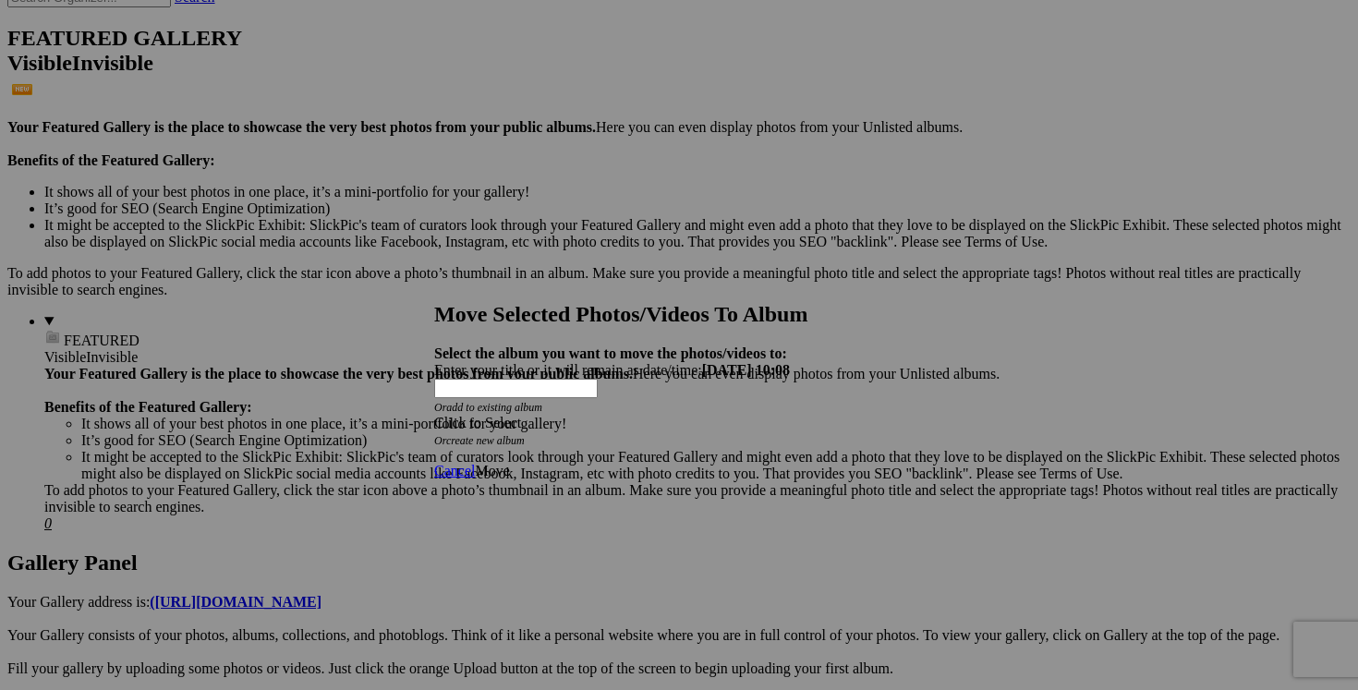
click at [434, 415] on span at bounding box center [434, 423] width 0 height 16
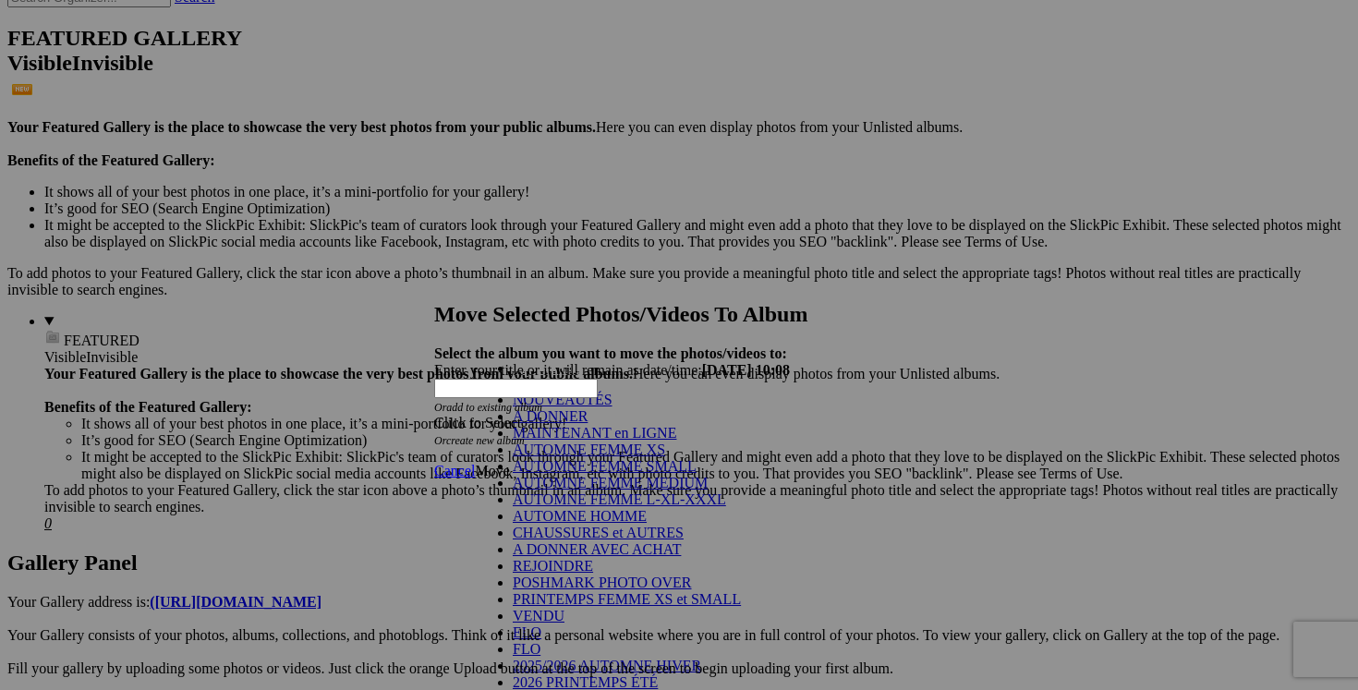
click at [734, 404] on div "My Albums NOUVEAUTÉS A DONNER MAINTENANT en LIGNE AUTOMNE FEMME XS AUTOMNE FEMM…" at bounding box center [637, 459] width 323 height 198
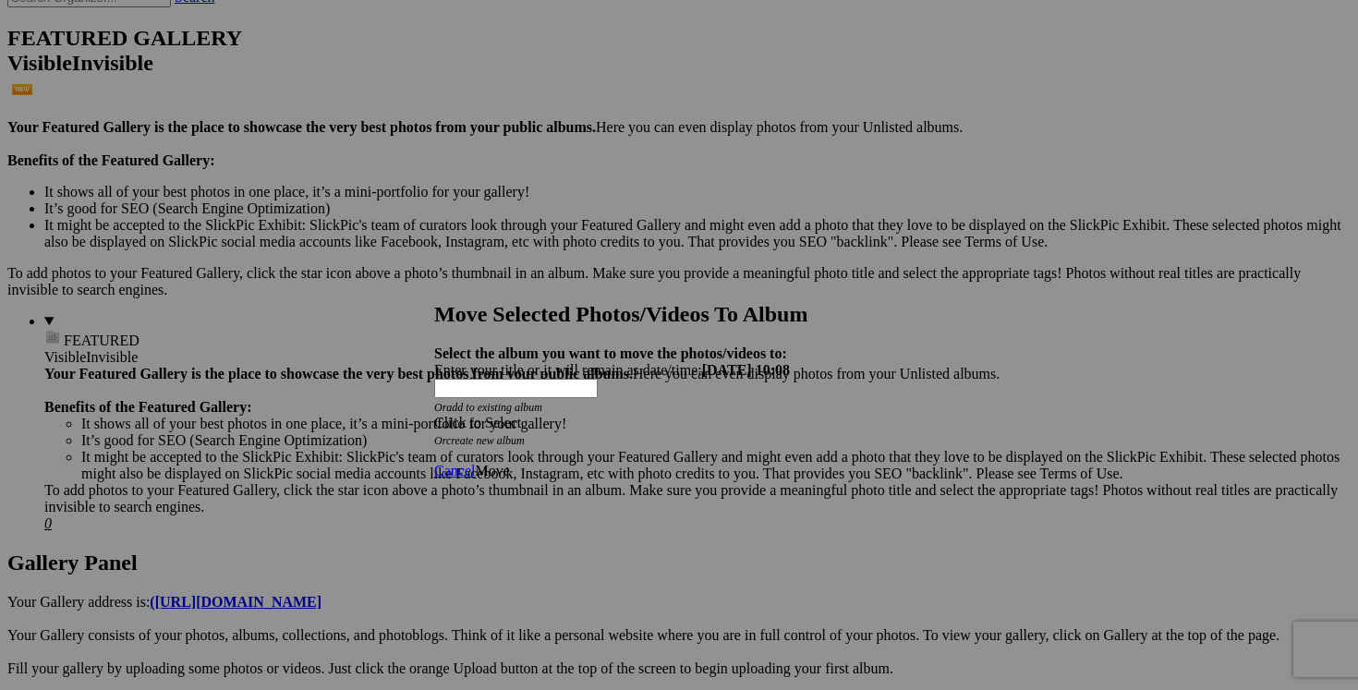
click at [784, 415] on div "Click to Select" at bounding box center [679, 423] width 490 height 17
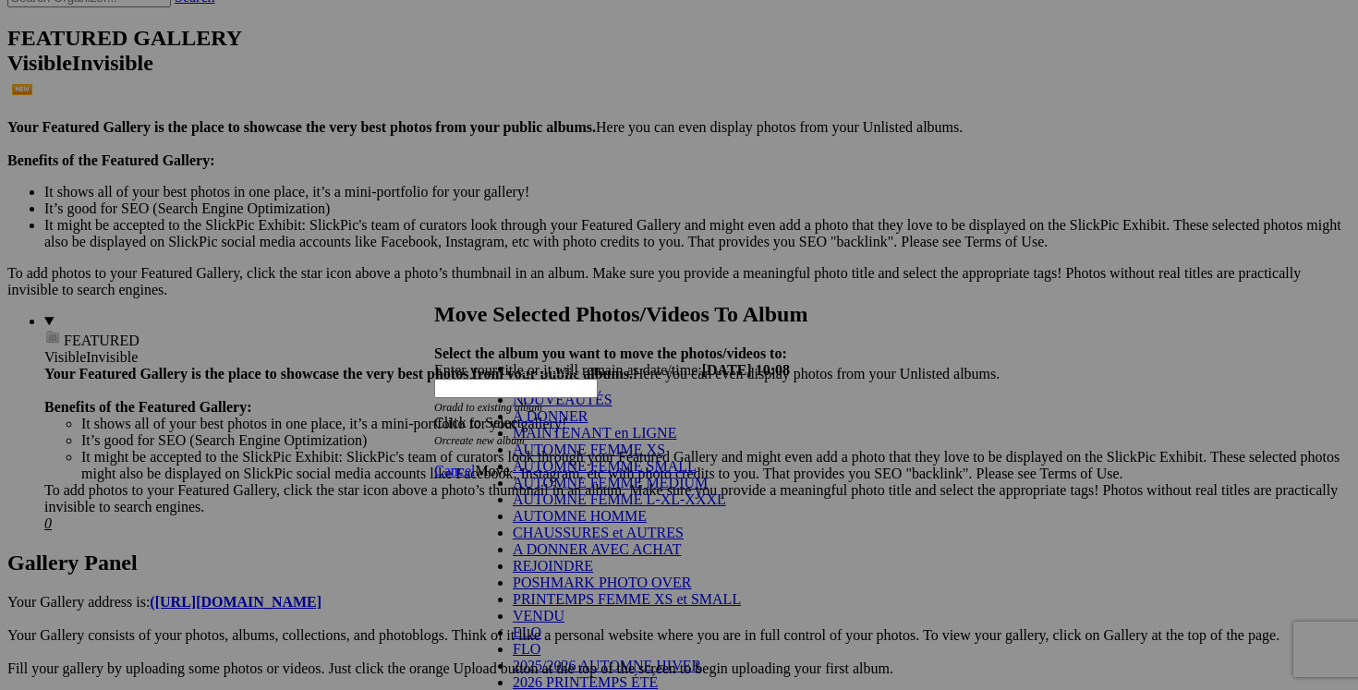
click at [613, 408] on link "NOUVEAUTÉS" at bounding box center [563, 400] width 100 height 16
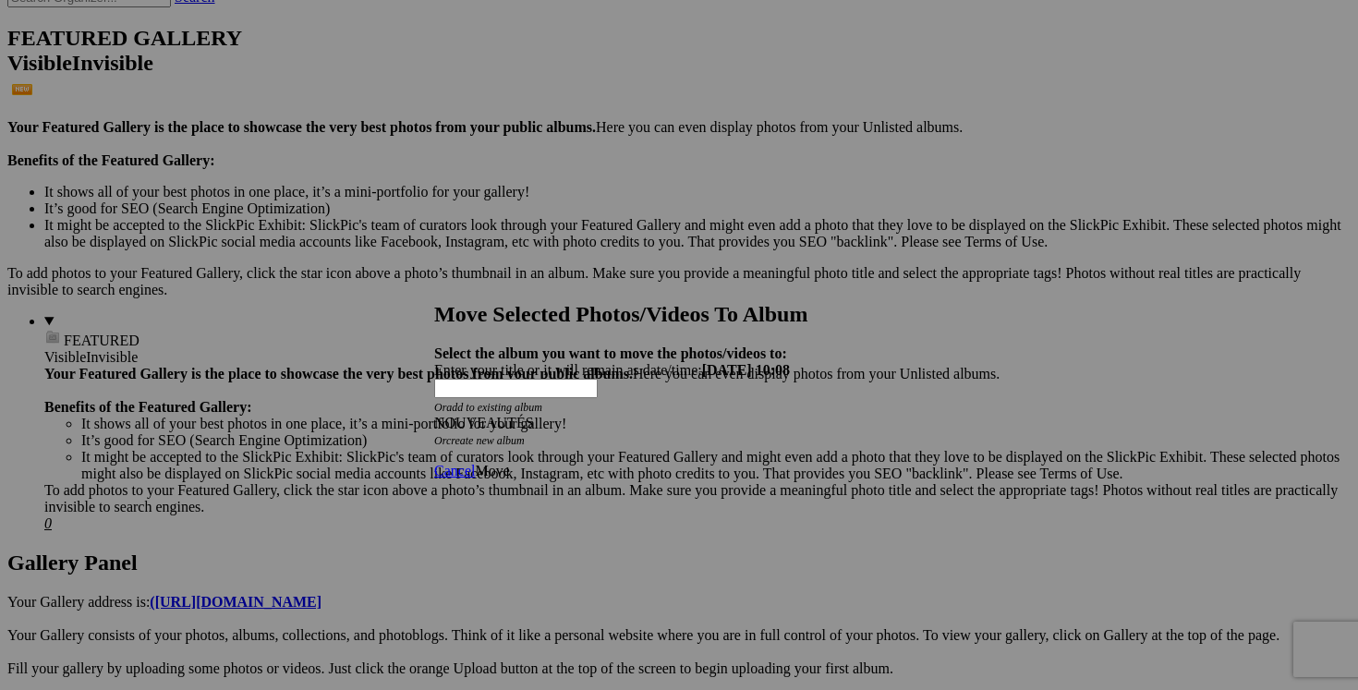
click at [509, 463] on span "Move" at bounding box center [492, 471] width 34 height 16
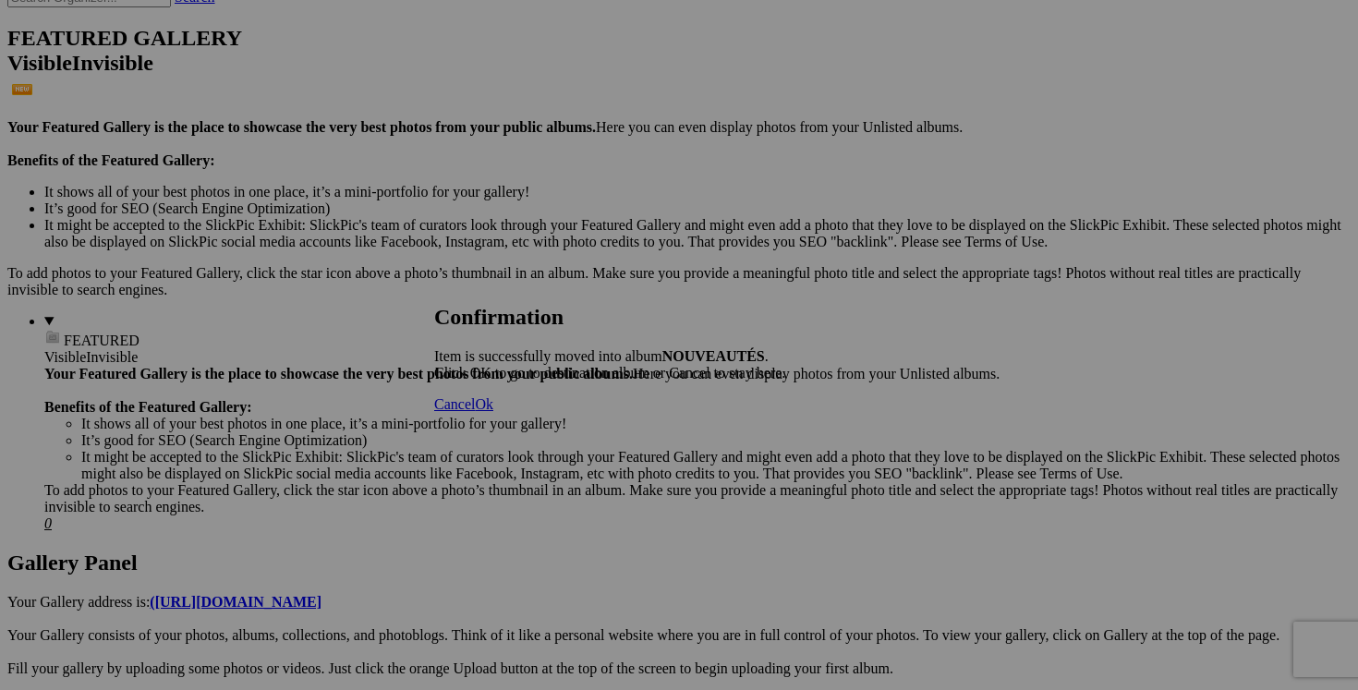
click at [475, 412] on span "Cancel" at bounding box center [454, 404] width 41 height 16
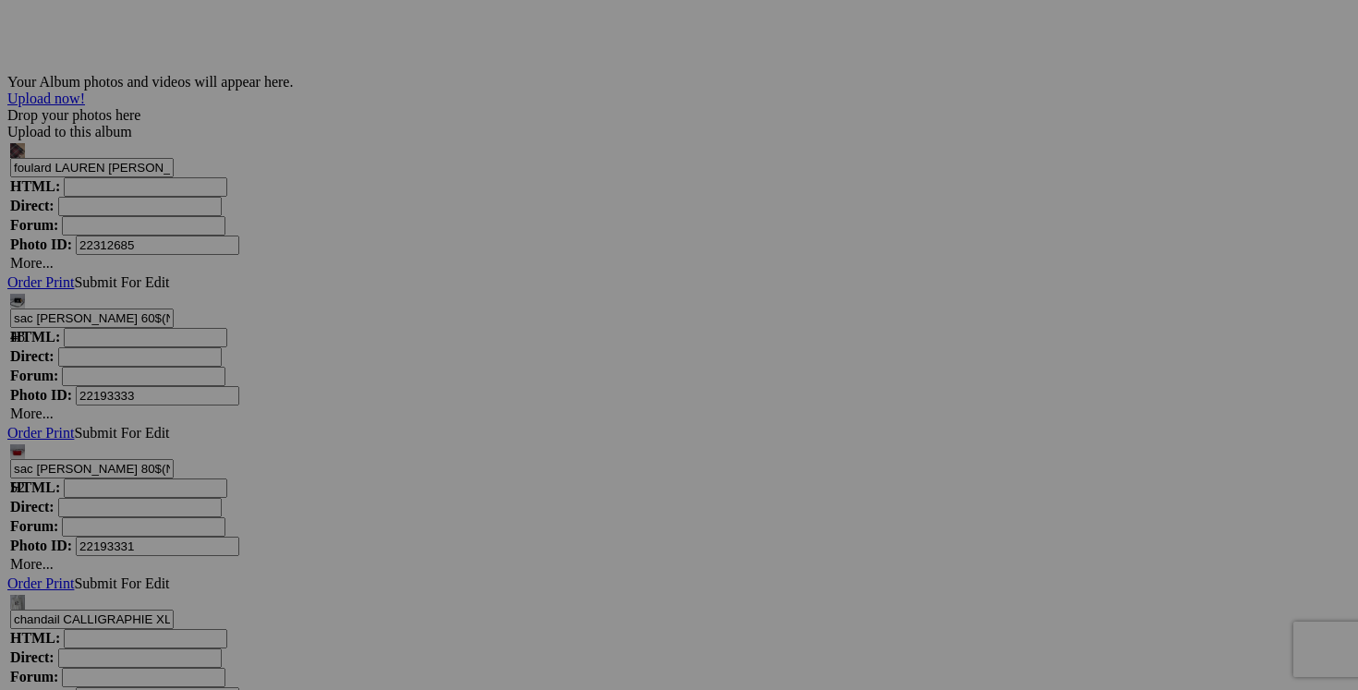
scroll to position [6163, 0]
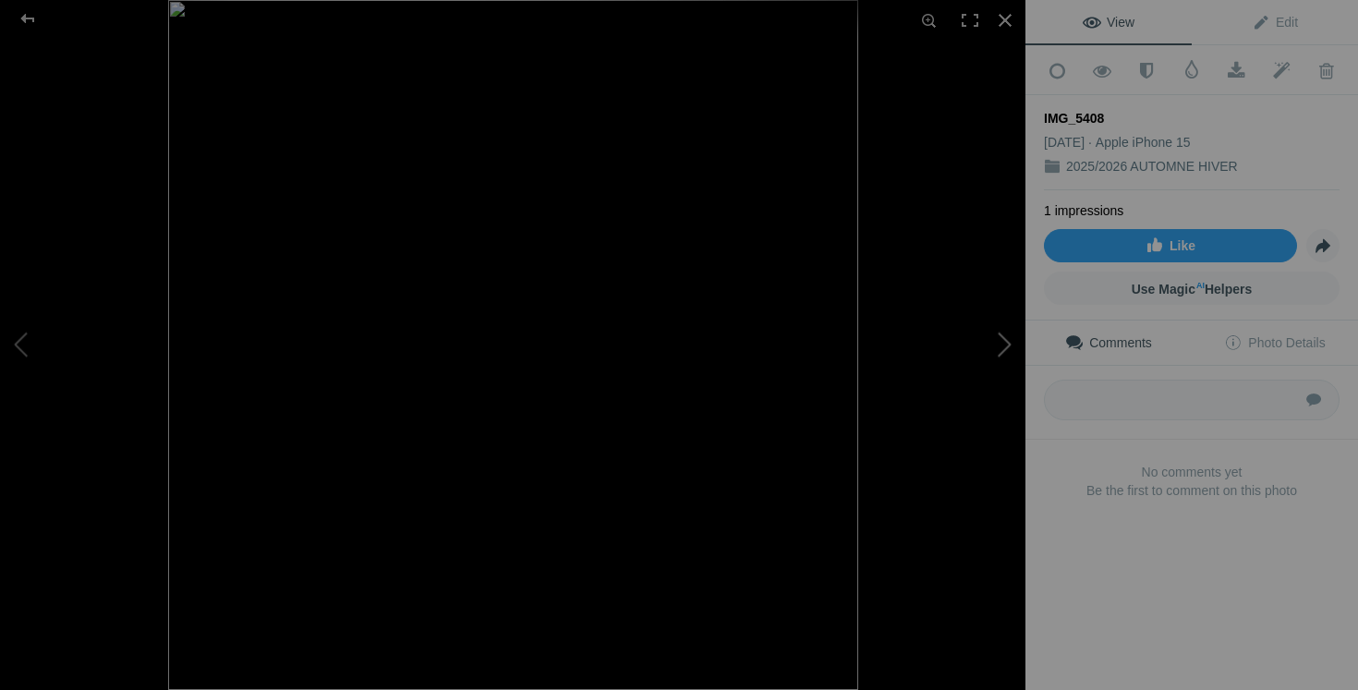
click at [1012, 340] on button at bounding box center [956, 345] width 139 height 249
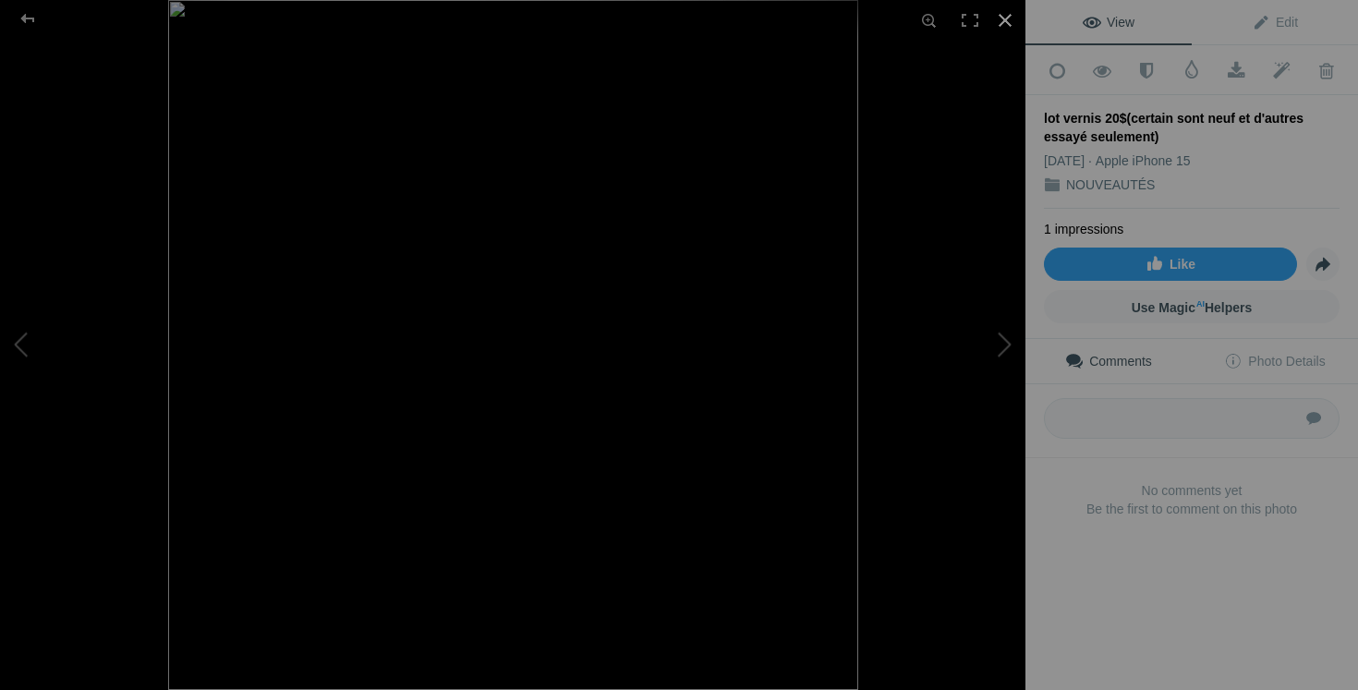
click at [1001, 18] on div at bounding box center [1005, 20] width 41 height 41
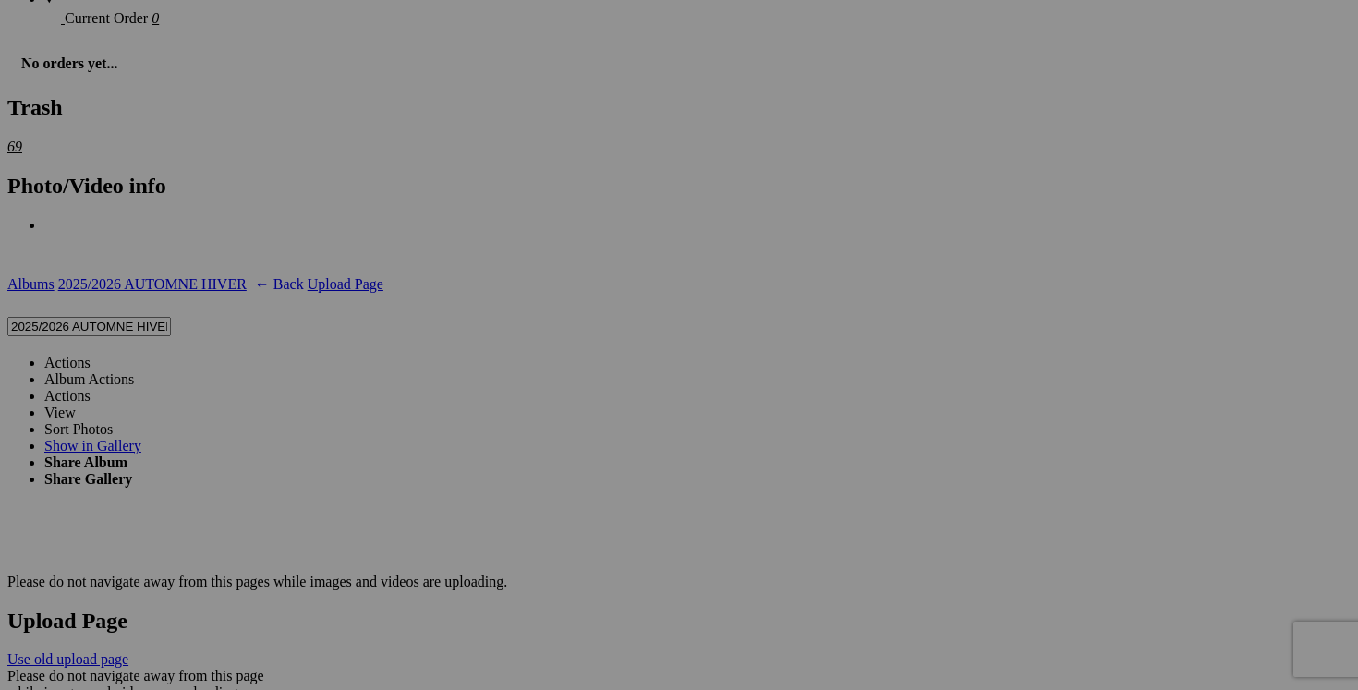
scroll to position [3117, 0]
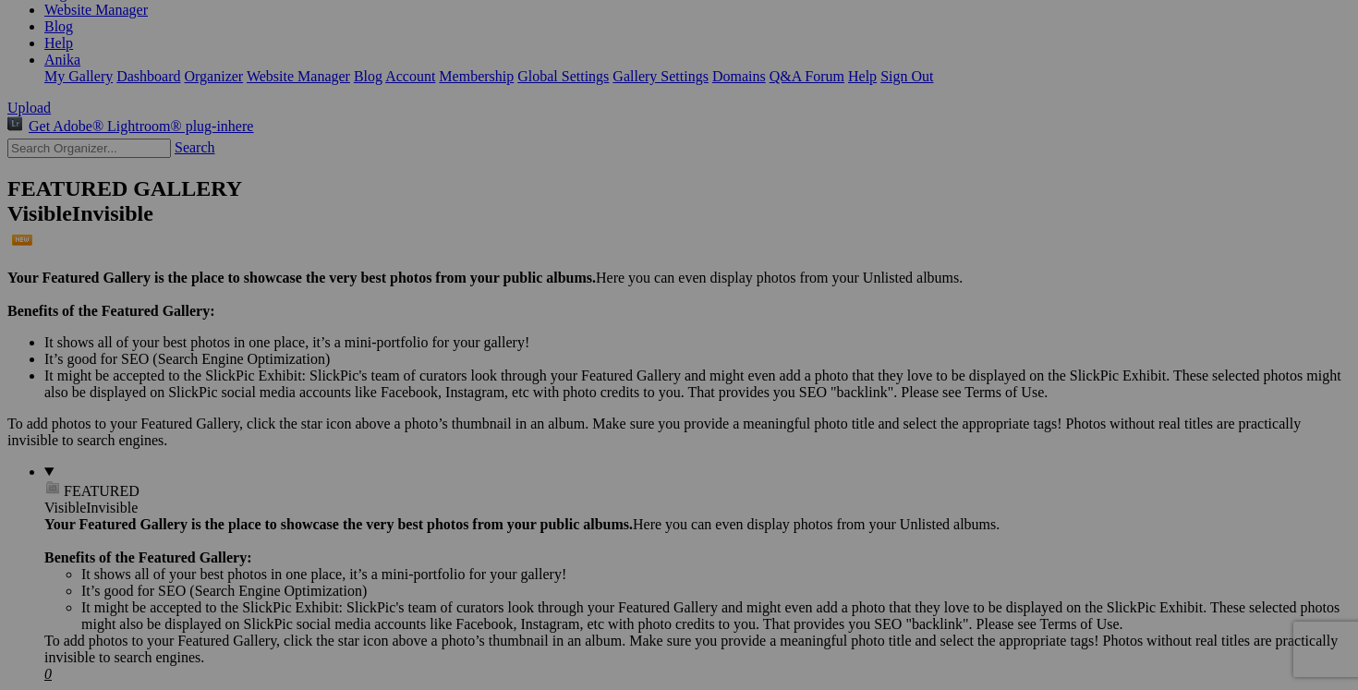
scroll to position [301, 0]
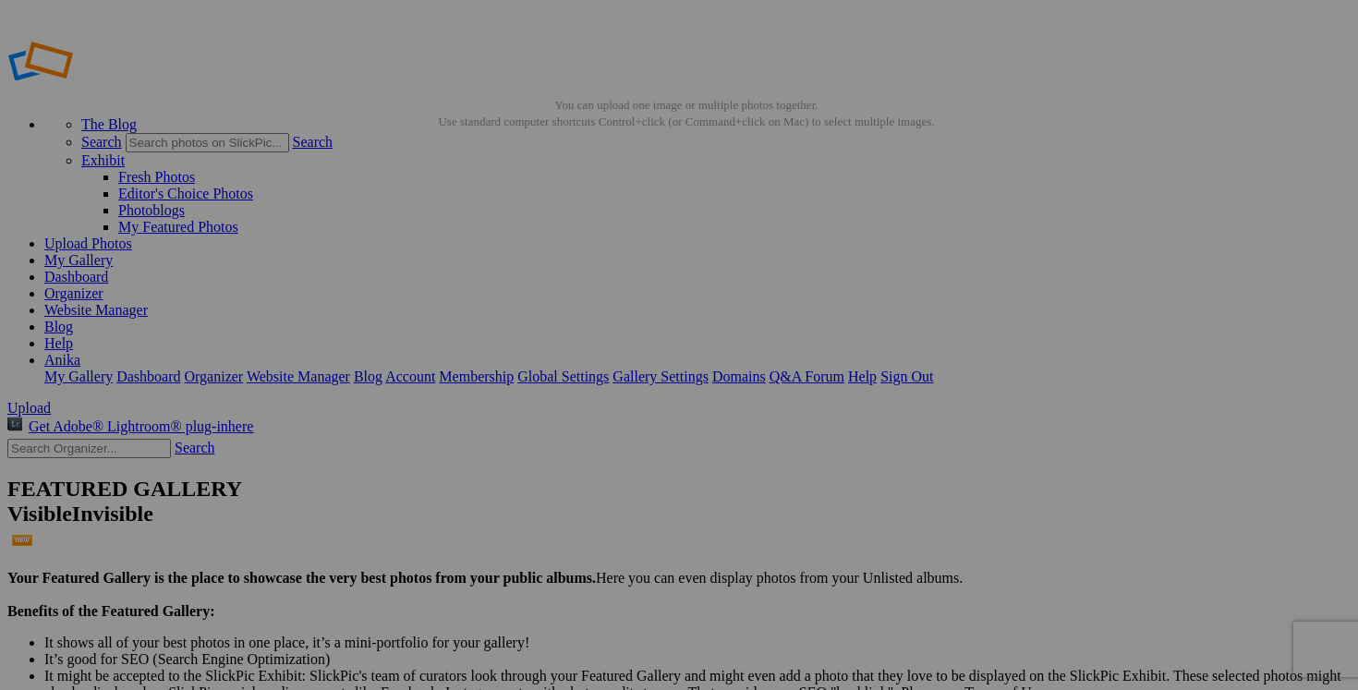
drag, startPoint x: 395, startPoint y: 597, endPoint x: 298, endPoint y: 595, distance: 97.0
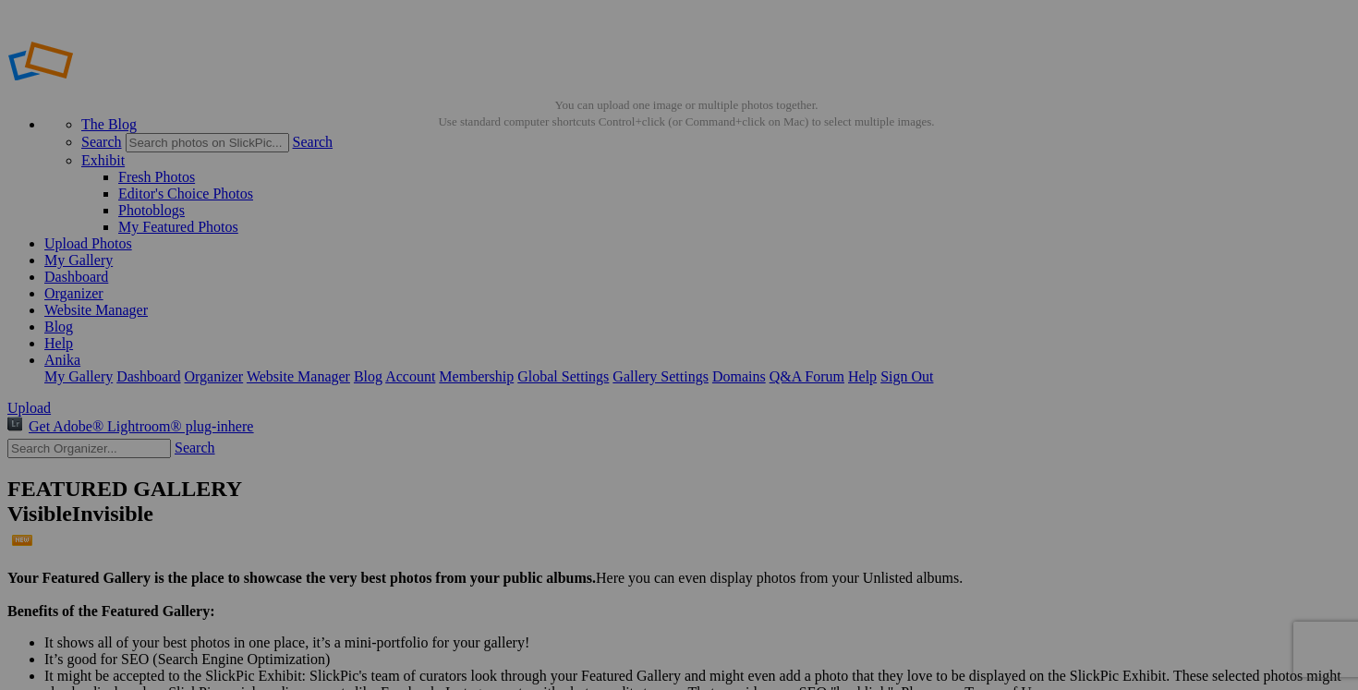
paste input "sac MAT & NAT"
type input "sac MAT & NAT"
drag, startPoint x: 1215, startPoint y: 359, endPoint x: 1123, endPoint y: 358, distance: 92.4
paste input "sac MAT & NAT"
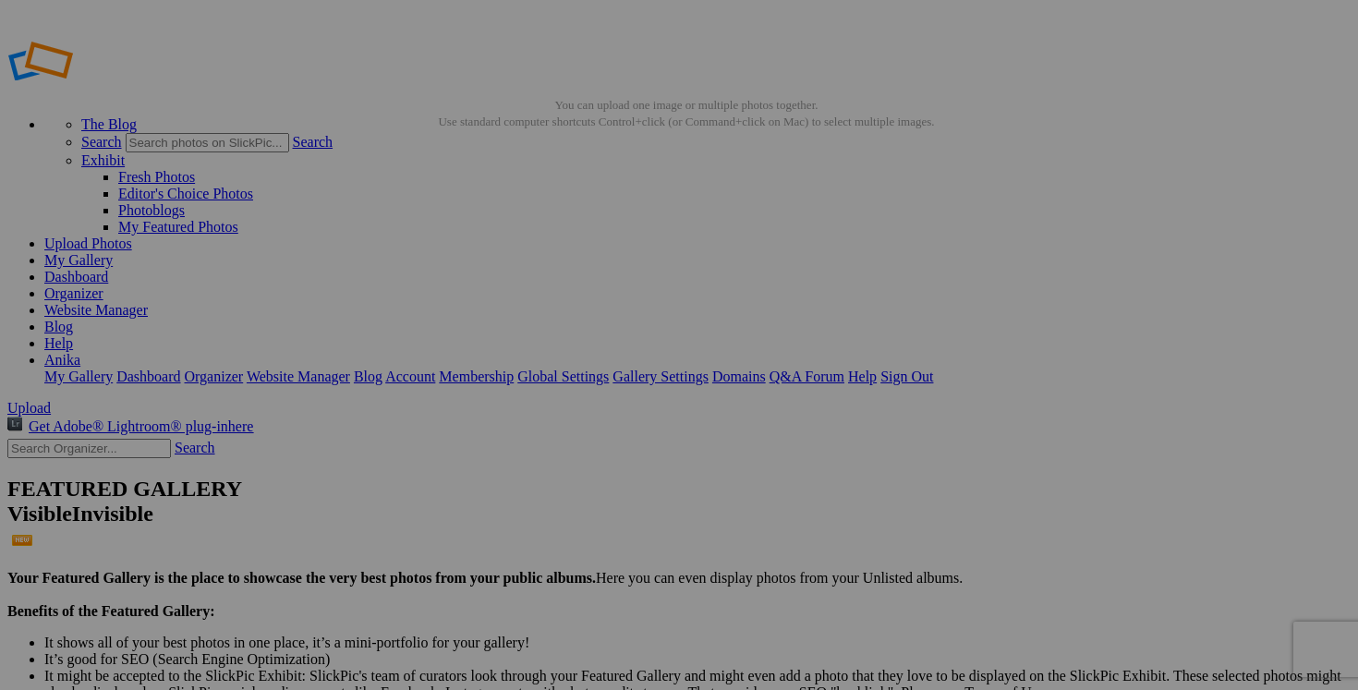
type input "sac MAT & NAT"
drag, startPoint x: 1075, startPoint y: 361, endPoint x: 956, endPoint y: 360, distance: 118.3
paste input "sac MAT & NAT"
type input "sac MAT & NAT"
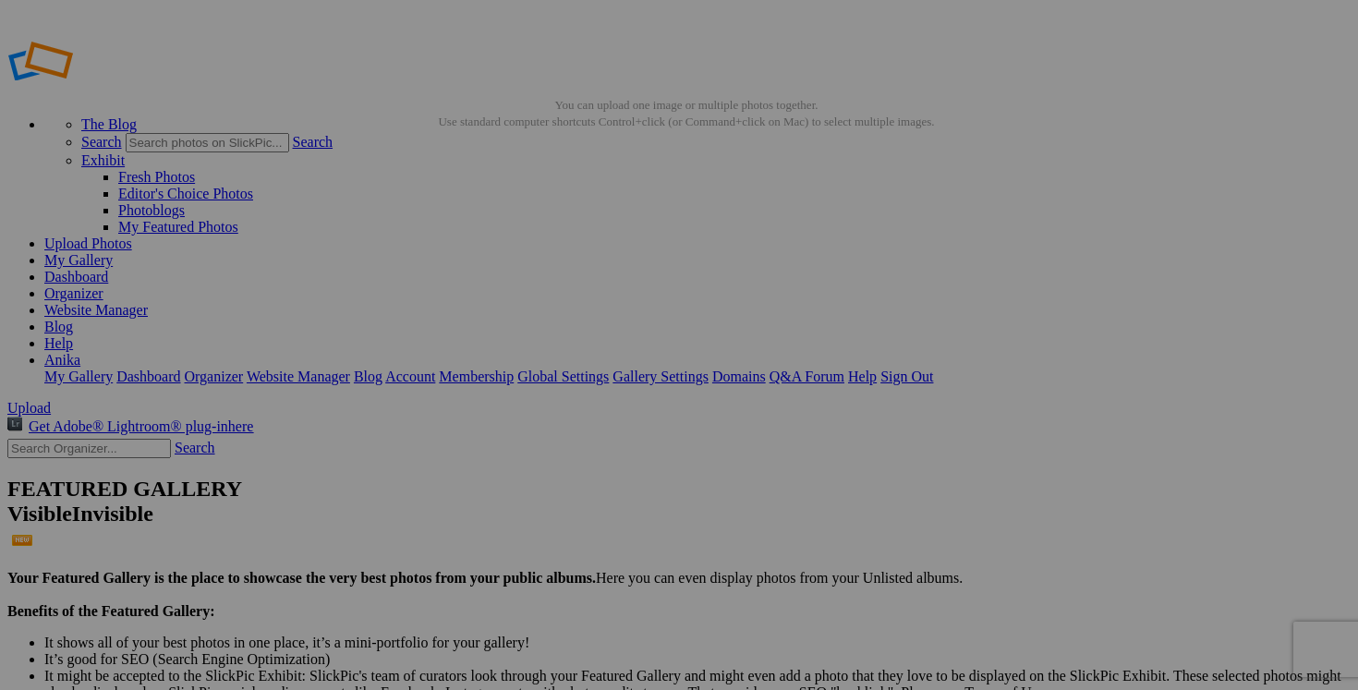
drag, startPoint x: 900, startPoint y: 360, endPoint x: 748, endPoint y: 357, distance: 152.5
paste input "sac MAT & NAT"
type input "sac MAT & NAT"
drag, startPoint x: 711, startPoint y: 363, endPoint x: 616, endPoint y: 362, distance: 94.3
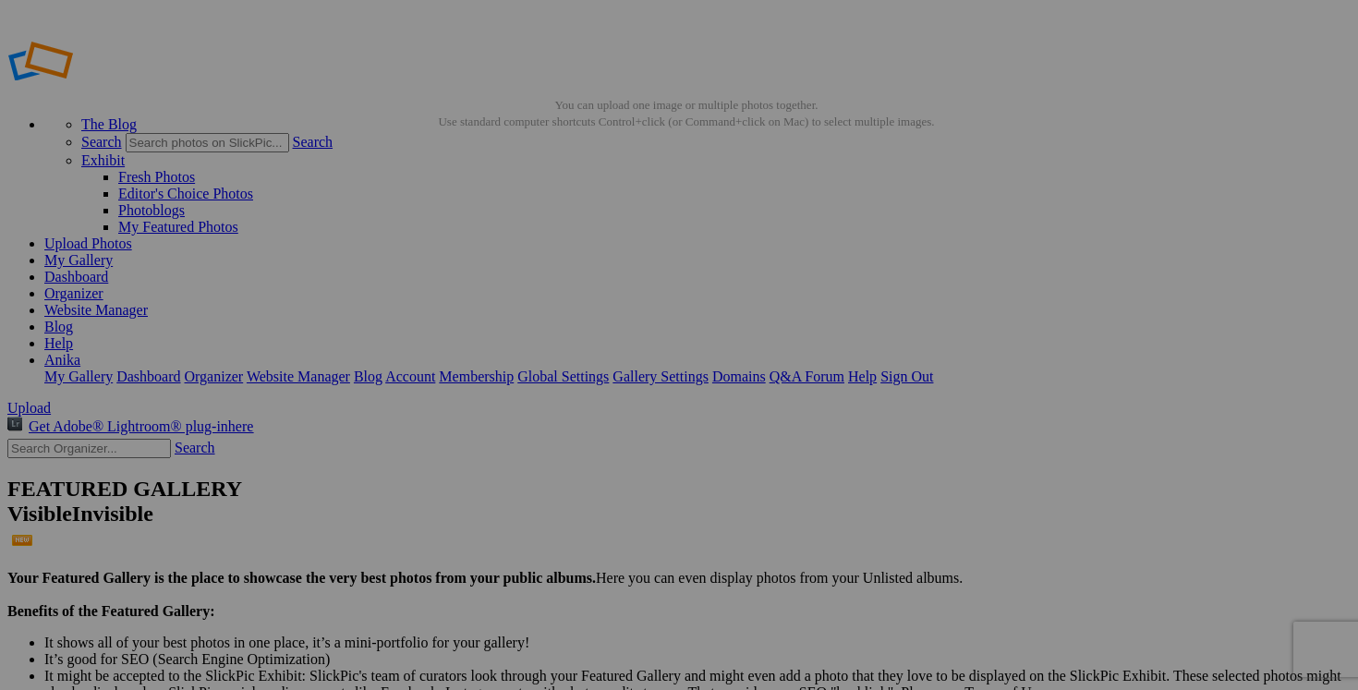
paste input "sac MAT & NAT"
type input "sac MAT & NAT"
drag, startPoint x: 558, startPoint y: 359, endPoint x: 416, endPoint y: 357, distance: 142.3
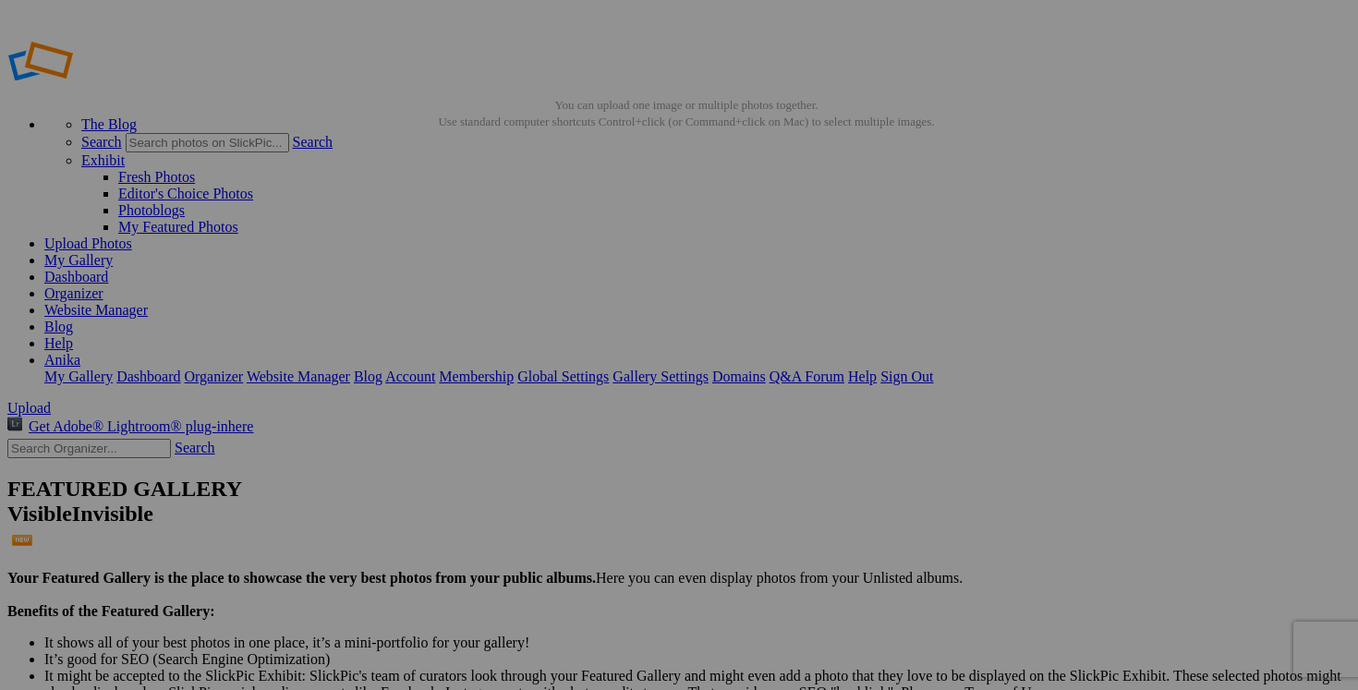
paste input "sac MAT & NAT"
type input "sac MAT & NAT"
